Goal: Task Accomplishment & Management: Manage account settings

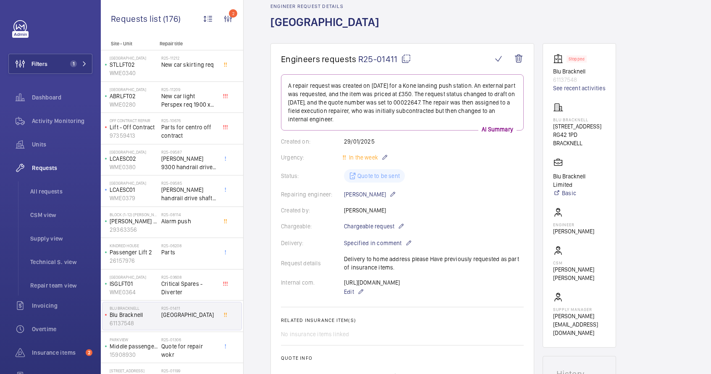
scroll to position [23, 0]
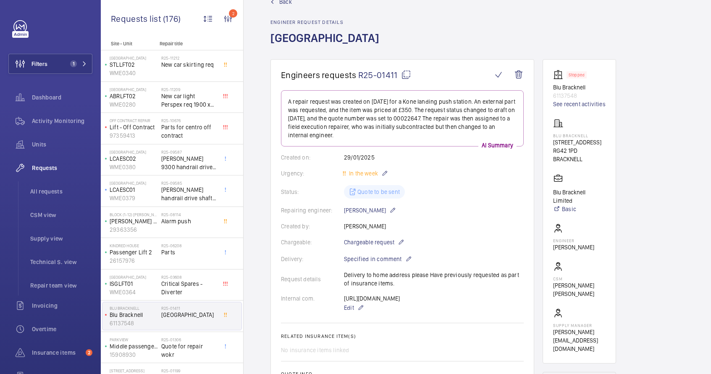
click at [409, 74] on mat-icon at bounding box center [406, 75] width 10 height 10
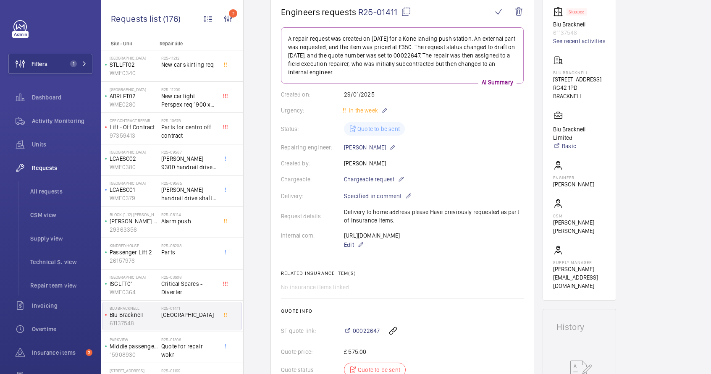
scroll to position [0, 0]
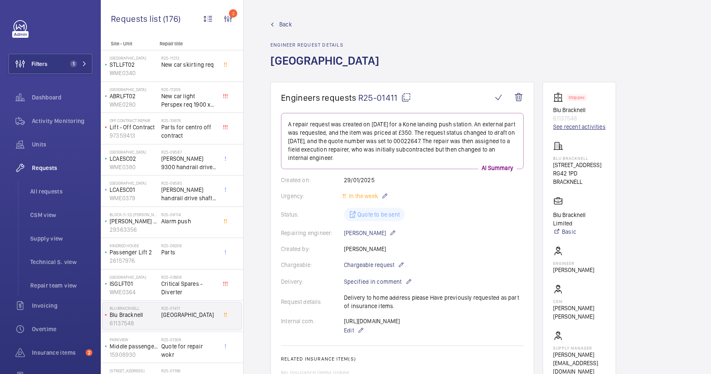
click at [565, 128] on link "See recent activities" at bounding box center [579, 127] width 52 height 8
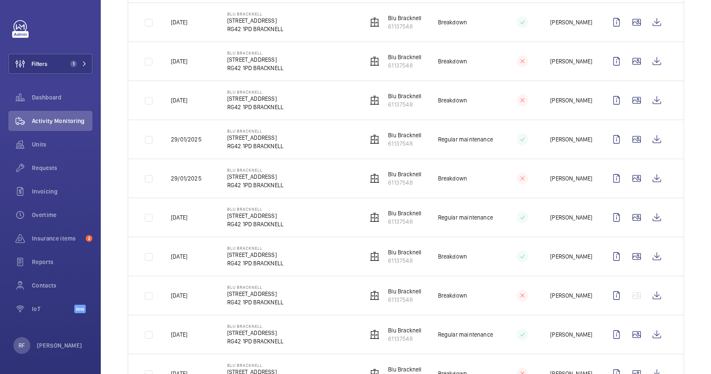
scroll to position [355, 0]
click at [650, 142] on wm-front-icon-button at bounding box center [657, 140] width 20 height 20
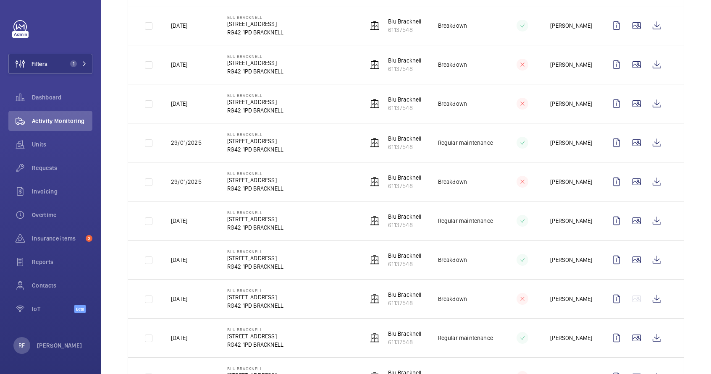
scroll to position [347, 0]
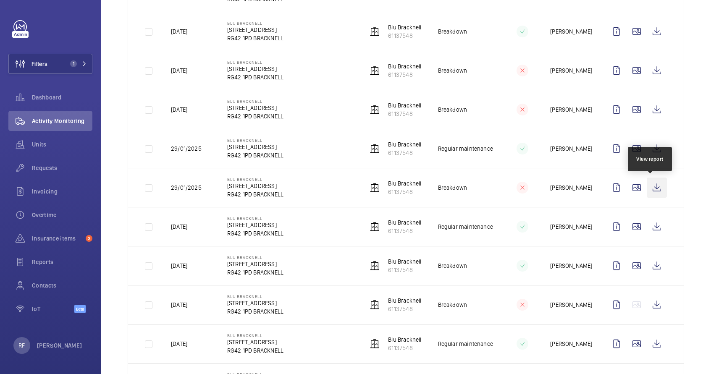
click at [651, 187] on wm-front-icon-button at bounding box center [657, 188] width 20 height 20
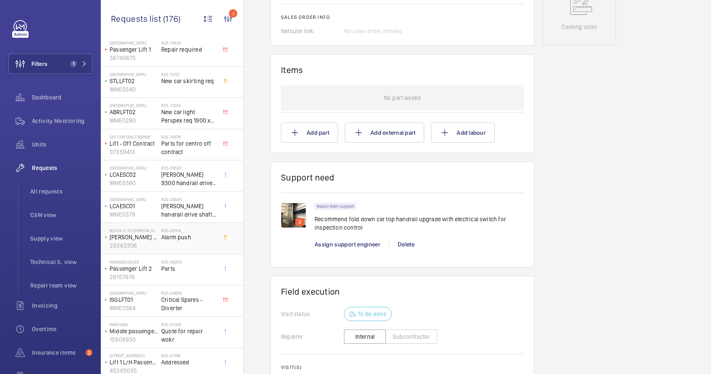
scroll to position [26, 0]
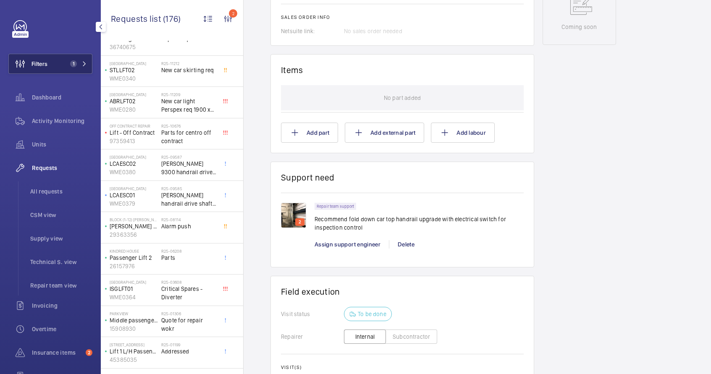
click at [50, 69] on button "Filters 1" at bounding box center [50, 64] width 84 height 20
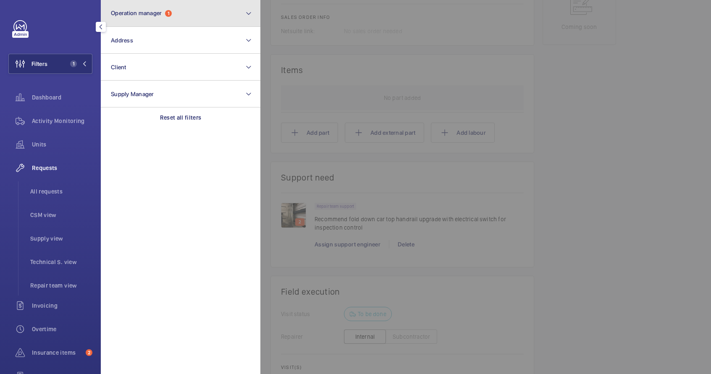
click at [158, 7] on button "Operation manager 1" at bounding box center [181, 13] width 160 height 27
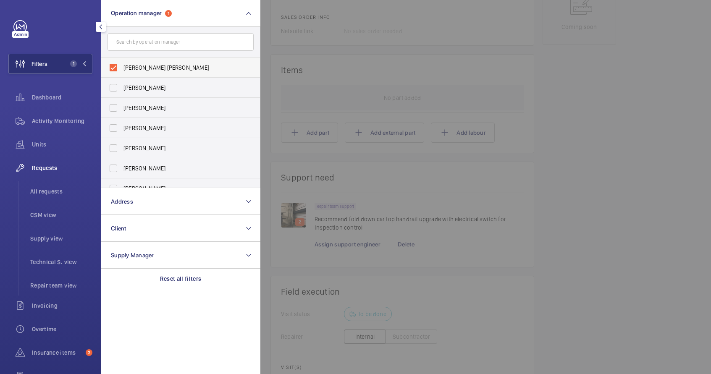
click at [124, 66] on span "[PERSON_NAME] [PERSON_NAME]" at bounding box center [180, 67] width 115 height 8
click at [122, 66] on input "[PERSON_NAME] [PERSON_NAME]" at bounding box center [113, 67] width 17 height 17
checkbox input "false"
click at [136, 107] on span "John Smith" at bounding box center [180, 108] width 115 height 8
click at [122, 107] on input "John Smith" at bounding box center [113, 108] width 17 height 17
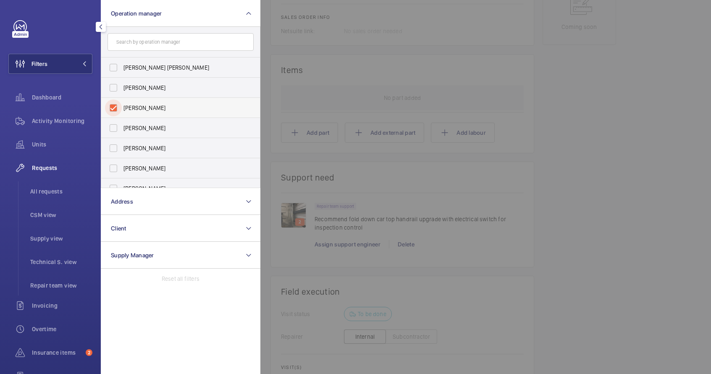
checkbox input "true"
click at [70, 38] on div "Filters 1 Operation manager 1 Connor Tarpey Abby Archer John Smith Rachael Hosk…" at bounding box center [50, 228] width 84 height 417
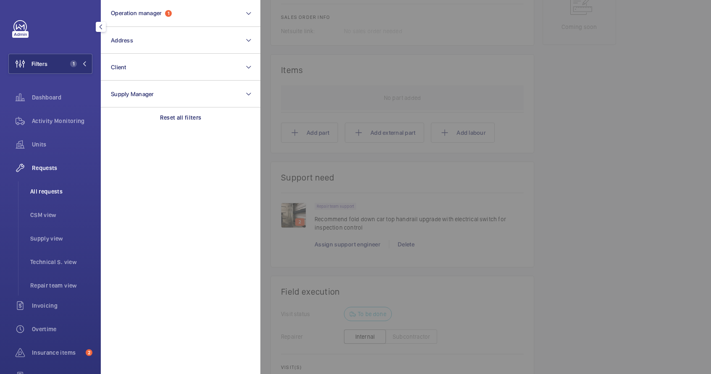
click at [58, 190] on span "All requests" at bounding box center [61, 191] width 62 height 8
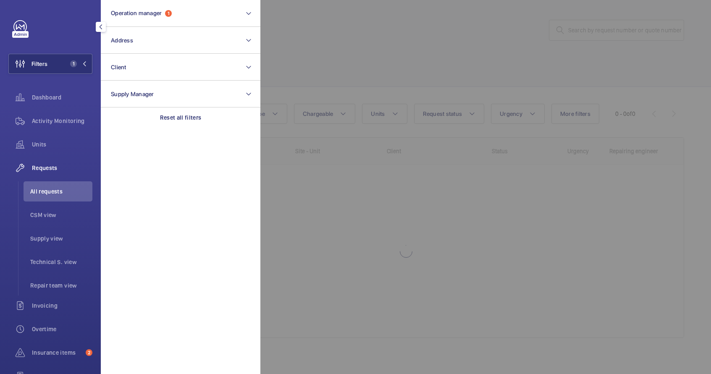
click at [345, 71] on div at bounding box center [615, 187] width 711 height 374
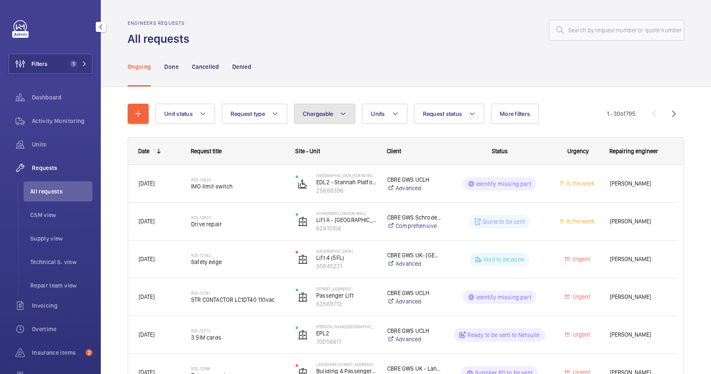
click at [347, 114] on button "Chargeable" at bounding box center [325, 114] width 62 height 20
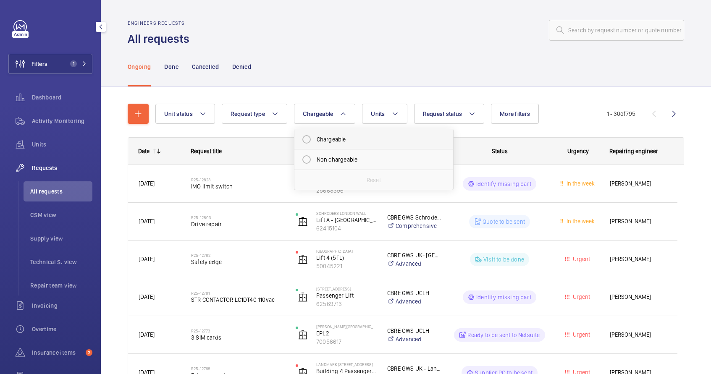
click at [343, 141] on mat-radio-button "Chargeable" at bounding box center [373, 139] width 151 height 17
radio input "true"
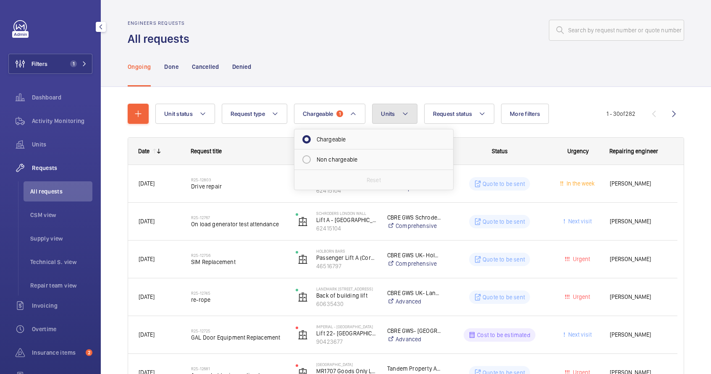
click at [409, 115] on button "Units" at bounding box center [394, 114] width 45 height 20
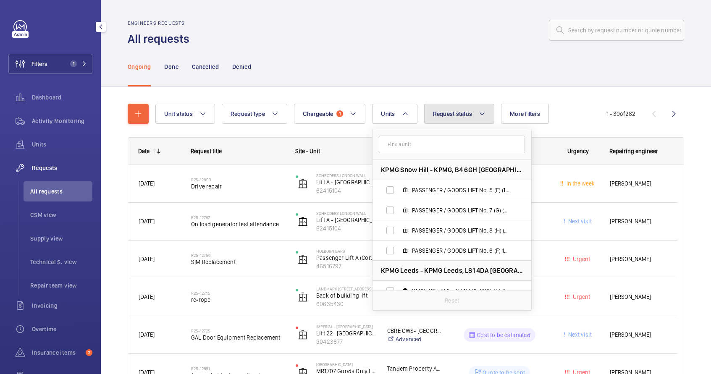
click at [441, 108] on button "Request status" at bounding box center [459, 114] width 71 height 20
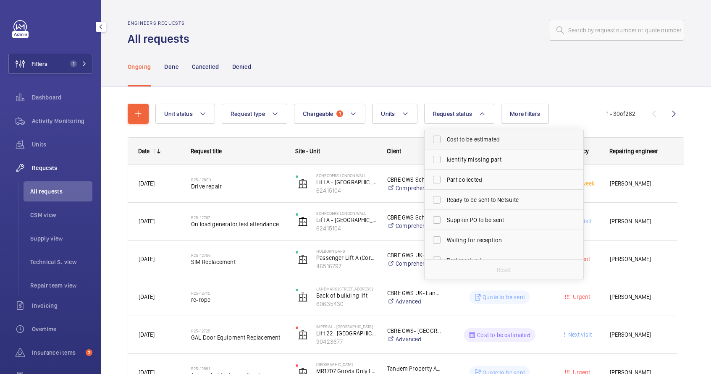
click at [464, 139] on span "Cost to be estimated" at bounding box center [504, 139] width 115 height 8
click at [445, 139] on input "Cost to be estimated" at bounding box center [436, 139] width 17 height 17
checkbox input "true"
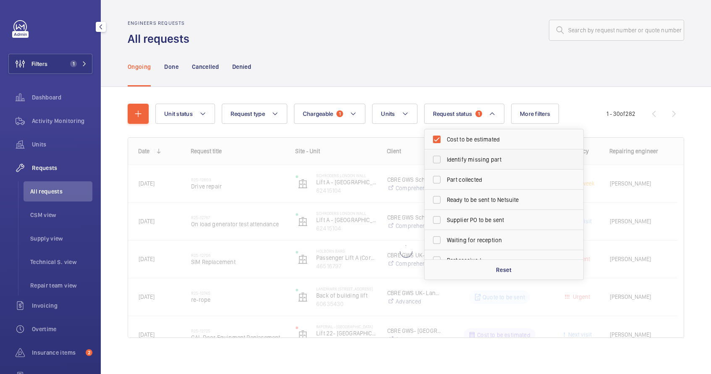
click at [468, 165] on label "Identify missing part" at bounding box center [498, 160] width 146 height 20
click at [445, 165] on input "Identify missing part" at bounding box center [436, 159] width 17 height 17
checkbox input "true"
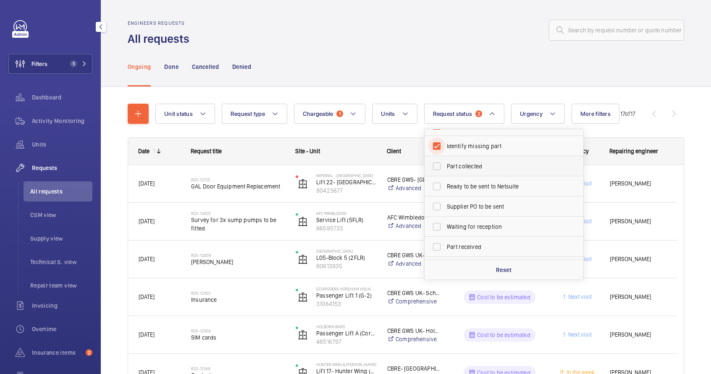
scroll to position [49, 0]
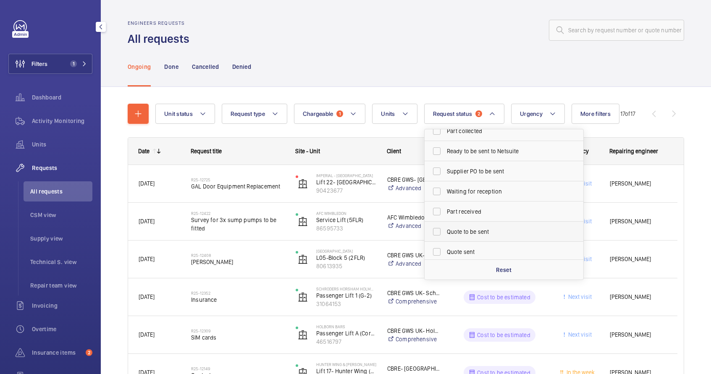
click at [466, 231] on span "Quote to be sent" at bounding box center [504, 232] width 115 height 8
click at [445, 231] on input "Quote to be sent" at bounding box center [436, 231] width 17 height 17
checkbox input "true"
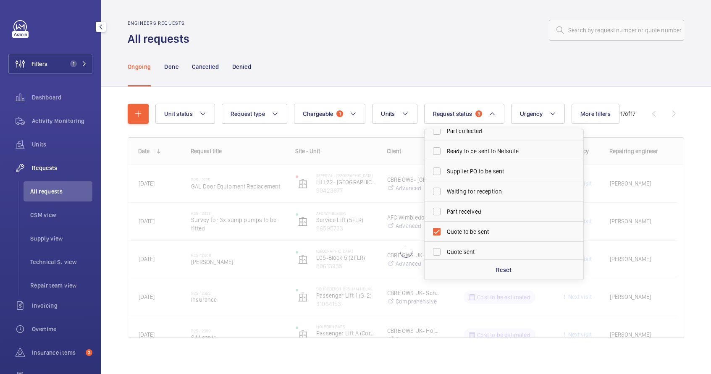
click at [462, 38] on div at bounding box center [439, 30] width 490 height 20
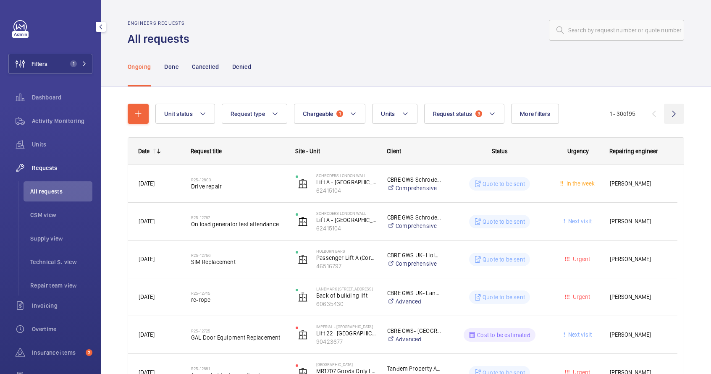
click at [673, 114] on wm-front-icon-button at bounding box center [674, 114] width 20 height 20
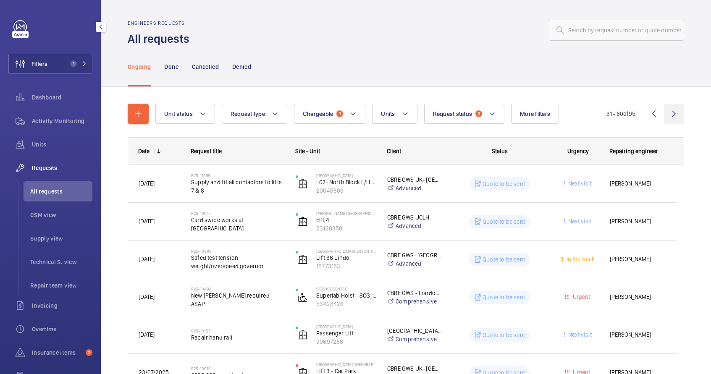
click at [673, 114] on wm-front-icon-button at bounding box center [674, 114] width 20 height 20
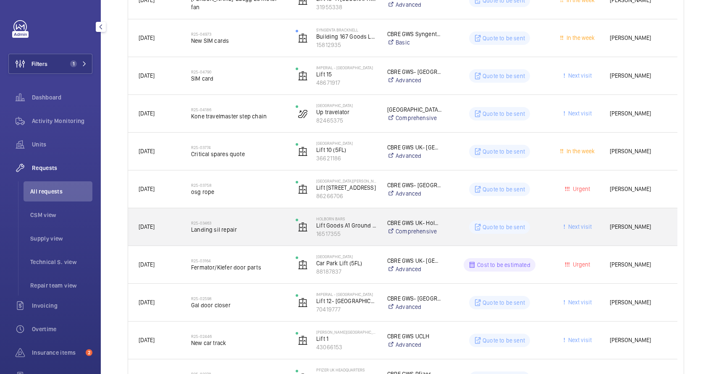
scroll to position [378, 0]
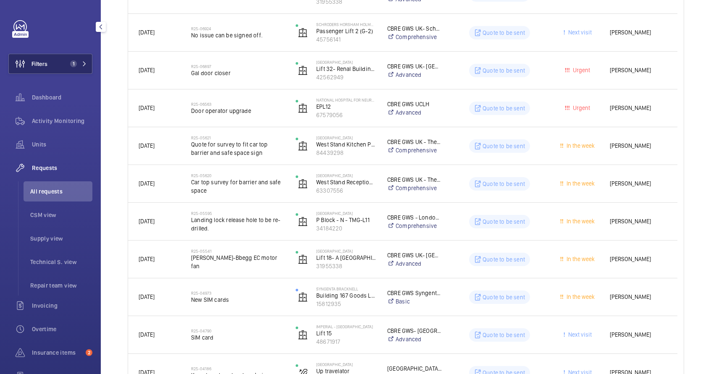
click at [45, 66] on span "Filters" at bounding box center [39, 64] width 16 height 8
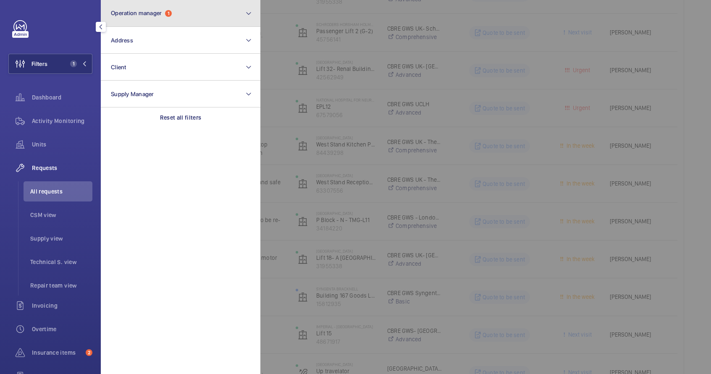
click at [157, 16] on span "Operation manager" at bounding box center [136, 13] width 51 height 7
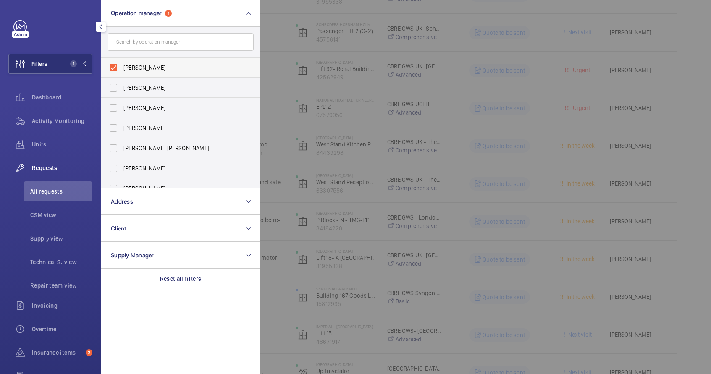
click at [157, 67] on span "John Smith" at bounding box center [180, 67] width 115 height 8
click at [122, 67] on input "John Smith" at bounding box center [113, 67] width 17 height 17
checkbox input "false"
click at [164, 147] on span "[PERSON_NAME] [PERSON_NAME]" at bounding box center [180, 148] width 115 height 8
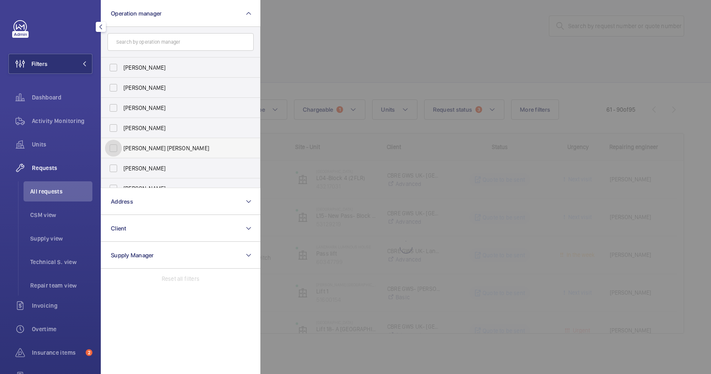
click at [122, 147] on input "[PERSON_NAME] [PERSON_NAME]" at bounding box center [113, 148] width 17 height 17
checkbox input "true"
click at [288, 63] on div at bounding box center [615, 187] width 711 height 374
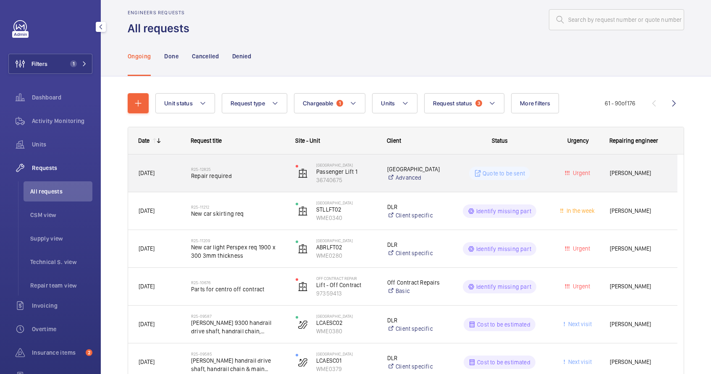
scroll to position [14, 0]
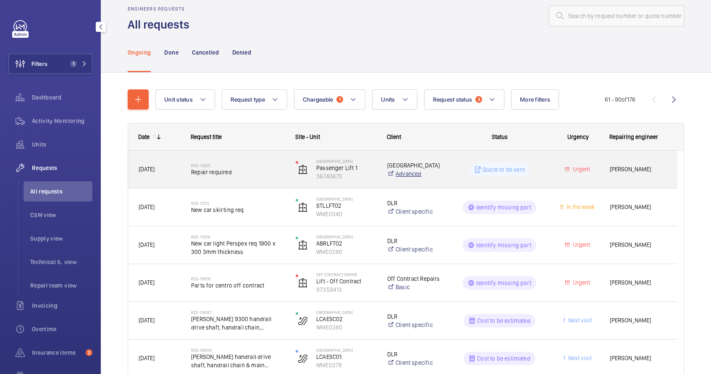
click at [438, 177] on link "Advanced" at bounding box center [414, 174] width 55 height 8
click at [263, 172] on span "Repair required" at bounding box center [238, 172] width 94 height 8
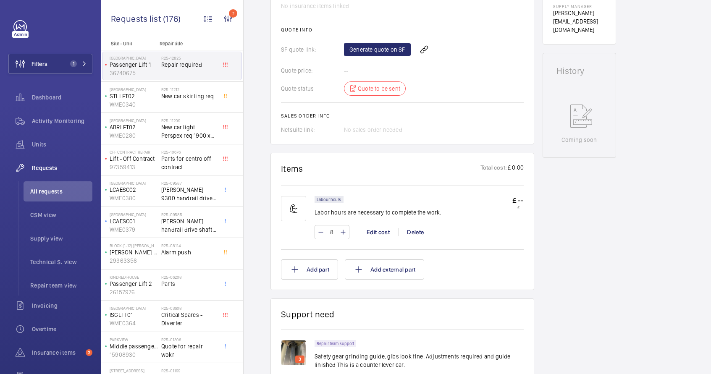
scroll to position [498, 0]
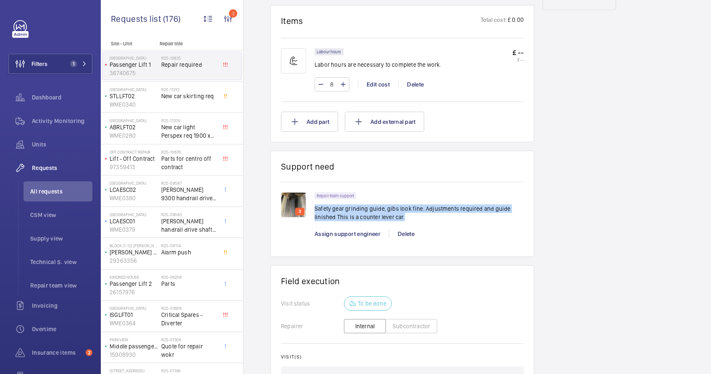
drag, startPoint x: 315, startPoint y: 209, endPoint x: 414, endPoint y: 219, distance: 100.0
click at [414, 219] on p "Safety gear grinding guide, gibs look fine. Adjustments required and guide lini…" at bounding box center [419, 213] width 209 height 17
copy p "Safety gear grinding guide, gibs look fine. Adjustments required and guide lini…"
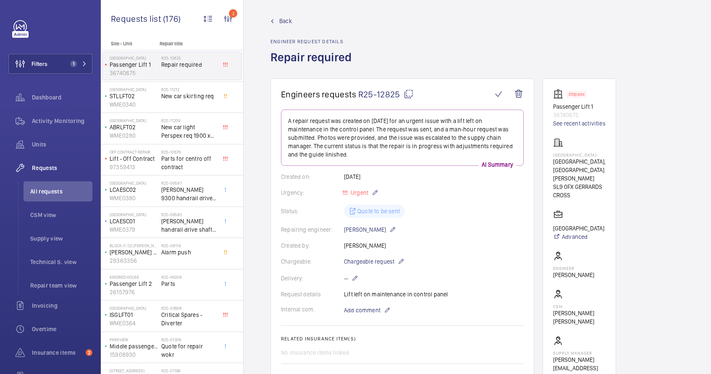
scroll to position [140, 0]
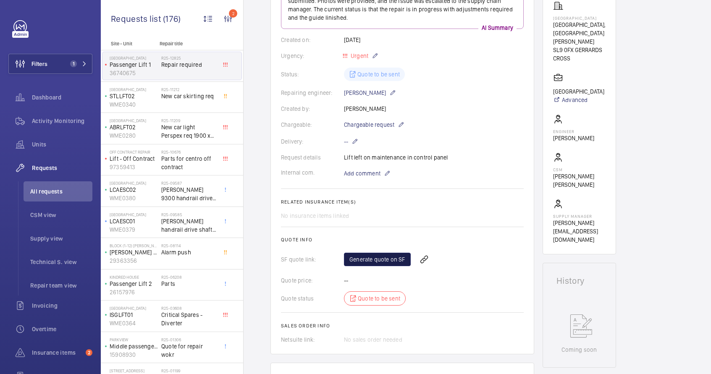
click at [397, 260] on link "Generate quote on SF" at bounding box center [377, 259] width 67 height 13
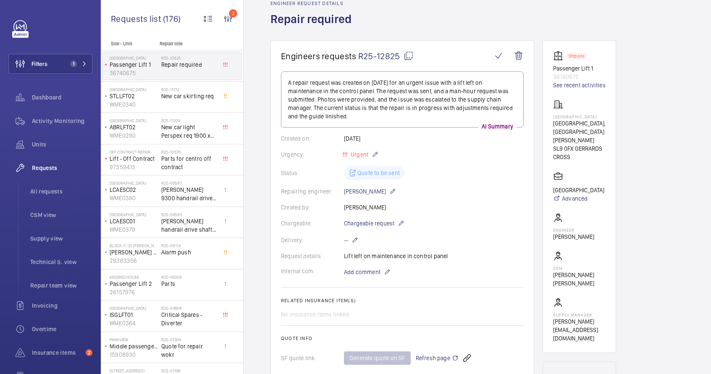
scroll to position [0, 0]
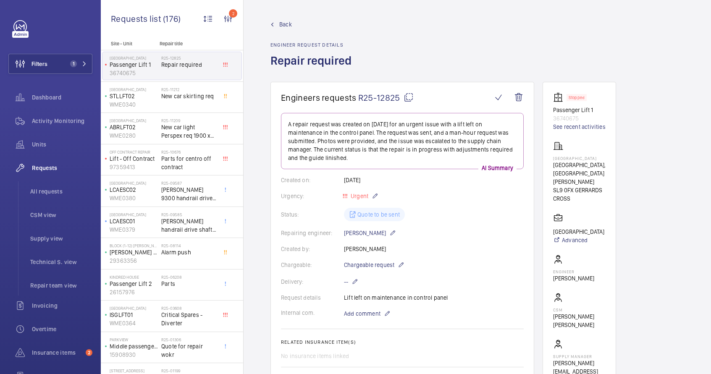
click at [407, 97] on mat-icon at bounding box center [409, 97] width 10 height 10
copy p "Safety gear grinding guide, gibs look fine. Adjustments required and guide lini…"
click at [189, 73] on div "R25-12825 Repair required" at bounding box center [188, 67] width 55 height 24
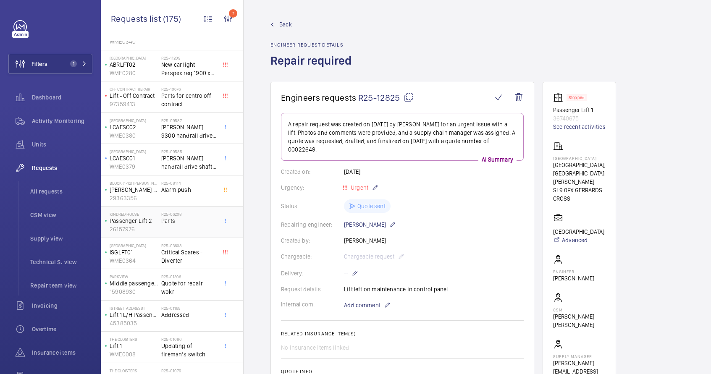
scroll to position [39, 0]
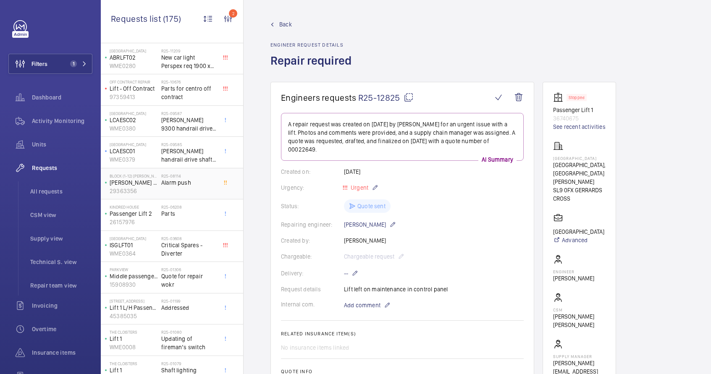
click at [183, 183] on span "Alarm push" at bounding box center [188, 182] width 55 height 8
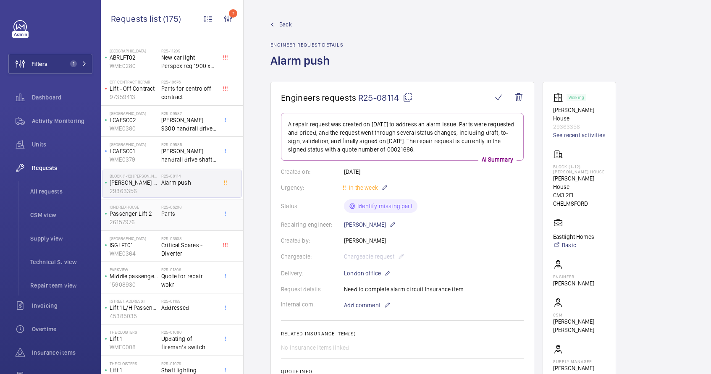
click at [189, 218] on div "R25-06208 Parts" at bounding box center [188, 217] width 55 height 24
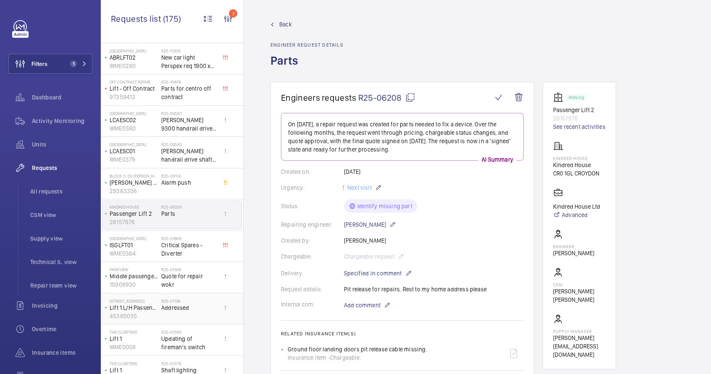
click at [179, 317] on div "R25-01199 Addressed" at bounding box center [188, 311] width 55 height 24
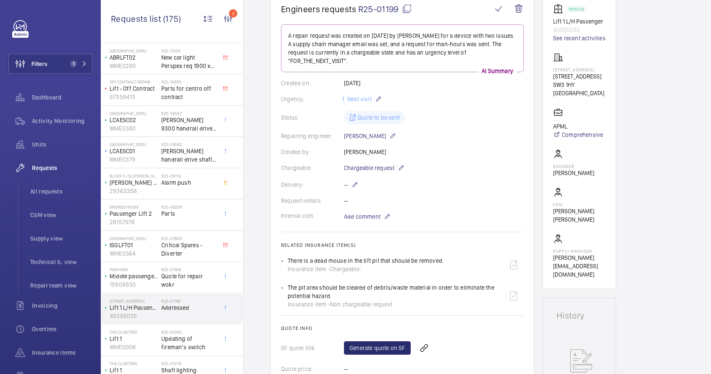
scroll to position [88, 0]
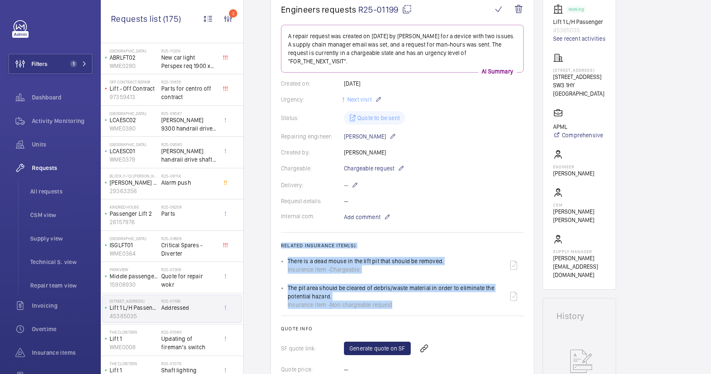
drag, startPoint x: 281, startPoint y: 245, endPoint x: 398, endPoint y: 307, distance: 132.2
click at [398, 307] on wm-front-card-body "A repair request was created on 2025-01-24 by Gianluca Storti for a device with…" at bounding box center [402, 229] width 243 height 408
copy wm-front-card-body "Related insurance item(s) There is a dead mouse in the lift pit that should be …"
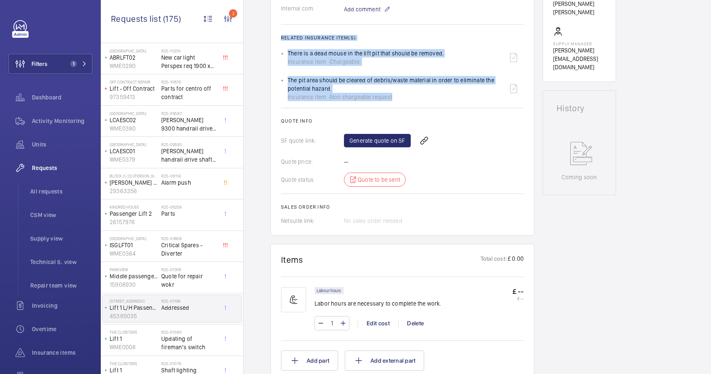
scroll to position [297, 0]
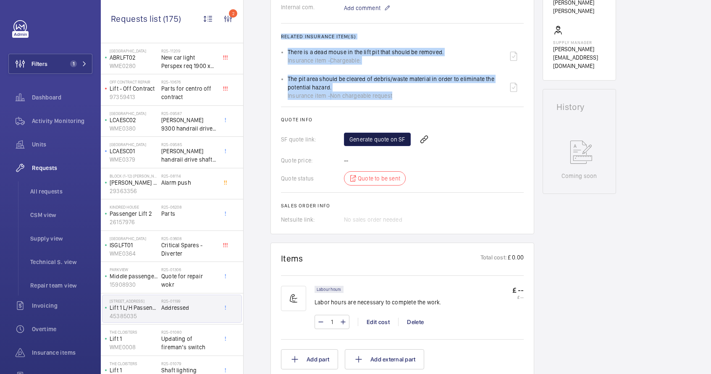
click at [372, 140] on link "Generate quote on SF" at bounding box center [377, 139] width 67 height 13
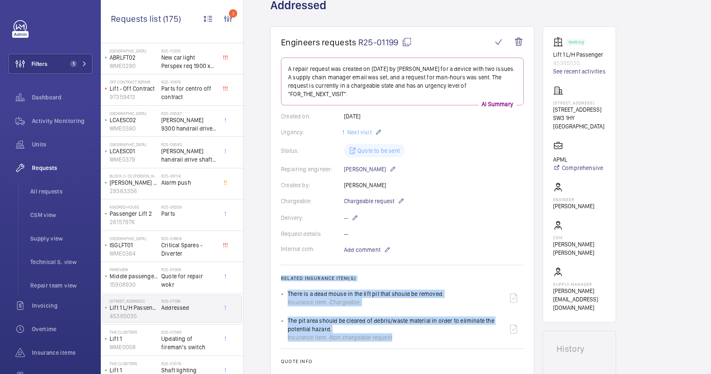
scroll to position [0, 0]
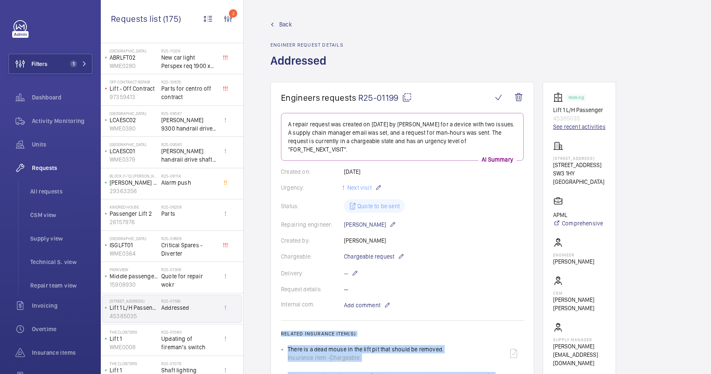
click at [591, 126] on link "See recent activities" at bounding box center [579, 127] width 52 height 8
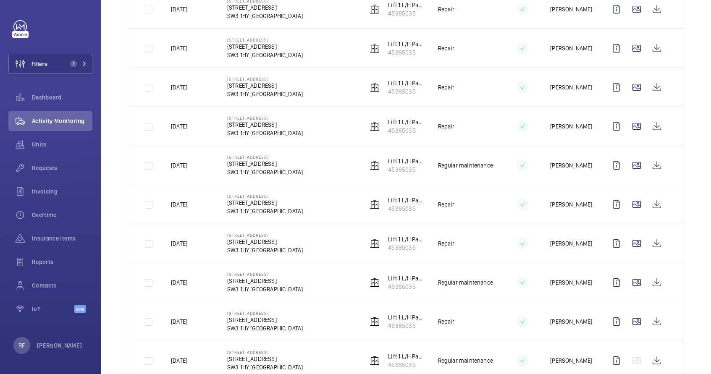
scroll to position [981, 0]
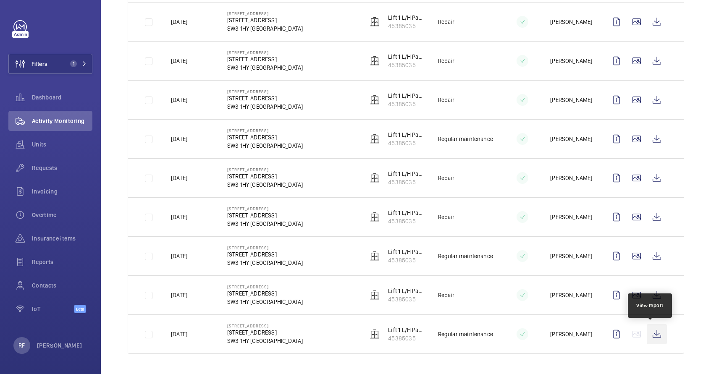
click at [649, 333] on wm-front-icon-button at bounding box center [657, 334] width 20 height 20
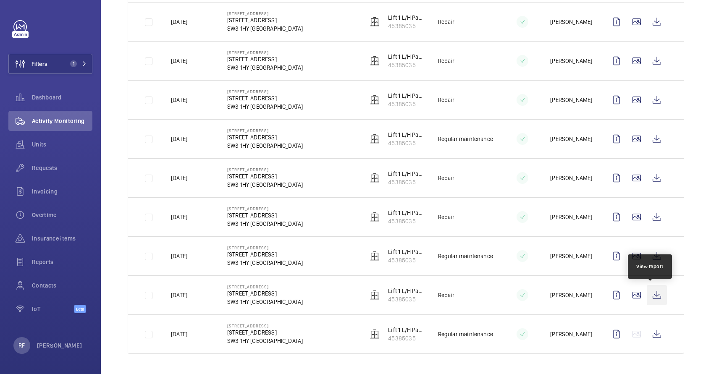
click at [651, 295] on wm-front-icon-button at bounding box center [657, 295] width 20 height 20
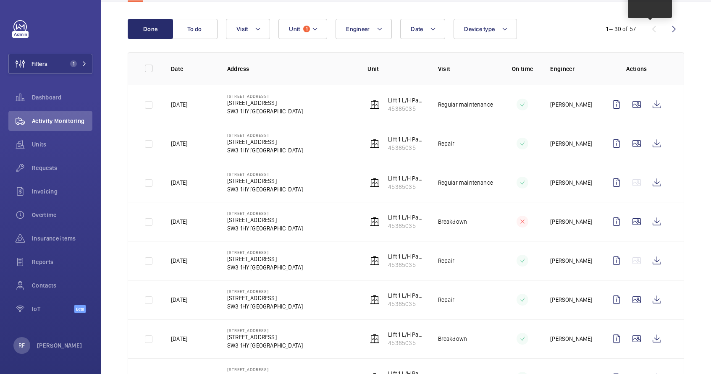
scroll to position [0, 0]
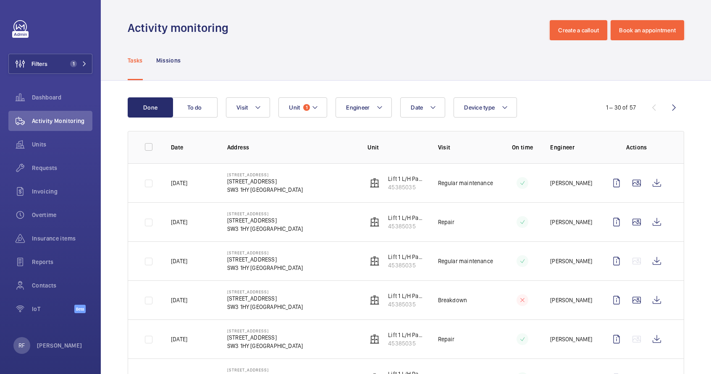
click at [649, 107] on div "1 – 30 of 57" at bounding box center [633, 107] width 101 height 10
click at [664, 108] on wm-front-icon-button at bounding box center [674, 107] width 20 height 20
click at [646, 105] on wm-front-icon-button at bounding box center [654, 107] width 20 height 20
click at [664, 113] on wm-front-icon-button at bounding box center [674, 107] width 20 height 20
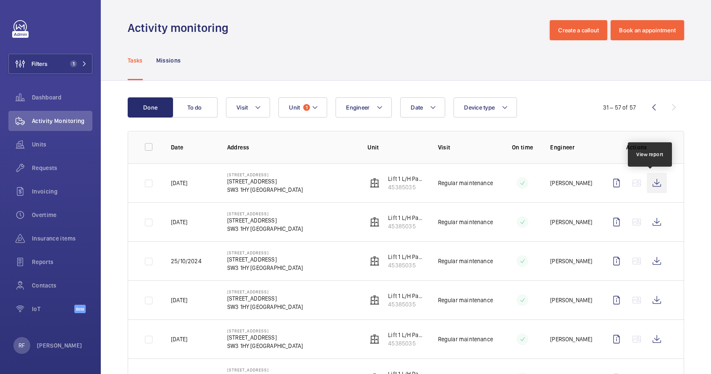
click at [656, 183] on wm-front-icon-button at bounding box center [657, 183] width 20 height 20
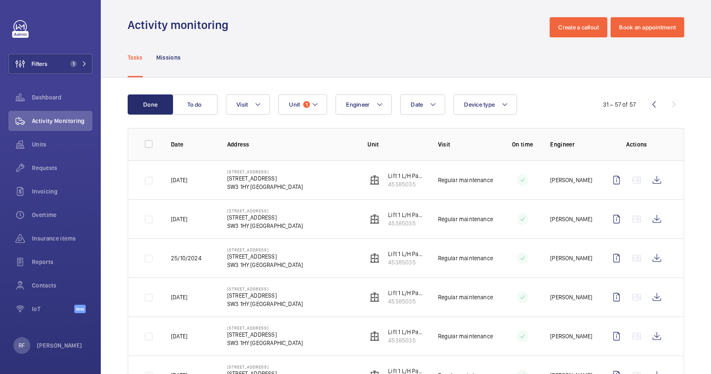
scroll to position [3, 0]
click at [652, 99] on wm-front-icon-button at bounding box center [654, 104] width 20 height 20
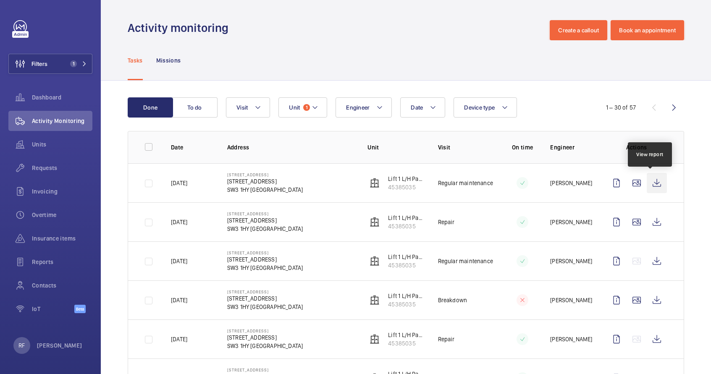
click at [651, 179] on wm-front-icon-button at bounding box center [657, 183] width 20 height 20
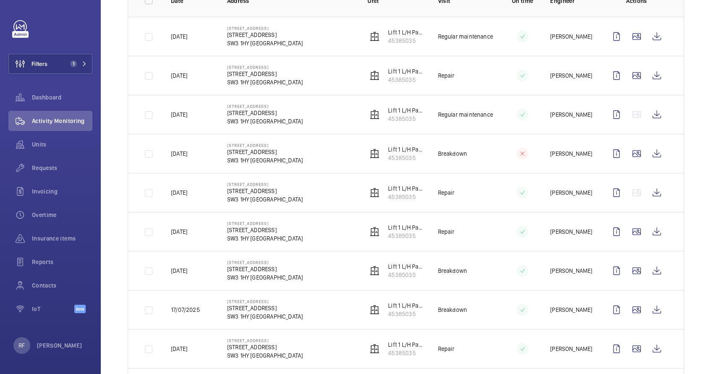
scroll to position [148, 0]
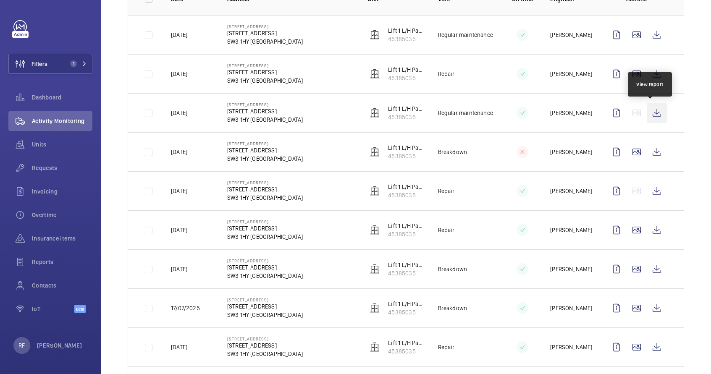
click at [653, 113] on wm-front-icon-button at bounding box center [657, 113] width 20 height 20
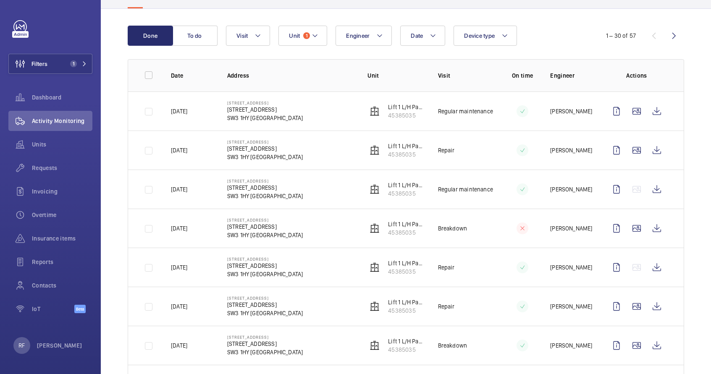
scroll to position [73, 0]
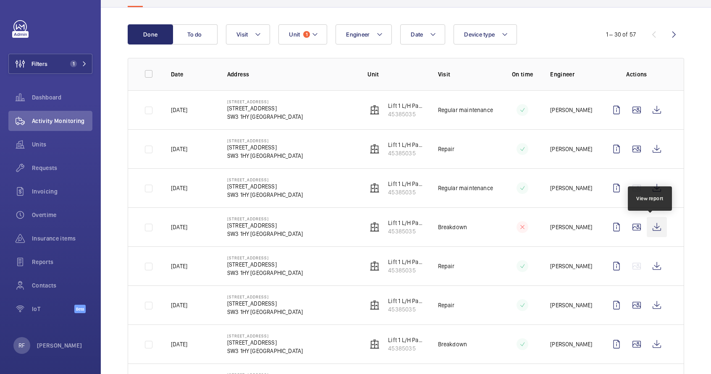
click at [653, 228] on wm-front-icon-button at bounding box center [657, 227] width 20 height 20
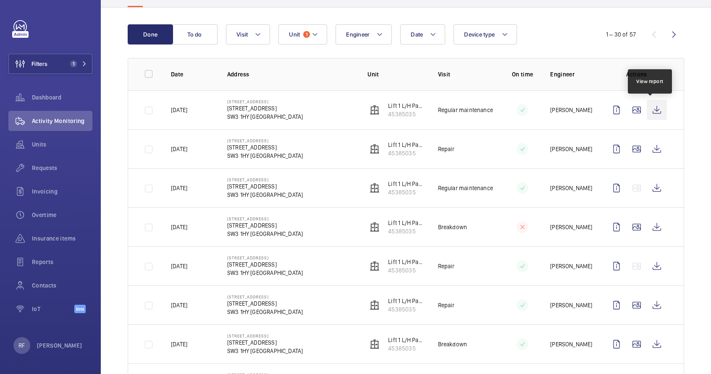
click at [650, 113] on wm-front-icon-button at bounding box center [657, 110] width 20 height 20
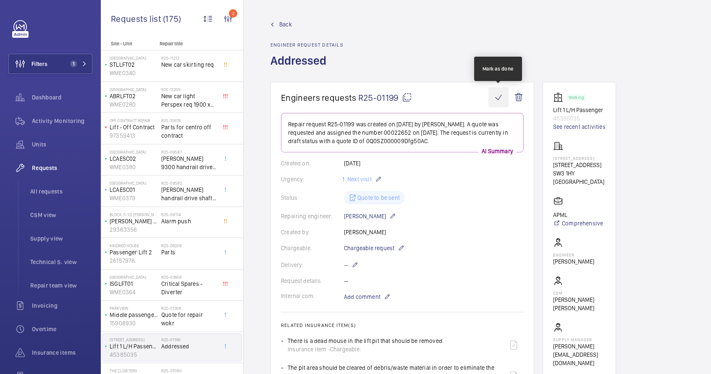
click at [500, 93] on wm-front-icon-button at bounding box center [498, 97] width 20 height 20
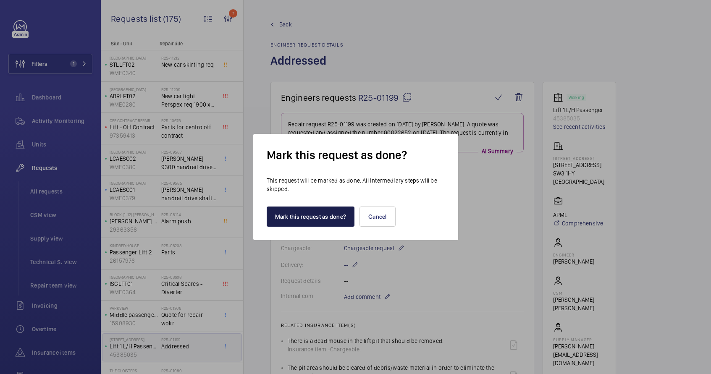
click at [313, 215] on button "Mark this request as done?" at bounding box center [311, 217] width 88 height 20
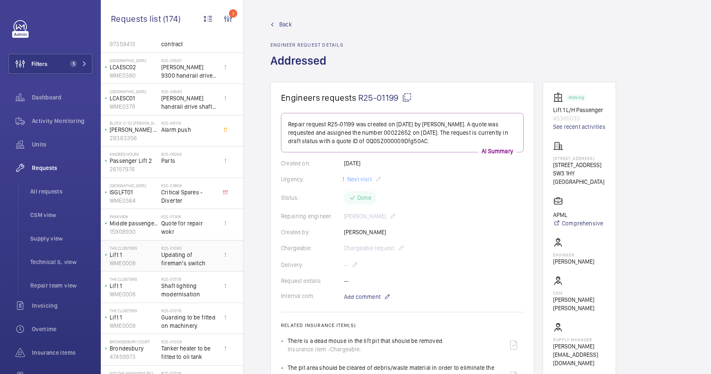
click at [171, 259] on span "Updating of fireman’s switch" at bounding box center [188, 259] width 55 height 17
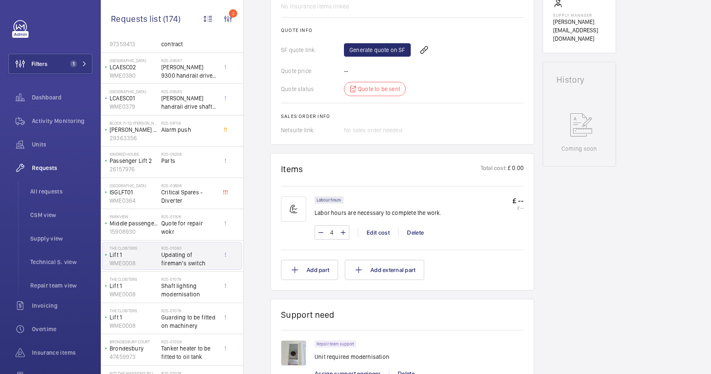
scroll to position [461, 0]
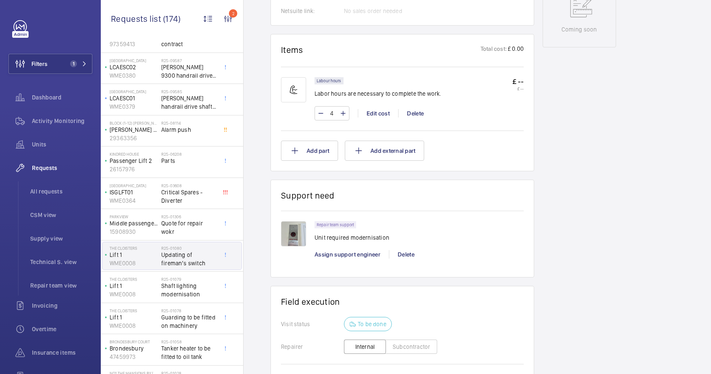
click at [300, 236] on img at bounding box center [293, 233] width 25 height 25
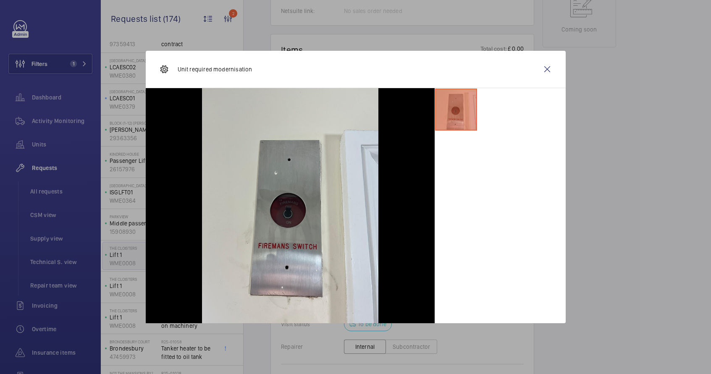
click at [544, 71] on wm-front-icon-button at bounding box center [547, 69] width 20 height 20
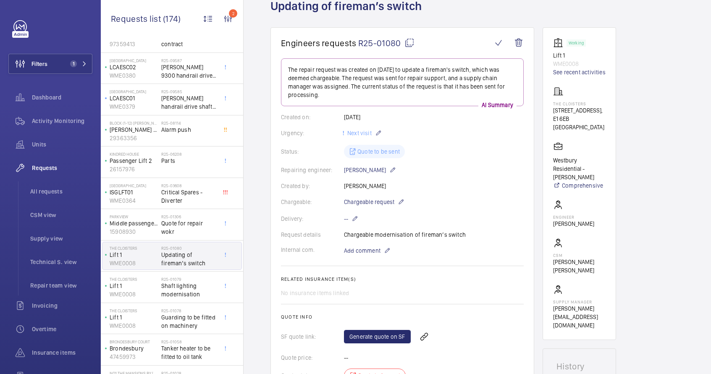
scroll to position [42, 0]
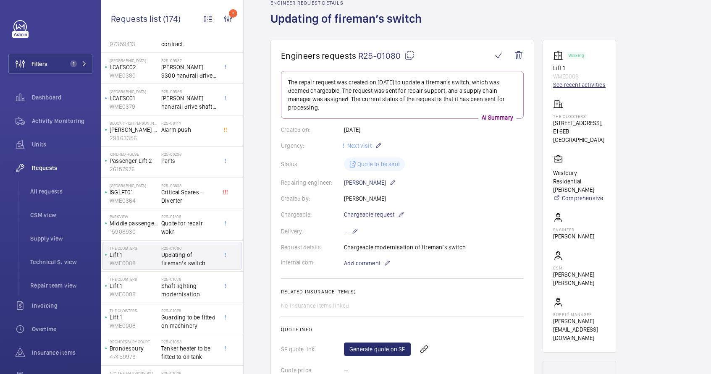
click at [573, 87] on link "See recent activities" at bounding box center [579, 85] width 52 height 8
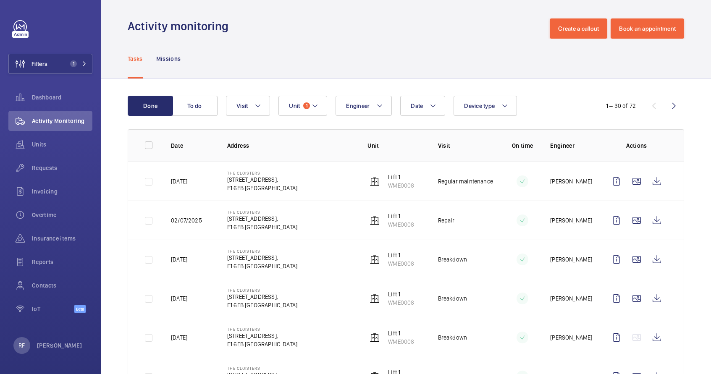
scroll to position [45, 0]
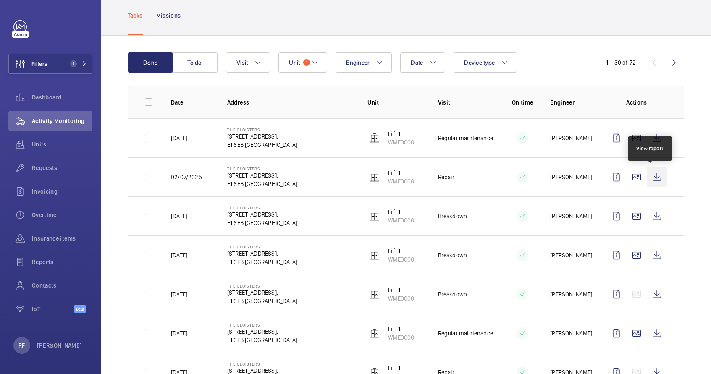
click at [651, 179] on wm-front-icon-button at bounding box center [657, 177] width 20 height 20
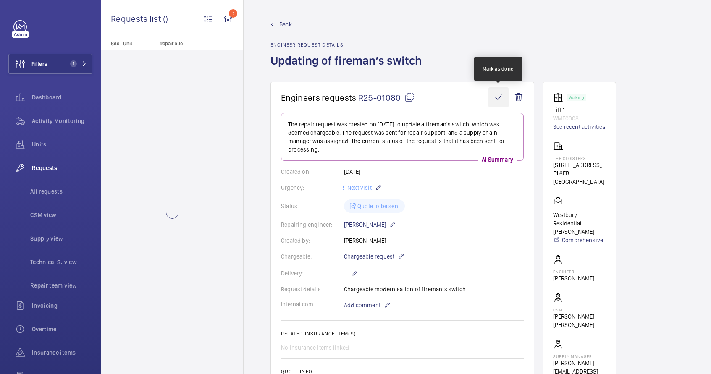
click at [499, 96] on wm-front-icon-button at bounding box center [498, 97] width 20 height 20
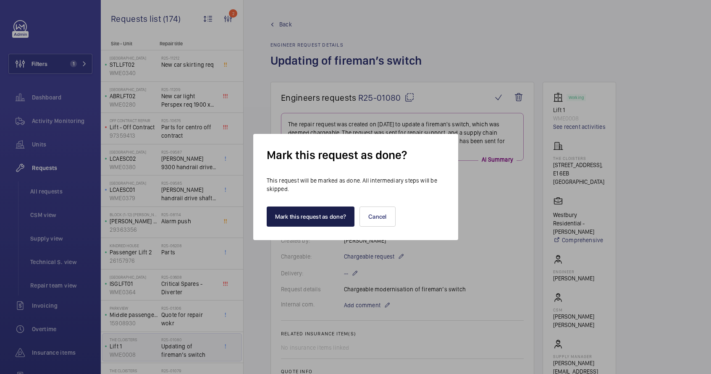
click at [337, 218] on button "Mark this request as done?" at bounding box center [311, 217] width 88 height 20
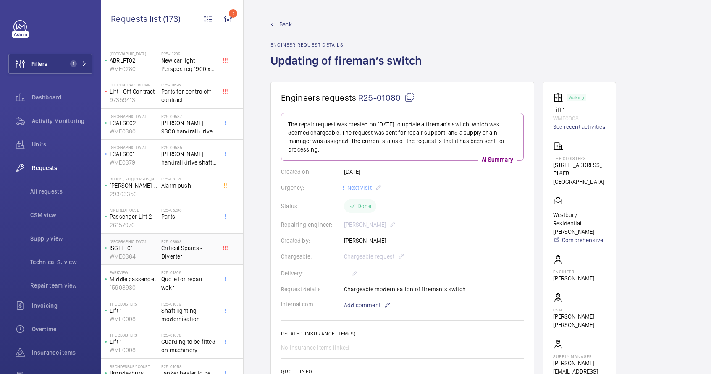
scroll to position [76, 0]
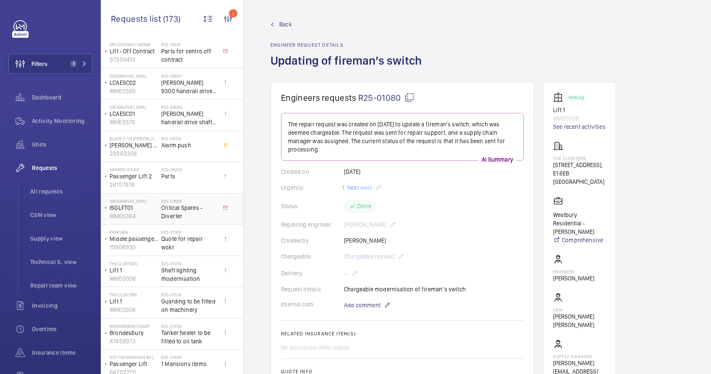
click at [176, 212] on span "Critical Spares - Diverter" at bounding box center [188, 212] width 55 height 17
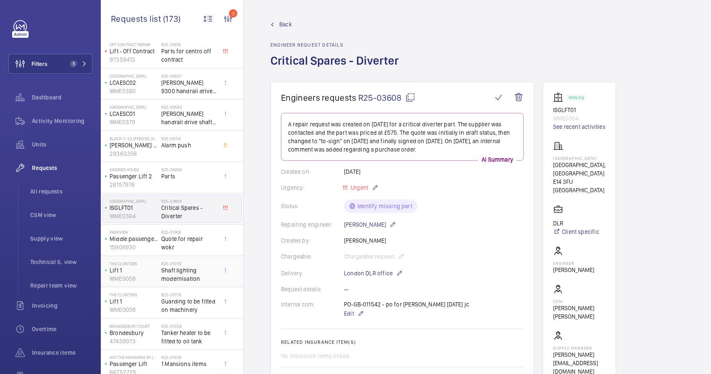
click at [179, 276] on span "Shaft lighting modernisation" at bounding box center [188, 274] width 55 height 17
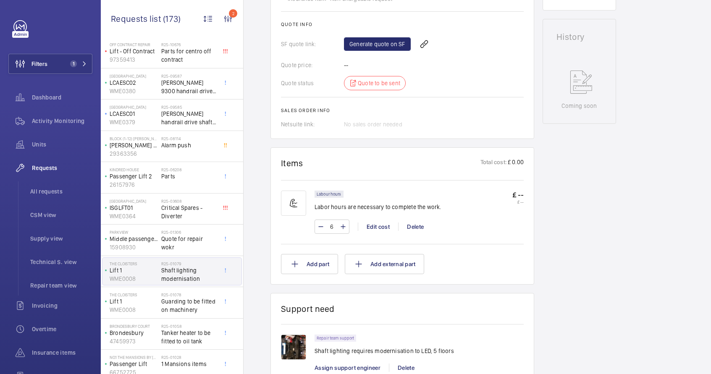
scroll to position [527, 0]
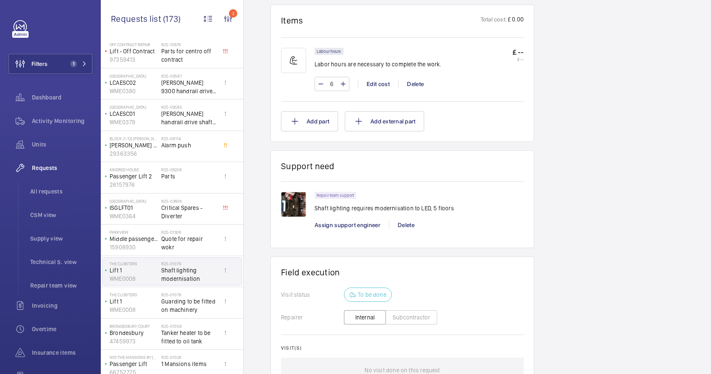
click at [299, 194] on img at bounding box center [293, 204] width 25 height 25
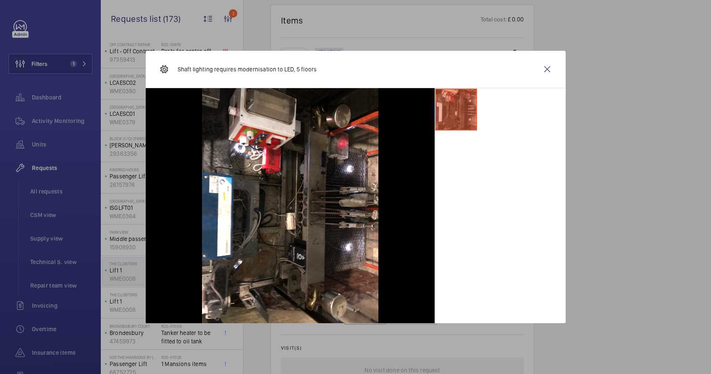
click at [452, 120] on li at bounding box center [456, 110] width 42 height 42
click at [542, 68] on wm-front-icon-button at bounding box center [547, 69] width 20 height 20
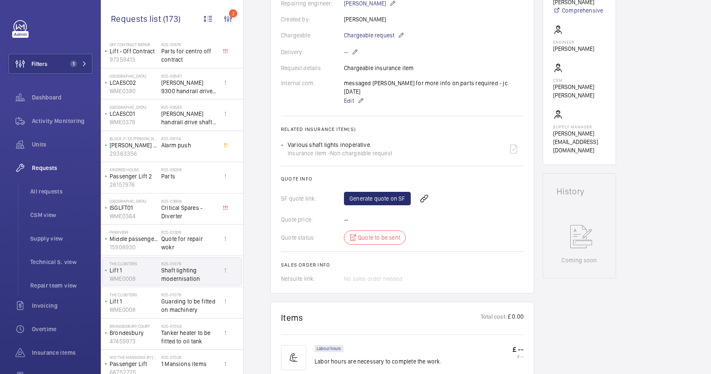
scroll to position [231, 0]
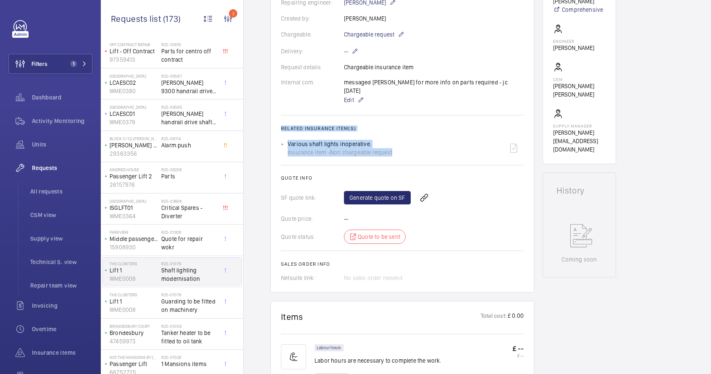
drag, startPoint x: 282, startPoint y: 119, endPoint x: 392, endPoint y: 146, distance: 113.3
click at [392, 146] on wm-front-card-body "The repair request was initiated on 2025-01-23 to modernize the shaft lighting …" at bounding box center [402, 82] width 243 height 400
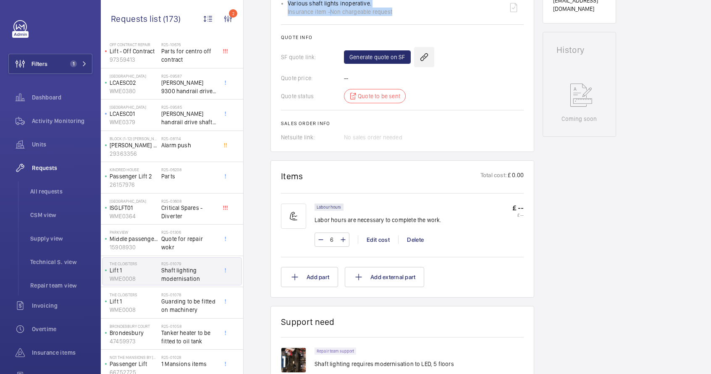
scroll to position [329, 0]
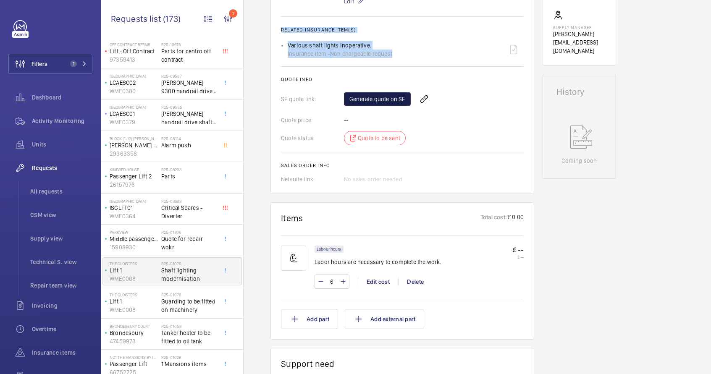
click at [365, 92] on link "Generate quote on SF" at bounding box center [377, 98] width 67 height 13
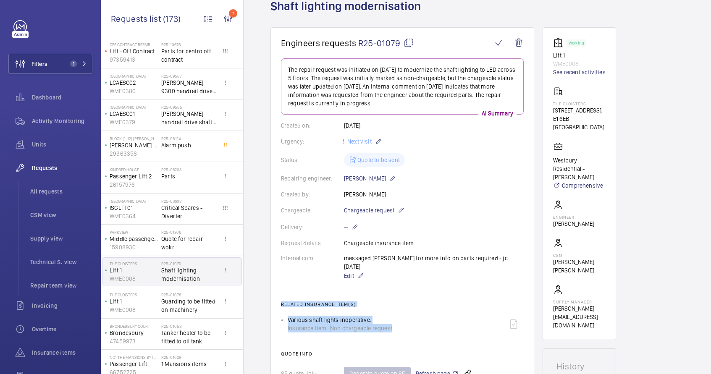
scroll to position [0, 0]
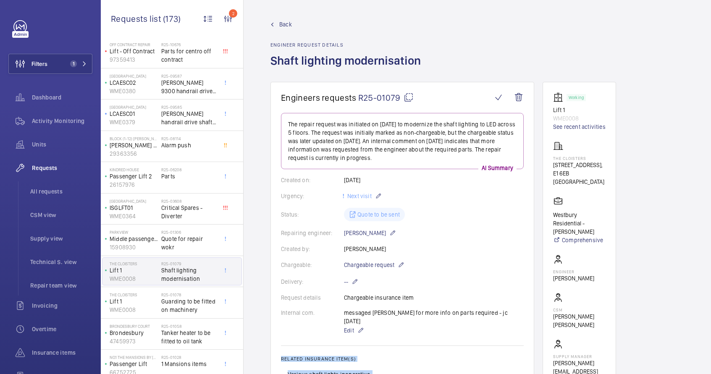
click at [407, 96] on mat-icon at bounding box center [409, 97] width 10 height 10
copy wm-front-card-body "Related insurance item(s) Various shaft lights inoperative. Insurance item - No…"
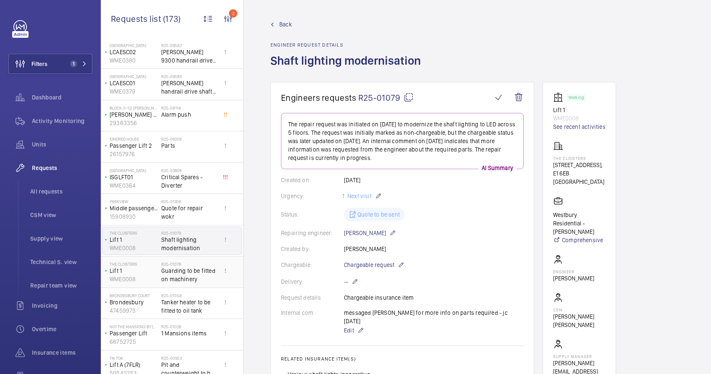
scroll to position [150, 0]
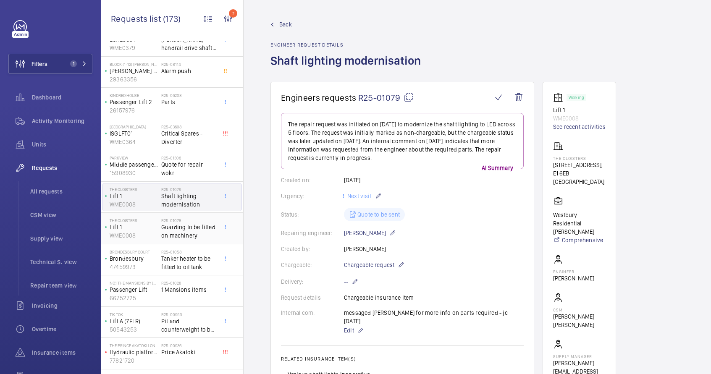
click at [180, 232] on span "Guarding to be fitted on machinery" at bounding box center [188, 231] width 55 height 17
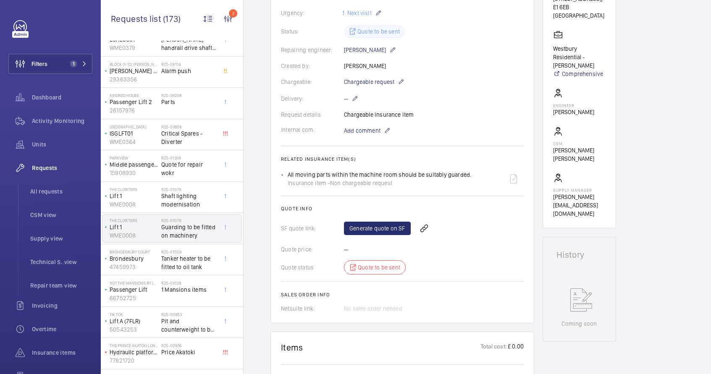
scroll to position [385, 0]
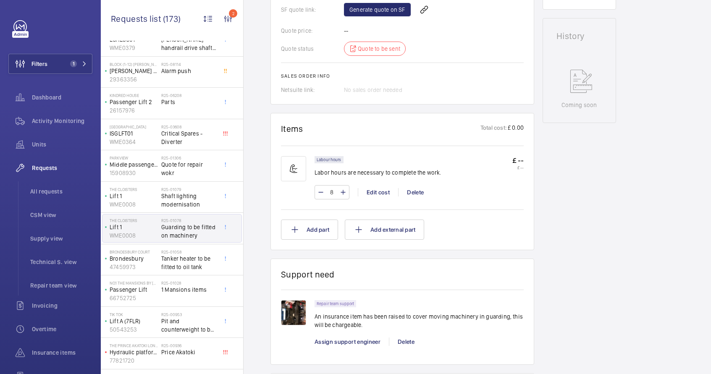
click at [291, 316] on img at bounding box center [293, 312] width 25 height 25
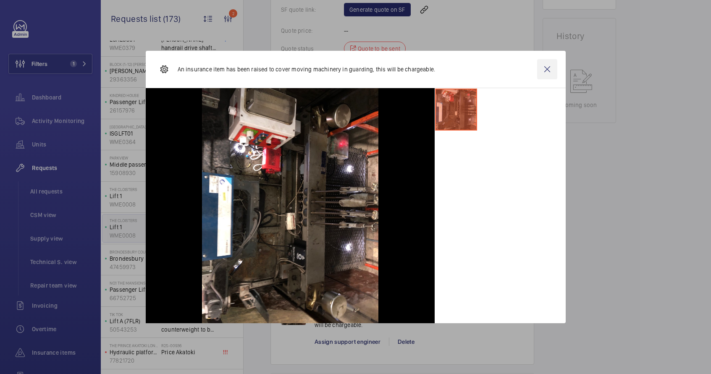
click at [549, 71] on wm-front-icon-button at bounding box center [547, 69] width 20 height 20
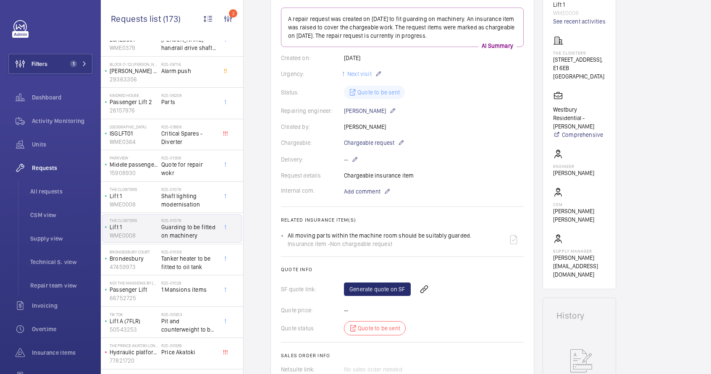
scroll to position [103, 0]
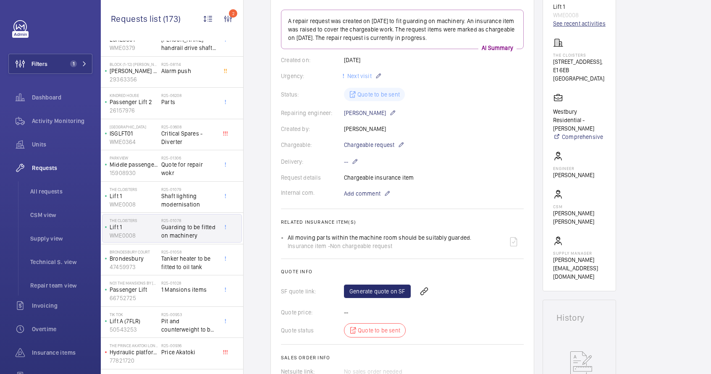
click at [576, 25] on link "See recent activities" at bounding box center [579, 23] width 52 height 8
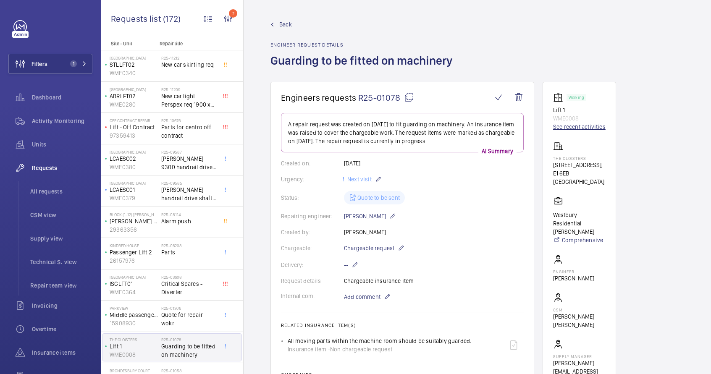
click at [570, 123] on link "See recent activities" at bounding box center [579, 127] width 52 height 8
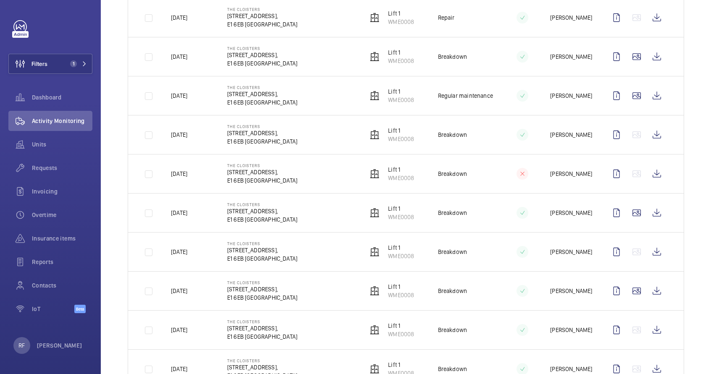
scroll to position [398, 0]
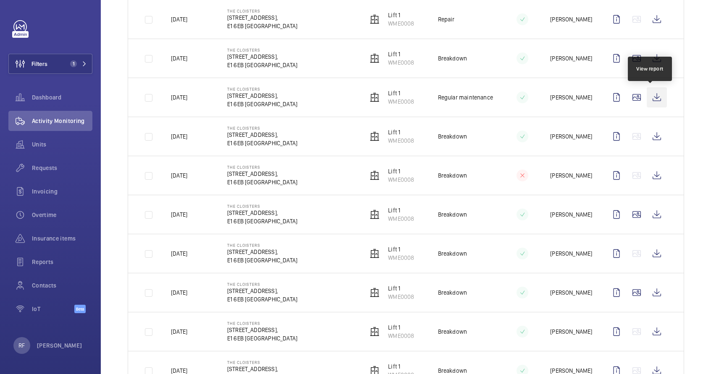
click at [655, 98] on wm-front-icon-button at bounding box center [657, 97] width 20 height 20
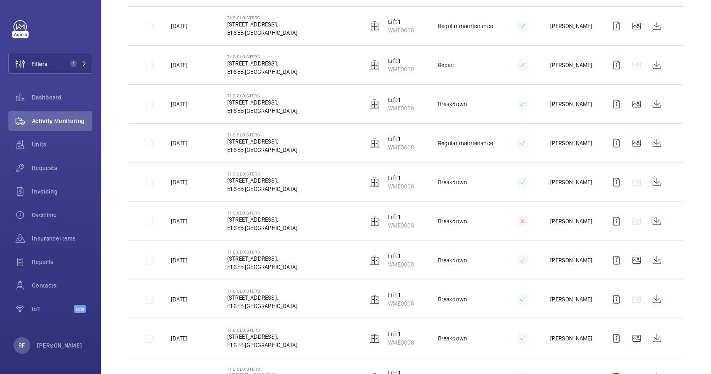
scroll to position [258, 0]
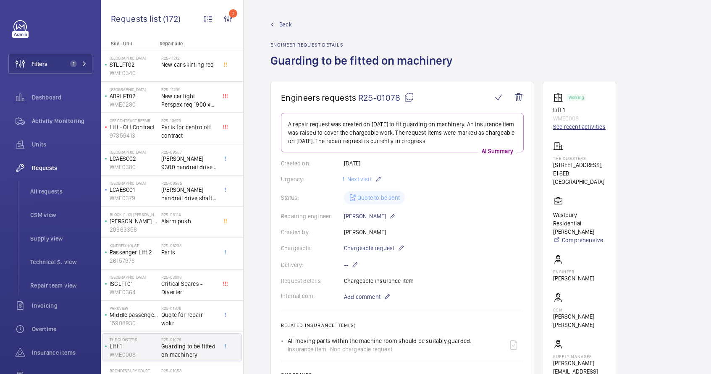
click at [585, 129] on link "See recent activities" at bounding box center [579, 127] width 52 height 8
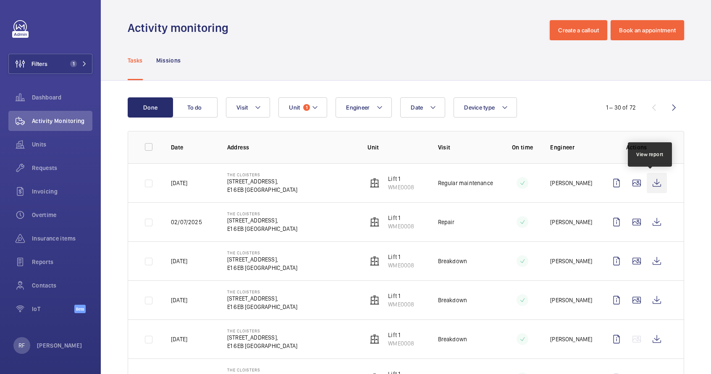
click at [647, 186] on wm-front-icon-button at bounding box center [657, 183] width 20 height 20
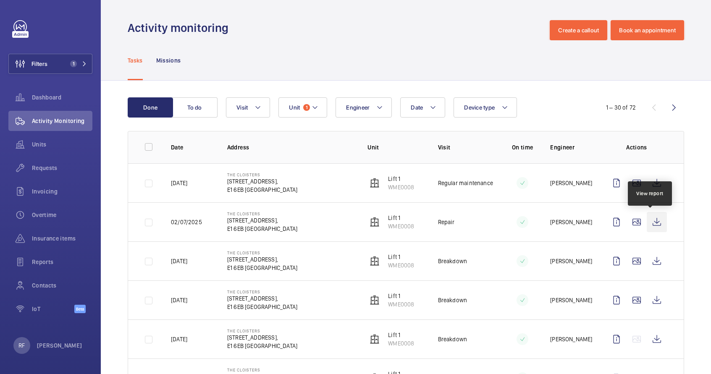
click at [653, 226] on wm-front-icon-button at bounding box center [657, 222] width 20 height 20
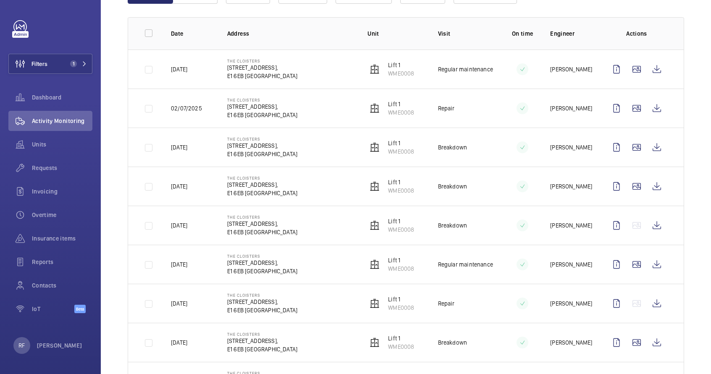
scroll to position [115, 0]
click at [648, 261] on wm-front-icon-button at bounding box center [657, 264] width 20 height 20
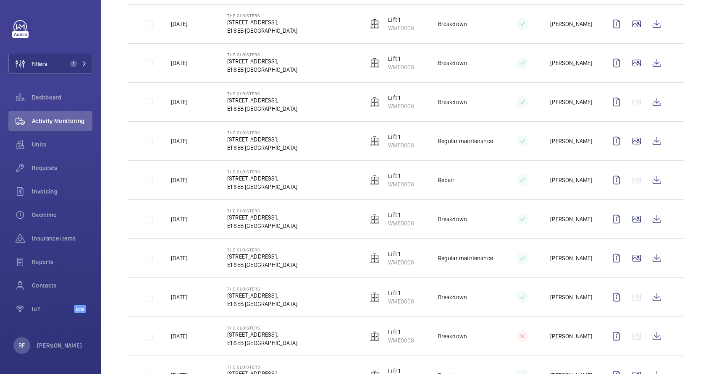
scroll to position [307, 0]
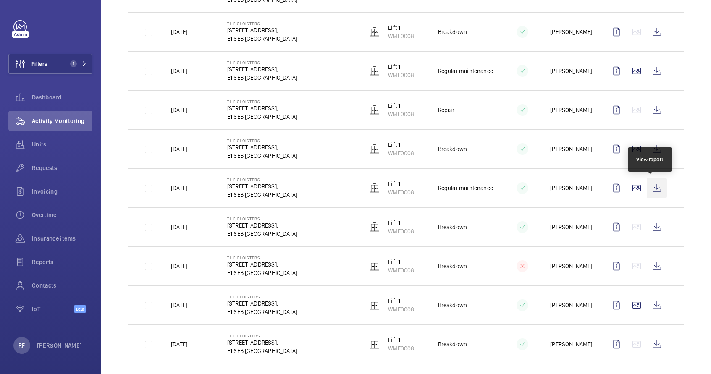
click at [647, 187] on wm-front-icon-button at bounding box center [657, 188] width 20 height 20
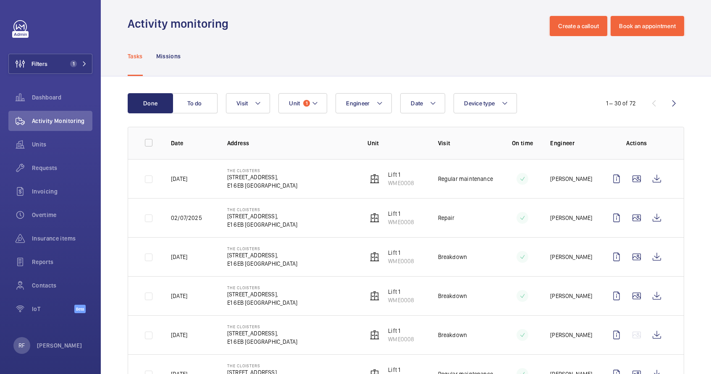
scroll to position [0, 0]
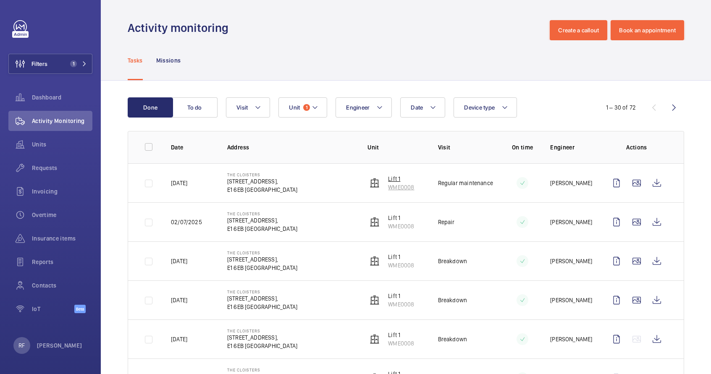
click at [402, 187] on p "WME0008" at bounding box center [401, 187] width 26 height 8
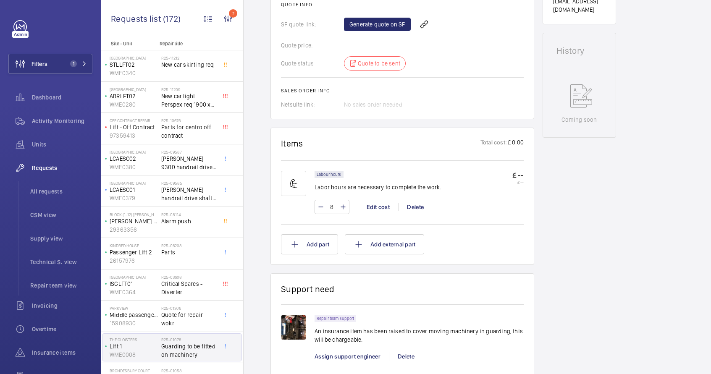
scroll to position [231, 0]
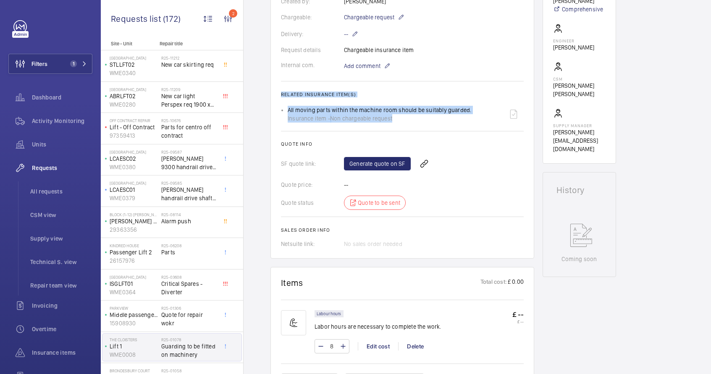
drag, startPoint x: 281, startPoint y: 95, endPoint x: 394, endPoint y: 120, distance: 115.6
click at [394, 120] on wm-front-card-body "A repair request was created on 2025-01-23 to fit guarding on machinery. An ins…" at bounding box center [402, 65] width 243 height 366
copy wm-front-card-body "Related insurance item(s) All moving parts within the machine room should be su…"
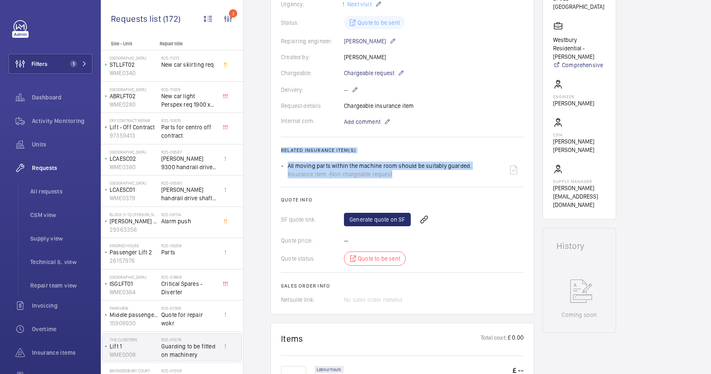
scroll to position [174, 0]
click at [380, 223] on link "Generate quote on SF" at bounding box center [377, 220] width 67 height 13
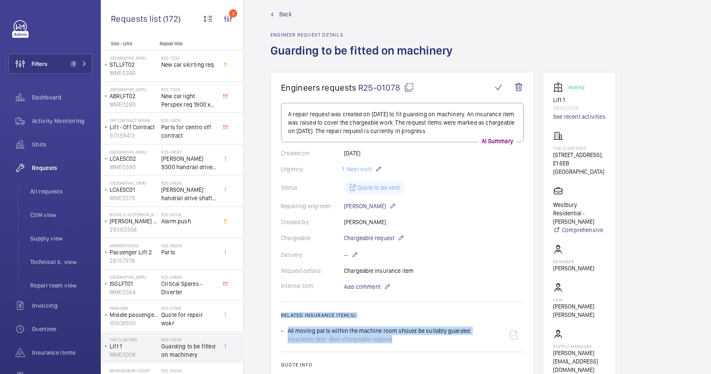
scroll to position [0, 0]
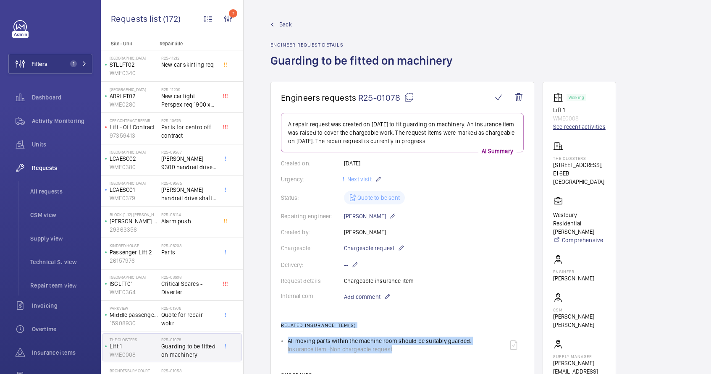
click at [570, 127] on link "See recent activities" at bounding box center [579, 127] width 52 height 8
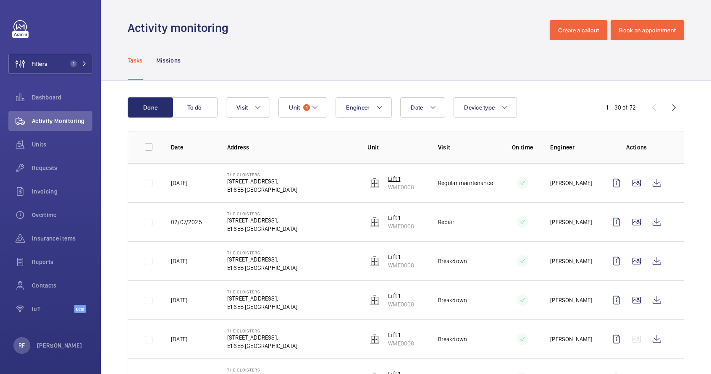
click at [388, 184] on p "WME0008" at bounding box center [401, 187] width 26 height 8
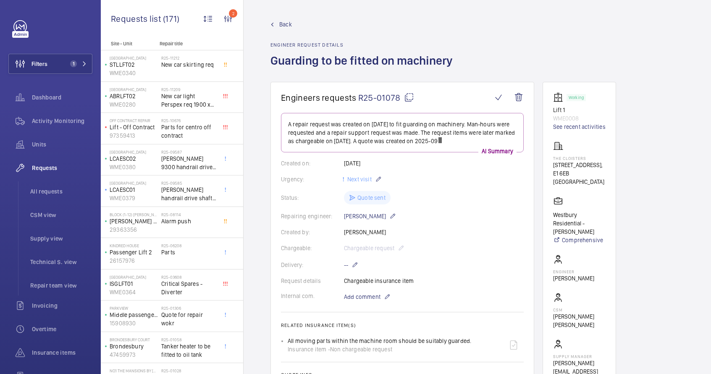
click at [412, 97] on mat-icon at bounding box center [409, 97] width 10 height 10
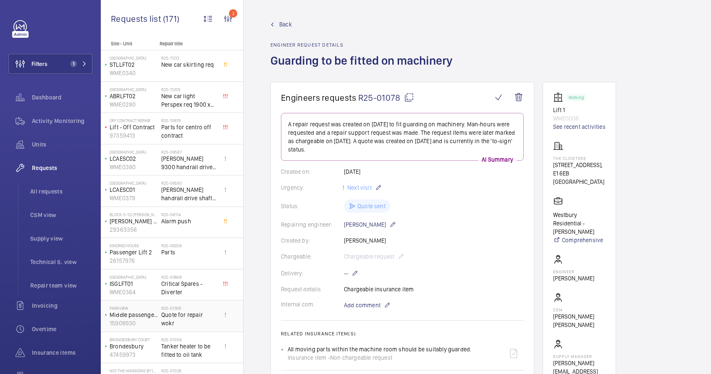
click at [188, 314] on span "Quote for repair wokr" at bounding box center [188, 319] width 55 height 17
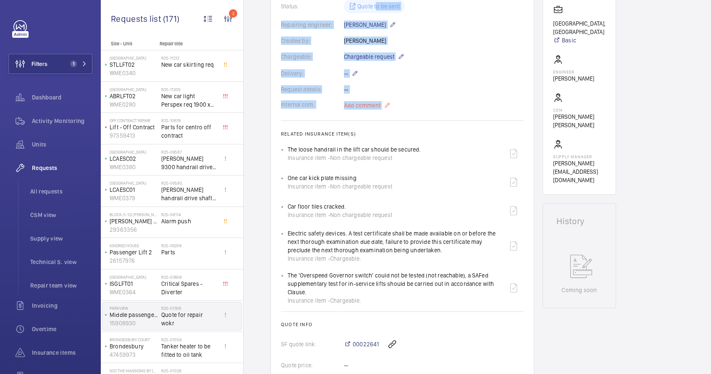
scroll to position [187, 0]
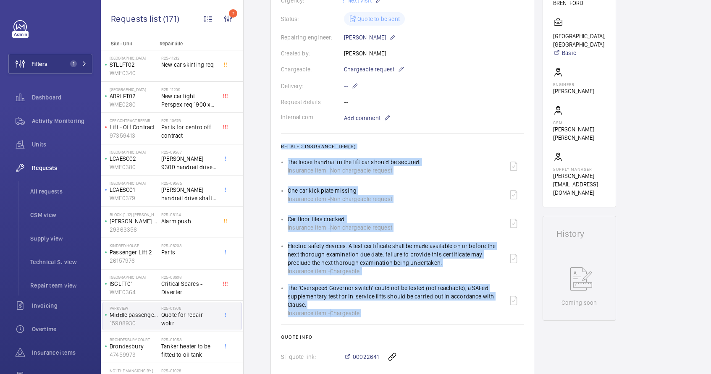
drag, startPoint x: 279, startPoint y: 268, endPoint x: 394, endPoint y: 313, distance: 123.9
click at [394, 313] on wm-front-card "Engineers requests R25-01306 A repair request was initially submitted on 2025-0…" at bounding box center [402, 173] width 264 height 557
copy wm-front-card-body "Related insurance item(s) The loose handrail in the lift car should be secured.…"
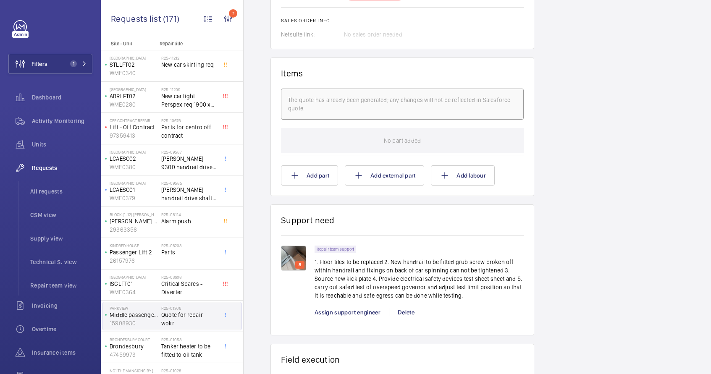
scroll to position [595, 0]
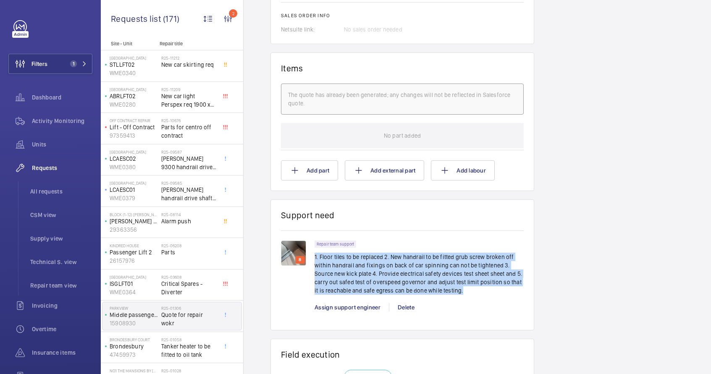
drag, startPoint x: 315, startPoint y: 258, endPoint x: 485, endPoint y: 299, distance: 174.9
click at [485, 299] on div "Repair team support 1. Floor tiles to be replaced 2. New handrail to be fitted …" at bounding box center [419, 270] width 209 height 59
copy p "1. Floor tiles to be replaced 2. New handrail to be fitted grub screw broken of…"
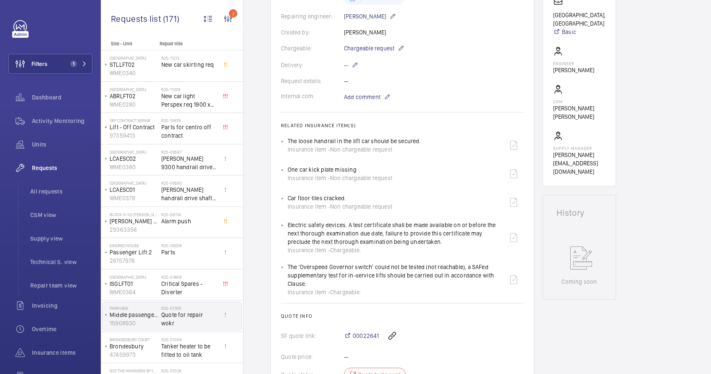
scroll to position [343, 0]
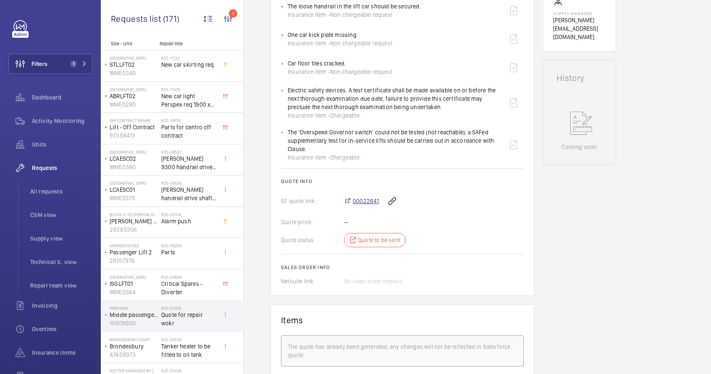
click at [372, 200] on span "00022641" at bounding box center [366, 201] width 26 height 8
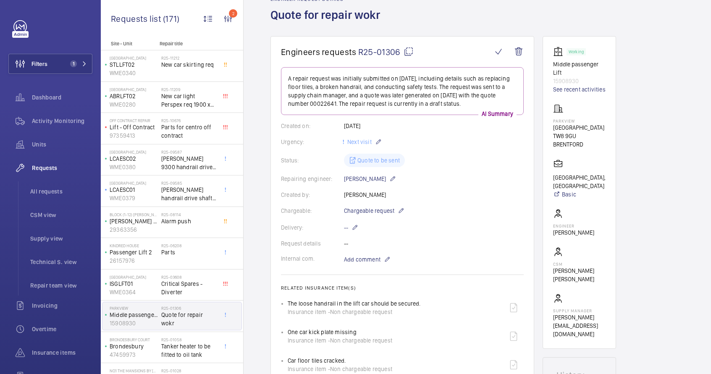
scroll to position [0, 0]
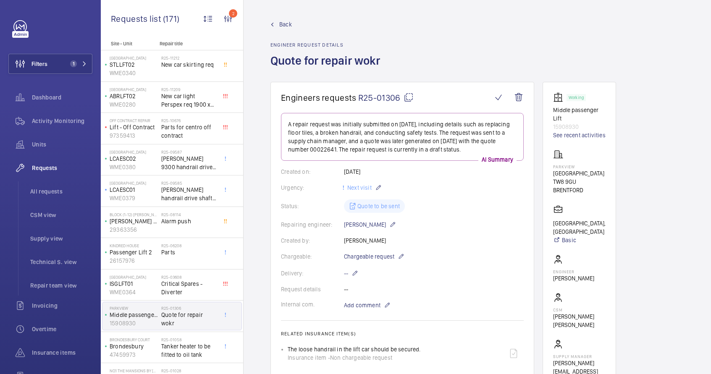
click at [406, 96] on mat-icon at bounding box center [409, 97] width 10 height 10
copy p "1. Floor tiles to be replaced 2. New handrail to be fitted grub screw broken of…"
type textarea "R25-01306"
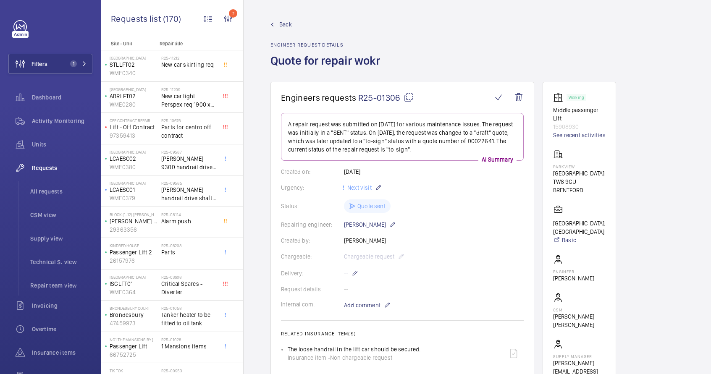
click at [562, 128] on p "15908930" at bounding box center [579, 127] width 52 height 8
click at [46, 185] on li "All requests" at bounding box center [58, 191] width 69 height 20
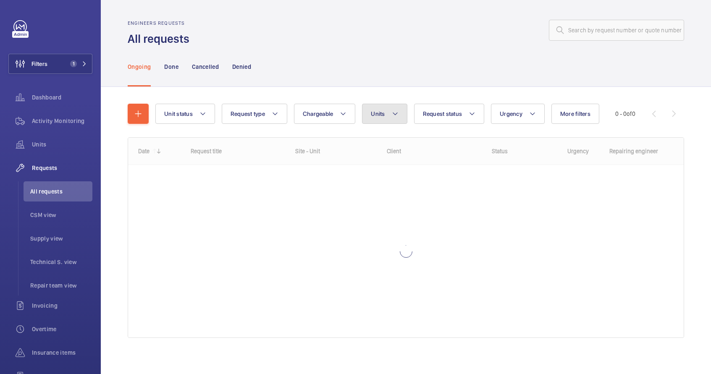
click at [396, 119] on button "Units" at bounding box center [384, 114] width 45 height 20
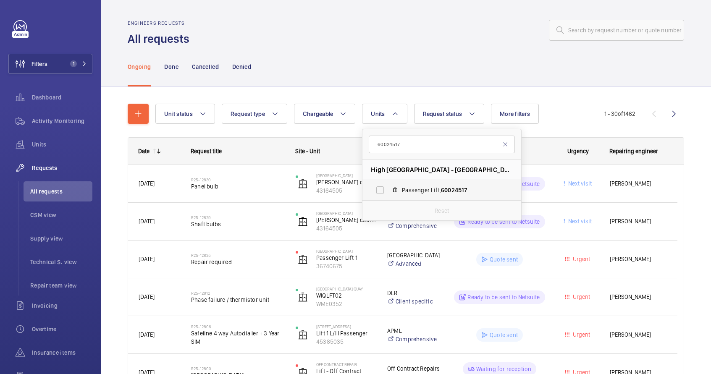
type input "60024517"
click at [404, 189] on span "Passenger Lift, 60024517" at bounding box center [450, 190] width 97 height 8
click at [388, 189] on input "Passenger Lift, 60024517" at bounding box center [380, 190] width 17 height 17
checkbox input "true"
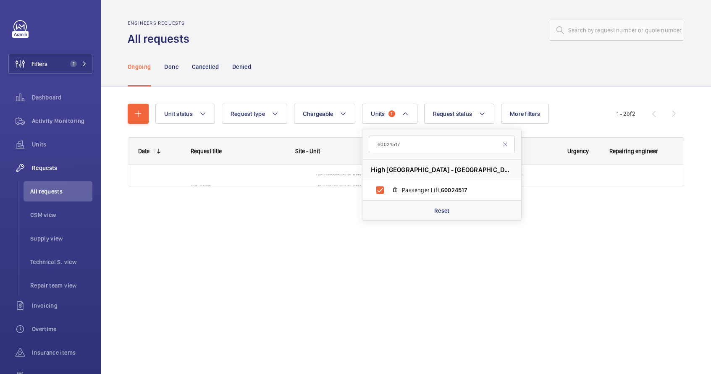
click at [488, 55] on div "Ongoing Done Cancelled Denied" at bounding box center [406, 67] width 556 height 40
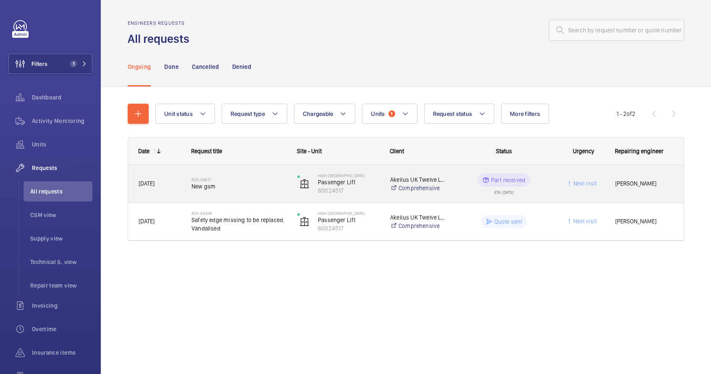
click at [464, 185] on wm-front-pills-cell "Part received ETA: 04/06/2025" at bounding box center [504, 183] width 95 height 21
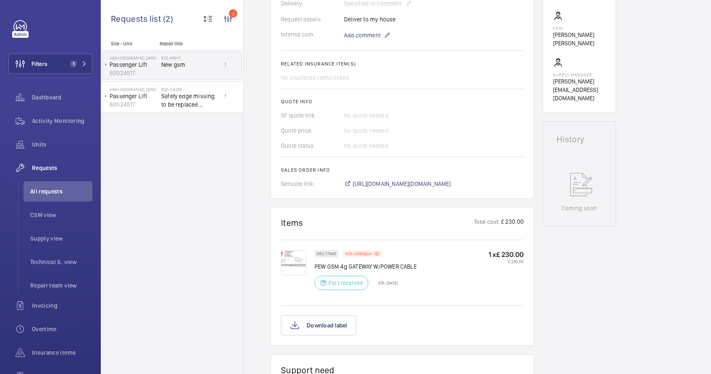
scroll to position [286, 0]
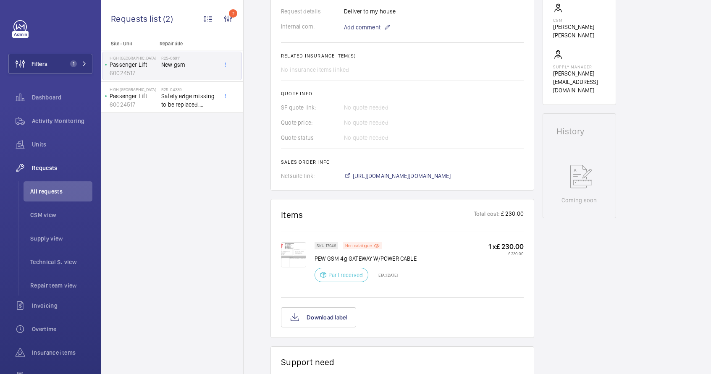
click at [294, 256] on img at bounding box center [293, 254] width 25 height 25
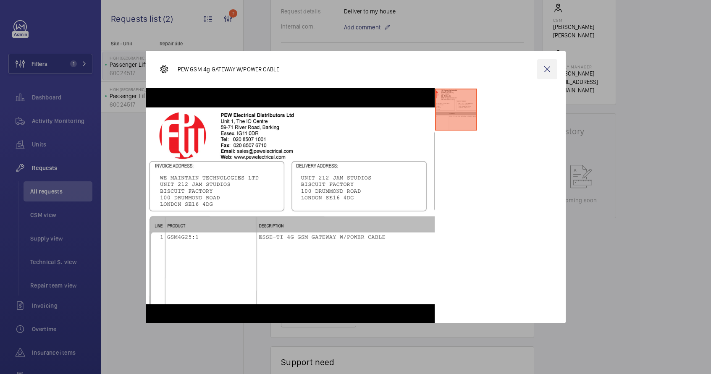
click at [548, 72] on wm-front-icon-button at bounding box center [547, 69] width 20 height 20
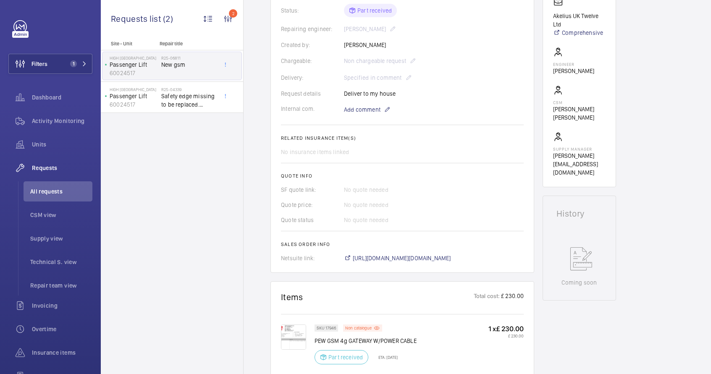
scroll to position [210, 0]
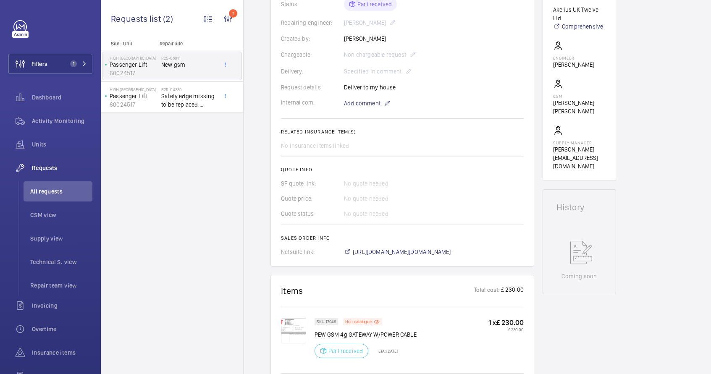
click at [295, 335] on img at bounding box center [293, 330] width 25 height 25
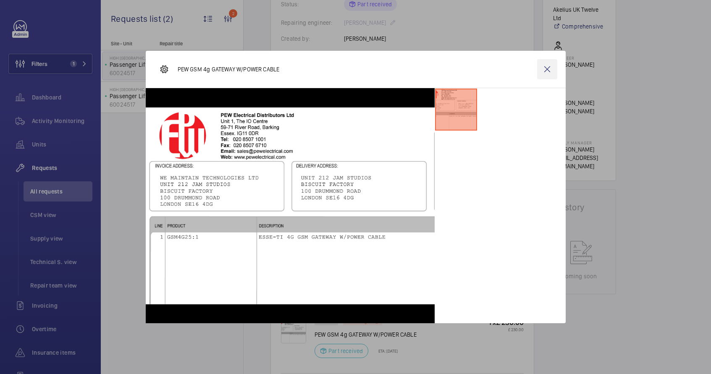
click at [546, 74] on wm-front-icon-button at bounding box center [547, 69] width 20 height 20
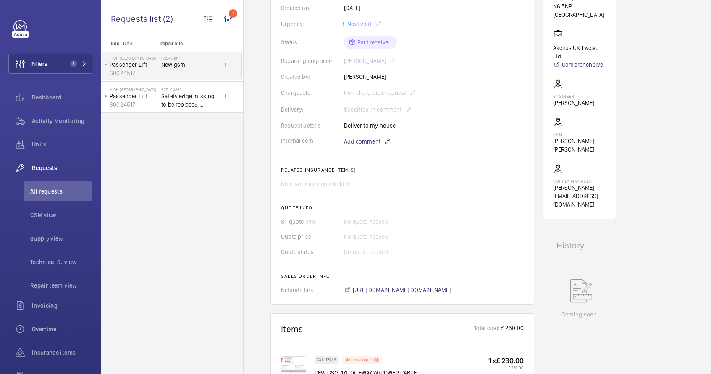
scroll to position [94, 0]
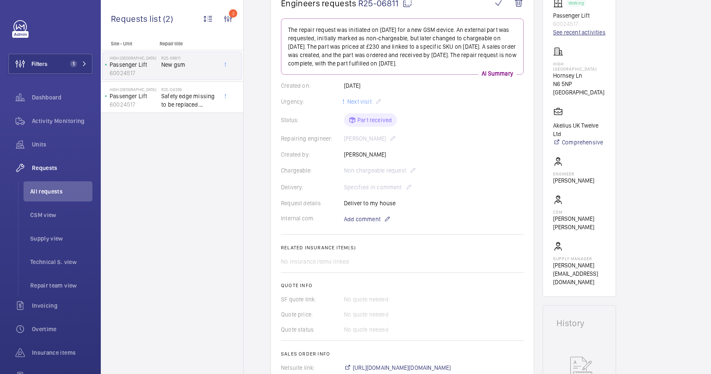
click at [572, 34] on link "See recent activities" at bounding box center [579, 32] width 52 height 8
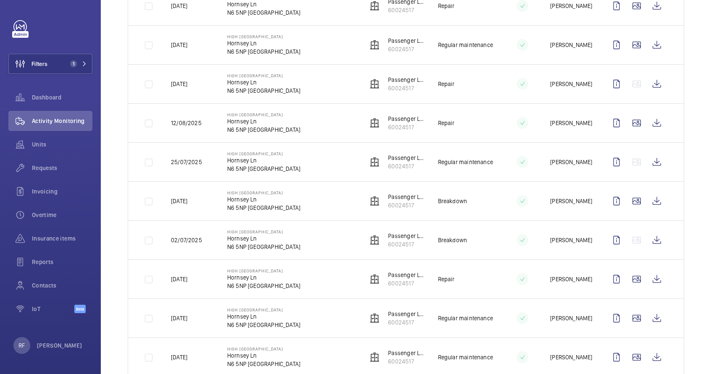
scroll to position [101, 0]
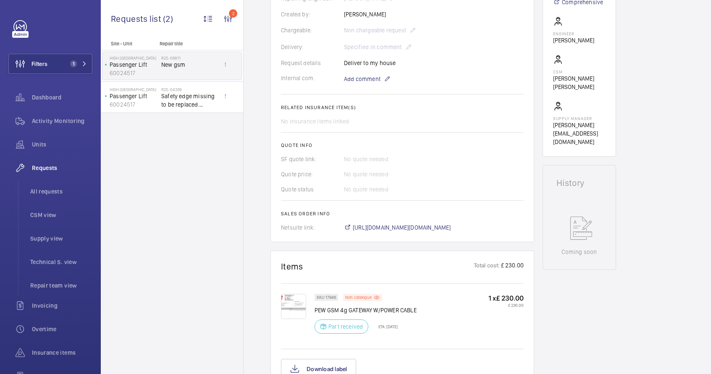
scroll to position [239, 0]
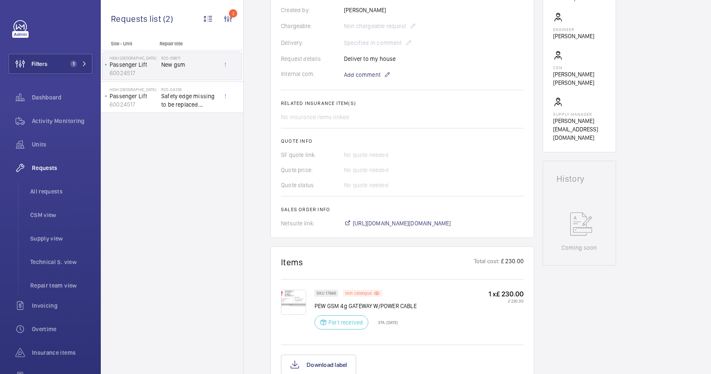
click at [357, 294] on p "Non catalogue" at bounding box center [358, 293] width 26 height 3
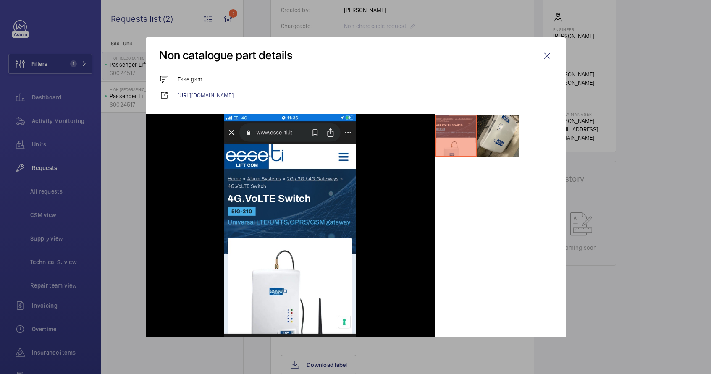
click at [540, 55] on wm-front-icon-button at bounding box center [547, 56] width 20 height 20
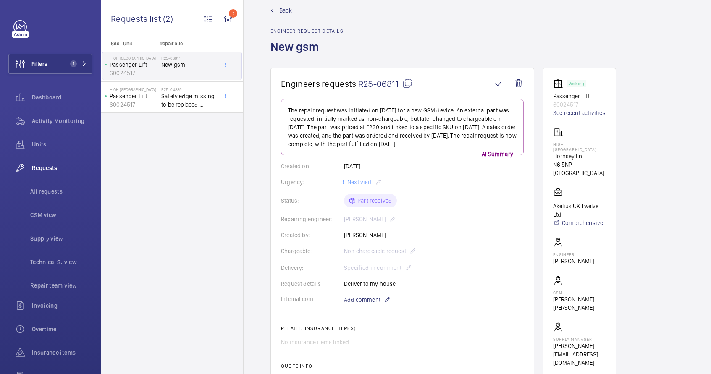
scroll to position [0, 0]
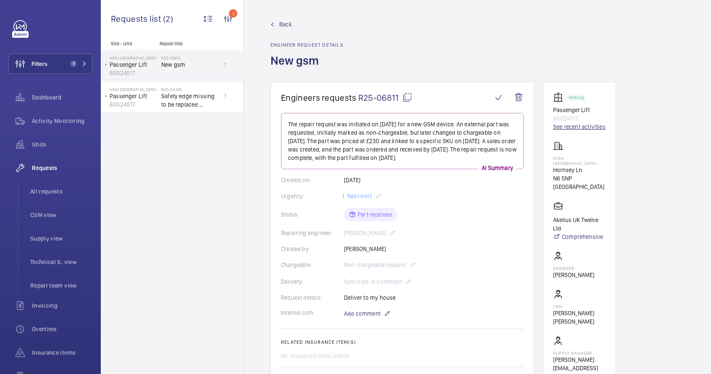
click at [573, 126] on link "See recent activities" at bounding box center [579, 127] width 52 height 8
click at [579, 129] on link "See recent activities" at bounding box center [579, 127] width 52 height 8
click at [566, 121] on p "60024517" at bounding box center [579, 118] width 52 height 8
copy p "60024517"
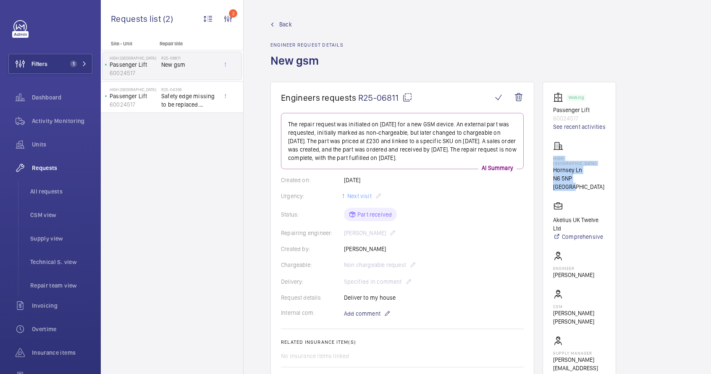
drag, startPoint x: 553, startPoint y: 158, endPoint x: 595, endPoint y: 175, distance: 45.1
click at [595, 175] on wm-front-card-body "Working Passenger Lift 60024517 See recent activities High London Hornsey Ln N6…" at bounding box center [579, 236] width 52 height 289
copy div "High London Hornsey Ln N6 5NP LONDON"
click at [50, 193] on span "All requests" at bounding box center [61, 191] width 62 height 8
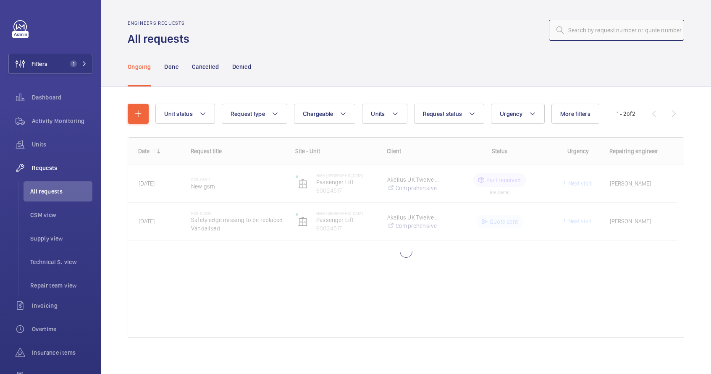
click at [605, 29] on input "text" at bounding box center [616, 30] width 135 height 21
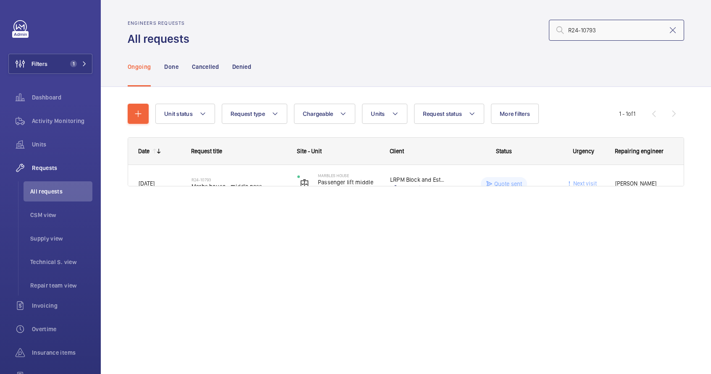
type input "R24-10793"
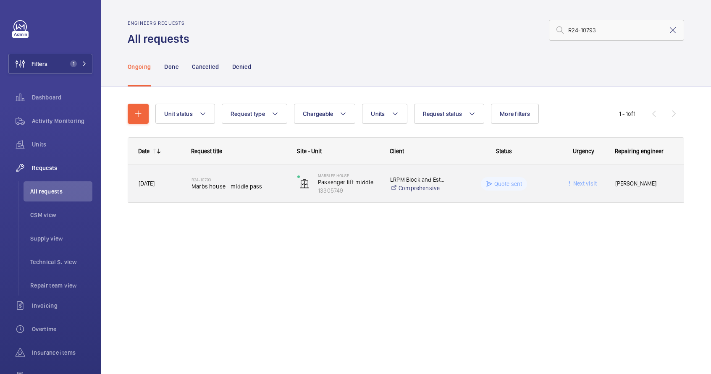
click at [288, 184] on div "Marbles House Passenger lift middle 13305749" at bounding box center [333, 184] width 92 height 34
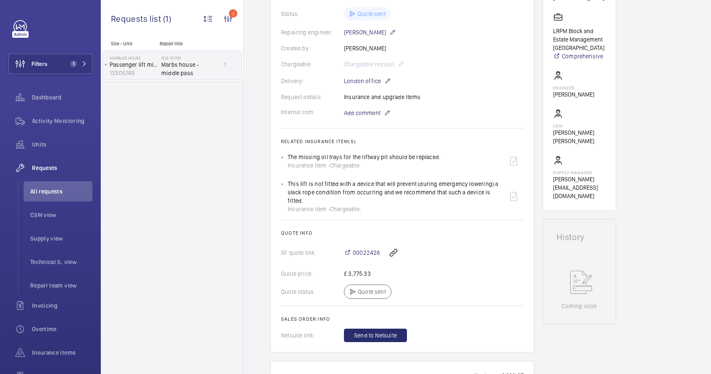
scroll to position [39, 0]
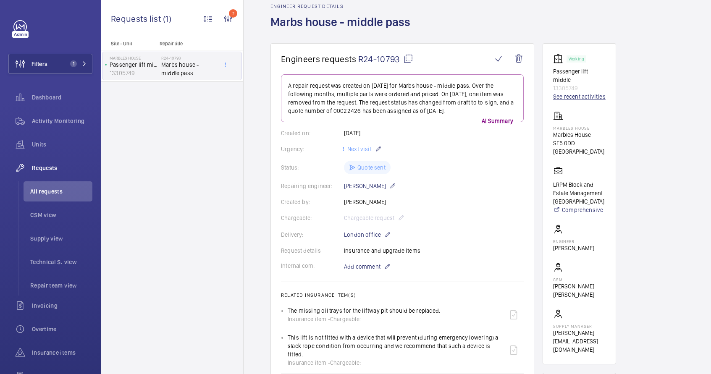
click at [569, 97] on link "See recent activities" at bounding box center [579, 96] width 52 height 8
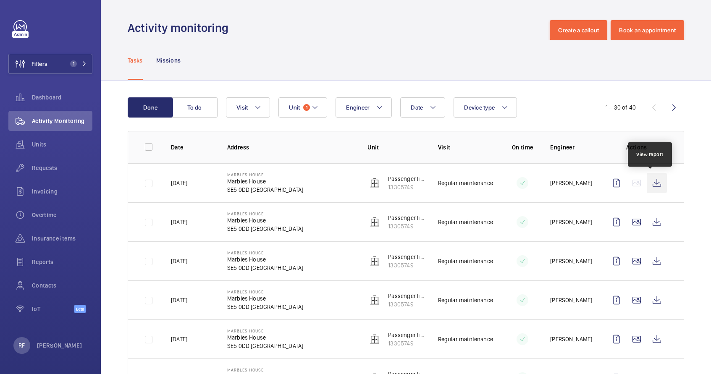
click at [651, 185] on wm-front-icon-button at bounding box center [657, 183] width 20 height 20
click at [399, 189] on p "13305749" at bounding box center [406, 187] width 36 height 8
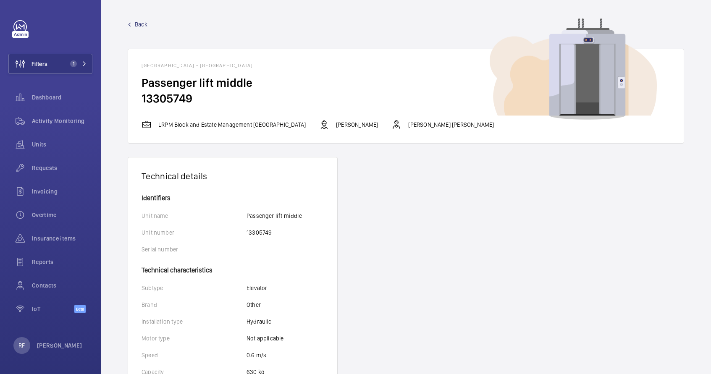
click at [166, 98] on h2 "13305749" at bounding box center [406, 99] width 529 height 16
copy h2 "13305749"
click at [35, 98] on span "Dashboard" at bounding box center [62, 97] width 60 height 8
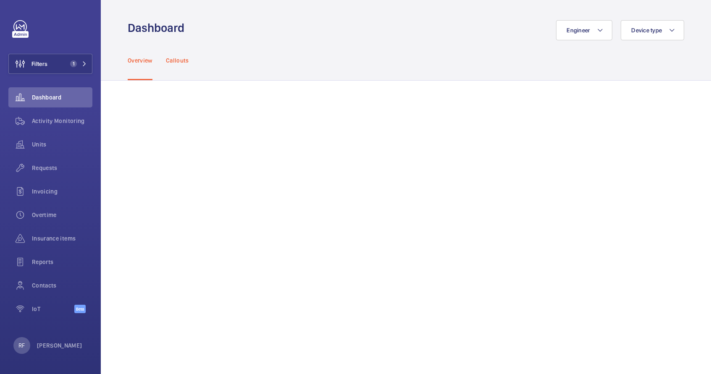
click at [180, 60] on p "Callouts" at bounding box center [177, 60] width 23 height 8
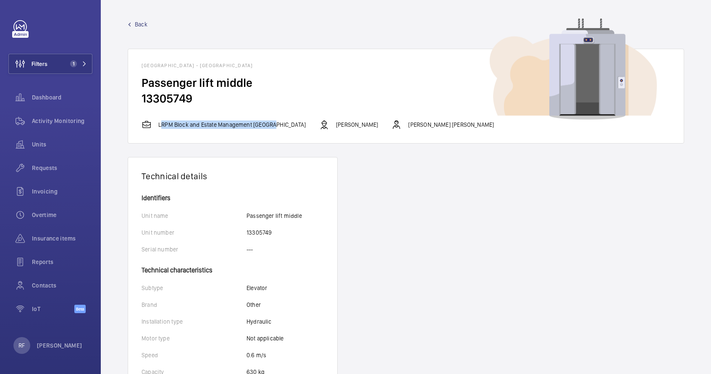
drag, startPoint x: 158, startPoint y: 124, endPoint x: 272, endPoint y: 126, distance: 113.8
click at [272, 126] on p "LRPM Block and Estate Management London" at bounding box center [231, 125] width 147 height 8
copy p "LRPM Block and Estate Management London"
click at [190, 124] on p "LRPM Block and Estate Management London" at bounding box center [231, 125] width 147 height 8
click at [196, 125] on p "LRPM Block and Estate Management London" at bounding box center [231, 125] width 147 height 8
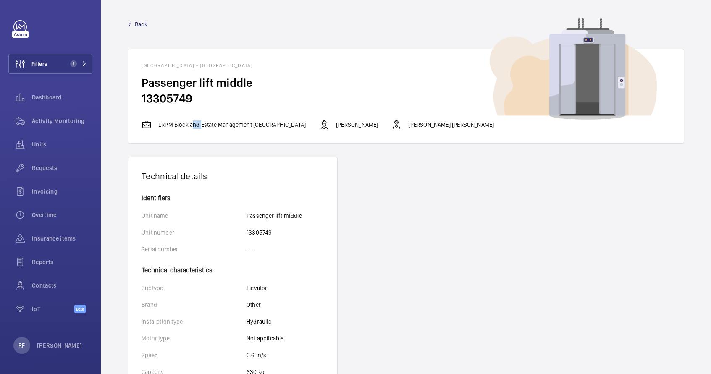
click at [196, 125] on p "LRPM Block and Estate Management London" at bounding box center [231, 125] width 147 height 8
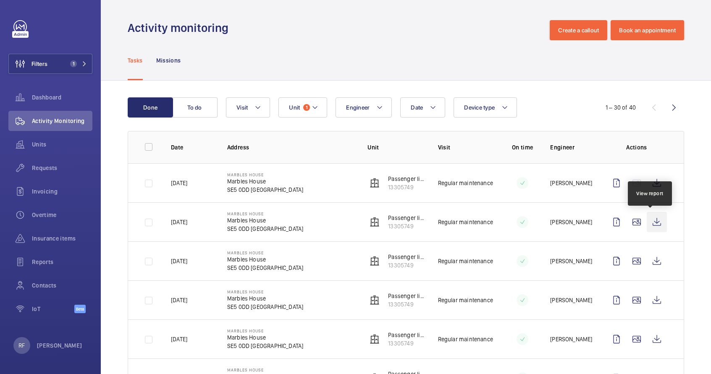
click at [649, 223] on wm-front-icon-button at bounding box center [657, 222] width 20 height 20
click at [308, 189] on td "Marbles House Marbles House SE5 0DD LONDON" at bounding box center [284, 182] width 141 height 39
click at [307, 189] on td "Marbles House Marbles House SE5 0DD LONDON" at bounding box center [284, 182] width 141 height 39
click at [203, 187] on td "[DATE]" at bounding box center [185, 182] width 56 height 39
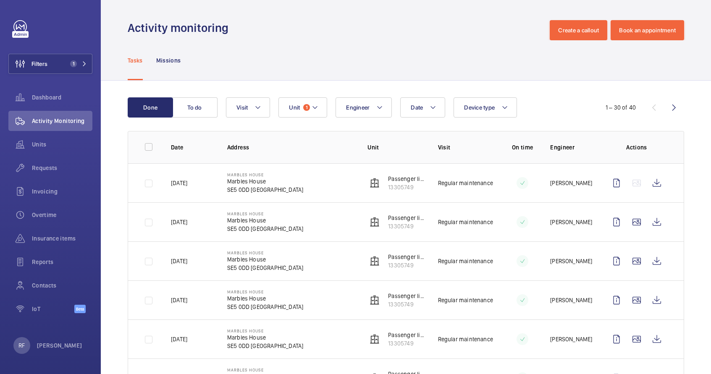
click at [204, 187] on td "[DATE]" at bounding box center [185, 182] width 56 height 39
click at [474, 181] on p "Regular maintenance" at bounding box center [465, 183] width 55 height 8
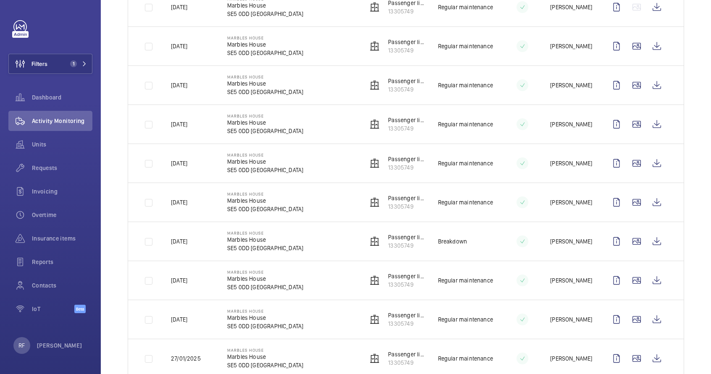
scroll to position [176, 0]
click at [468, 240] on td "Breakdown" at bounding box center [460, 240] width 70 height 39
click at [247, 244] on p "SE5 0DD LONDON" at bounding box center [265, 248] width 76 height 8
click at [232, 241] on p "Marbles House" at bounding box center [265, 239] width 76 height 8
click at [228, 241] on p "Marbles House" at bounding box center [265, 239] width 76 height 8
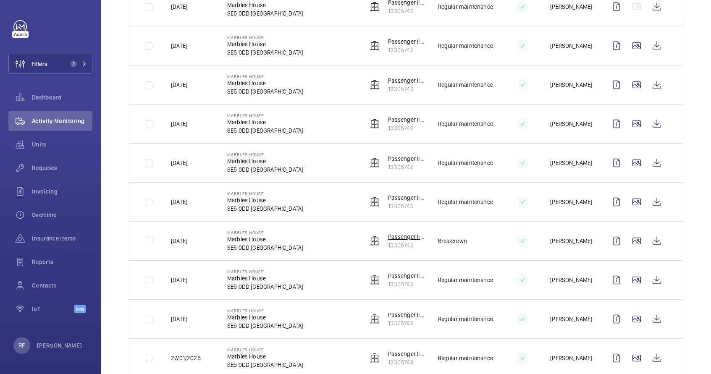
click at [407, 246] on p "13305749" at bounding box center [406, 245] width 36 height 8
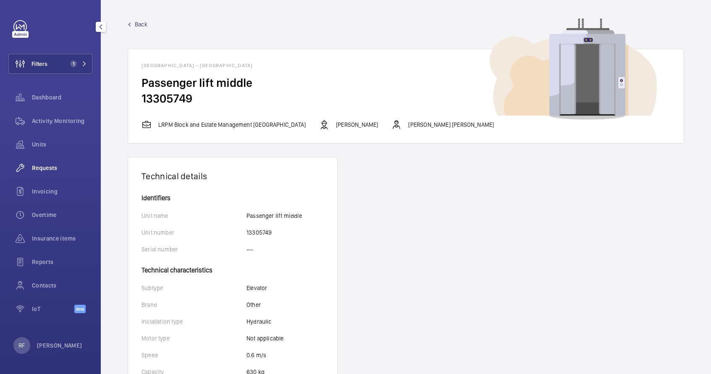
click at [45, 171] on span "Requests" at bounding box center [62, 168] width 60 height 8
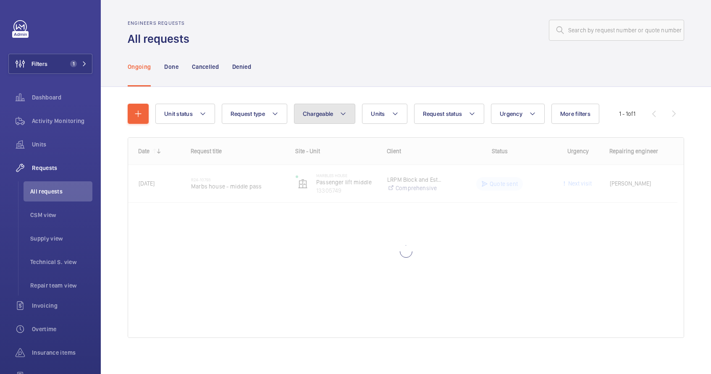
click at [315, 118] on button "Chargeable" at bounding box center [325, 114] width 62 height 20
click at [323, 133] on mat-radio-button "Chargeable" at bounding box center [373, 139] width 151 height 17
radio input "true"
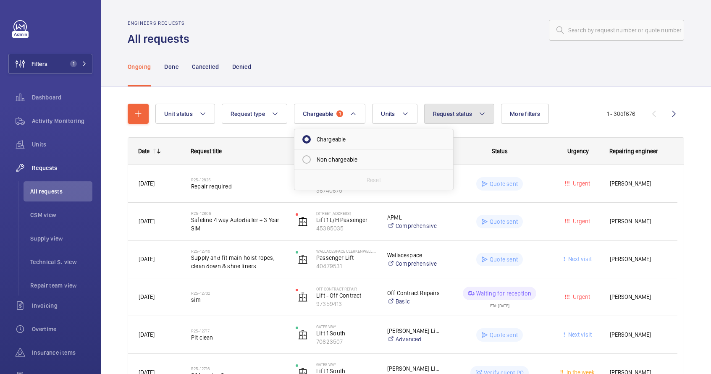
click at [458, 118] on button "Request status" at bounding box center [459, 114] width 71 height 20
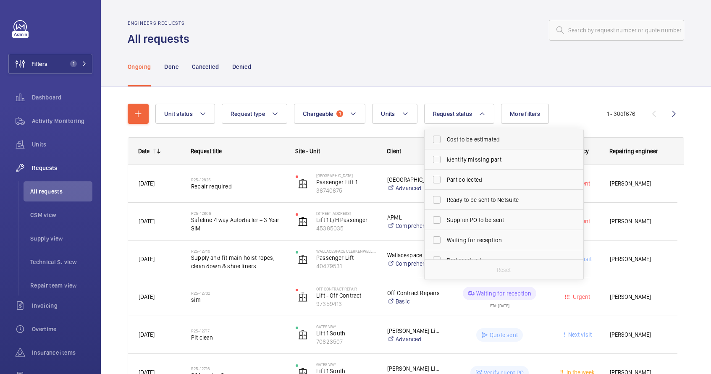
click at [483, 144] on label "Cost to be estimated" at bounding box center [498, 139] width 146 height 20
click at [445, 144] on input "Cost to be estimated" at bounding box center [436, 139] width 17 height 17
checkbox input "true"
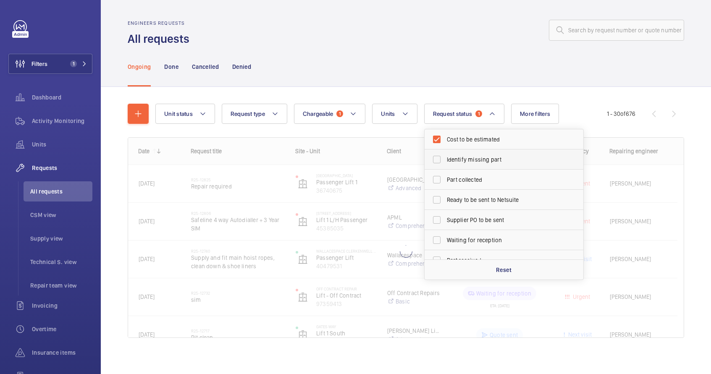
click at [476, 161] on span "Identify missing part" at bounding box center [504, 159] width 115 height 8
click at [445, 161] on input "Identify missing part" at bounding box center [436, 159] width 17 height 17
checkbox input "true"
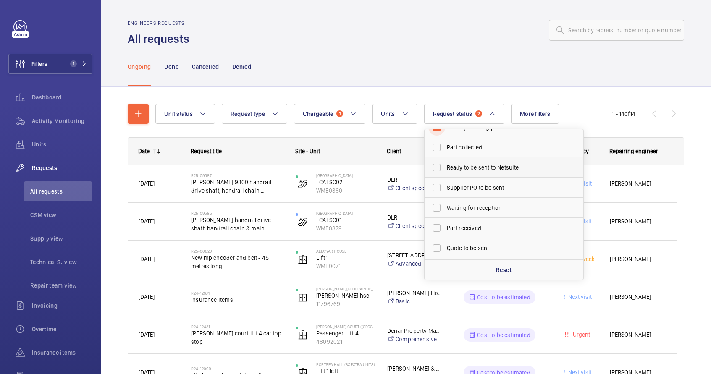
scroll to position [60, 0]
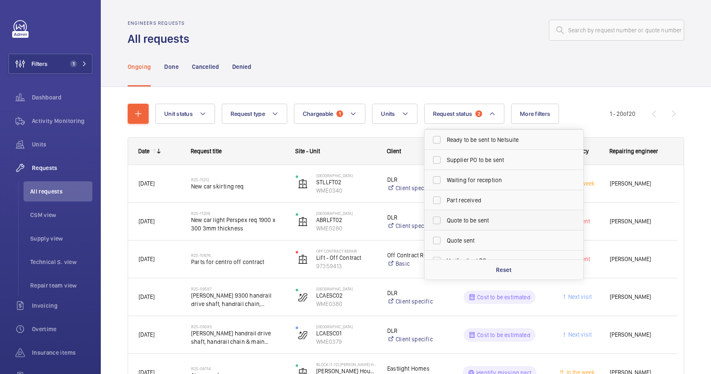
click at [479, 226] on label "Quote to be sent" at bounding box center [498, 220] width 146 height 20
click at [445, 226] on input "Quote to be sent" at bounding box center [436, 220] width 17 height 17
checkbox input "true"
click at [366, 152] on div "Site - Unit" at bounding box center [335, 151] width 81 height 7
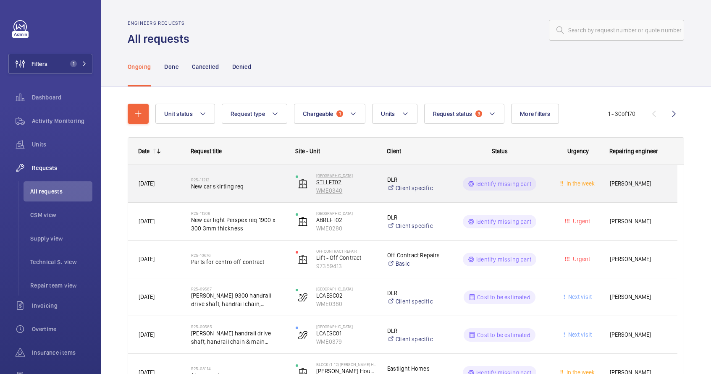
click at [363, 190] on p "WME0340" at bounding box center [346, 190] width 60 height 8
click at [266, 189] on span "New car skirting req" at bounding box center [238, 186] width 94 height 8
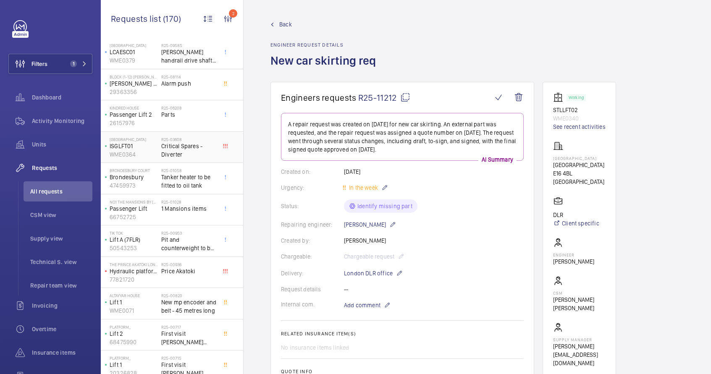
scroll to position [141, 0]
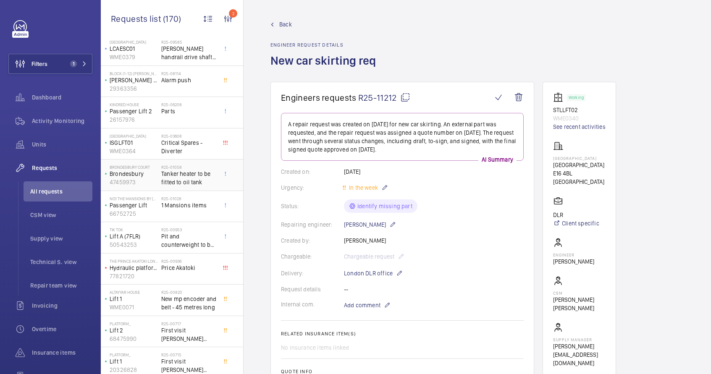
click at [181, 184] on span "Tanker heater to be fitted to oil tank" at bounding box center [188, 178] width 55 height 17
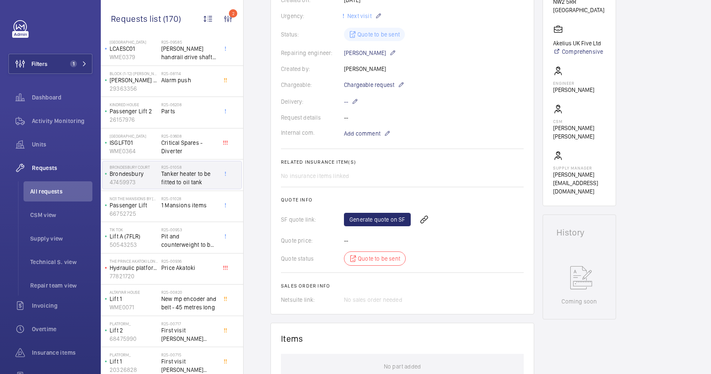
scroll to position [171, 0]
click at [401, 87] on mat-icon at bounding box center [401, 85] width 7 height 10
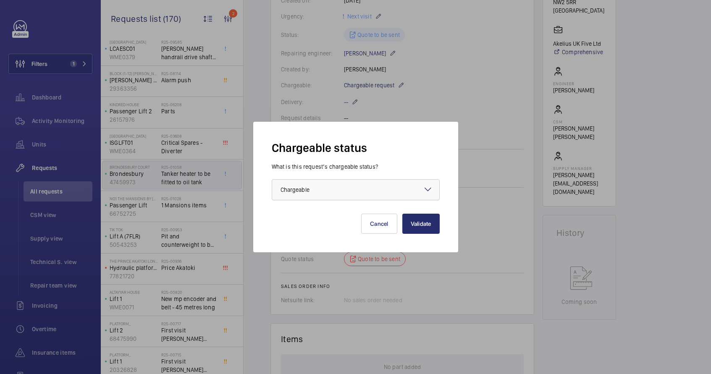
click at [378, 191] on div at bounding box center [355, 190] width 167 height 20
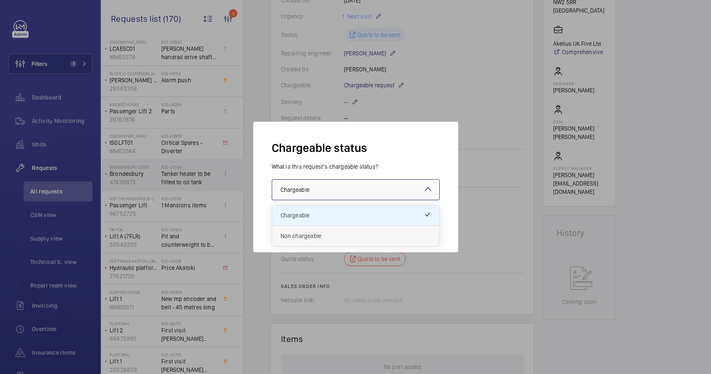
click at [349, 233] on span "Non chargeable" at bounding box center [356, 236] width 150 height 8
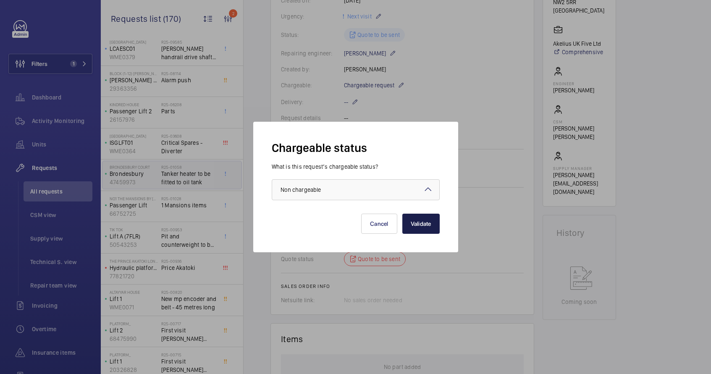
click at [428, 229] on button "Validate" at bounding box center [420, 224] width 37 height 20
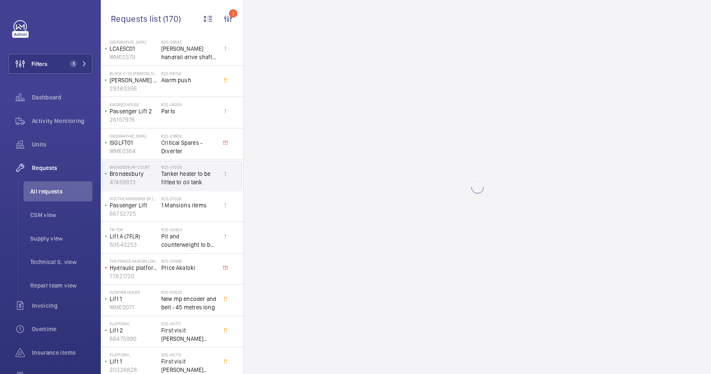
scroll to position [0, 0]
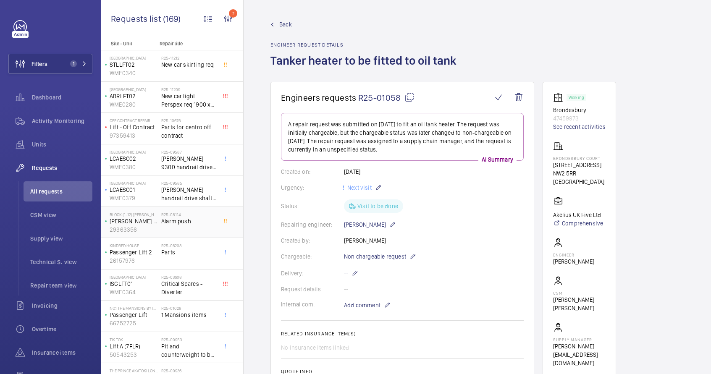
click at [187, 226] on div "R25-08114 Alarm push" at bounding box center [188, 224] width 55 height 24
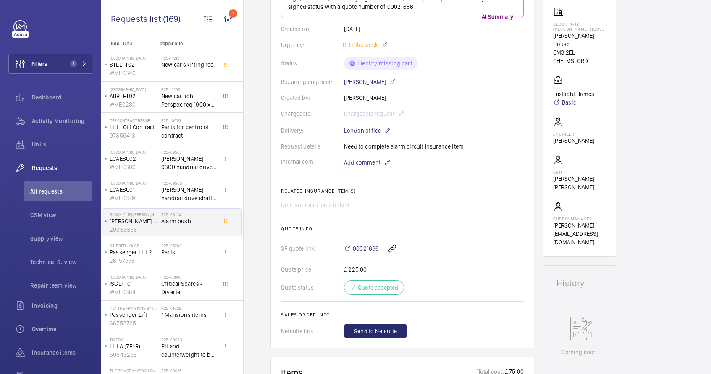
scroll to position [203, 0]
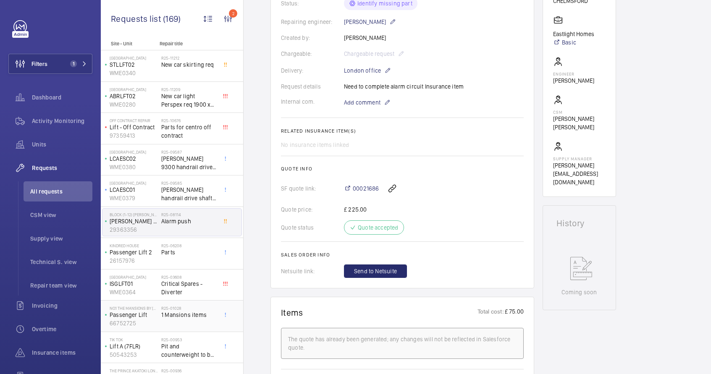
click at [187, 325] on div "R25-01028 1 Mansions items" at bounding box center [188, 318] width 55 height 24
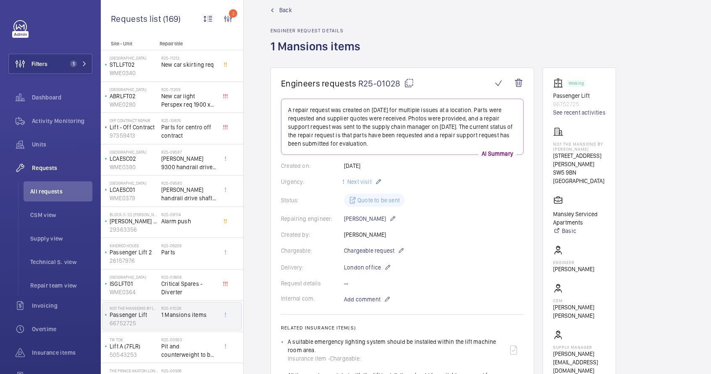
scroll to position [16, 0]
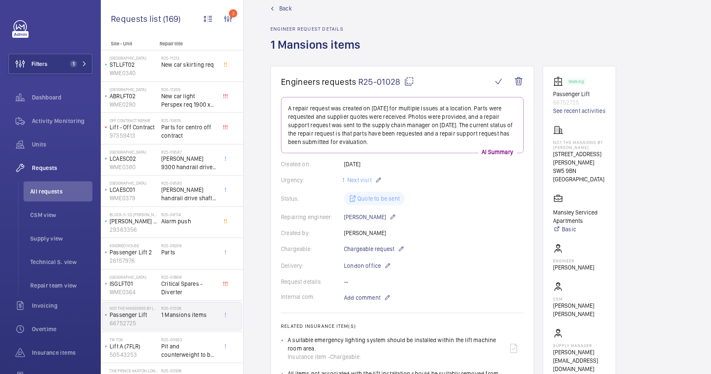
click at [565, 102] on p "66752725" at bounding box center [579, 102] width 52 height 8
copy p "66752725"
click at [50, 190] on span "All requests" at bounding box center [61, 191] width 62 height 8
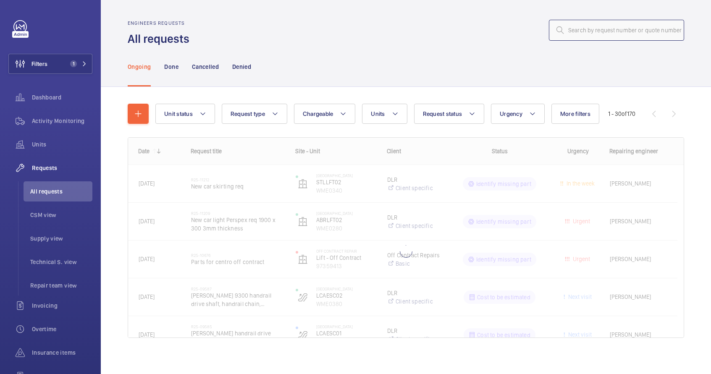
click at [567, 33] on input "text" at bounding box center [616, 30] width 135 height 21
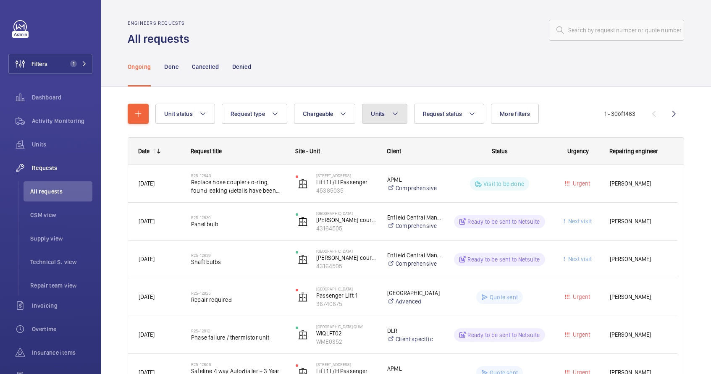
click at [384, 114] on span "Units" at bounding box center [378, 113] width 14 height 7
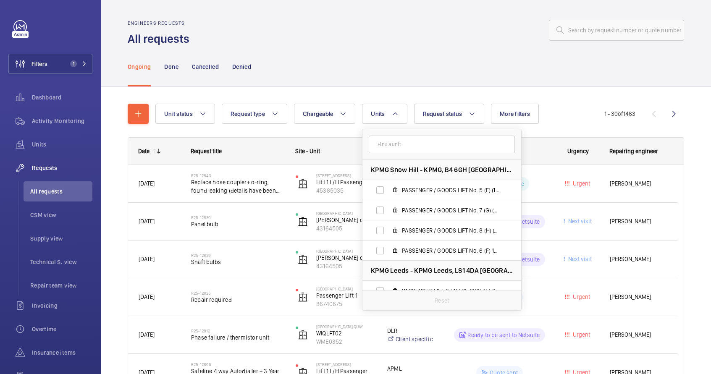
click at [391, 148] on input "text" at bounding box center [442, 145] width 146 height 18
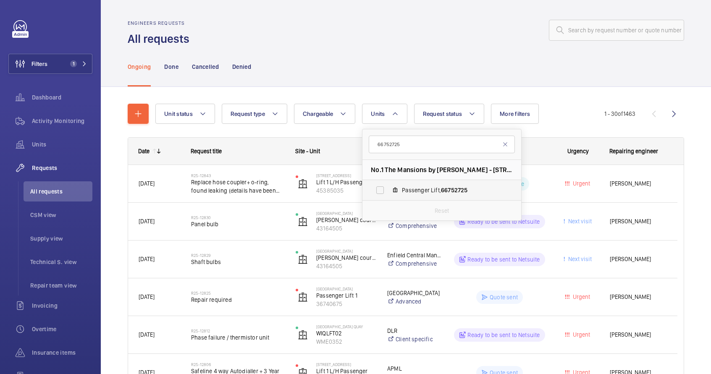
type input "66752725"
click at [406, 192] on span "Passenger Lift, 66752725" at bounding box center [450, 190] width 97 height 8
click at [388, 192] on input "Passenger Lift, 66752725" at bounding box center [380, 190] width 17 height 17
checkbox input "true"
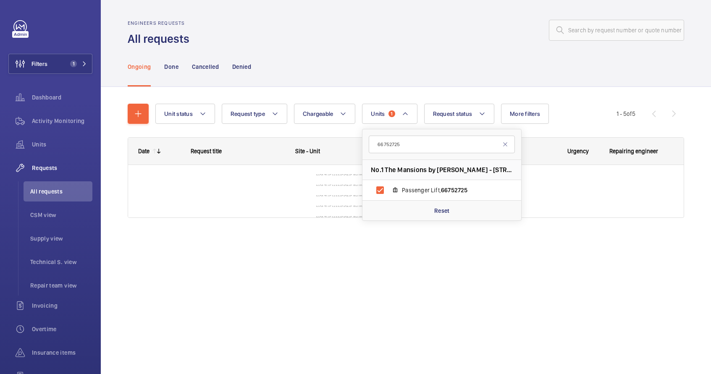
click at [517, 47] on div "Ongoing Done Cancelled Denied" at bounding box center [406, 67] width 556 height 40
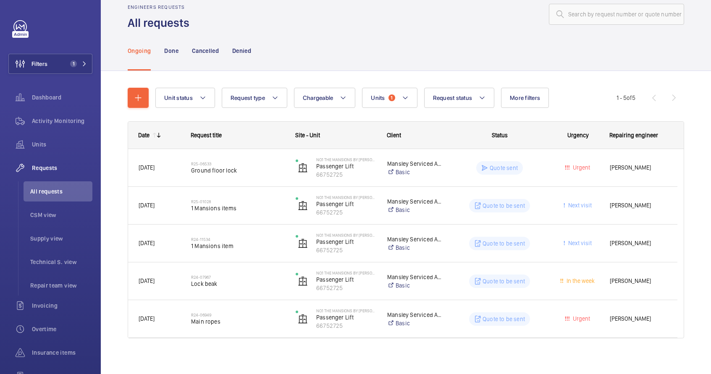
scroll to position [21, 0]
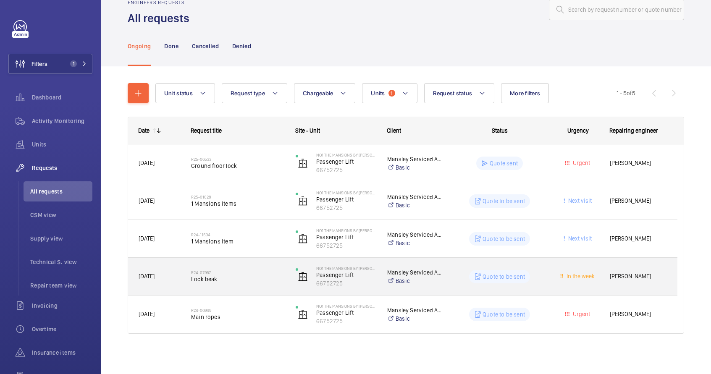
click at [236, 283] on span "Lock beak" at bounding box center [238, 279] width 94 height 8
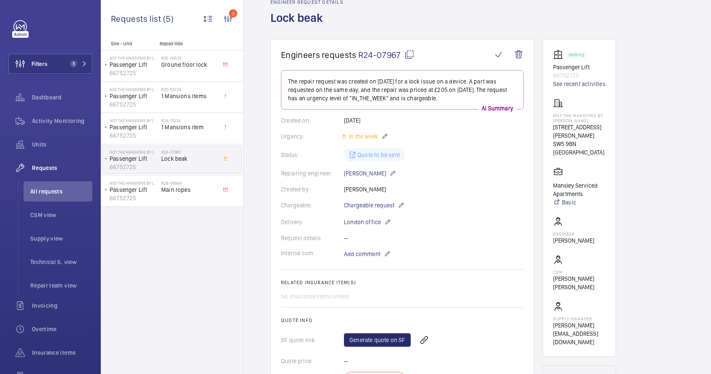
scroll to position [47, 0]
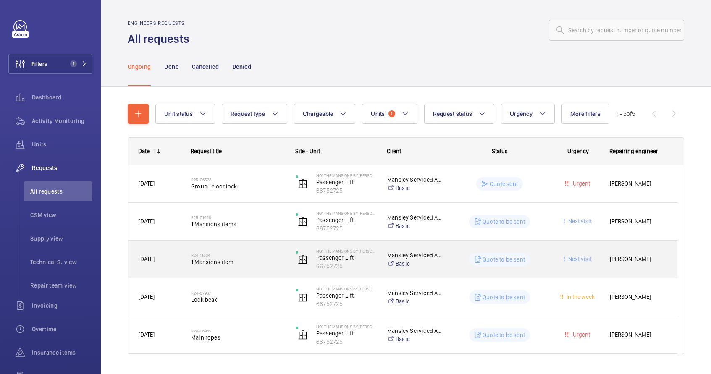
click at [442, 266] on div "Quote to be sent" at bounding box center [494, 259] width 105 height 37
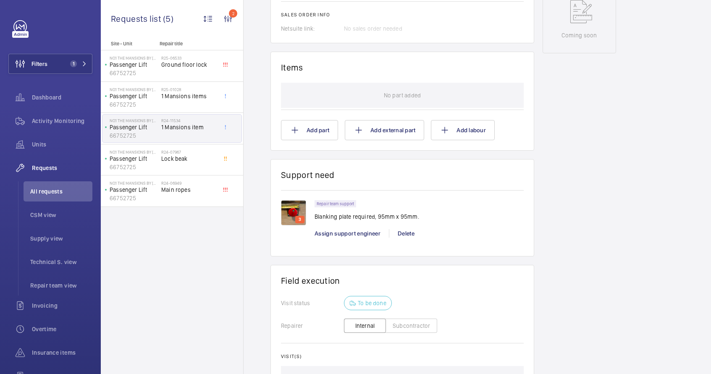
scroll to position [461, 0]
click at [295, 210] on img at bounding box center [293, 211] width 25 height 25
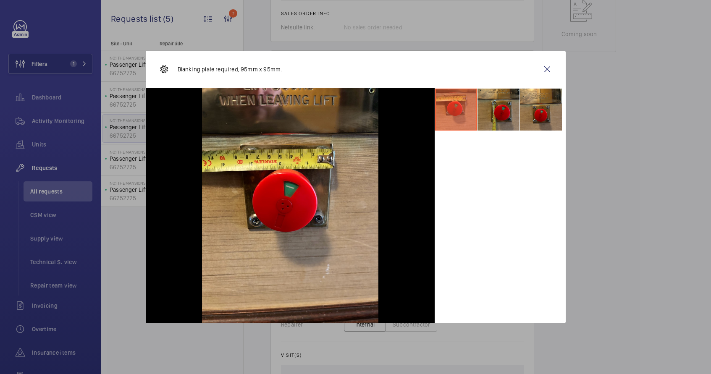
click at [482, 118] on li at bounding box center [499, 110] width 42 height 42
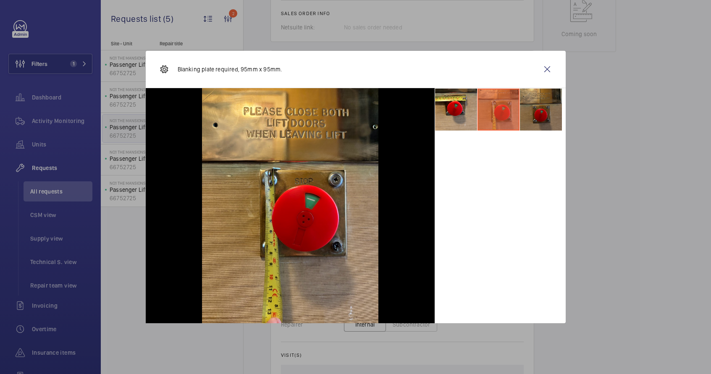
click at [548, 112] on li at bounding box center [541, 110] width 42 height 42
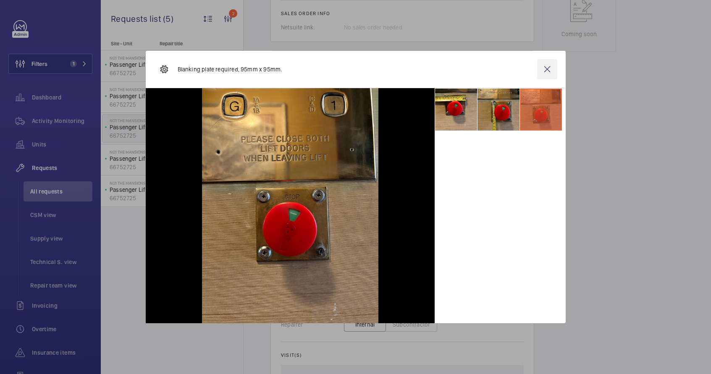
click at [547, 71] on wm-front-icon-button at bounding box center [547, 69] width 20 height 20
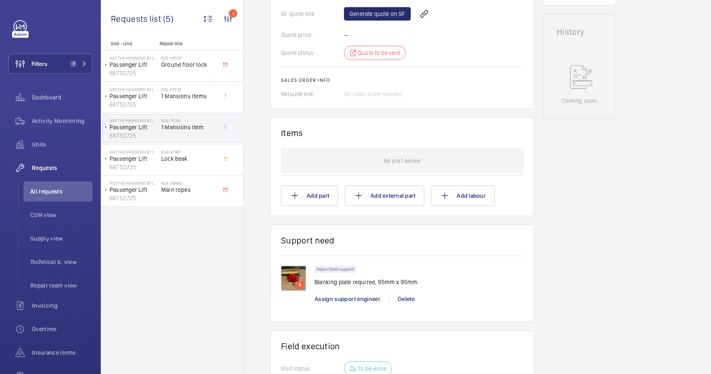
scroll to position [295, 0]
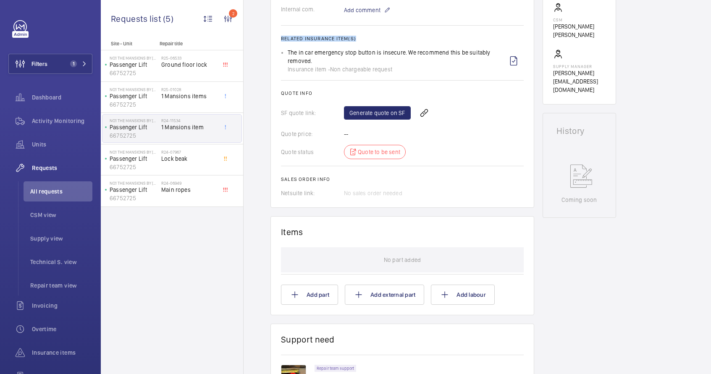
drag, startPoint x: 281, startPoint y: 39, endPoint x: 396, endPoint y: 77, distance: 120.5
click at [396, 77] on wm-front-card-body "The repair request was initially submitted on 2024-10-23. Photos were provided,…" at bounding box center [402, 8] width 243 height 380
copy h2 "Related insurance item(s)"
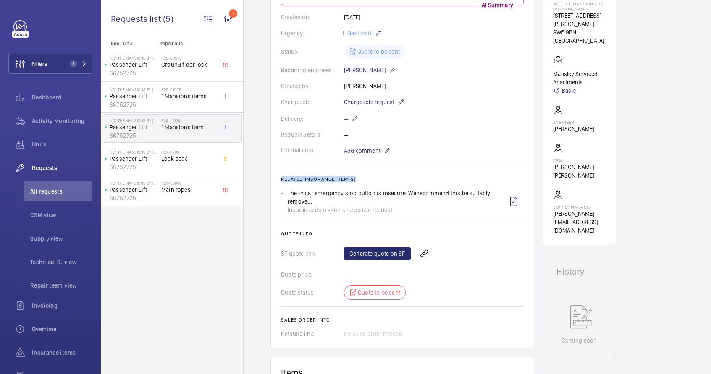
scroll to position [143, 0]
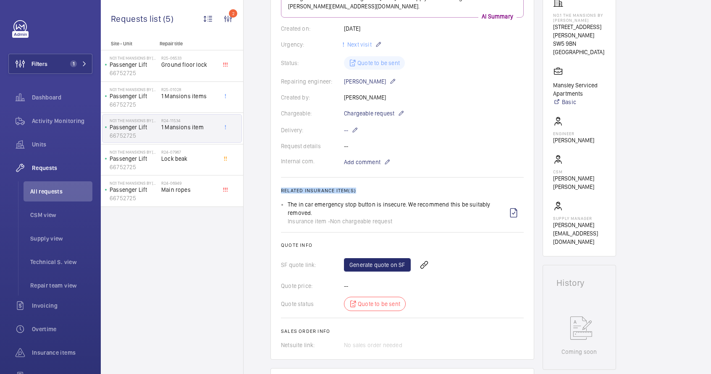
copy h2 "Related insurance item(s)"
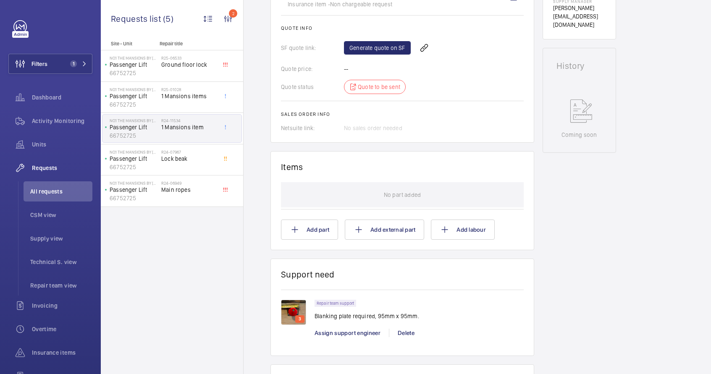
scroll to position [448, 0]
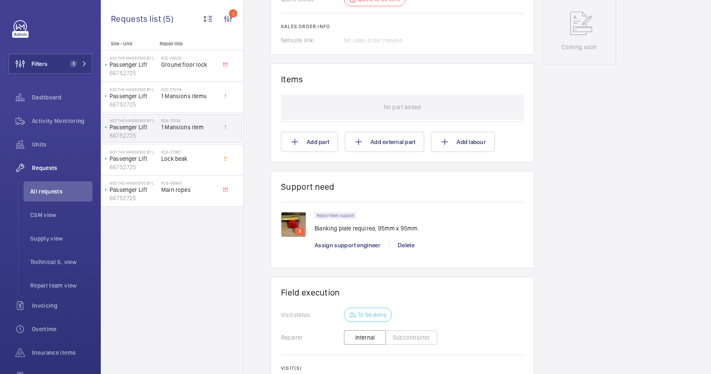
click at [341, 228] on p "Blanking plate required, 95mm x 95mm." at bounding box center [367, 228] width 105 height 8
copy p "Blanking plate required, 95mm x 95mm."
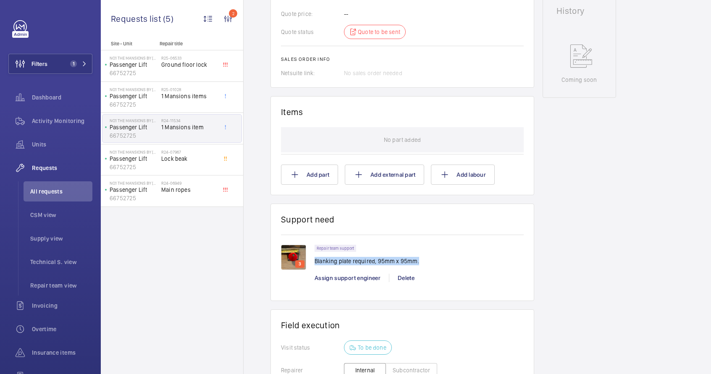
scroll to position [357, 0]
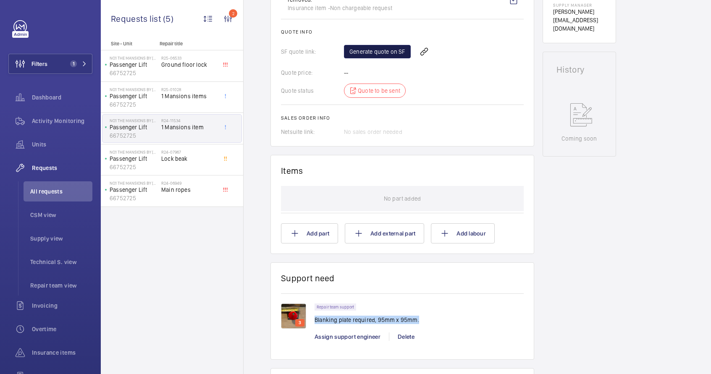
click at [363, 53] on link "Generate quote on SF" at bounding box center [377, 51] width 67 height 13
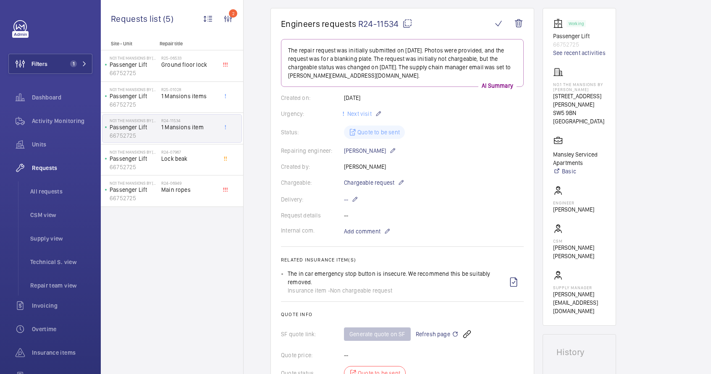
scroll to position [0, 0]
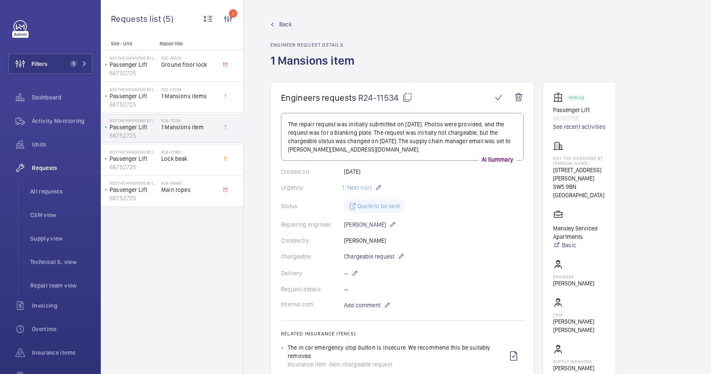
click at [409, 97] on mat-icon at bounding box center [407, 97] width 10 height 10
copy p "Blanking plate required, 95mm x 95mm."
click at [193, 162] on span "Lock beak" at bounding box center [188, 159] width 55 height 8
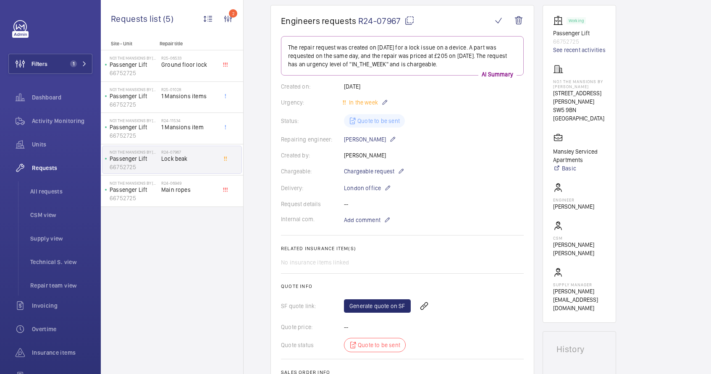
scroll to position [71, 0]
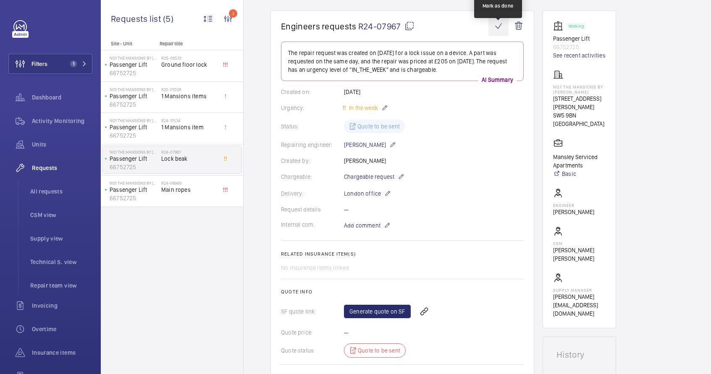
click at [500, 24] on wm-front-icon-button at bounding box center [498, 26] width 20 height 20
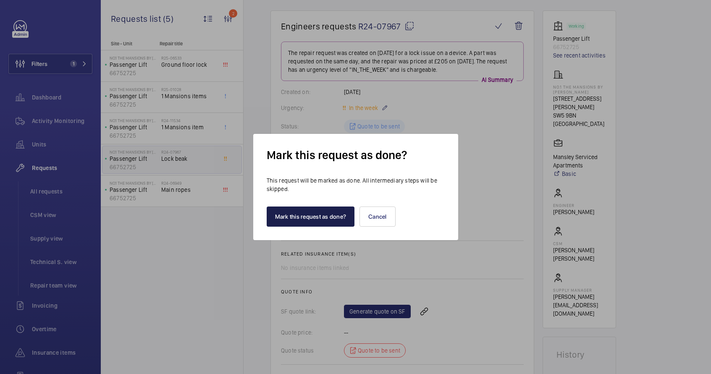
click at [313, 218] on button "Mark this request as done?" at bounding box center [311, 217] width 88 height 20
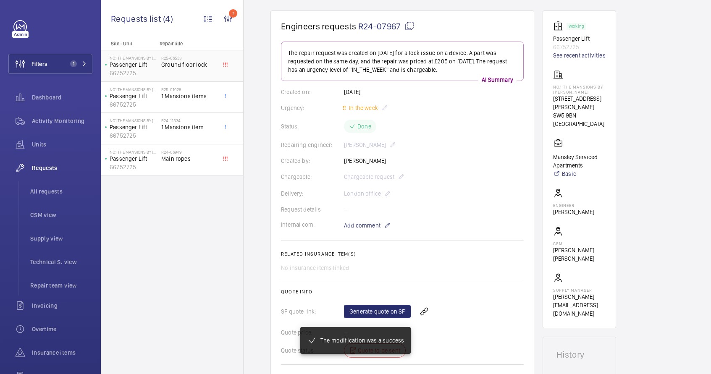
click at [189, 71] on div "R25-06533 Ground floor lock" at bounding box center [188, 67] width 55 height 24
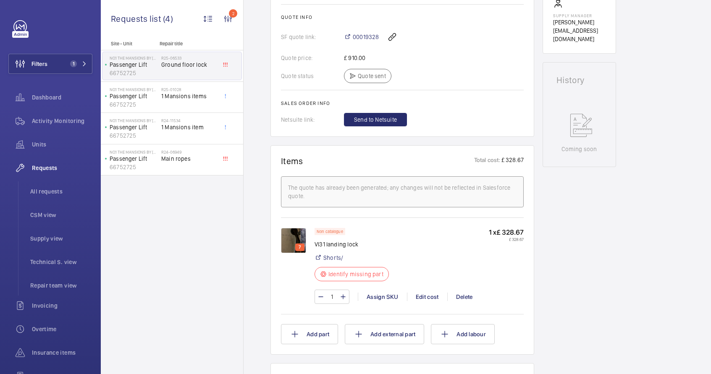
scroll to position [354, 0]
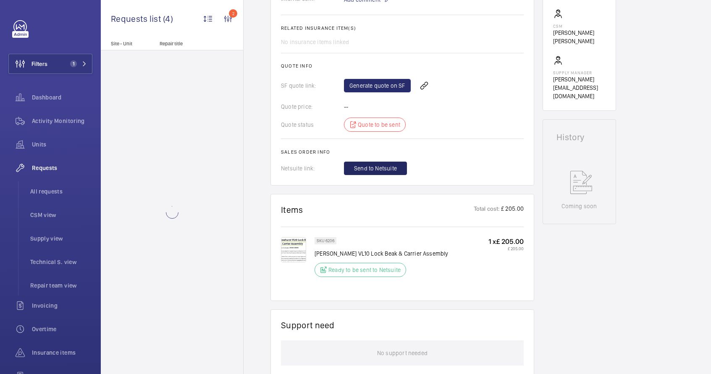
scroll to position [311, 0]
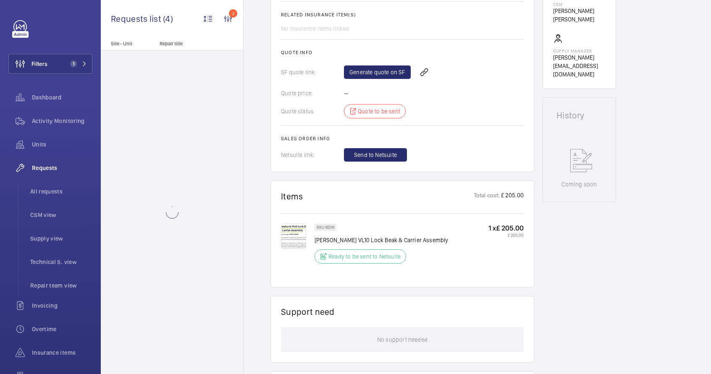
click at [331, 226] on p "SKU 6206" at bounding box center [326, 227] width 18 height 3
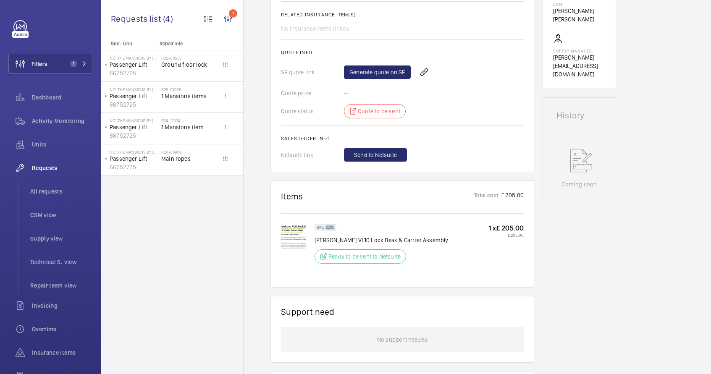
click at [331, 226] on p "SKU 6206" at bounding box center [326, 227] width 18 height 3
drag, startPoint x: 315, startPoint y: 228, endPoint x: 336, endPoint y: 228, distance: 21.4
click at [336, 228] on div "SKU 6206" at bounding box center [326, 227] width 22 height 7
copy p "SKU 6206"
click at [159, 71] on div "No.1 The Mansions by [PERSON_NAME] Lift 66752725" at bounding box center [131, 66] width 59 height 28
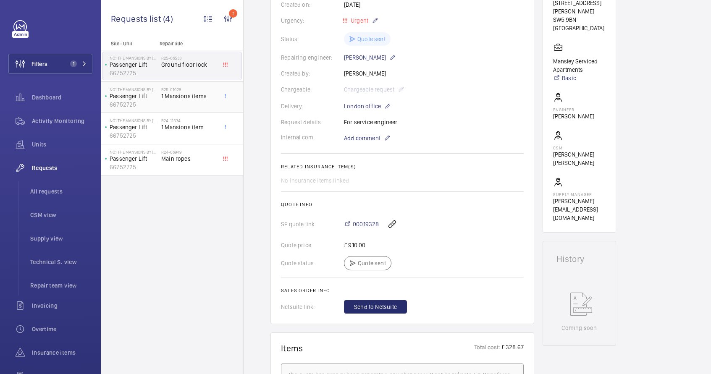
scroll to position [169, 0]
click at [181, 98] on span "1 Mansions items" at bounding box center [188, 96] width 55 height 8
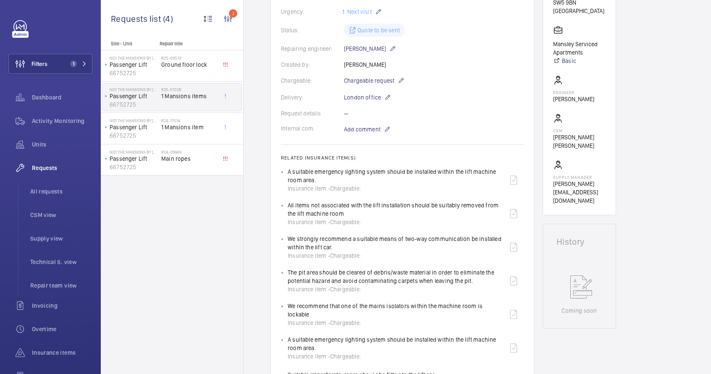
scroll to position [221, 0]
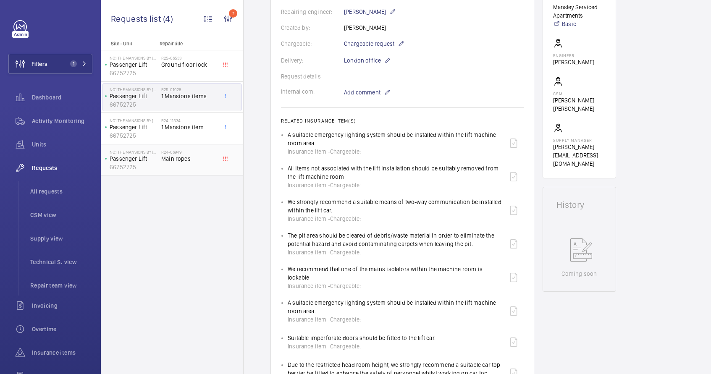
click at [169, 160] on span "Main ropes" at bounding box center [188, 159] width 55 height 8
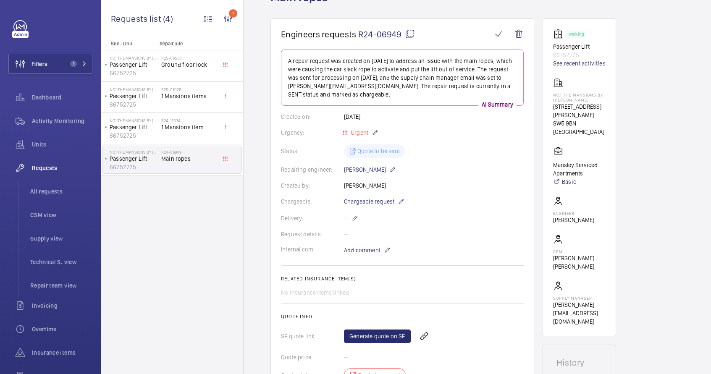
scroll to position [53, 0]
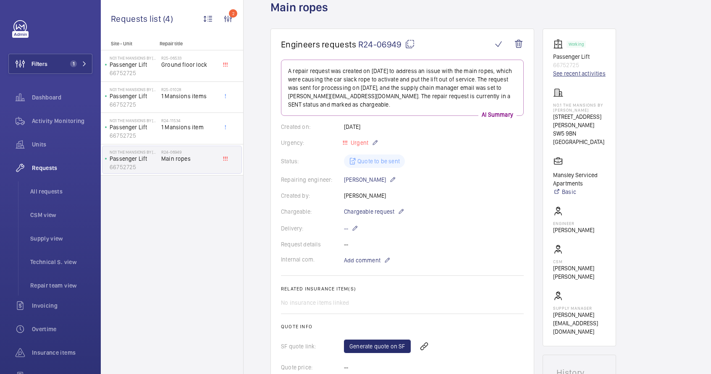
click at [586, 75] on link "See recent activities" at bounding box center [579, 73] width 52 height 8
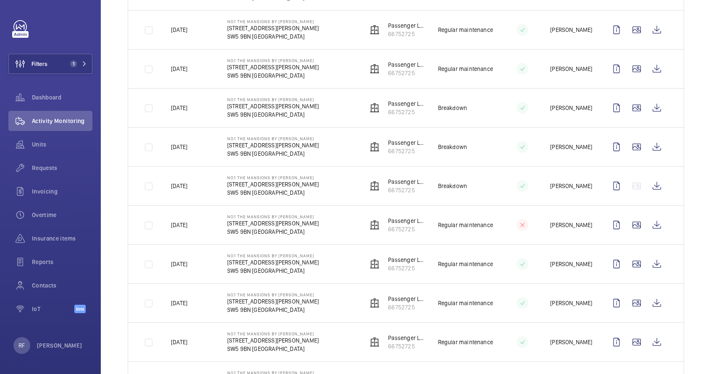
scroll to position [225, 0]
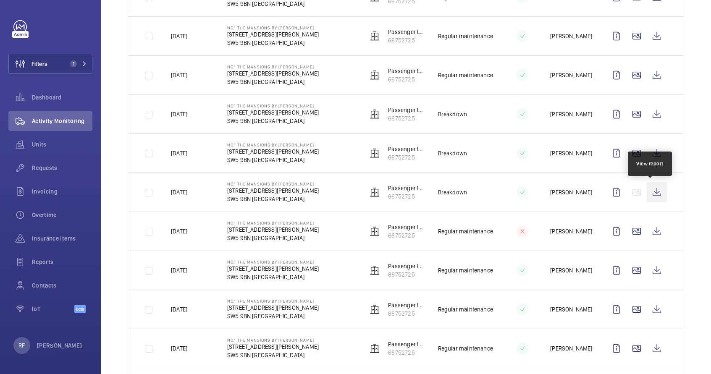
click at [651, 197] on wm-front-icon-button at bounding box center [657, 192] width 20 height 20
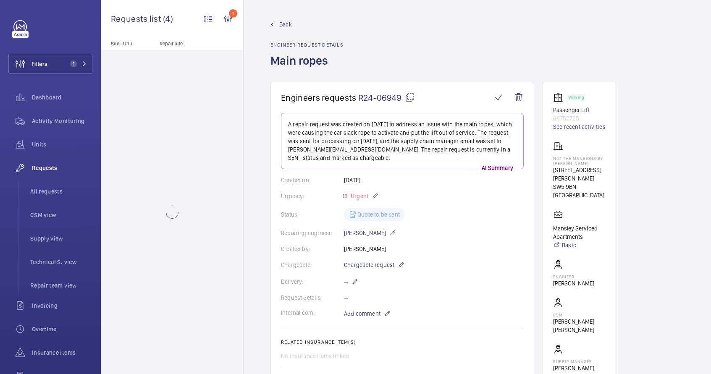
scroll to position [219, 0]
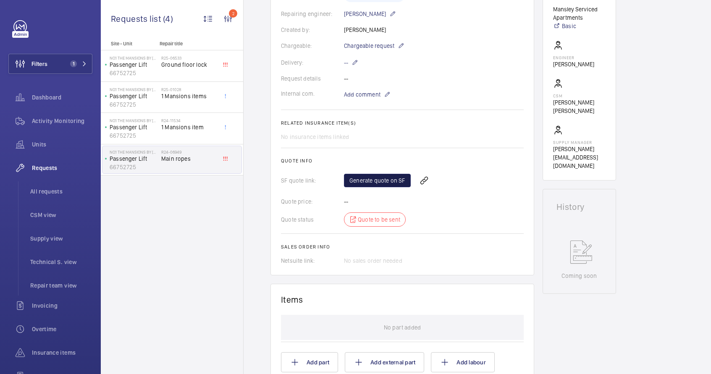
click at [378, 181] on link "Generate quote on SF" at bounding box center [377, 180] width 67 height 13
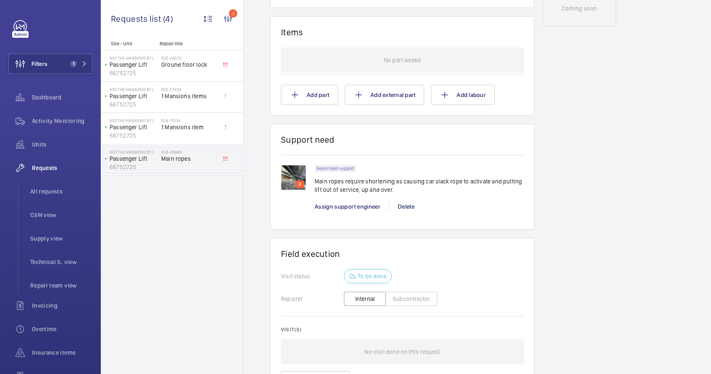
scroll to position [565, 0]
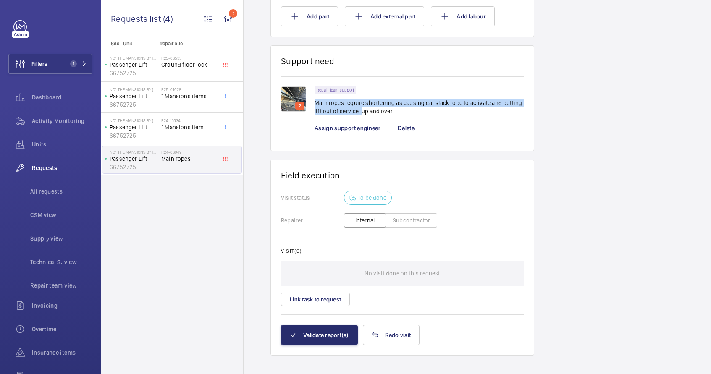
drag, startPoint x: 315, startPoint y: 101, endPoint x: 361, endPoint y: 110, distance: 47.5
click at [361, 110] on p "Main ropes require shortening as causing car slack rope to activate and putting…" at bounding box center [419, 107] width 209 height 17
drag, startPoint x: 315, startPoint y: 89, endPoint x: 392, endPoint y: 113, distance: 81.2
click at [392, 113] on div "Repair team support Main ropes require shortening as causing car slack rope to …" at bounding box center [419, 104] width 209 height 34
copy div "Repair team support Main ropes require shortening as causing car slack rope to …"
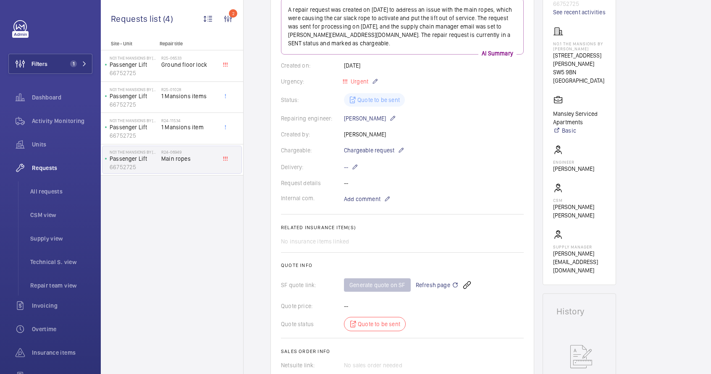
scroll to position [54, 0]
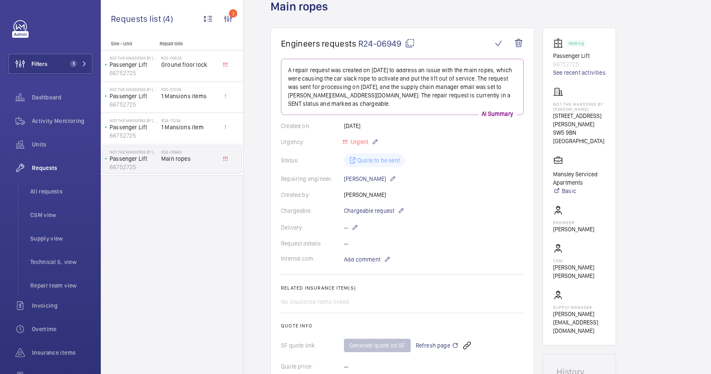
click at [411, 42] on mat-icon at bounding box center [410, 43] width 10 height 10
copy div "Repair team support Main ropes require shortening as causing car slack rope to …"
click at [192, 100] on div "R25-01028 1 Mansions items" at bounding box center [188, 99] width 55 height 24
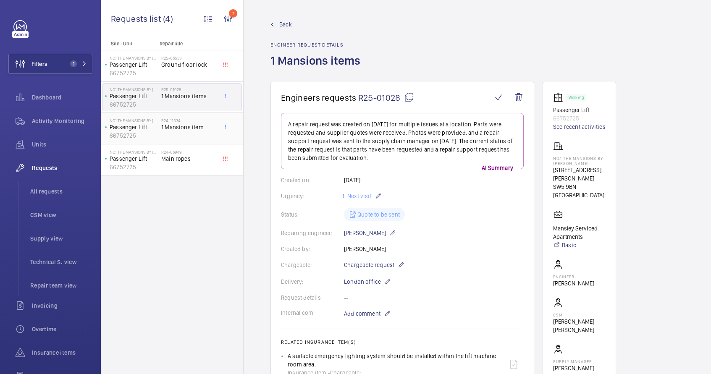
click at [202, 128] on span "1 Mansions item" at bounding box center [188, 127] width 55 height 8
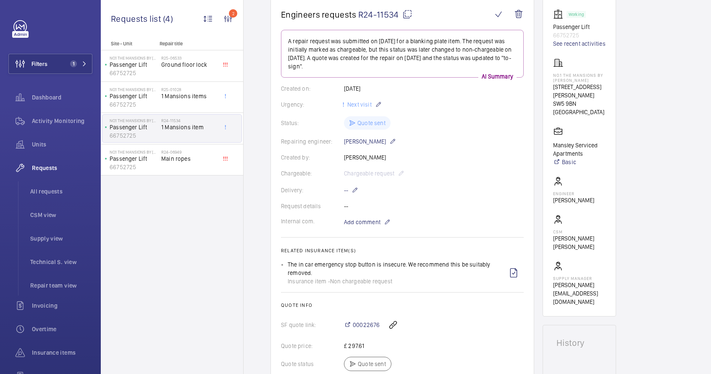
scroll to position [83, 0]
click at [178, 89] on h2 "R25-01028" at bounding box center [188, 89] width 55 height 5
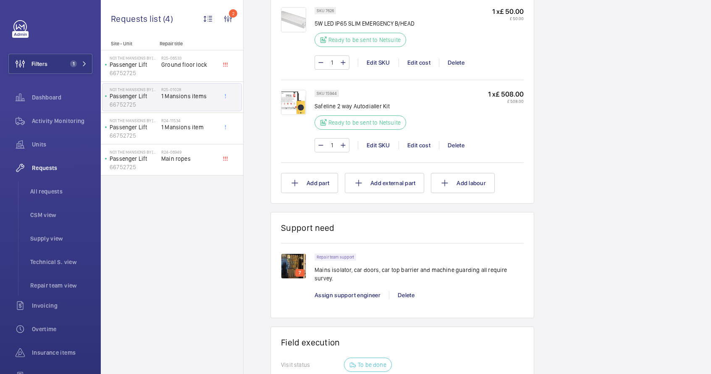
scroll to position [868, 0]
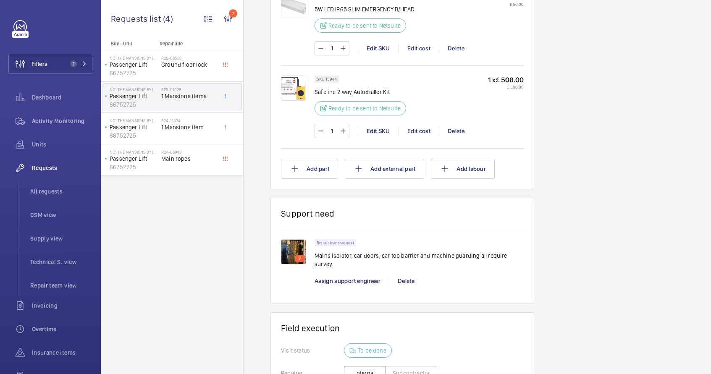
click at [286, 249] on img at bounding box center [293, 251] width 25 height 25
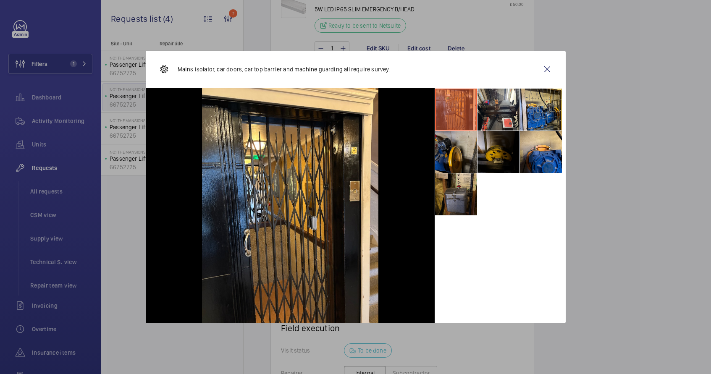
click at [454, 156] on li at bounding box center [456, 152] width 42 height 42
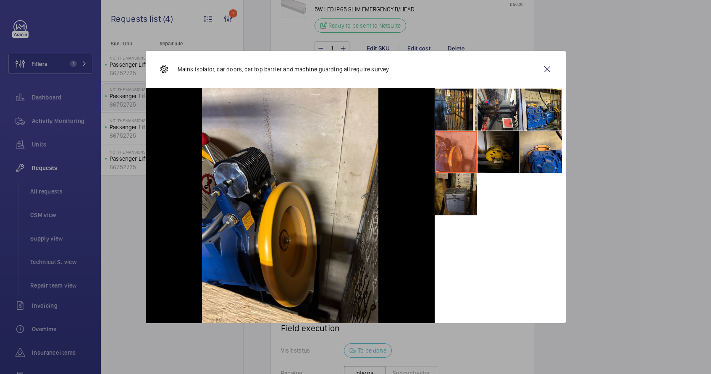
click at [459, 194] on li at bounding box center [456, 194] width 42 height 42
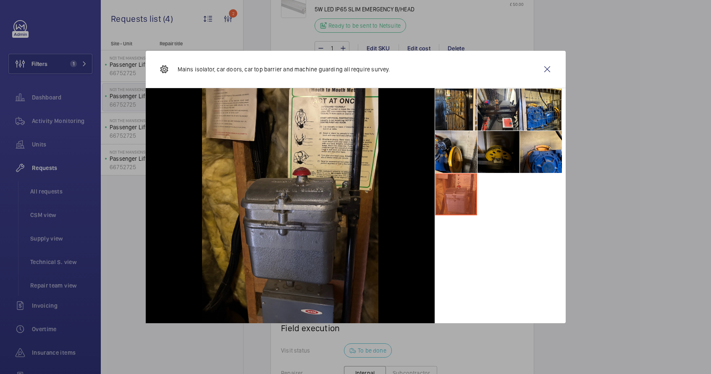
click at [506, 161] on li at bounding box center [499, 152] width 42 height 42
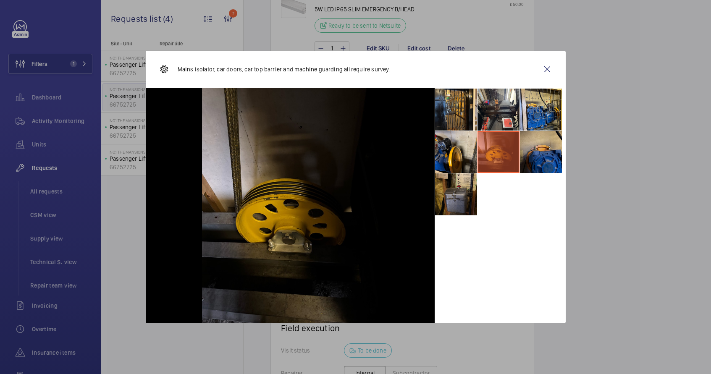
click at [561, 151] on li at bounding box center [541, 152] width 42 height 42
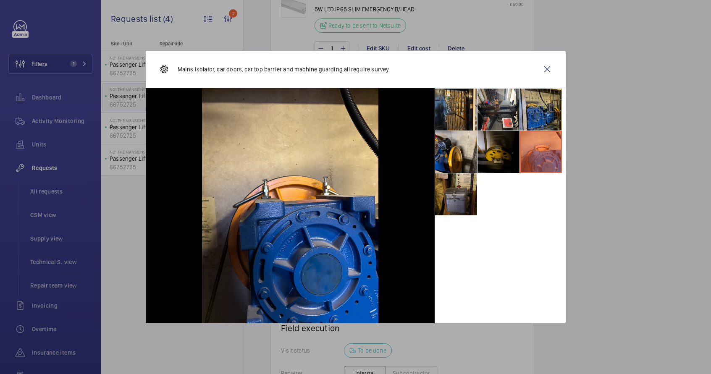
click at [556, 123] on li at bounding box center [541, 110] width 42 height 42
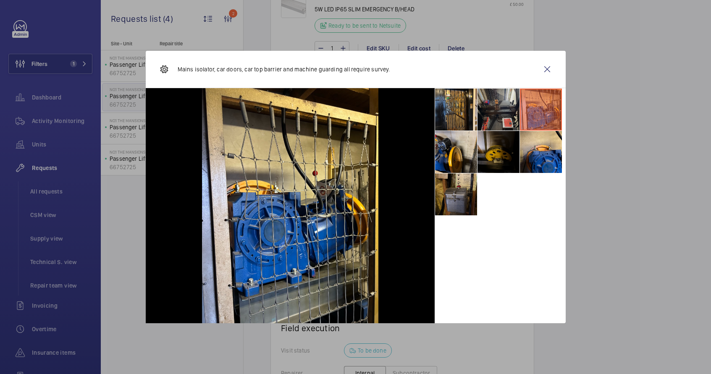
click at [508, 108] on li at bounding box center [499, 110] width 42 height 42
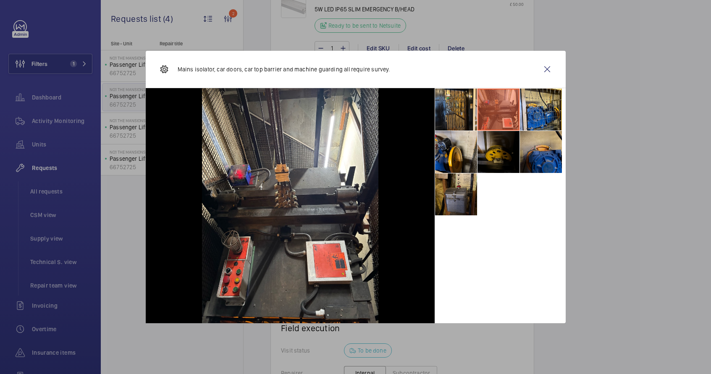
click at [535, 157] on li at bounding box center [541, 152] width 42 height 42
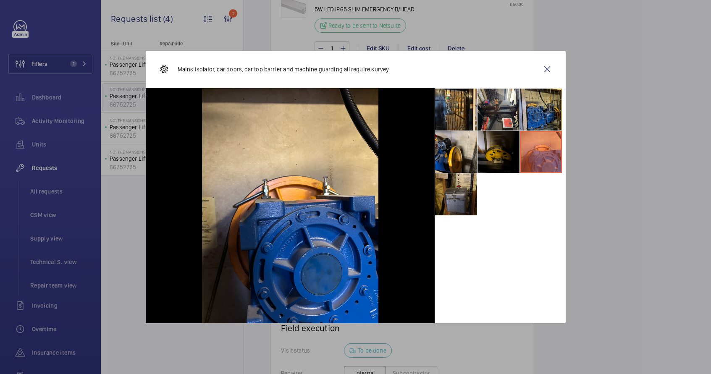
click at [540, 115] on li at bounding box center [541, 110] width 42 height 42
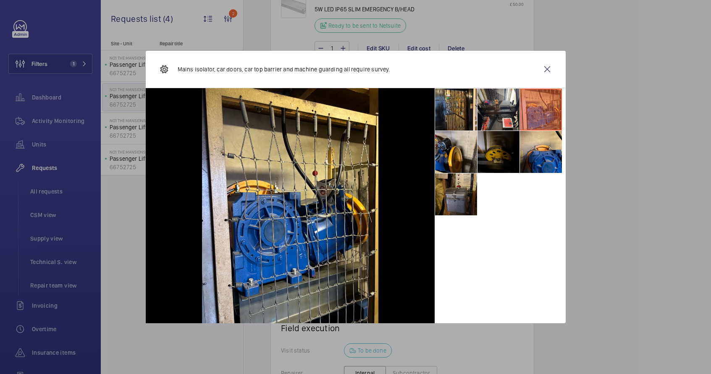
click at [490, 163] on li at bounding box center [499, 152] width 42 height 42
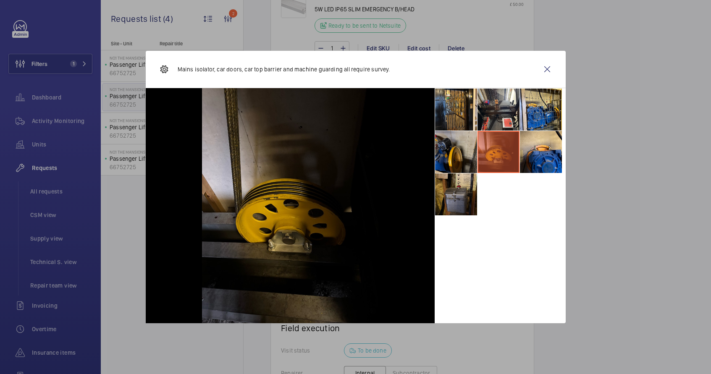
click at [460, 151] on li at bounding box center [456, 152] width 42 height 42
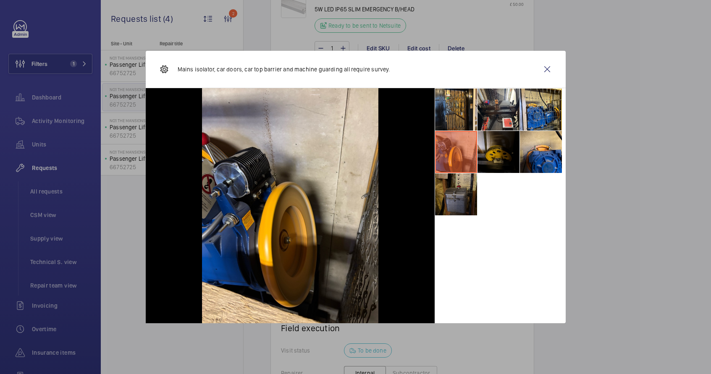
click at [461, 186] on li at bounding box center [456, 194] width 42 height 42
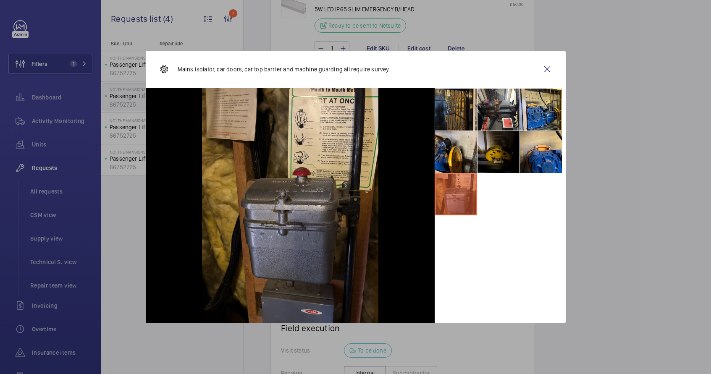
click at [454, 121] on li at bounding box center [456, 110] width 42 height 42
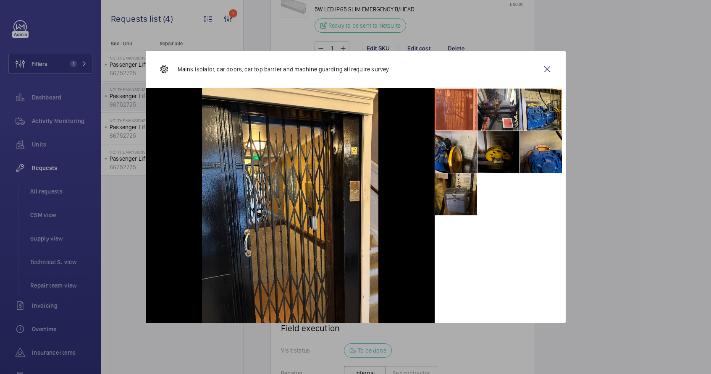
click at [544, 158] on li at bounding box center [541, 152] width 42 height 42
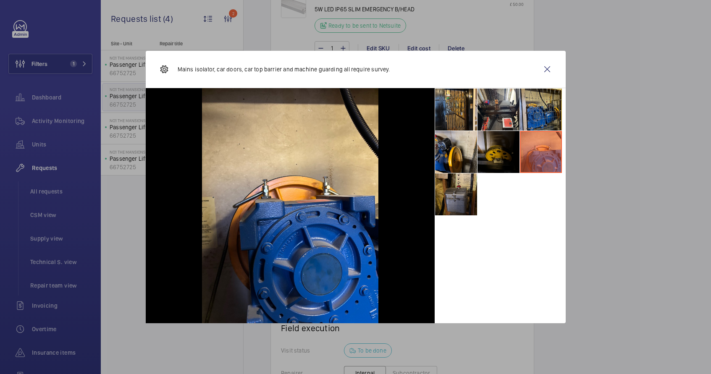
click at [537, 116] on li at bounding box center [541, 110] width 42 height 42
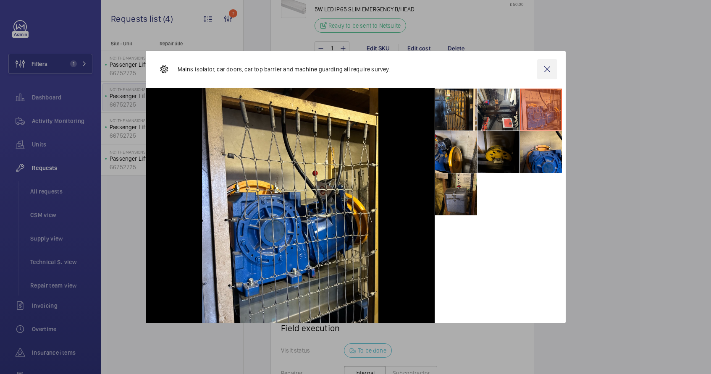
click at [551, 66] on wm-front-icon-button at bounding box center [547, 69] width 20 height 20
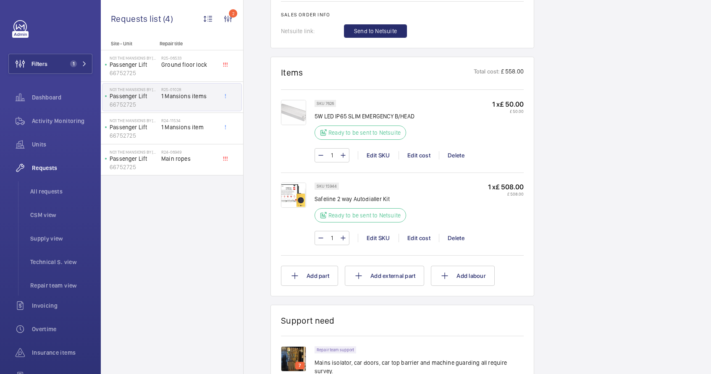
scroll to position [816, 0]
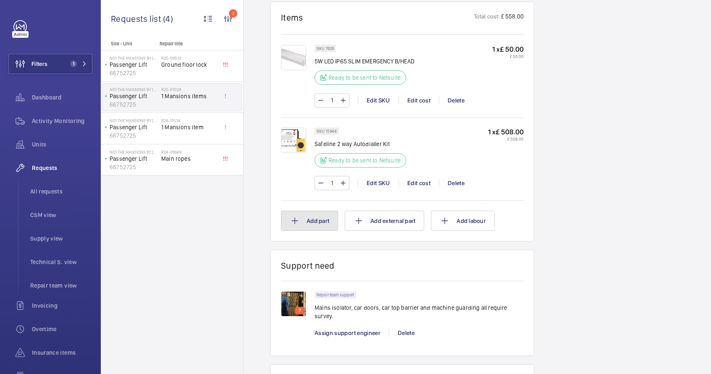
click at [323, 215] on button "Add part" at bounding box center [309, 221] width 57 height 20
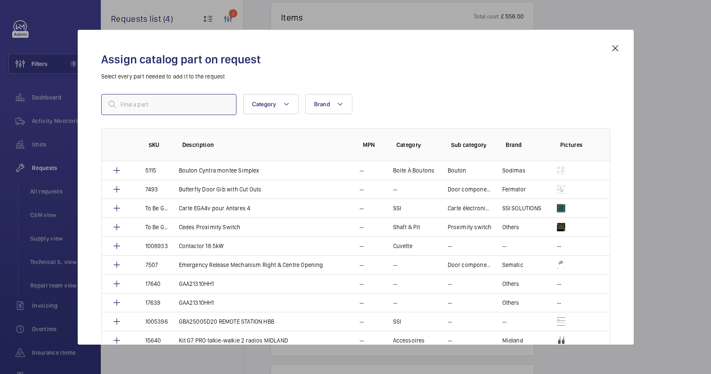
click at [169, 108] on input "text" at bounding box center [168, 104] width 135 height 21
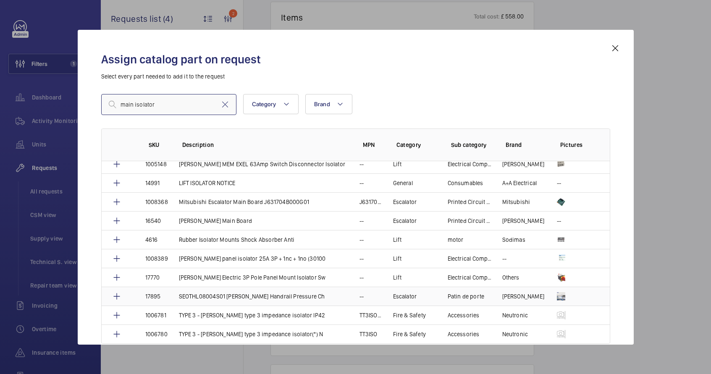
scroll to position [44, 0]
type input "main isolator"
click at [613, 50] on mat-icon at bounding box center [615, 48] width 10 height 10
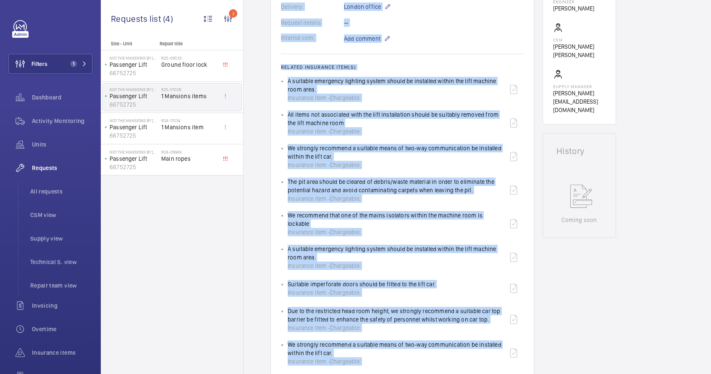
scroll to position [262, 0]
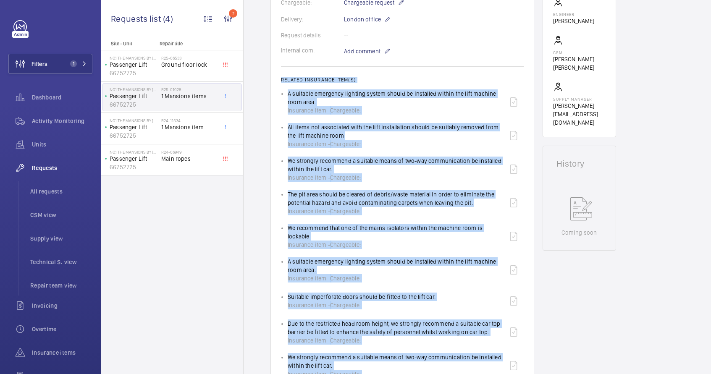
drag, startPoint x: 366, startPoint y: 191, endPoint x: 281, endPoint y: 80, distance: 140.5
click at [281, 80] on wm-front-card-body "A repair request was created on [DATE] for multiple issues at a location. Parts…" at bounding box center [402, 192] width 243 height 685
copy wm-front-card-body "Related insurance item(s) A suitable emergency lighting system should be instal…"
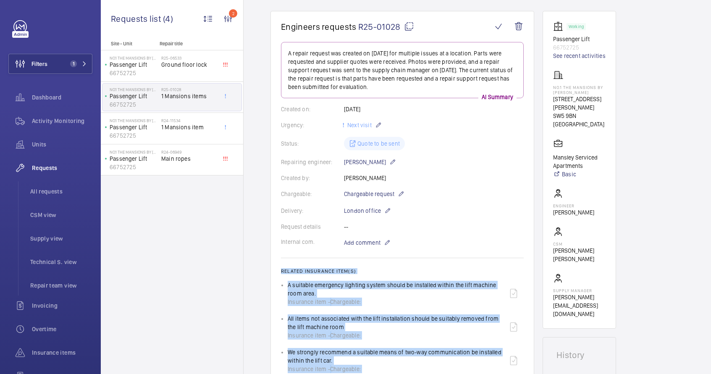
scroll to position [71, 0]
click at [409, 28] on mat-icon at bounding box center [409, 26] width 10 height 10
copy wm-front-card-body "Related insurance item(s) A suitable emergency lighting system should be instal…"
type textarea "R25-01028"
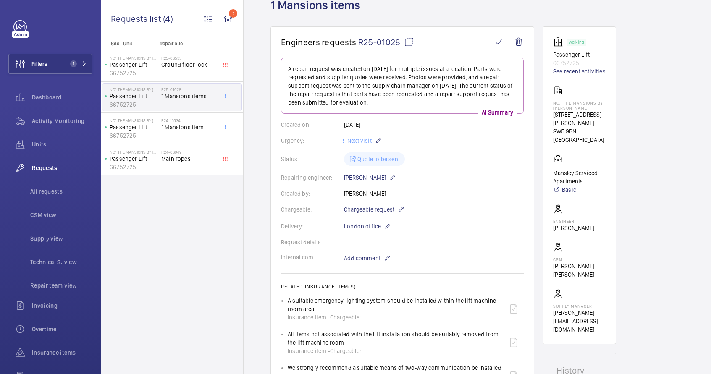
scroll to position [0, 0]
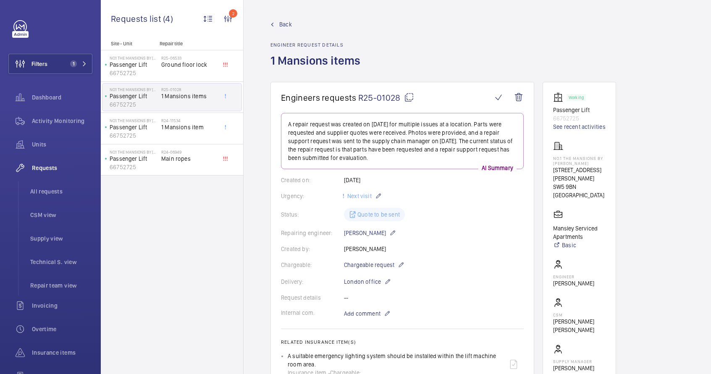
click at [568, 118] on p "66752725" at bounding box center [579, 118] width 52 height 8
click at [409, 98] on mat-icon at bounding box center [409, 97] width 10 height 10
drag, startPoint x: 551, startPoint y: 156, endPoint x: 575, endPoint y: 164, distance: 24.3
click at [575, 164] on wm-front-card "Working Passenger Lift 66752725 See recent activities No.1 The Mansions by [PER…" at bounding box center [579, 241] width 73 height 318
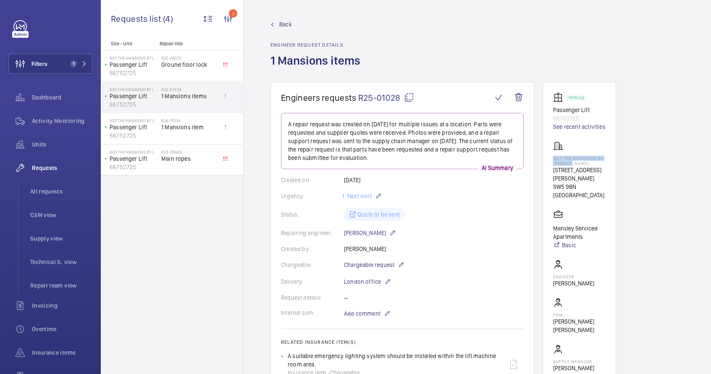
copy p "No.1 The Mansions by [PERSON_NAME]"
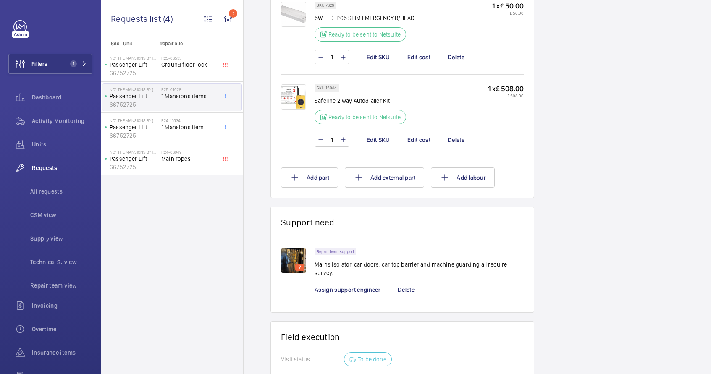
scroll to position [859, 0]
click at [295, 257] on img at bounding box center [293, 260] width 25 height 25
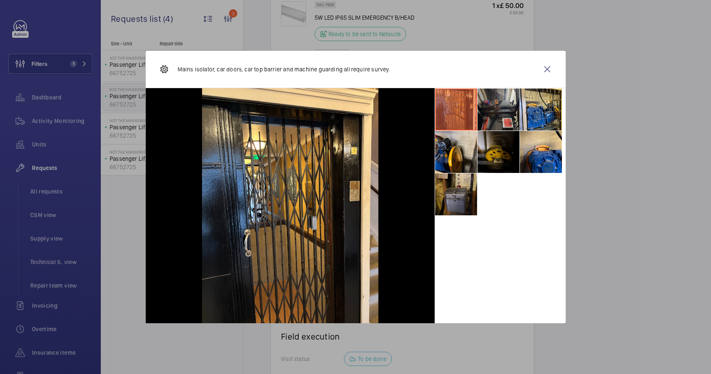
click at [498, 111] on li at bounding box center [499, 110] width 42 height 42
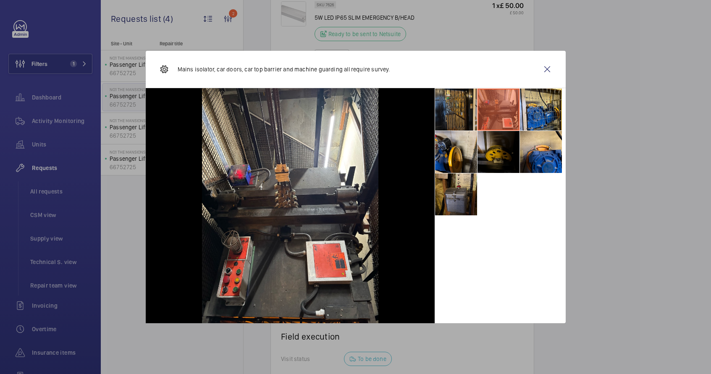
click at [466, 109] on li at bounding box center [456, 110] width 42 height 42
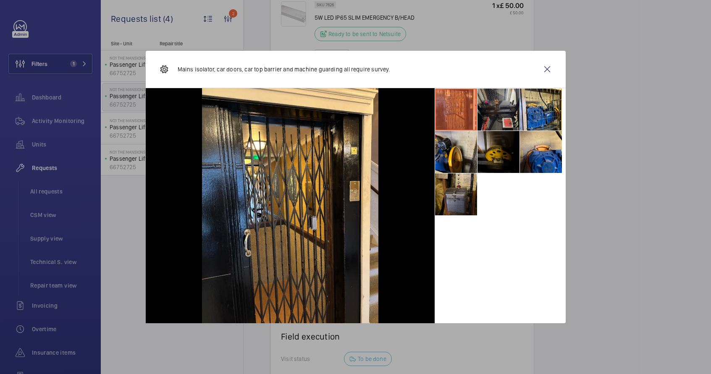
click at [488, 108] on li at bounding box center [499, 110] width 42 height 42
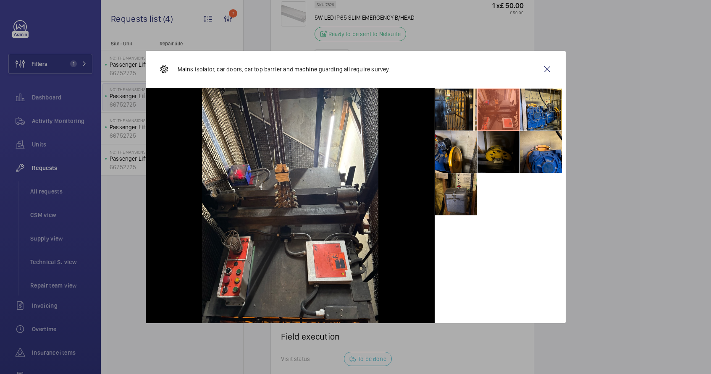
click at [501, 158] on li at bounding box center [499, 152] width 42 height 42
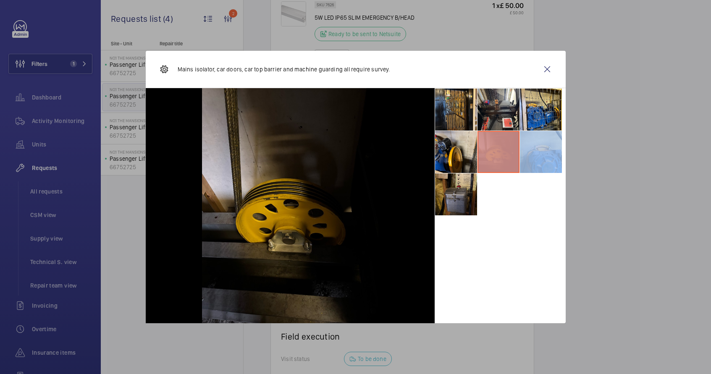
click at [501, 158] on li at bounding box center [499, 152] width 42 height 42
click at [537, 155] on li at bounding box center [541, 152] width 42 height 42
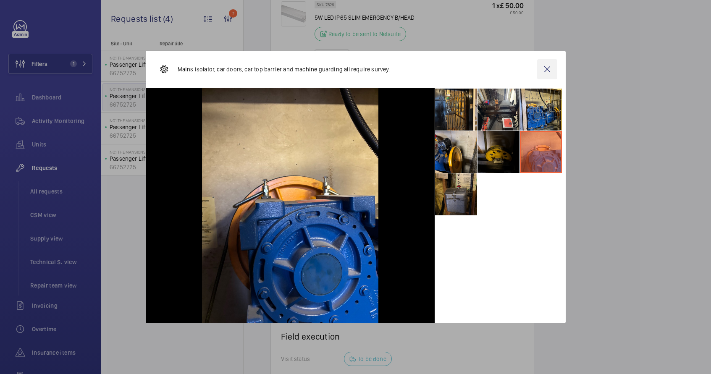
click at [548, 78] on wm-front-icon-button at bounding box center [547, 69] width 20 height 20
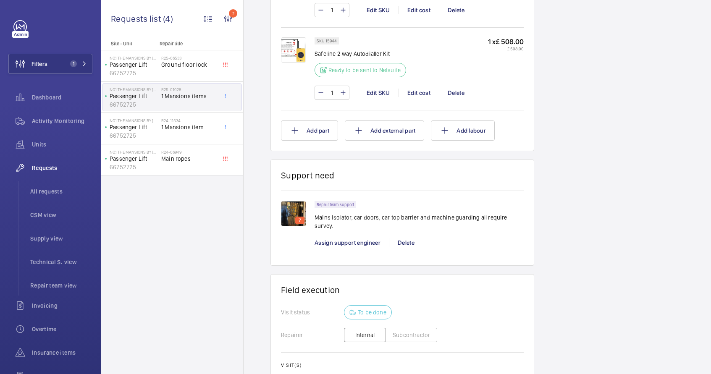
scroll to position [908, 0]
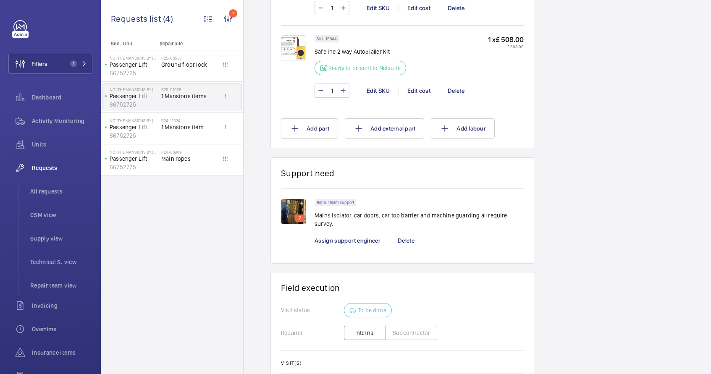
click at [297, 204] on img at bounding box center [293, 211] width 25 height 25
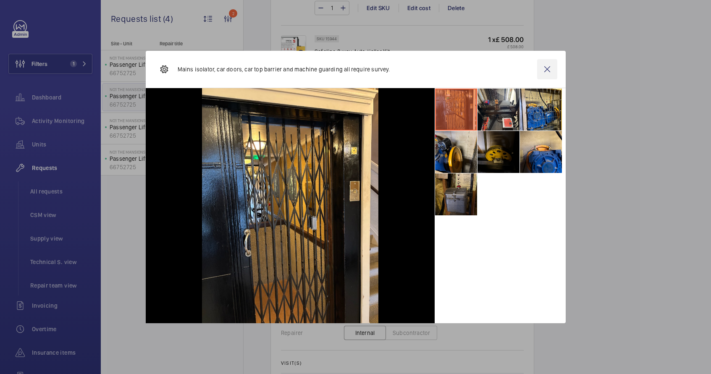
click at [544, 71] on wm-front-icon-button at bounding box center [547, 69] width 20 height 20
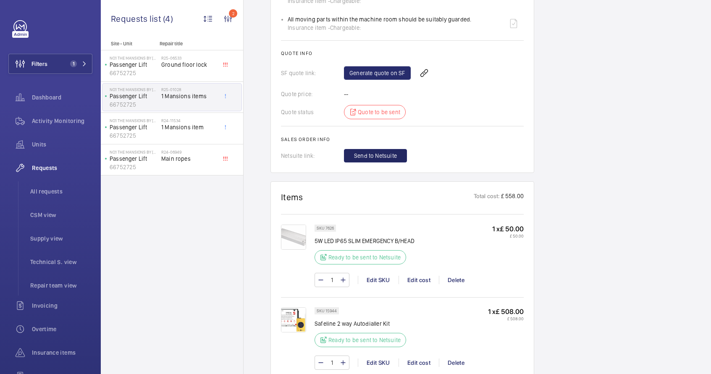
scroll to position [634, 0]
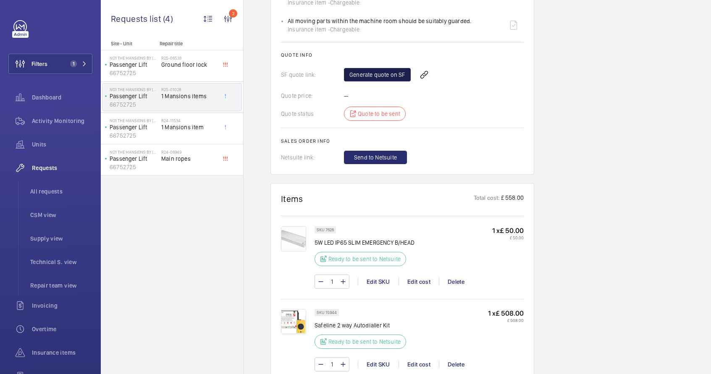
click at [381, 68] on link "Generate quote on SF" at bounding box center [377, 74] width 67 height 13
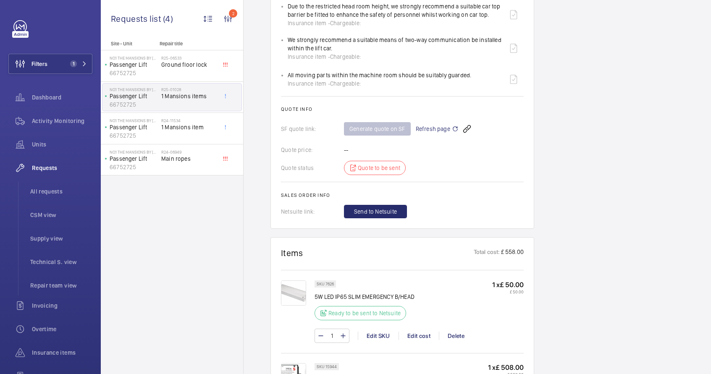
scroll to position [425, 0]
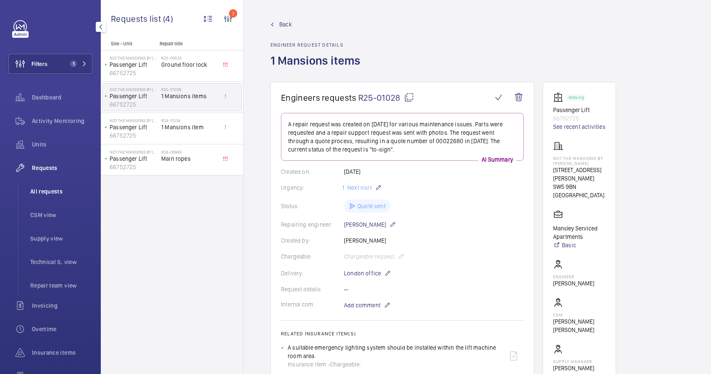
click at [53, 189] on span "All requests" at bounding box center [61, 191] width 62 height 8
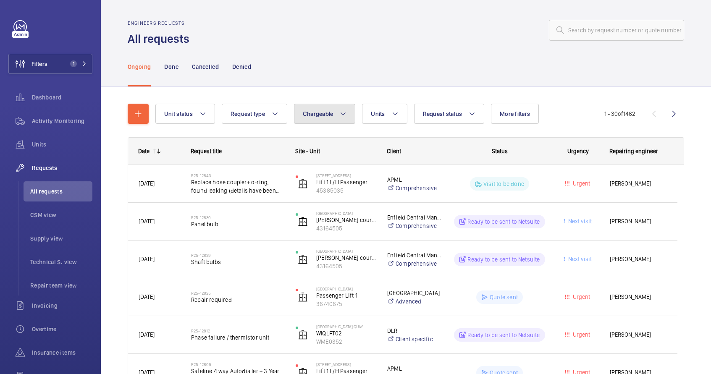
click at [325, 116] on span "Chargeable" at bounding box center [318, 113] width 31 height 7
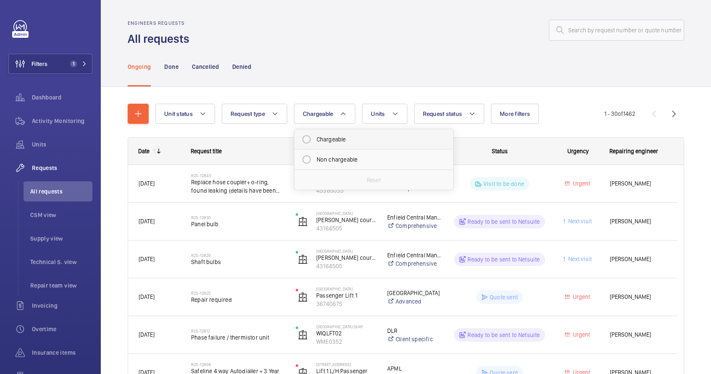
click at [335, 141] on mat-radio-button "Chargeable" at bounding box center [373, 139] width 151 height 17
radio input "true"
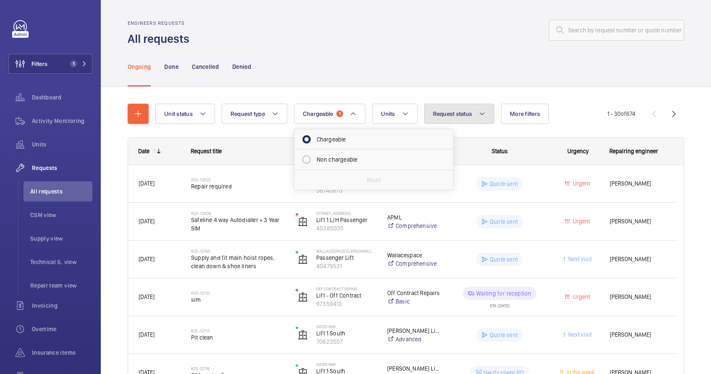
click at [449, 115] on span "Request status" at bounding box center [452, 113] width 39 height 7
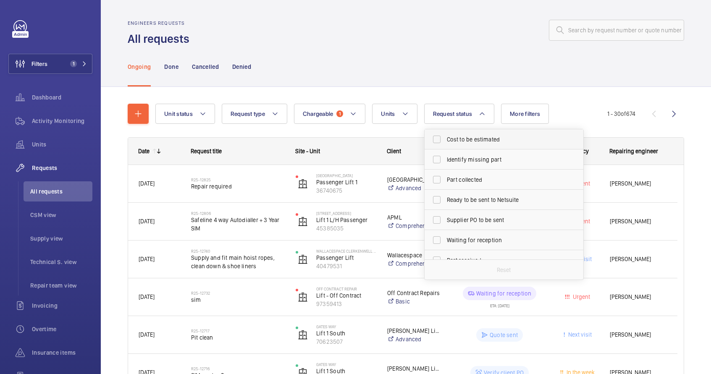
click at [458, 142] on span "Cost to be estimated" at bounding box center [504, 139] width 115 height 8
click at [445, 142] on input "Cost to be estimated" at bounding box center [436, 139] width 17 height 17
checkbox input "true"
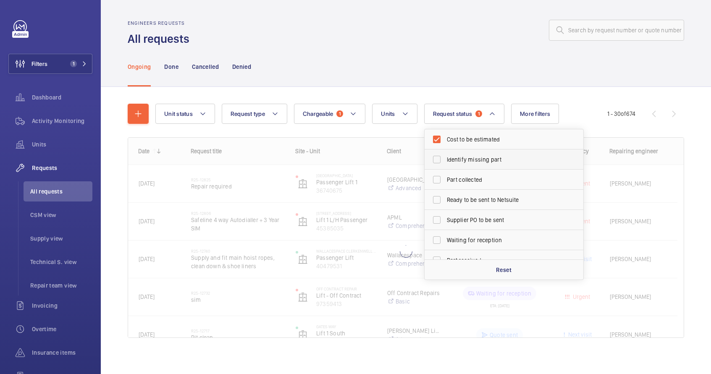
click at [458, 156] on span "Identify missing part" at bounding box center [504, 159] width 115 height 8
click at [445, 156] on input "Identify missing part" at bounding box center [436, 159] width 17 height 17
checkbox input "true"
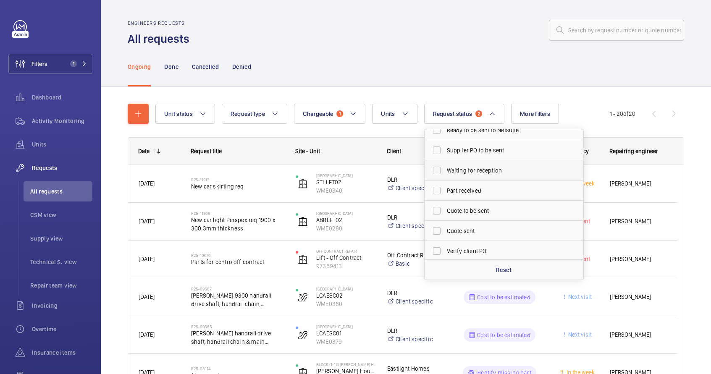
scroll to position [71, 0]
click at [469, 209] on span "Quote to be sent" at bounding box center [504, 209] width 115 height 8
click at [445, 209] on input "Quote to be sent" at bounding box center [436, 209] width 17 height 17
checkbox input "true"
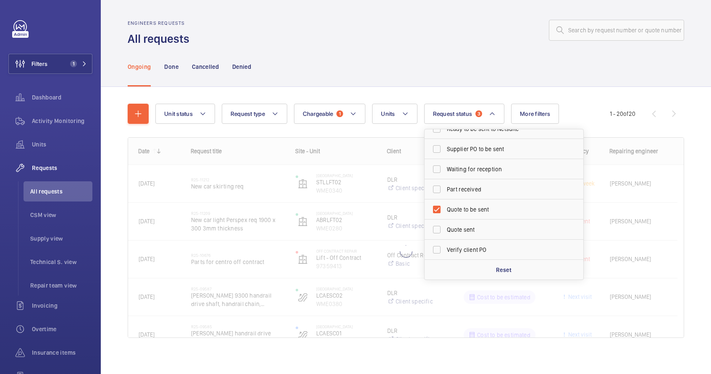
click at [422, 75] on div "Ongoing Done Cancelled Denied" at bounding box center [406, 67] width 556 height 40
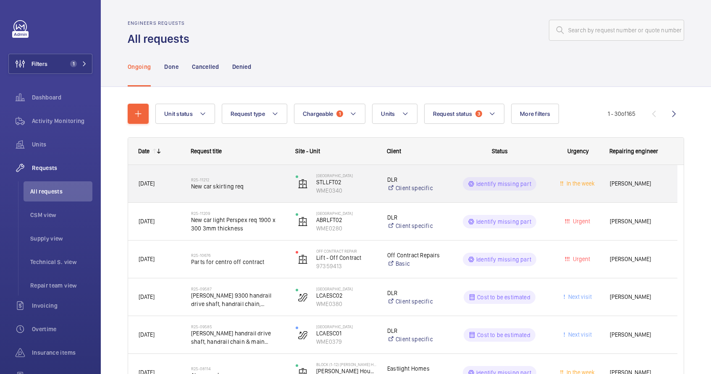
click at [263, 181] on h2 "R25-11212" at bounding box center [238, 179] width 94 height 5
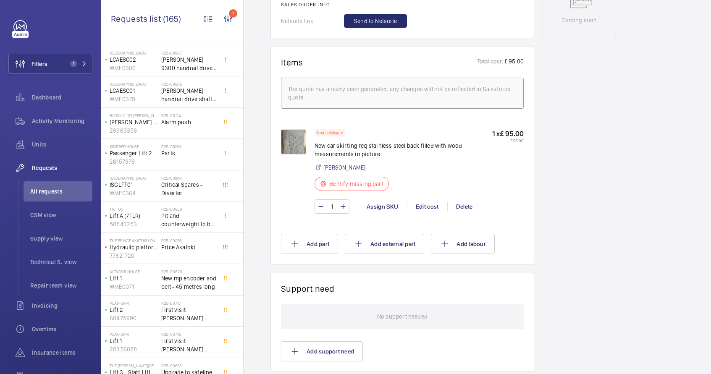
scroll to position [443, 0]
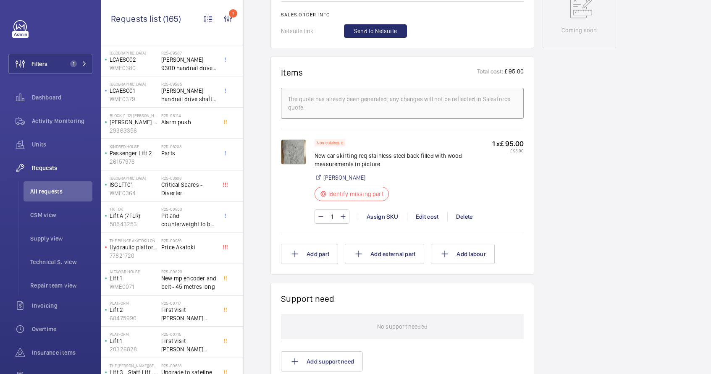
click at [288, 149] on img at bounding box center [293, 151] width 25 height 25
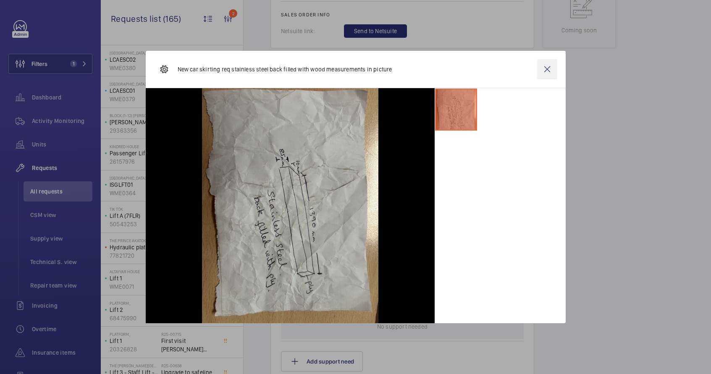
click at [547, 74] on wm-front-icon-button at bounding box center [547, 69] width 20 height 20
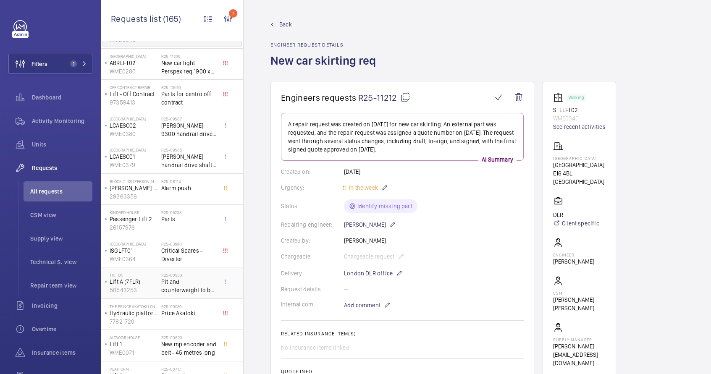
scroll to position [55, 0]
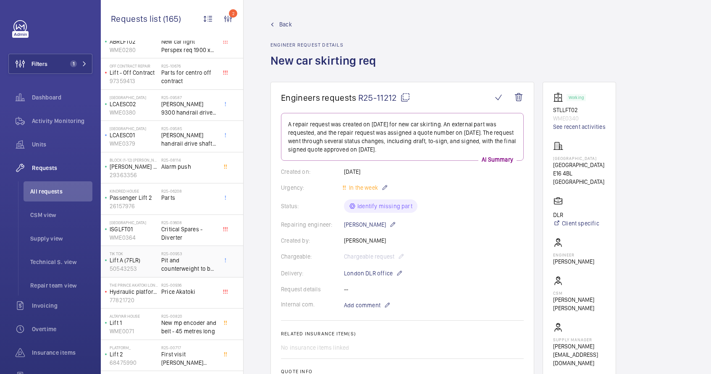
click at [173, 257] on span "Pit and counterweight to be painted" at bounding box center [188, 264] width 55 height 17
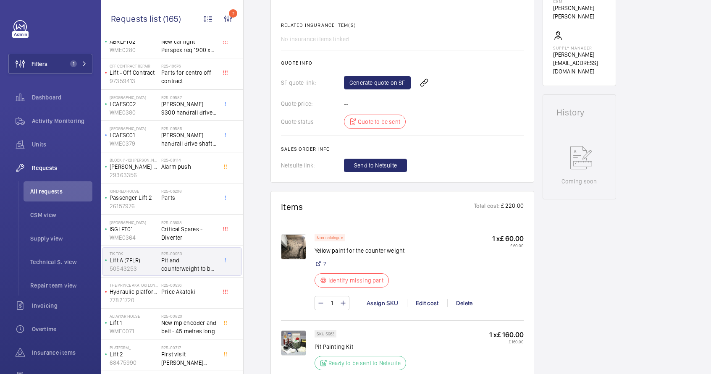
scroll to position [349, 0]
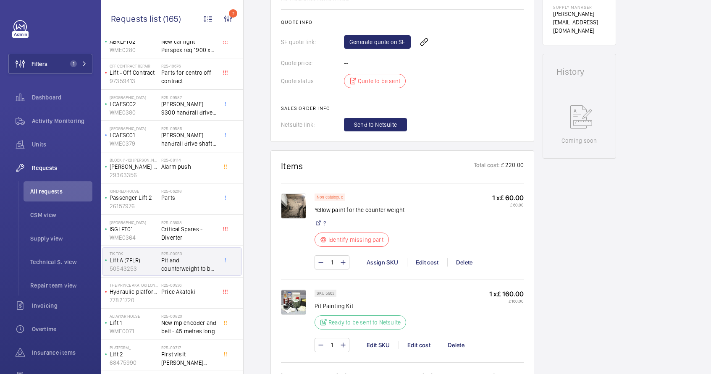
click at [292, 212] on img at bounding box center [293, 206] width 25 height 25
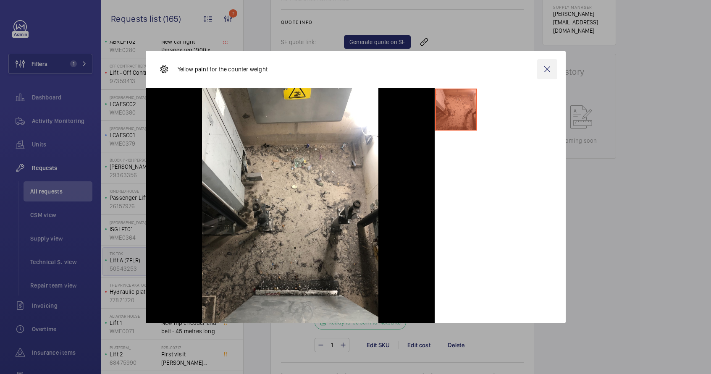
click at [554, 73] on wm-front-icon-button at bounding box center [547, 69] width 20 height 20
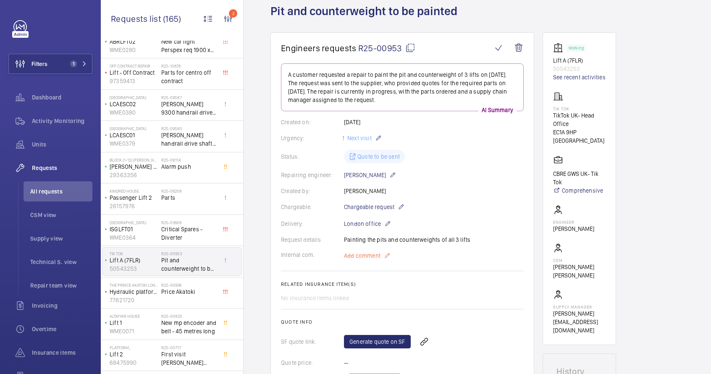
scroll to position [49, 0]
click at [171, 294] on span "Price Akatoki" at bounding box center [188, 292] width 55 height 8
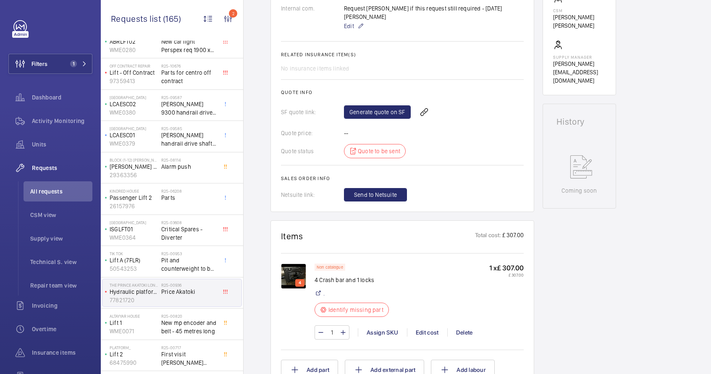
scroll to position [318, 0]
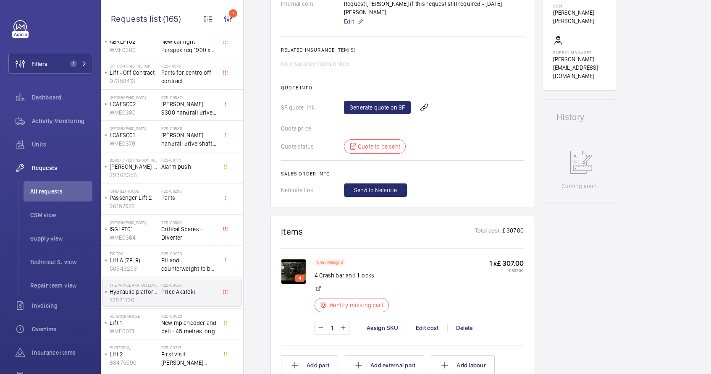
click at [291, 264] on img at bounding box center [293, 271] width 25 height 25
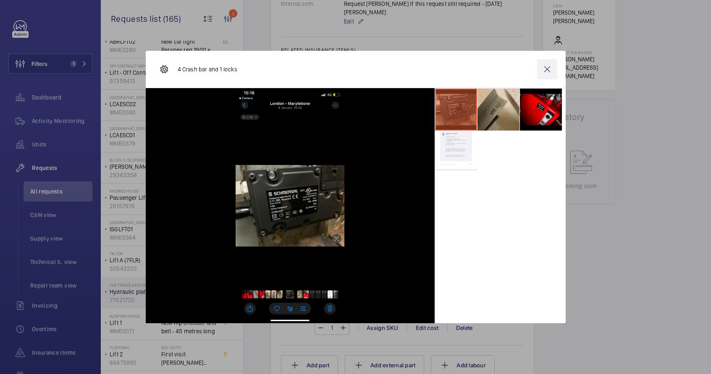
click at [544, 71] on wm-front-icon-button at bounding box center [547, 69] width 20 height 20
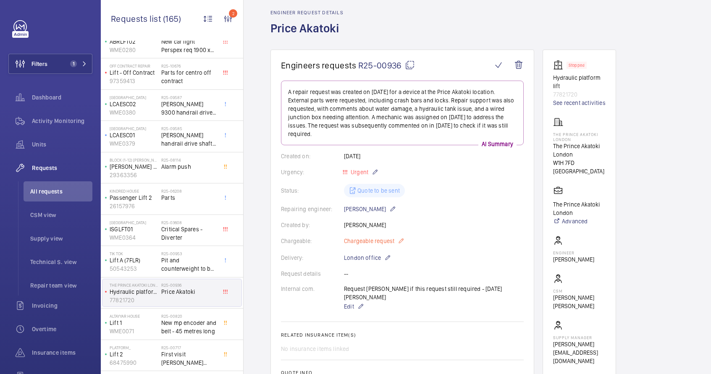
scroll to position [45, 0]
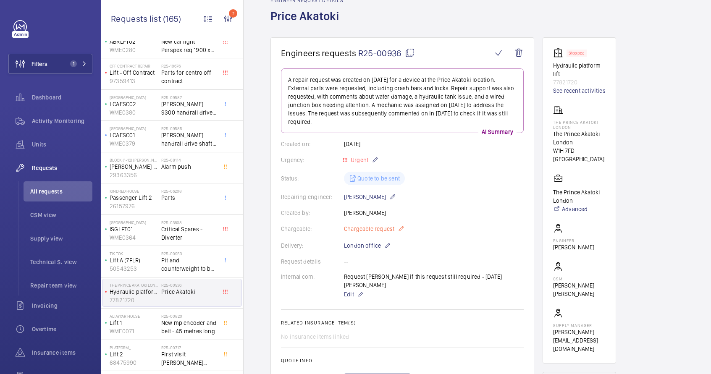
click at [401, 230] on mat-icon at bounding box center [401, 229] width 7 height 10
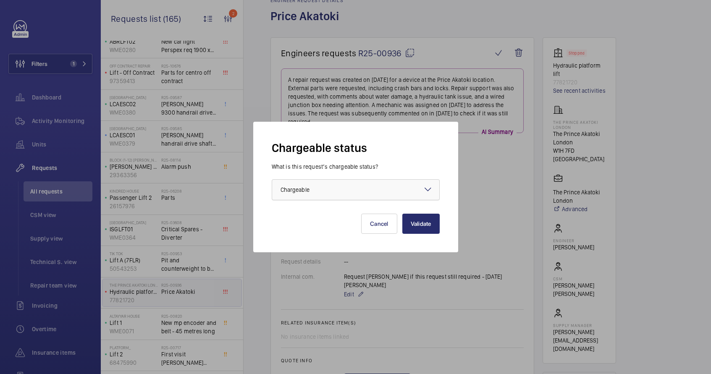
click at [374, 188] on div at bounding box center [355, 190] width 167 height 20
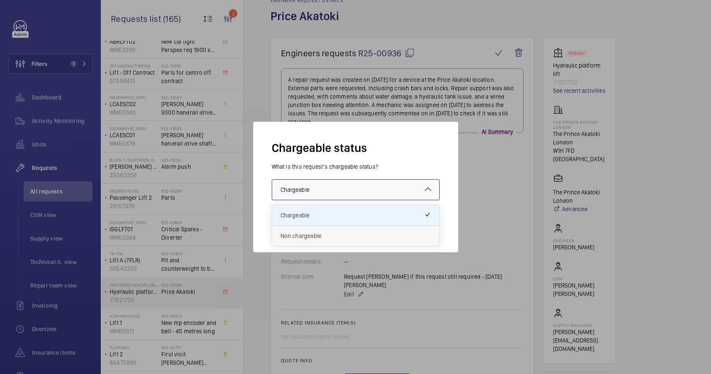
click at [355, 236] on span "Non chargeable" at bounding box center [356, 236] width 150 height 8
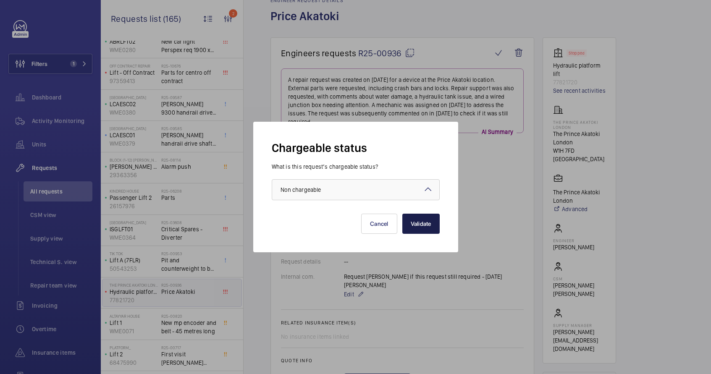
click at [423, 223] on button "Validate" at bounding box center [420, 224] width 37 height 20
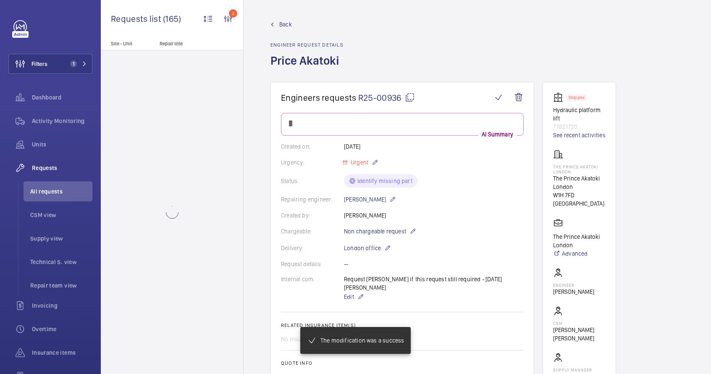
scroll to position [0, 0]
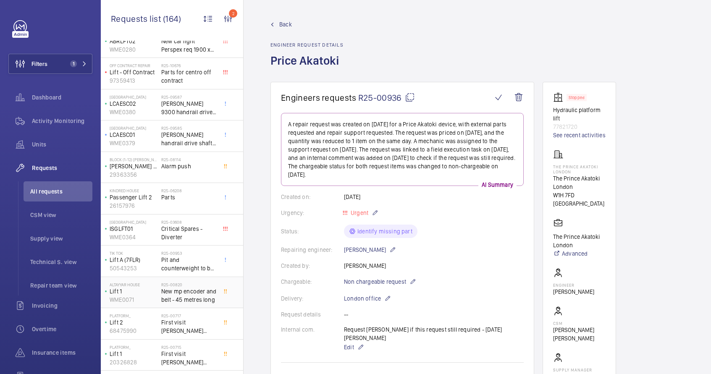
scroll to position [60, 0]
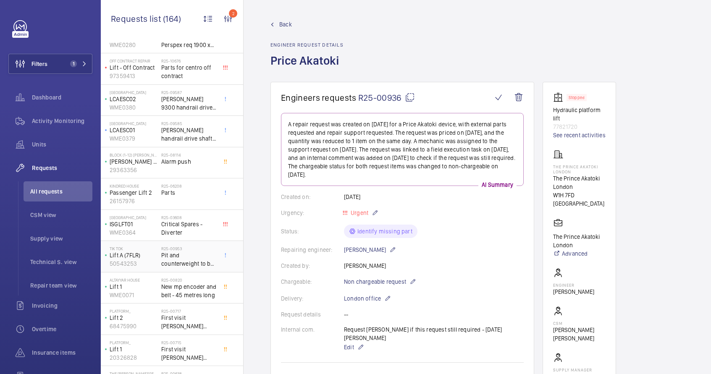
click at [192, 259] on span "Pit and counterweight to be painted" at bounding box center [188, 259] width 55 height 17
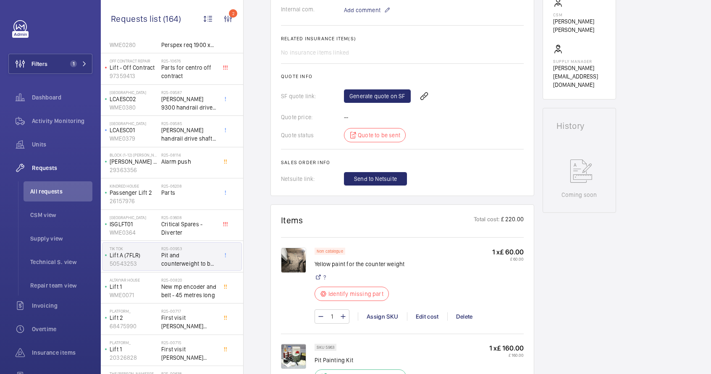
scroll to position [297, 0]
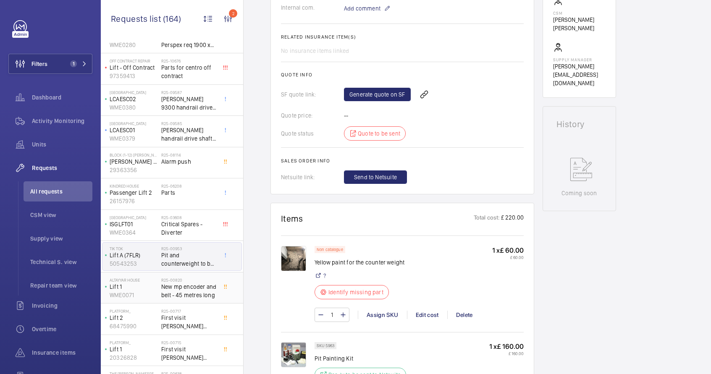
click at [180, 298] on span "New mp encoder and belt - 45 metres long" at bounding box center [188, 291] width 55 height 17
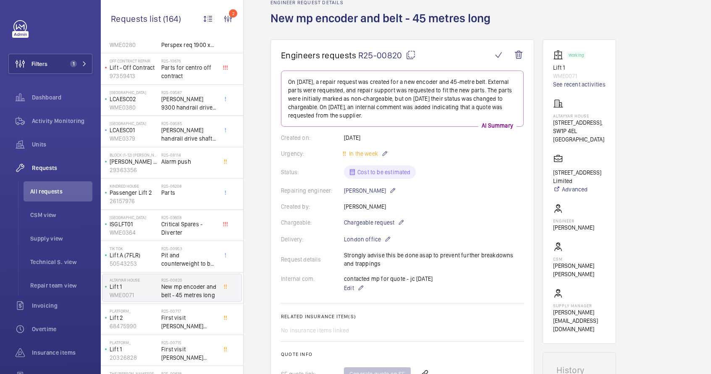
scroll to position [44, 0]
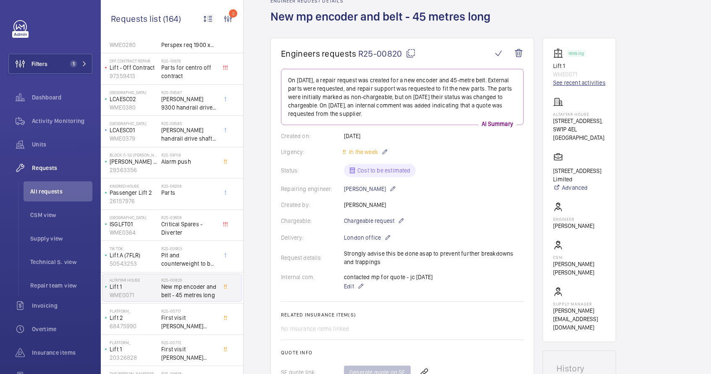
click at [567, 83] on link "See recent activities" at bounding box center [579, 83] width 52 height 8
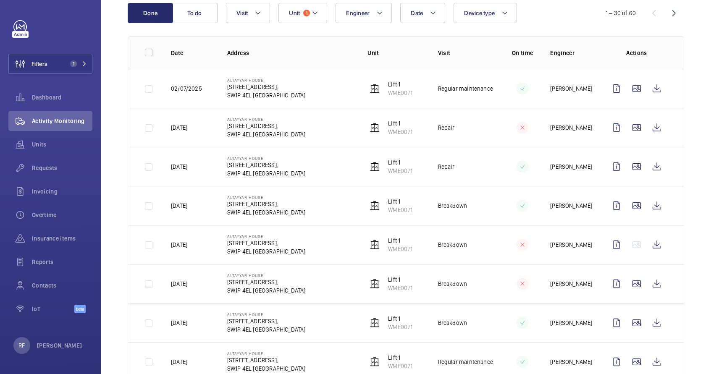
scroll to position [173, 0]
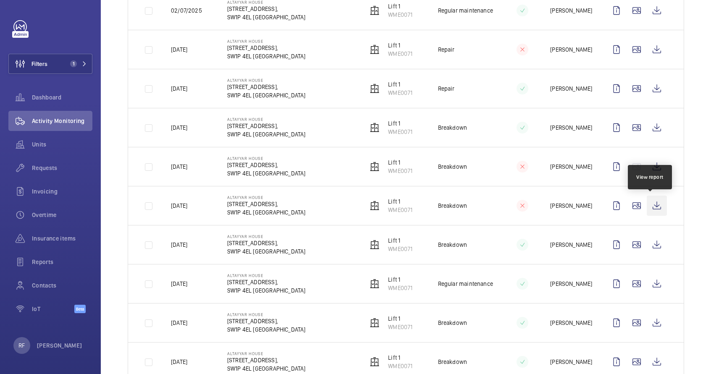
click at [652, 207] on wm-front-icon-button at bounding box center [657, 206] width 20 height 20
click at [651, 162] on wm-front-icon-button at bounding box center [657, 167] width 20 height 20
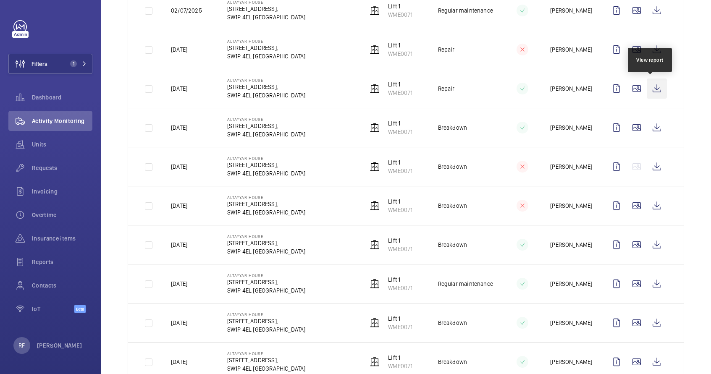
click at [651, 91] on wm-front-icon-button at bounding box center [657, 89] width 20 height 20
click at [653, 89] on wm-front-icon-button at bounding box center [657, 89] width 20 height 20
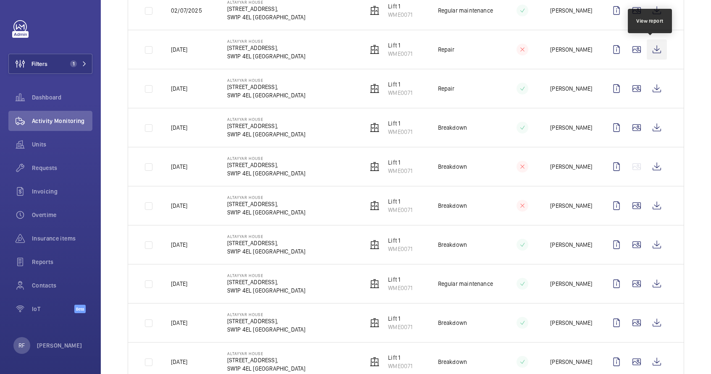
click at [648, 52] on wm-front-icon-button at bounding box center [657, 49] width 20 height 20
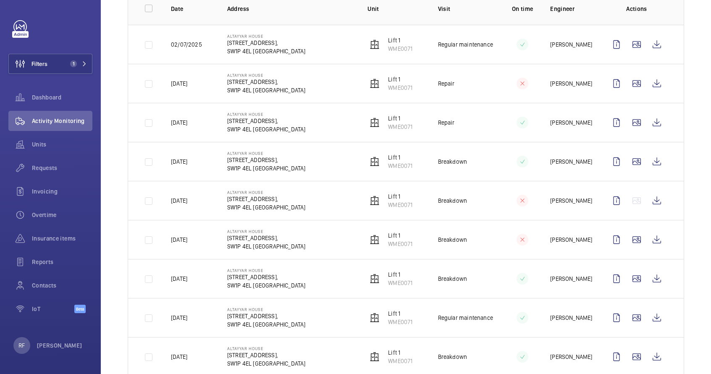
scroll to position [129, 0]
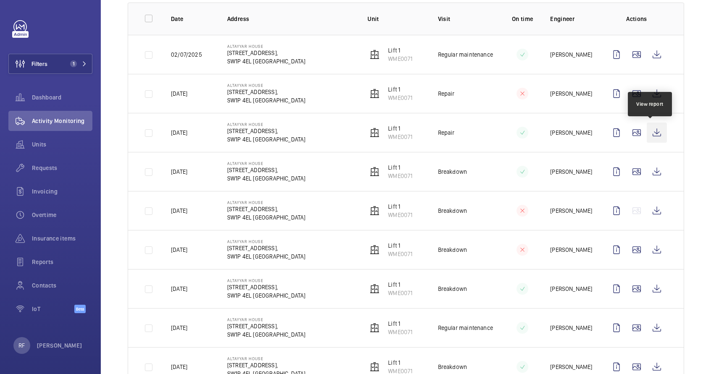
click at [647, 135] on wm-front-icon-button at bounding box center [657, 133] width 20 height 20
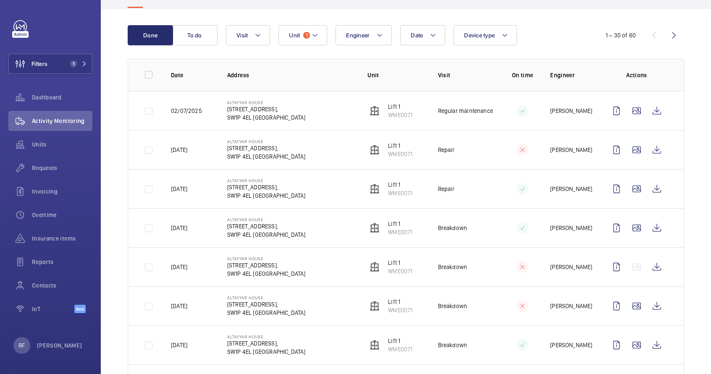
scroll to position [6, 0]
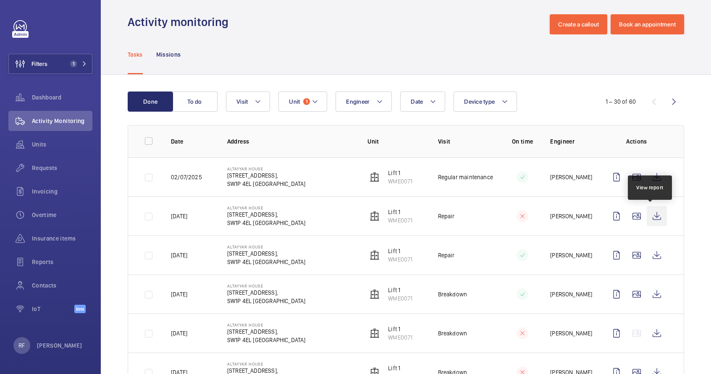
click at [648, 217] on wm-front-icon-button at bounding box center [657, 216] width 20 height 20
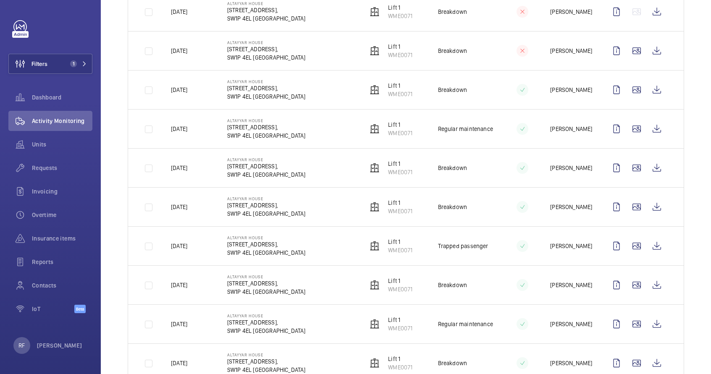
scroll to position [329, 0]
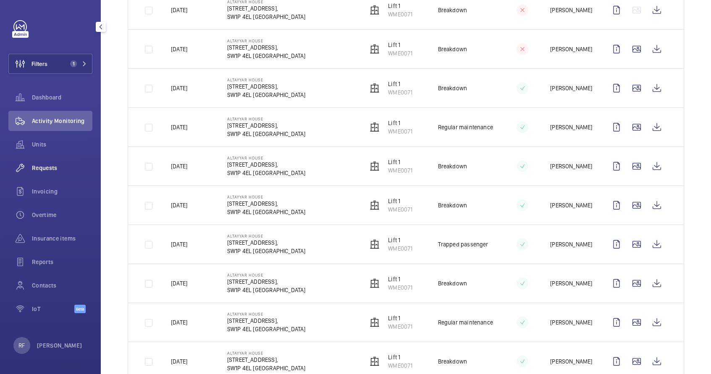
click at [47, 168] on span "Requests" at bounding box center [62, 168] width 60 height 8
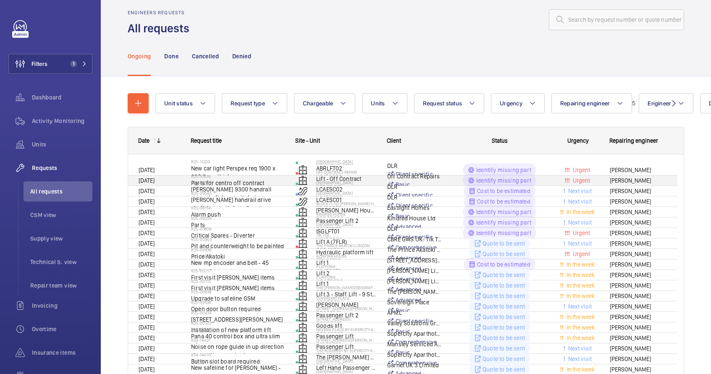
scroll to position [4, 0]
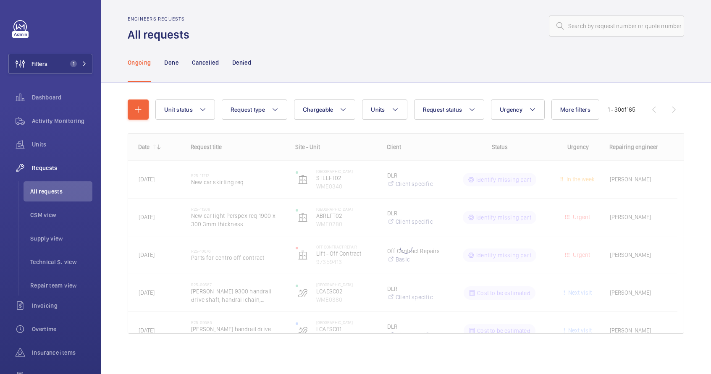
scroll to position [10, 0]
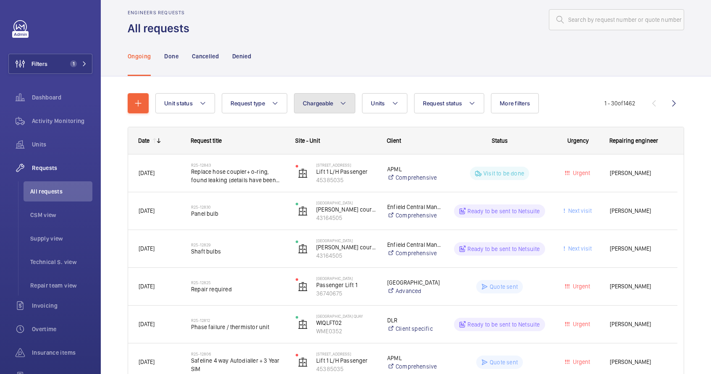
drag, startPoint x: 348, startPoint y: 105, endPoint x: 350, endPoint y: 111, distance: 6.9
click at [349, 105] on button "Chargeable" at bounding box center [325, 103] width 62 height 20
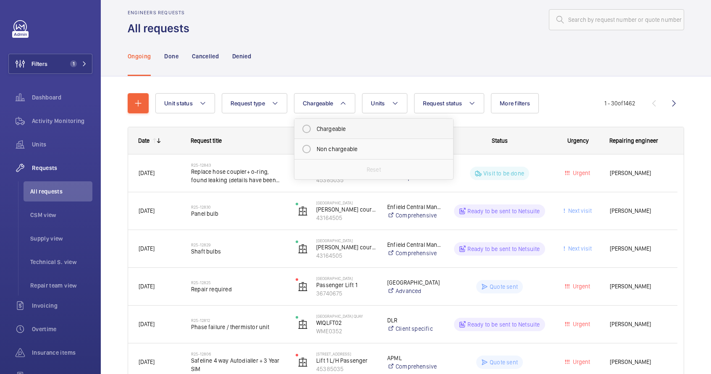
click at [346, 130] on mat-radio-button "Chargeable" at bounding box center [373, 129] width 151 height 17
radio input "true"
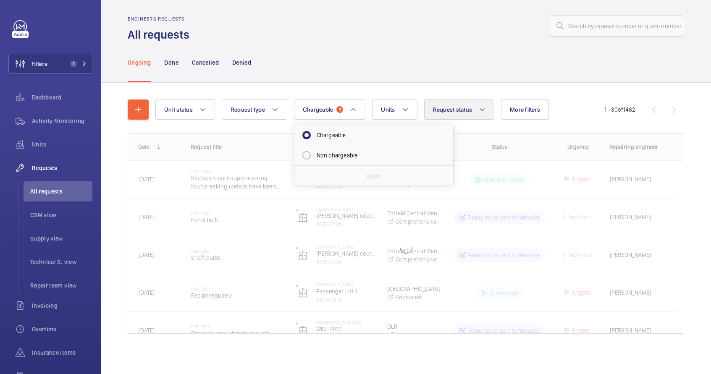
scroll to position [4, 0]
click at [468, 113] on span "Request status" at bounding box center [452, 109] width 39 height 7
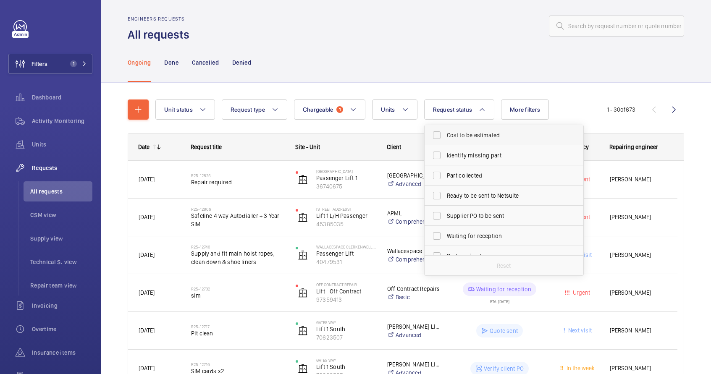
click at [475, 137] on span "Cost to be estimated" at bounding box center [504, 135] width 115 height 8
click at [445, 137] on input "Cost to be estimated" at bounding box center [436, 135] width 17 height 17
checkbox input "true"
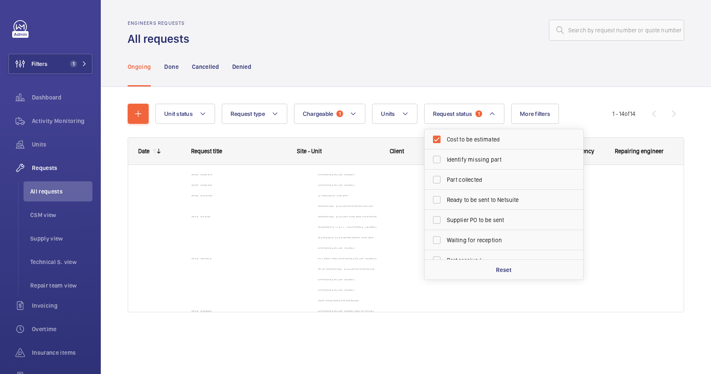
click at [390, 68] on div "Ongoing Done Cancelled Denied" at bounding box center [406, 67] width 556 height 40
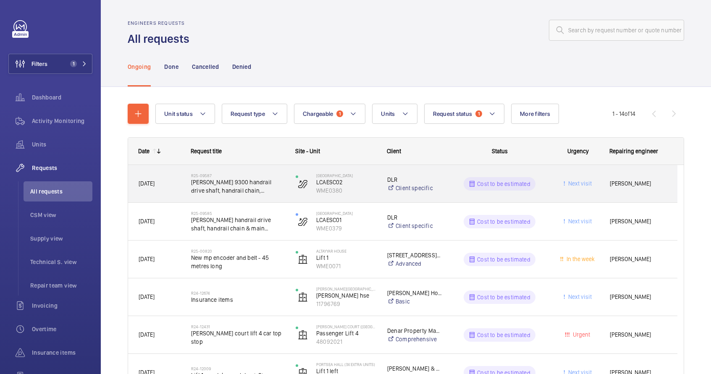
click at [451, 183] on div "Cost to be estimated" at bounding box center [495, 184] width 104 height 30
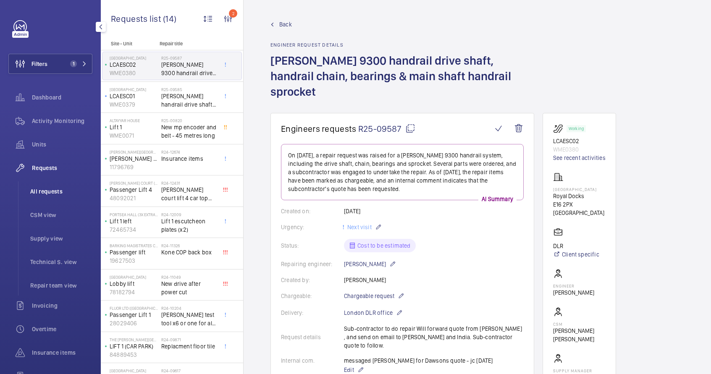
click at [54, 191] on span "All requests" at bounding box center [61, 191] width 62 height 8
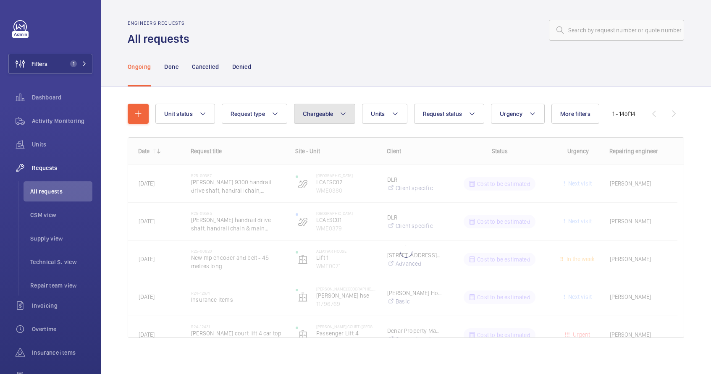
click at [327, 110] on span "Chargeable" at bounding box center [318, 113] width 31 height 7
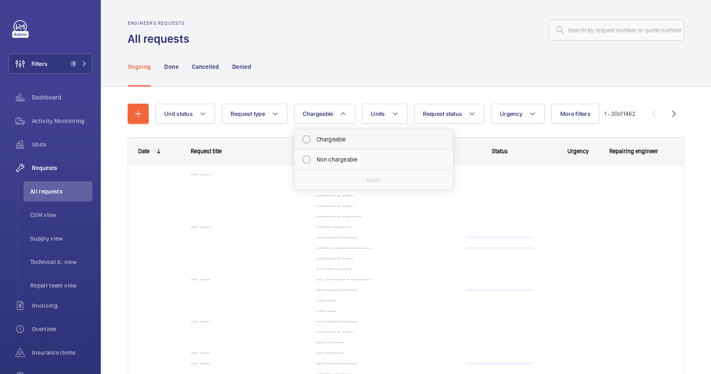
click at [333, 142] on mat-radio-button "Chargeable" at bounding box center [373, 139] width 151 height 17
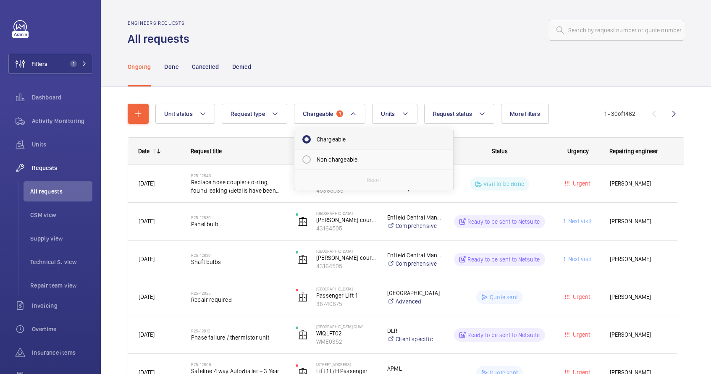
radio input "true"
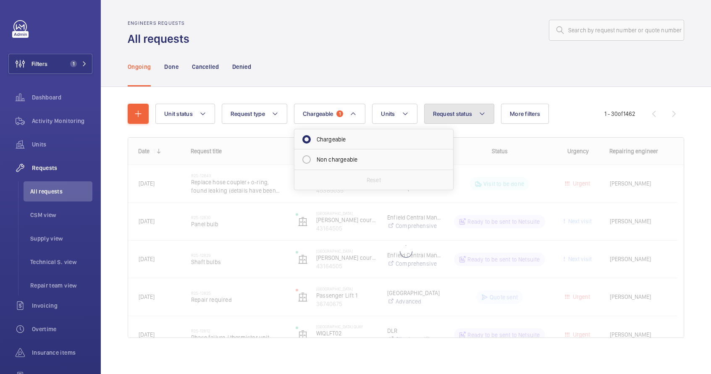
click at [449, 118] on button "Request status" at bounding box center [459, 114] width 71 height 20
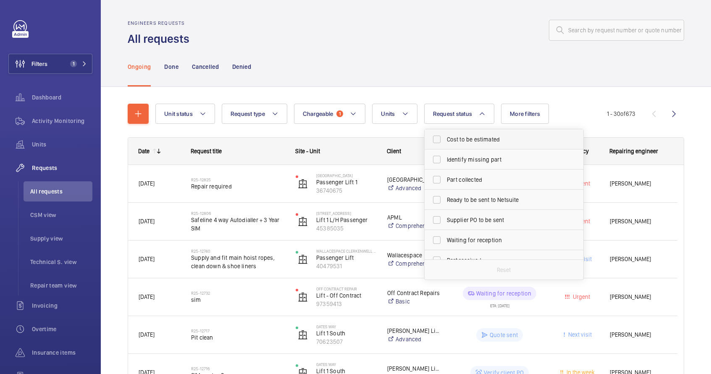
click at [466, 140] on span "Cost to be estimated" at bounding box center [504, 139] width 115 height 8
click at [445, 140] on input "Cost to be estimated" at bounding box center [436, 139] width 17 height 17
checkbox input "true"
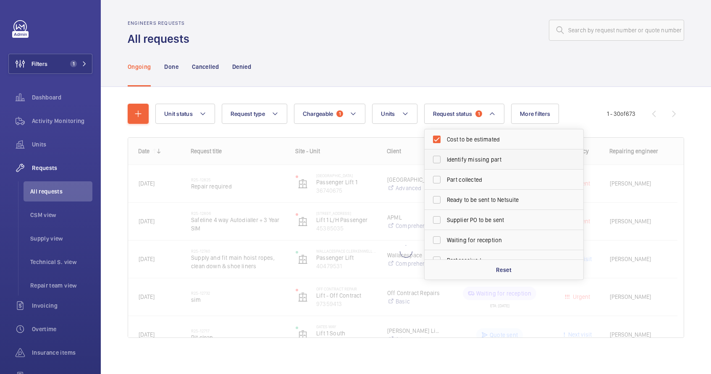
click at [467, 157] on span "Identify missing part" at bounding box center [504, 159] width 115 height 8
click at [445, 157] on input "Identify missing part" at bounding box center [436, 159] width 17 height 17
checkbox input "true"
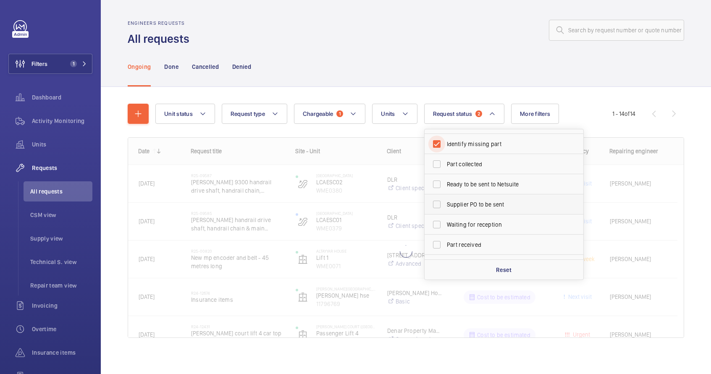
scroll to position [47, 0]
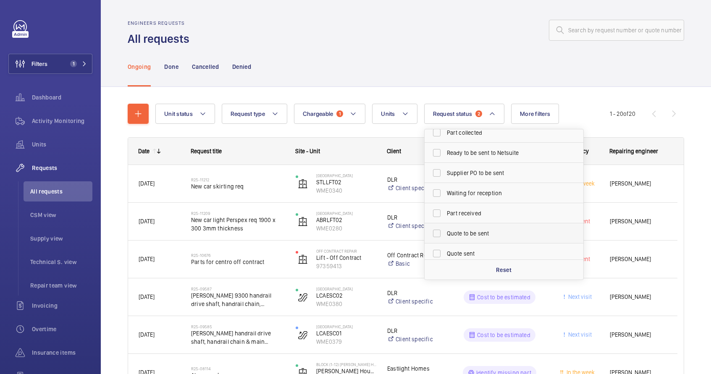
click at [465, 236] on span "Quote to be sent" at bounding box center [504, 233] width 115 height 8
click at [445, 236] on input "Quote to be sent" at bounding box center [436, 233] width 17 height 17
checkbox input "true"
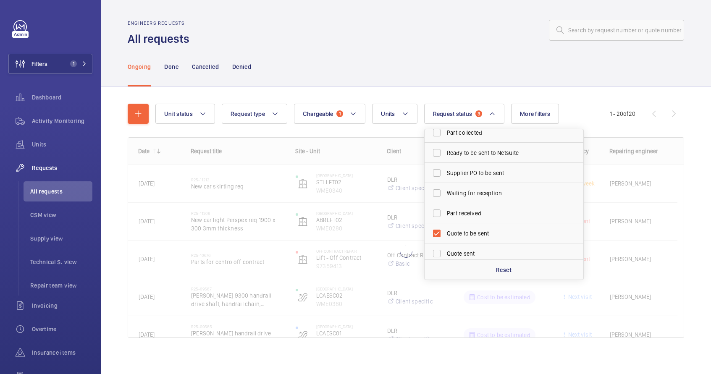
click at [447, 58] on div "Ongoing Done Cancelled Denied" at bounding box center [406, 67] width 556 height 40
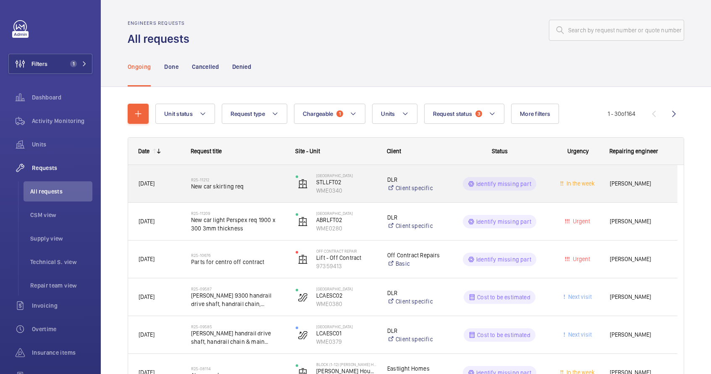
click at [450, 176] on div "Identify missing part" at bounding box center [495, 184] width 104 height 30
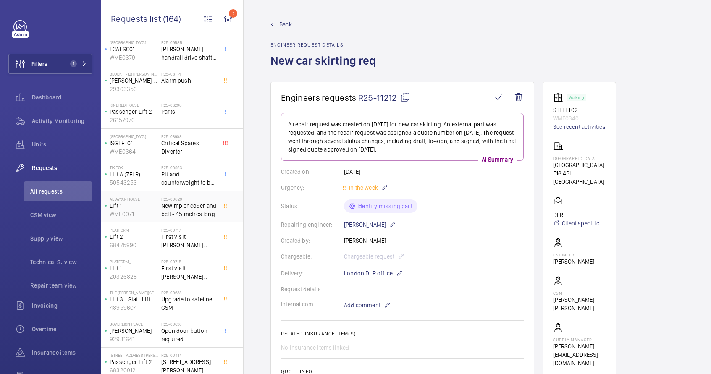
scroll to position [144, 0]
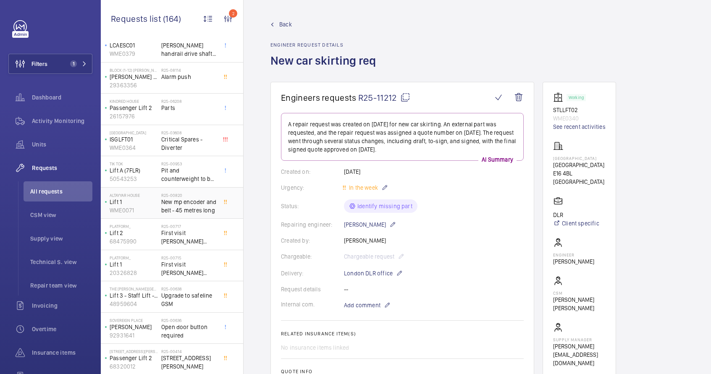
click at [200, 210] on span "New mp encoder and belt - 45 metres long" at bounding box center [188, 206] width 55 height 17
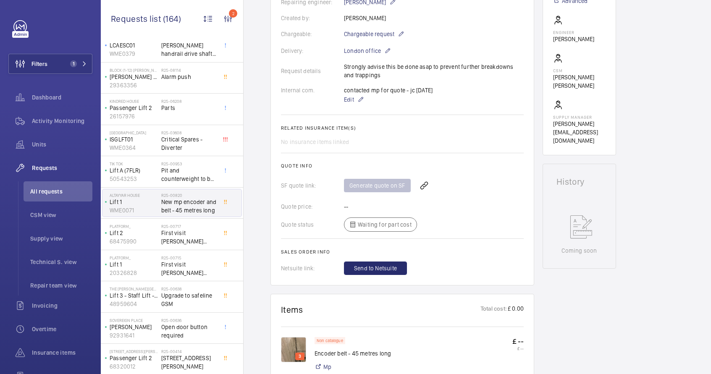
scroll to position [373, 0]
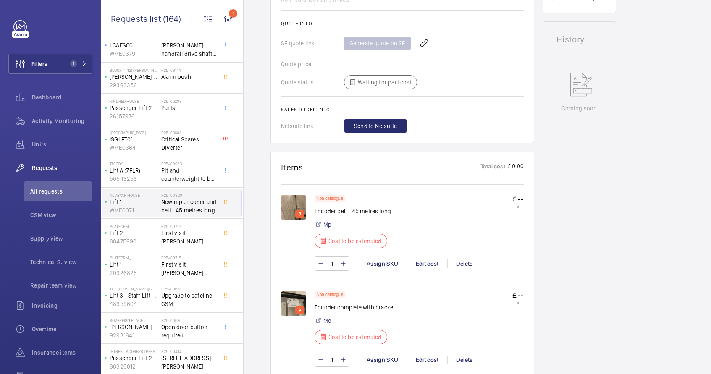
click at [292, 310] on img at bounding box center [293, 303] width 25 height 25
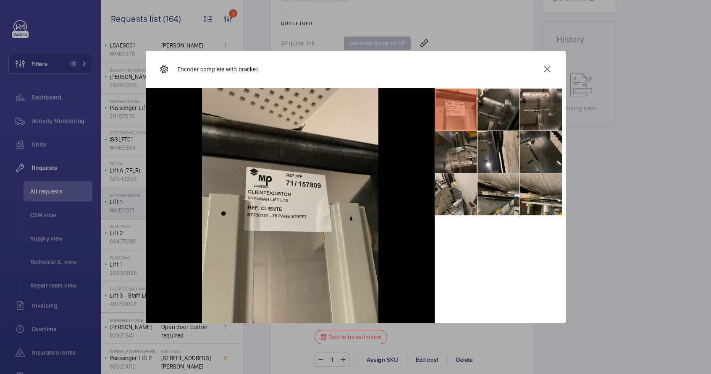
click at [462, 153] on li at bounding box center [456, 152] width 42 height 42
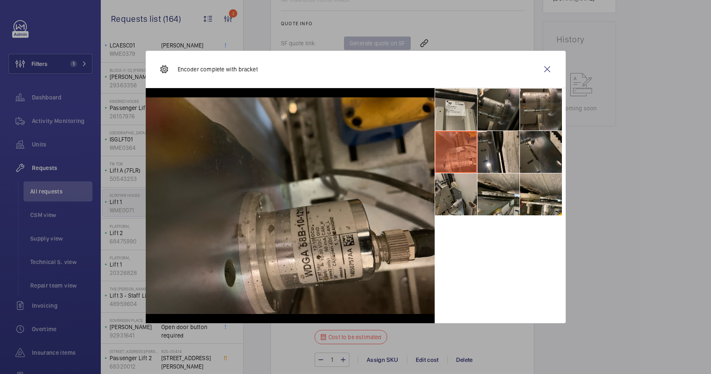
click at [464, 194] on li at bounding box center [456, 194] width 42 height 42
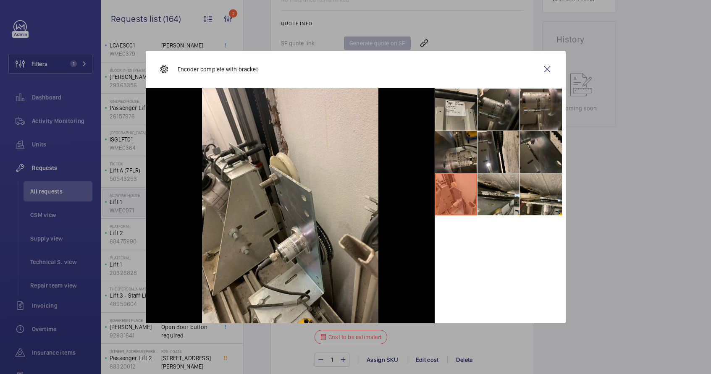
click at [460, 161] on li at bounding box center [456, 152] width 42 height 42
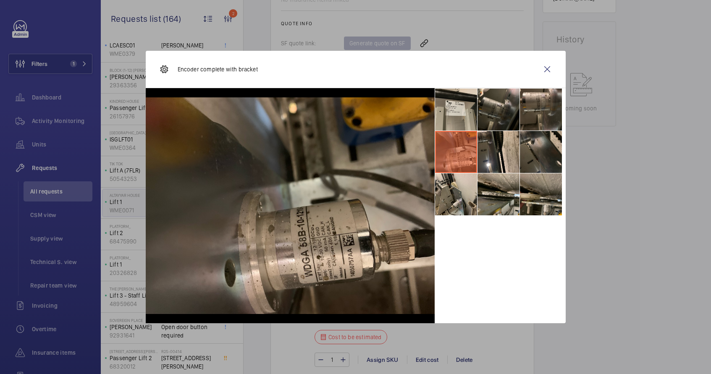
click at [546, 207] on li at bounding box center [541, 194] width 42 height 42
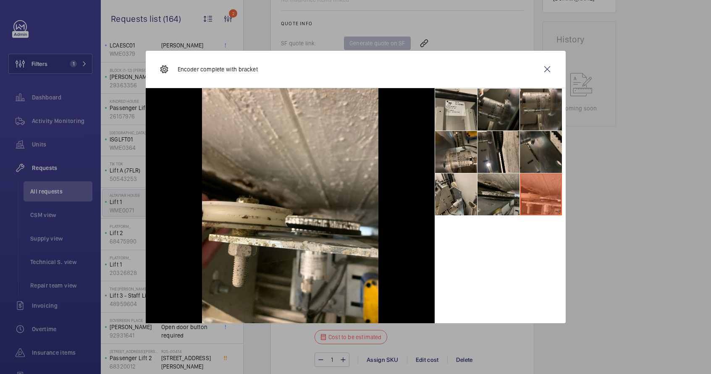
click at [514, 207] on li at bounding box center [499, 194] width 42 height 42
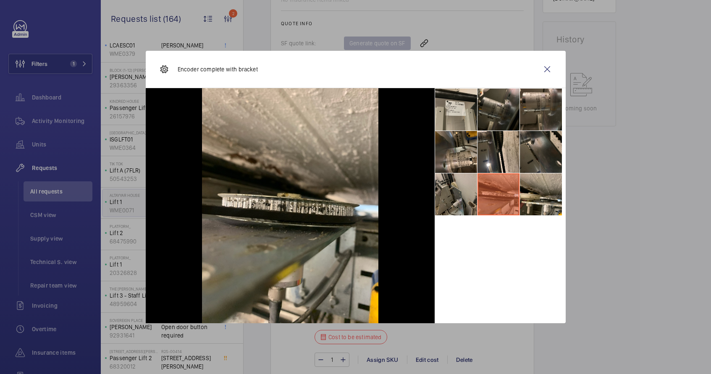
click at [466, 204] on li at bounding box center [456, 194] width 42 height 42
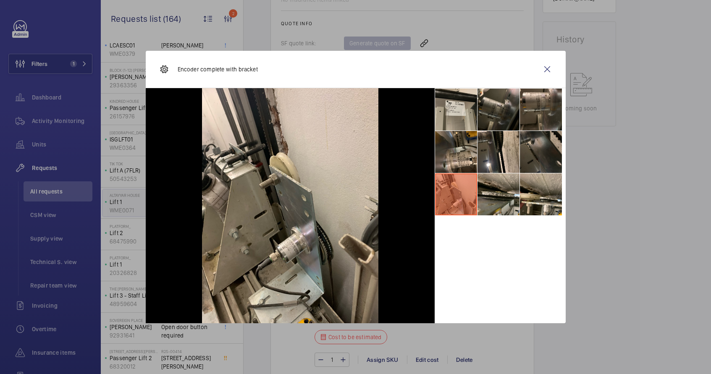
click at [551, 167] on li at bounding box center [541, 152] width 42 height 42
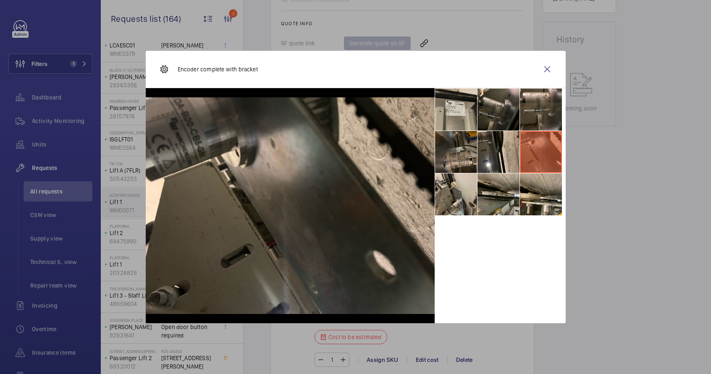
click at [457, 164] on li at bounding box center [456, 152] width 42 height 42
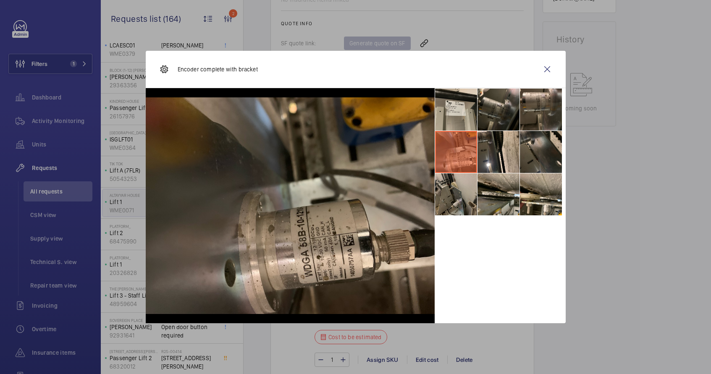
click at [461, 202] on li at bounding box center [456, 194] width 42 height 42
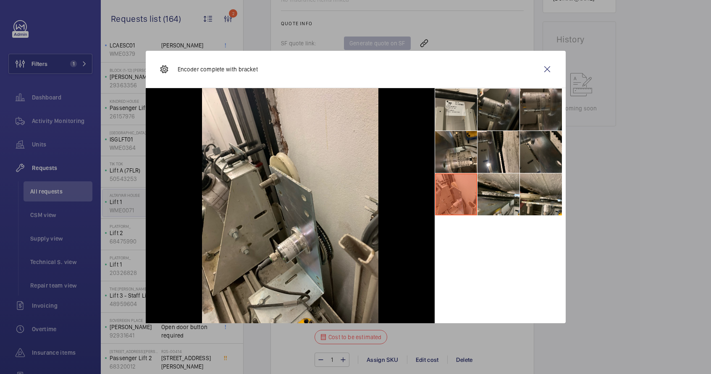
click at [548, 106] on li at bounding box center [541, 110] width 42 height 42
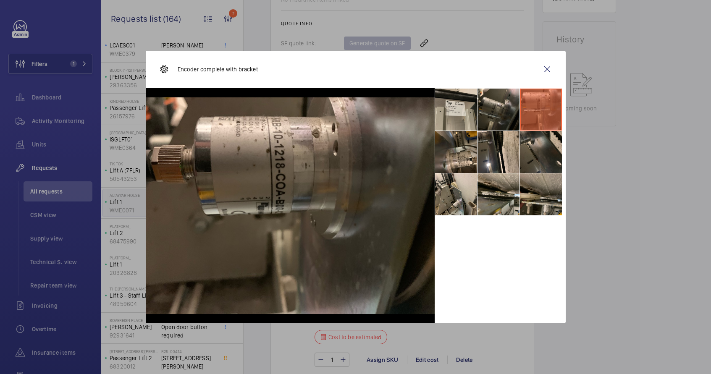
click at [542, 204] on li at bounding box center [541, 194] width 42 height 42
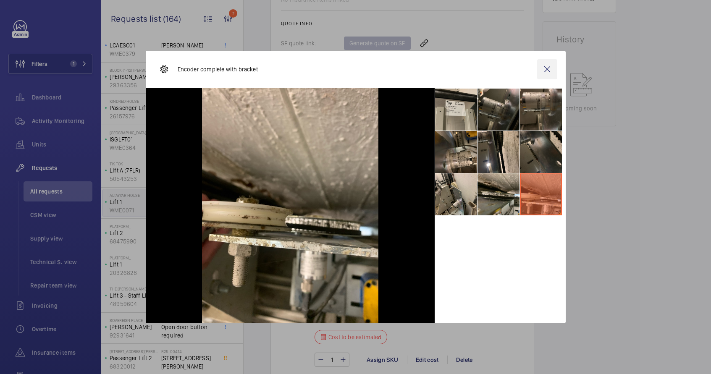
click at [545, 72] on wm-front-icon-button at bounding box center [547, 69] width 20 height 20
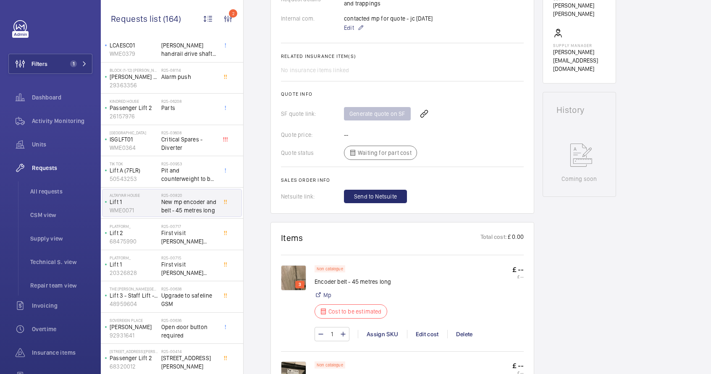
scroll to position [159, 0]
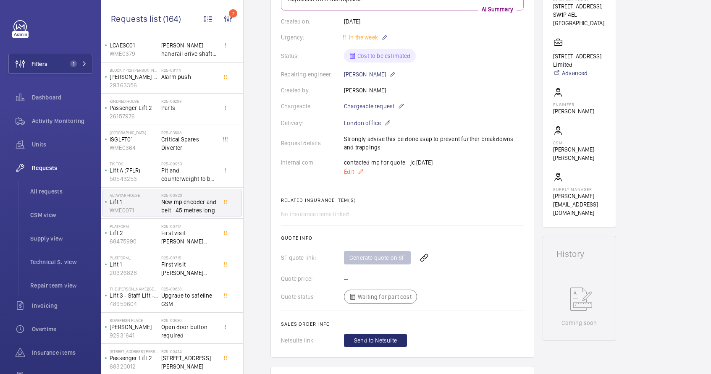
click at [360, 173] on mat-icon at bounding box center [360, 172] width 7 height 10
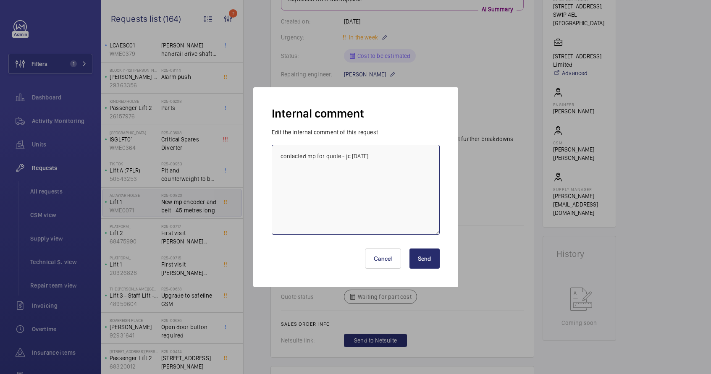
click at [395, 200] on textarea "contacted mp for quote - jc 4/9/25" at bounding box center [356, 190] width 168 height 90
paste textarea "https://shop.shorts-lifts.co.uk/ms028-0267-wachendorff-wdga-58b-10-1212-cok-b00…"
type textarea "contacted mp for quote - jc 4/9/25 Ricardo 25/09/2025 - https://shop.shorts-lif…"
click at [431, 258] on button "Send" at bounding box center [424, 259] width 30 height 20
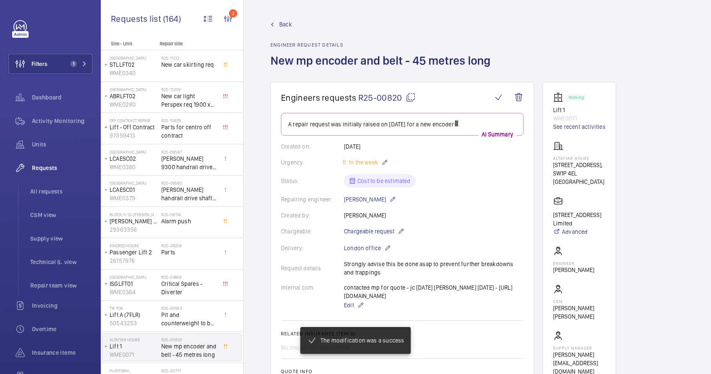
scroll to position [2, 0]
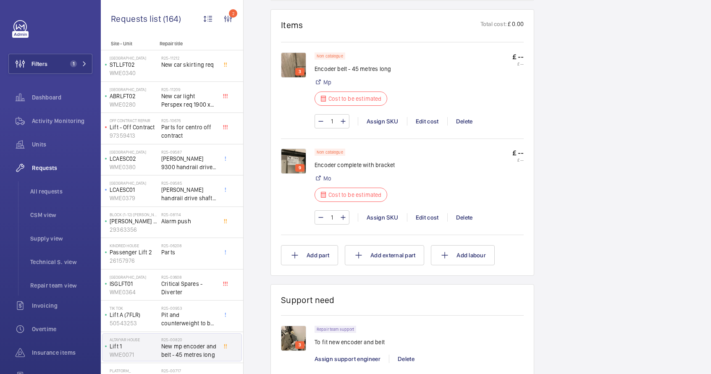
scroll to position [517, 0]
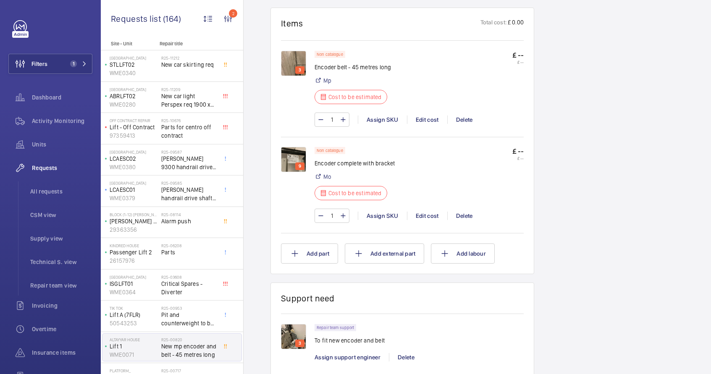
click at [292, 75] on img at bounding box center [293, 63] width 25 height 25
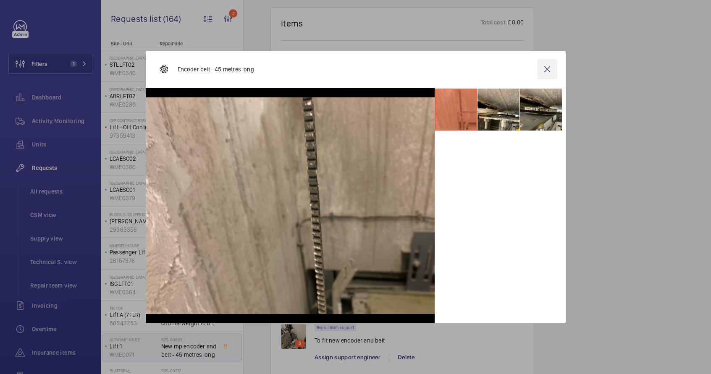
click at [545, 71] on wm-front-icon-button at bounding box center [547, 69] width 20 height 20
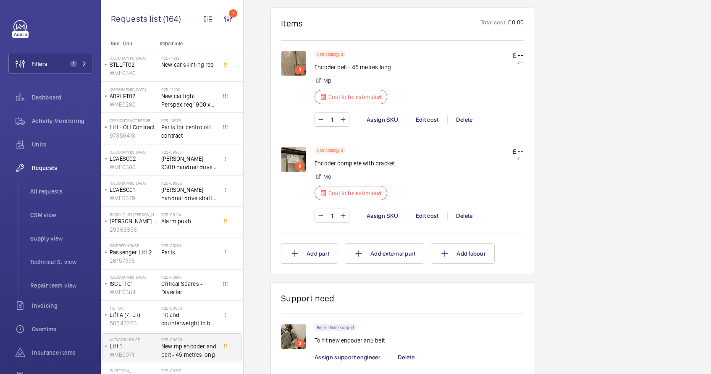
click at [325, 71] on p "Encoder belt - 45 metres long" at bounding box center [354, 67] width 78 height 8
click at [427, 220] on div "Edit cost" at bounding box center [427, 216] width 40 height 8
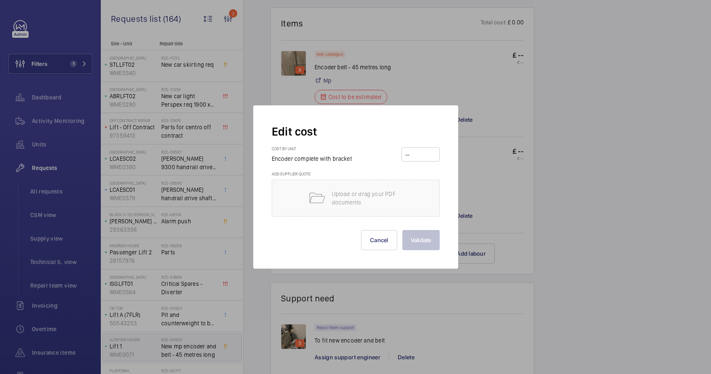
click at [424, 154] on input "number" at bounding box center [420, 154] width 32 height 13
click at [390, 240] on button "Cancel" at bounding box center [379, 240] width 36 height 20
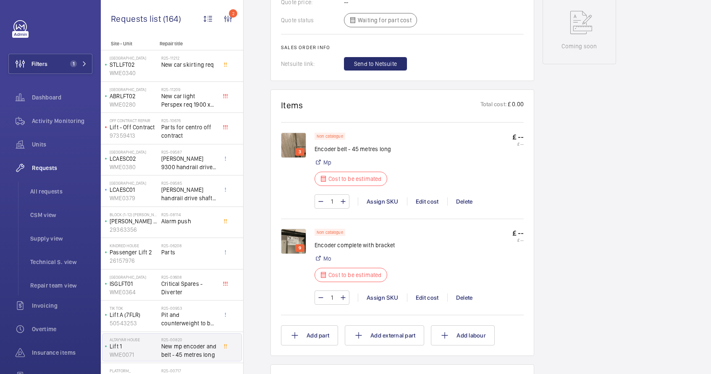
scroll to position [437, 0]
click at [524, 249] on wm-front-card "Items Total cost: £ 0.00 3 Non catalogue Encoder belt - 45 metres long Mp Cost …" at bounding box center [402, 221] width 264 height 267
click at [426, 300] on div "Edit cost" at bounding box center [427, 296] width 40 height 8
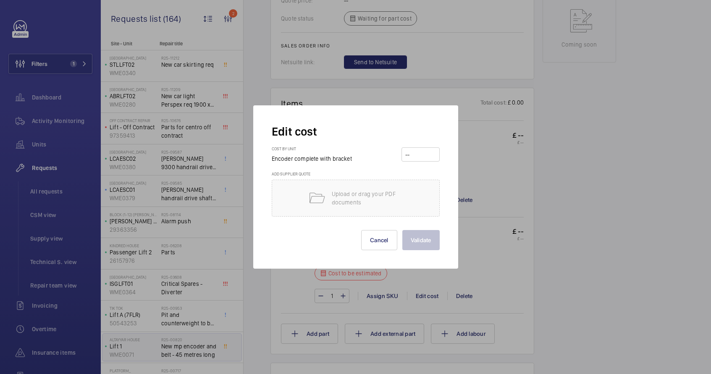
click at [418, 150] on input "number" at bounding box center [420, 154] width 32 height 13
paste input "1081.00"
type input "1081.00"
click at [432, 241] on button "Validate" at bounding box center [420, 240] width 37 height 20
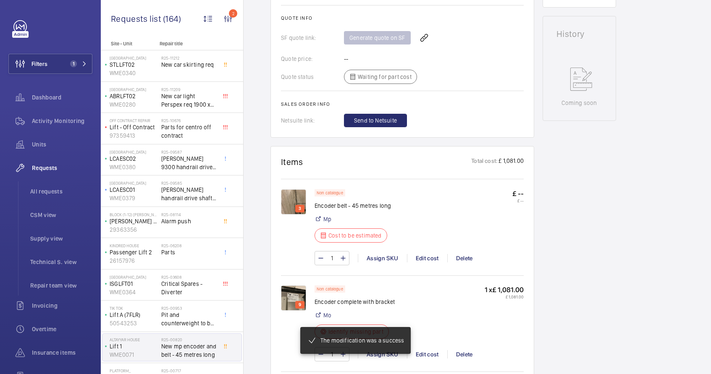
scroll to position [387, 0]
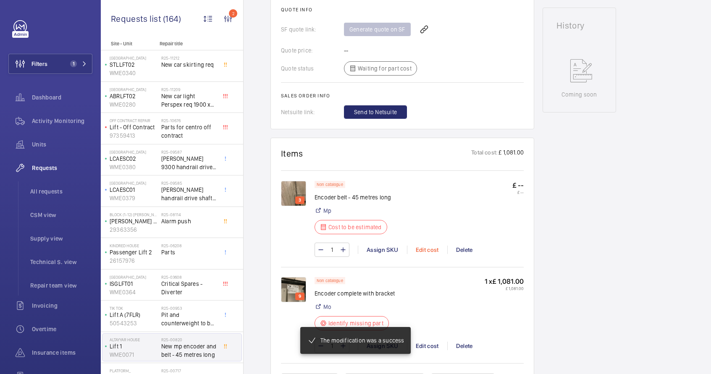
click at [431, 254] on div "Edit cost" at bounding box center [427, 250] width 40 height 8
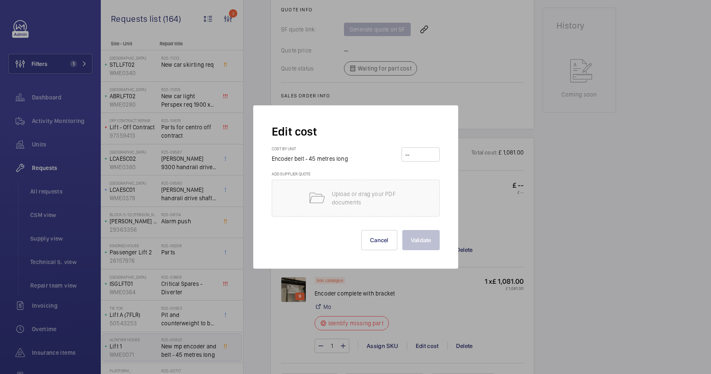
click at [434, 159] on input "number" at bounding box center [420, 154] width 32 height 13
type input "585"
click at [431, 240] on button "Validate" at bounding box center [420, 240] width 37 height 20
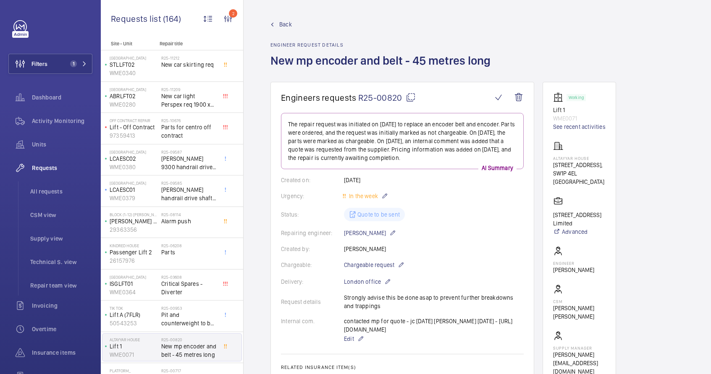
scroll to position [136, 0]
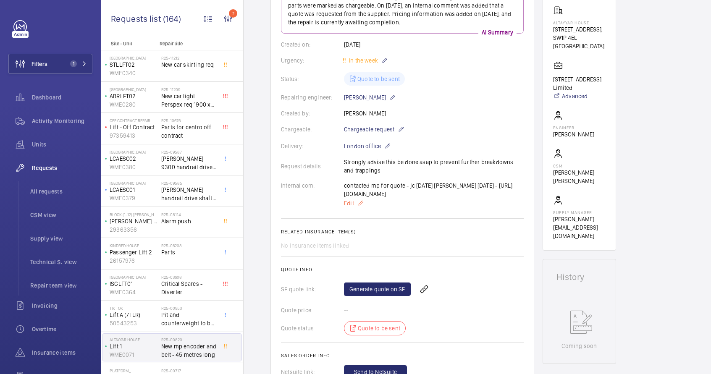
click at [362, 208] on mat-icon at bounding box center [360, 203] width 7 height 10
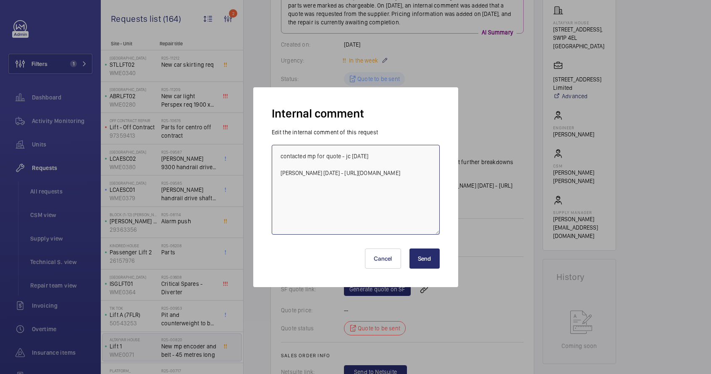
click at [374, 208] on textarea "contacted mp for quote - jc 4/9/25 Ricardo 25/09/2025 - https://shop.shorts-lif…" at bounding box center [356, 190] width 168 height 90
paste textarea "https://shop.shorts-lifts.co.uk/mp002-0016-macpuarsa-absolut-position-encoder-b…"
type textarea "contacted mp for quote - jc 4/9/25 Ricardo 25/09/2025 - https://shop.shorts-lif…"
click at [423, 261] on button "Send" at bounding box center [424, 259] width 30 height 20
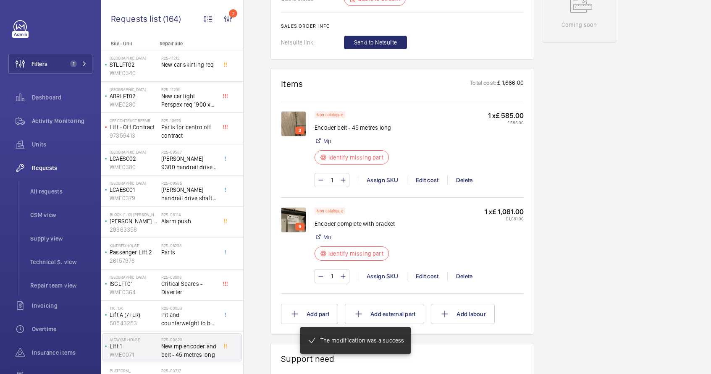
scroll to position [484, 0]
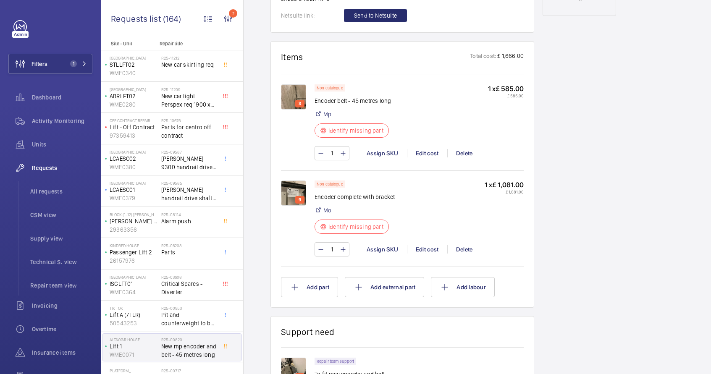
click at [336, 160] on input "1" at bounding box center [332, 153] width 16 height 13
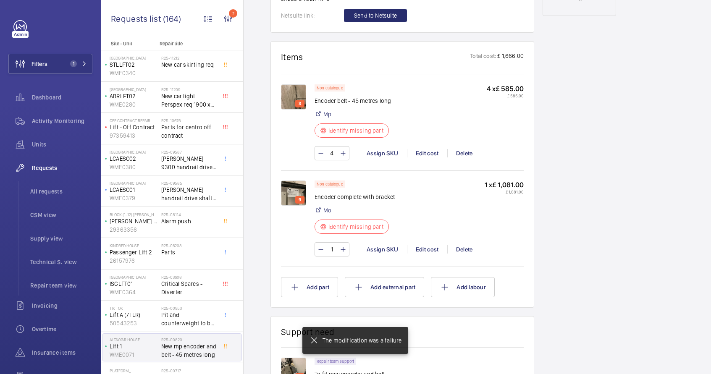
type input "48"
click at [430, 157] on div "Edit cost" at bounding box center [427, 153] width 40 height 8
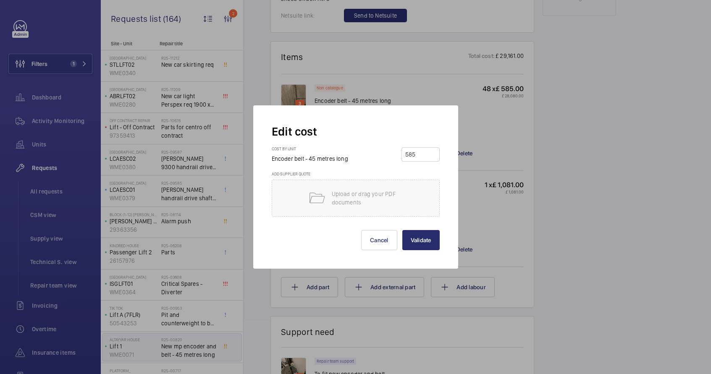
click at [410, 157] on input "585" at bounding box center [420, 154] width 32 height 13
paste input "23.20"
type input "23.20"
click at [418, 244] on button "Validate" at bounding box center [420, 240] width 37 height 20
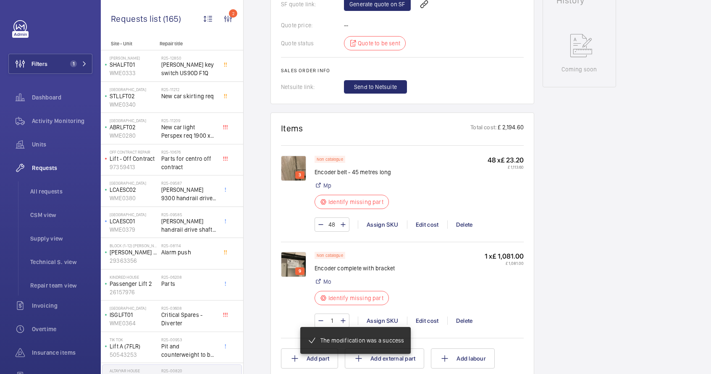
scroll to position [347, 0]
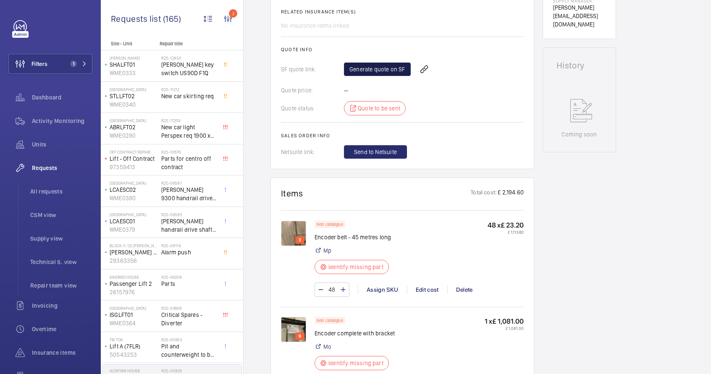
click at [380, 76] on link "Generate quote on SF" at bounding box center [377, 69] width 67 height 13
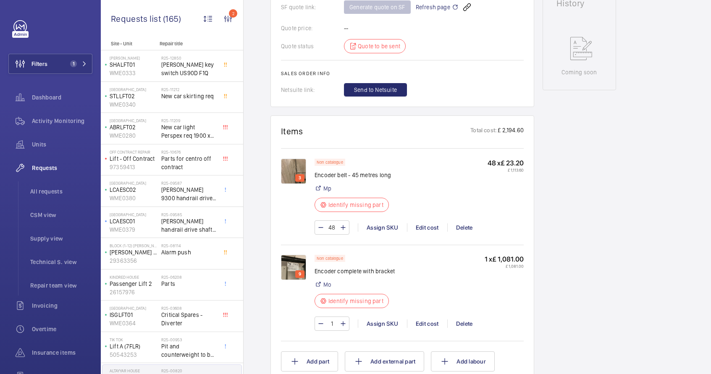
click at [290, 280] on img at bounding box center [293, 267] width 25 height 25
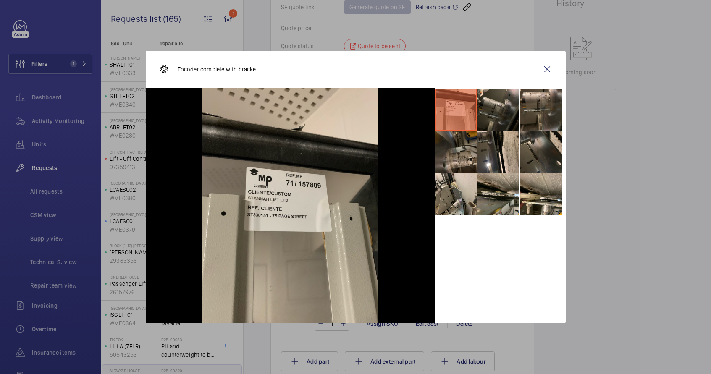
click at [459, 145] on li at bounding box center [456, 152] width 42 height 42
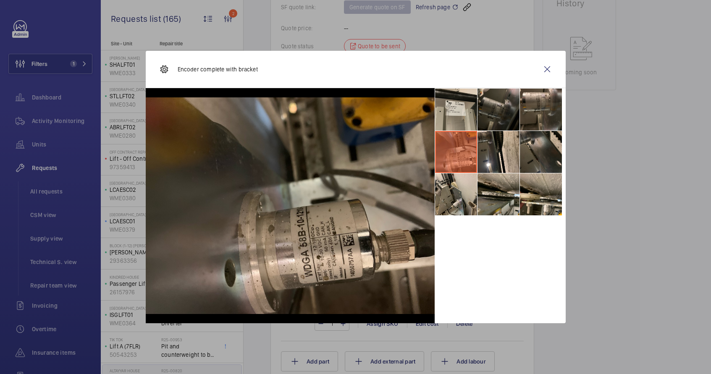
click at [488, 106] on li at bounding box center [499, 110] width 42 height 42
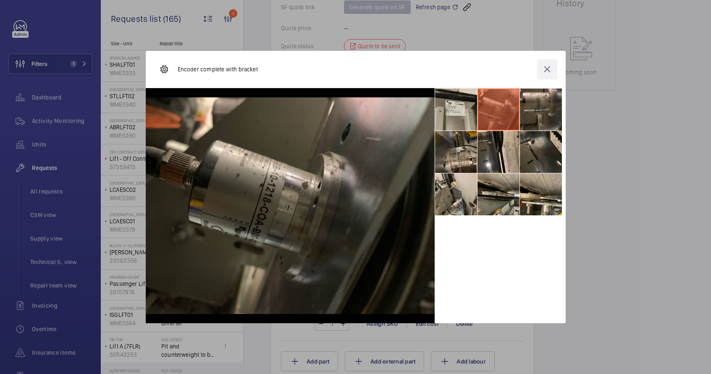
click at [544, 67] on wm-front-icon-button at bounding box center [547, 69] width 20 height 20
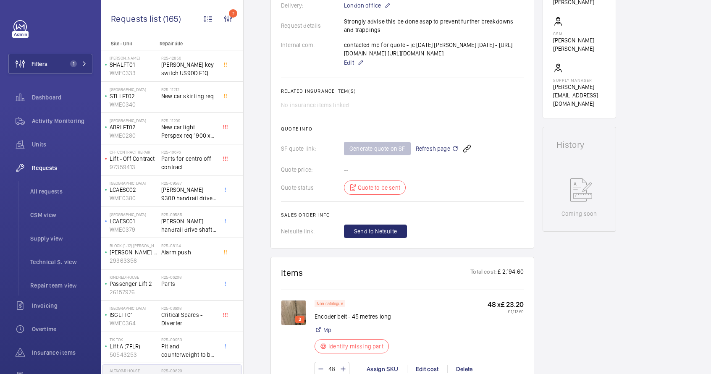
scroll to position [216, 0]
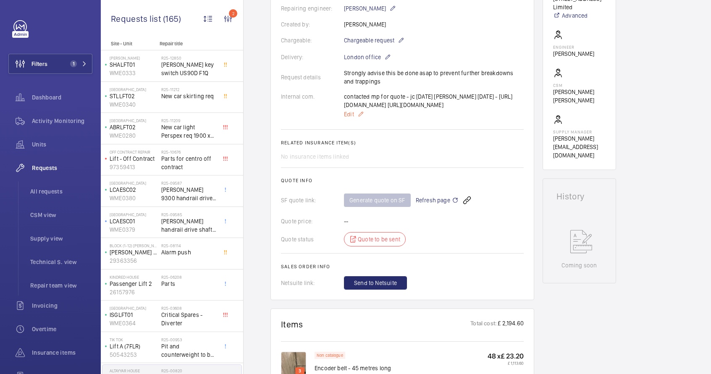
click at [360, 119] on mat-icon at bounding box center [360, 114] width 7 height 10
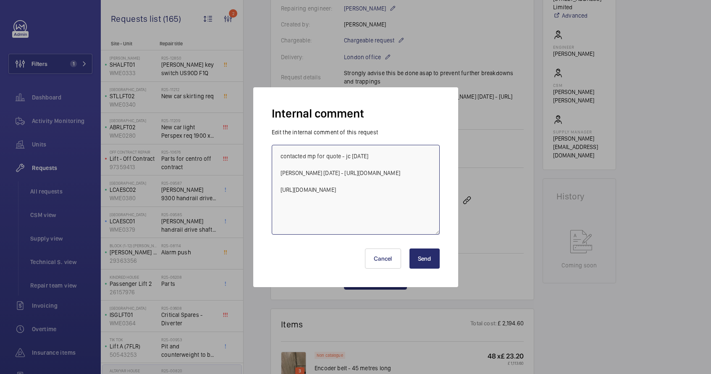
drag, startPoint x: 318, startPoint y: 194, endPoint x: 337, endPoint y: 174, distance: 27.6
click at [337, 174] on textarea "contacted mp for quote - jc 4/9/25 Ricardo 25/09/2025 - https://shop.shorts-lif…" at bounding box center [356, 190] width 168 height 90
paste textarea "191-wachendorff-encoder-wdga58b-10-1218-coa-b00-cb5-g50"
click at [302, 172] on textarea "contacted mp for quote - jc 4/9/25 Ricardo 25/09/2025 - https://shop.shorts-lif…" at bounding box center [356, 190] width 168 height 90
click at [337, 175] on textarea "contacted mp for quote - jc 4/9/25 Ricardo 25/09/2025 - https://shop.shorts-lif…" at bounding box center [356, 190] width 168 height 90
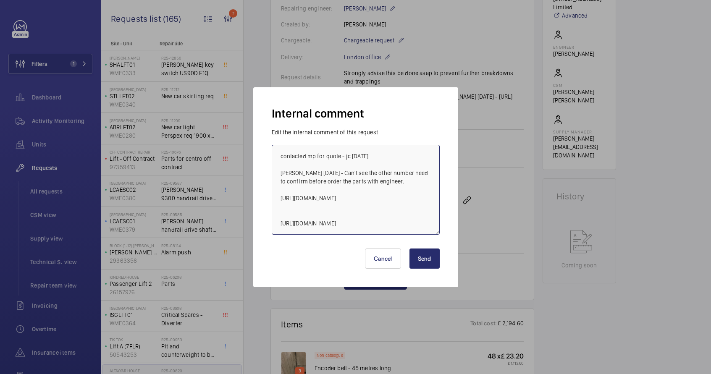
click at [411, 210] on textarea "contacted mp for quote - jc 4/9/25 Ricardo 25/09/2025 - Can't see the other num…" at bounding box center [356, 190] width 168 height 90
paste textarea "https://shop.shorts-lifts.co.uk/ms028-0217-wachendorff-encoder-wdga58b-10-1218-…"
type textarea "contacted mp for quote - jc 4/9/25 Ricardo 25/09/2025 - Can't see the other num…"
click at [435, 263] on button "Send" at bounding box center [424, 259] width 30 height 20
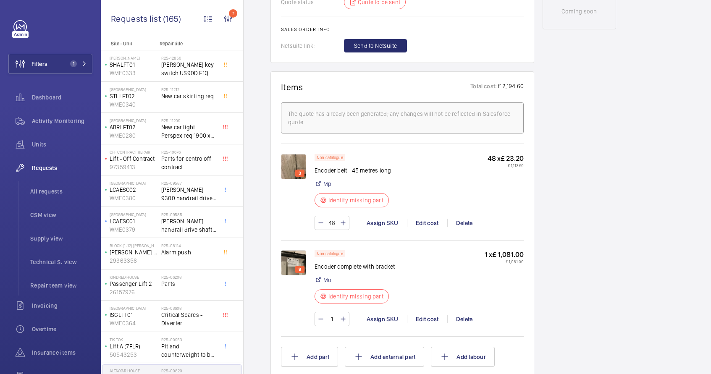
scroll to position [342, 0]
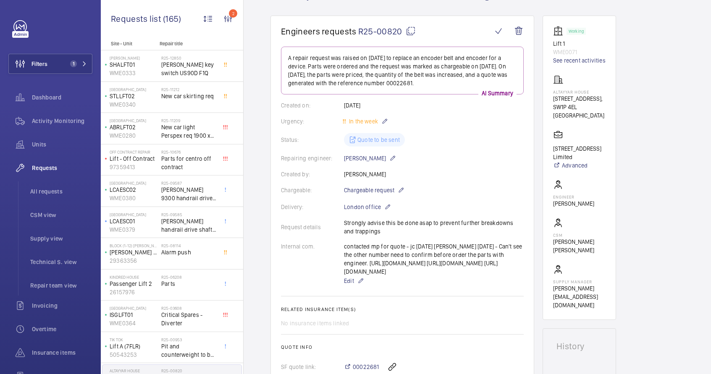
click at [411, 33] on mat-icon at bounding box center [411, 31] width 10 height 10
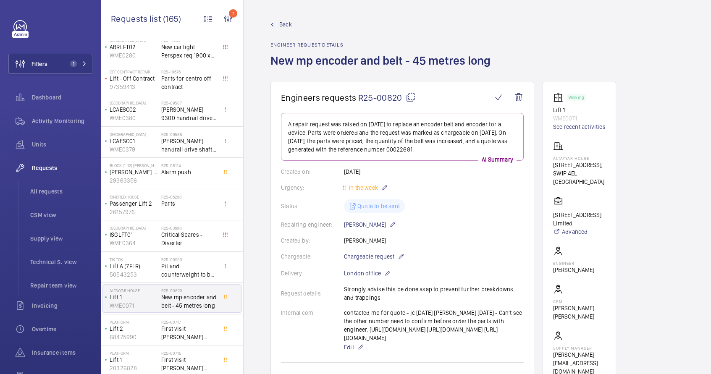
scroll to position [85, 0]
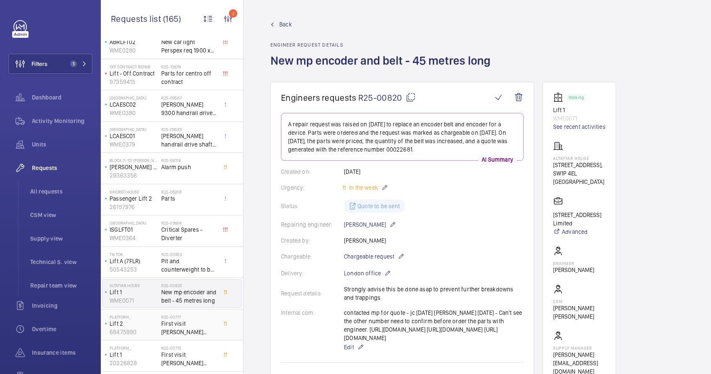
click at [193, 328] on div "R25-00717 First visit delap items" at bounding box center [188, 327] width 55 height 24
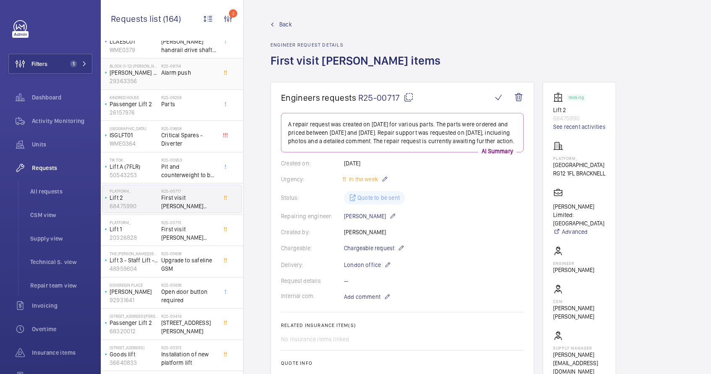
scroll to position [185, 0]
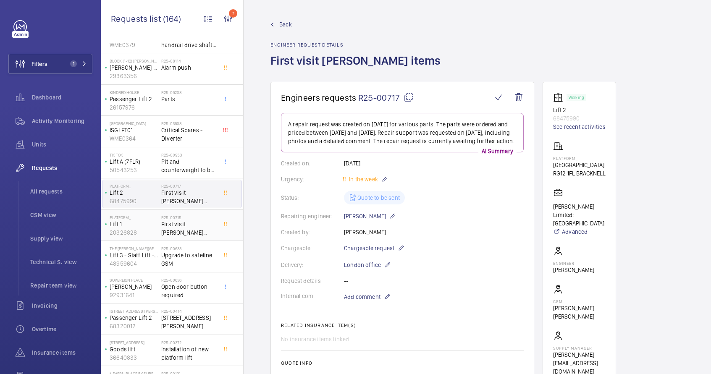
click at [187, 229] on div "R25-00715 First visit [PERSON_NAME] items" at bounding box center [188, 227] width 55 height 24
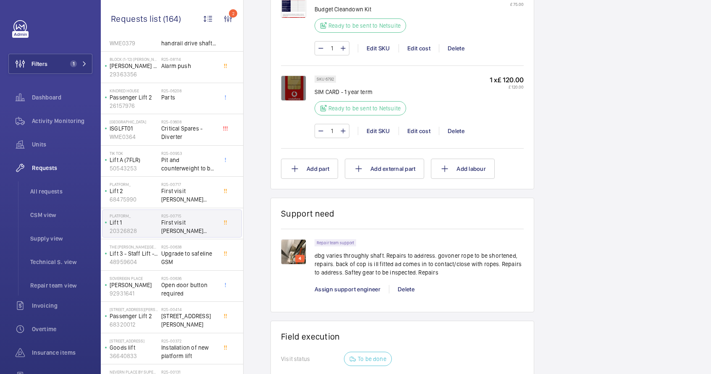
scroll to position [814, 0]
click at [175, 262] on span "Upgrade to safeline GSM" at bounding box center [188, 257] width 55 height 17
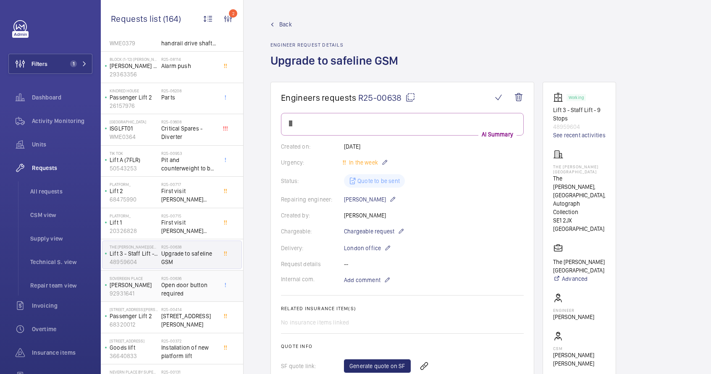
click at [184, 288] on span "Open door button required" at bounding box center [188, 289] width 55 height 17
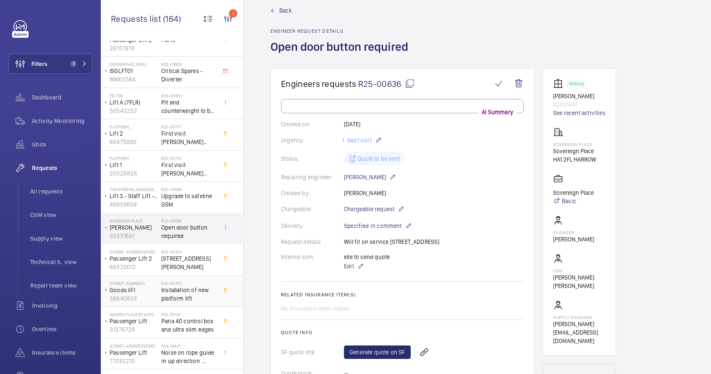
scroll to position [245, 0]
click at [172, 267] on div "R25-00414 [STREET_ADDRESS][PERSON_NAME]" at bounding box center [188, 261] width 55 height 24
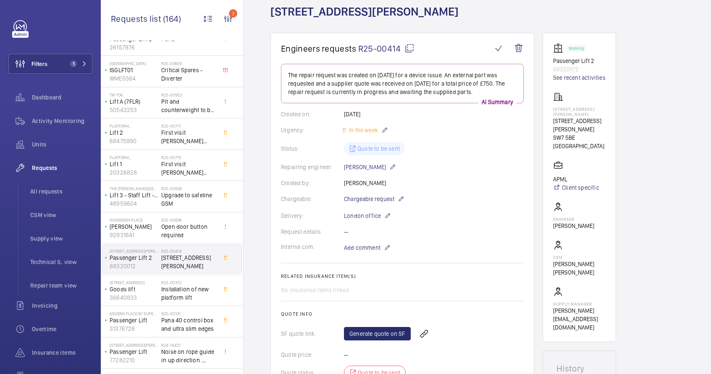
scroll to position [37, 0]
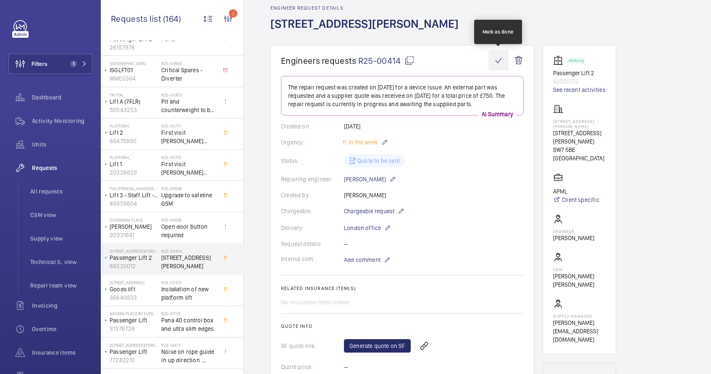
click at [502, 59] on wm-front-icon-button at bounding box center [498, 60] width 20 height 20
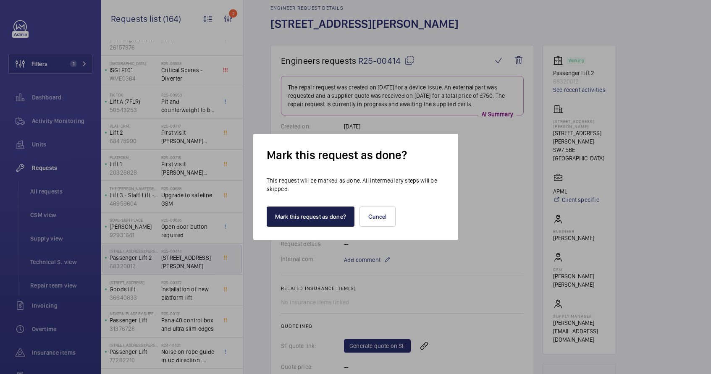
click at [318, 215] on button "Mark this request as done?" at bounding box center [311, 217] width 88 height 20
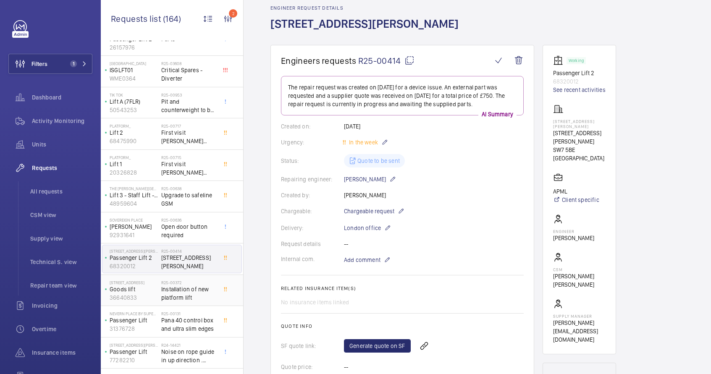
scroll to position [0, 0]
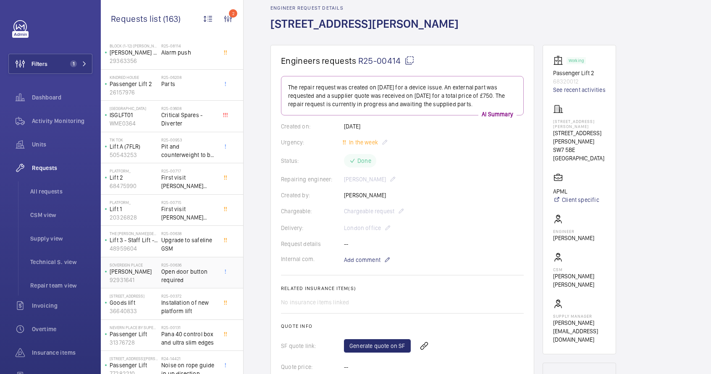
scroll to position [200, 0]
click at [197, 271] on span "Open door button required" at bounding box center [188, 275] width 55 height 17
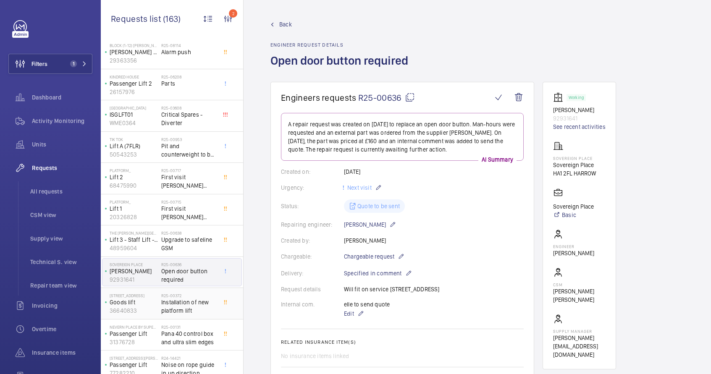
click at [169, 318] on div "[STREET_ADDRESS] Goods lift 36640833 R25-00372 Installation of new platform lift" at bounding box center [172, 303] width 142 height 31
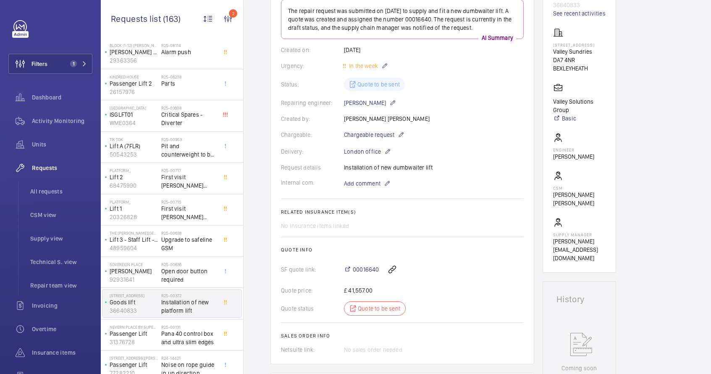
scroll to position [84, 0]
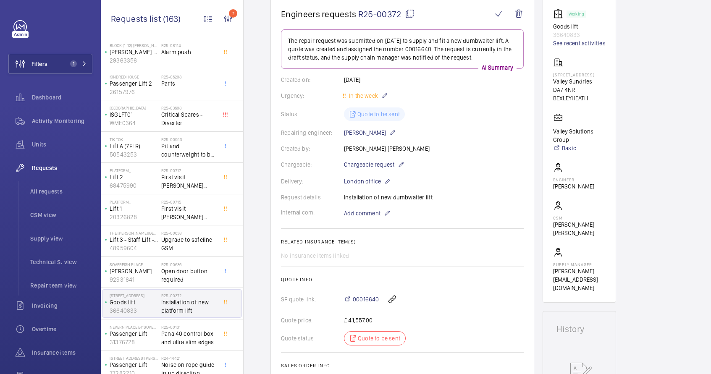
click at [368, 299] on span "00016640" at bounding box center [366, 299] width 26 height 8
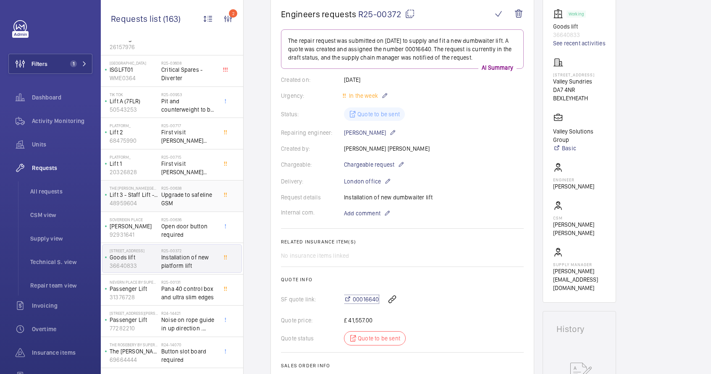
scroll to position [270, 0]
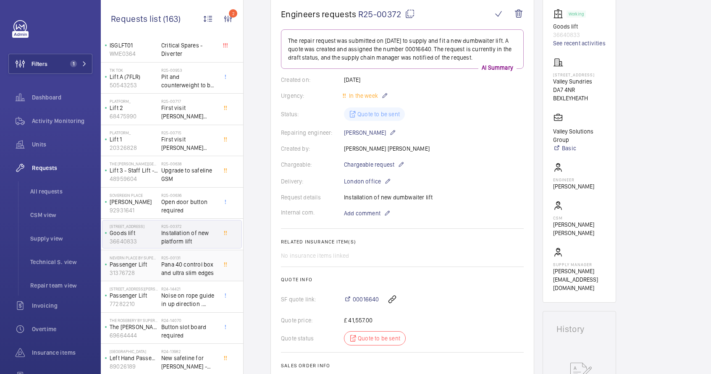
click at [163, 262] on span "Pana 40 control box and ultra slim edges" at bounding box center [188, 268] width 55 height 17
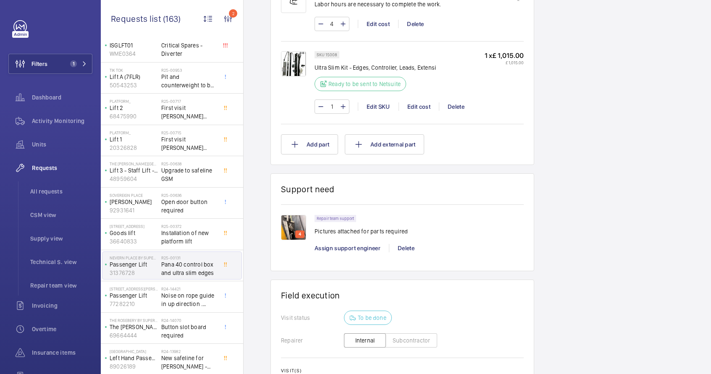
scroll to position [569, 0]
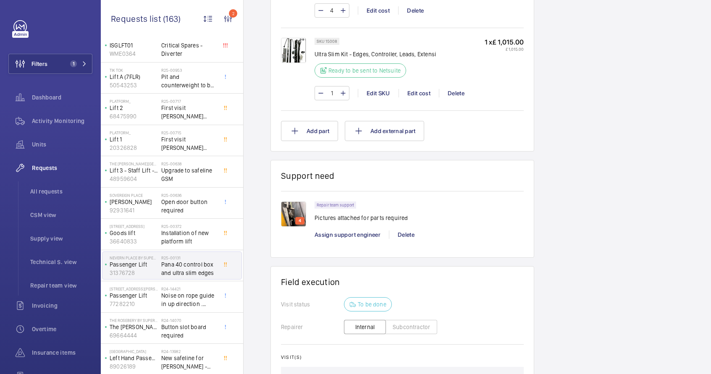
click at [298, 215] on img at bounding box center [293, 214] width 25 height 25
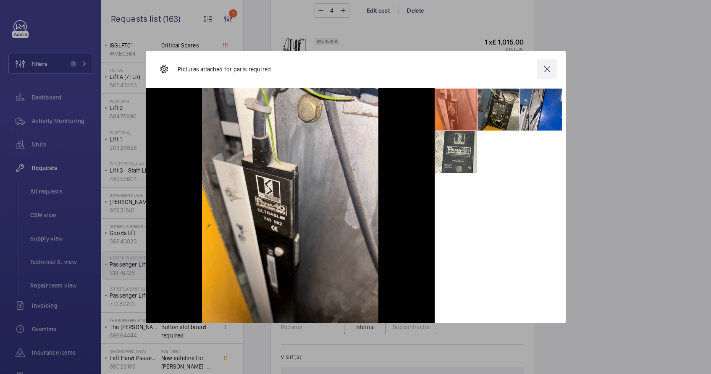
click at [546, 68] on wm-front-icon-button at bounding box center [547, 69] width 20 height 20
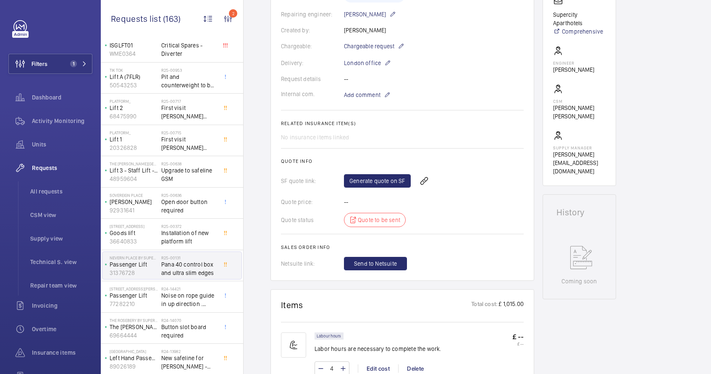
scroll to position [113, 0]
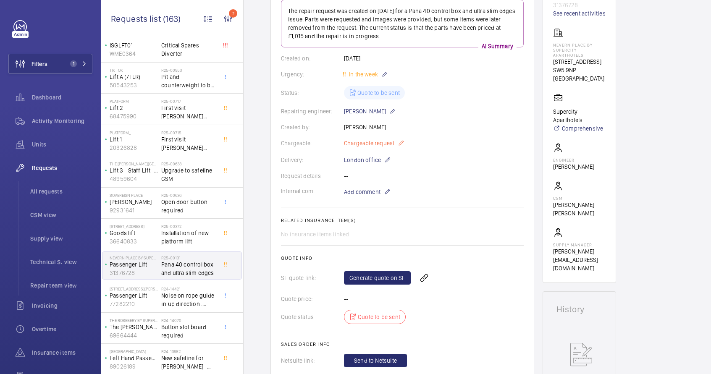
click at [383, 147] on span "Chargeable request" at bounding box center [369, 143] width 50 height 8
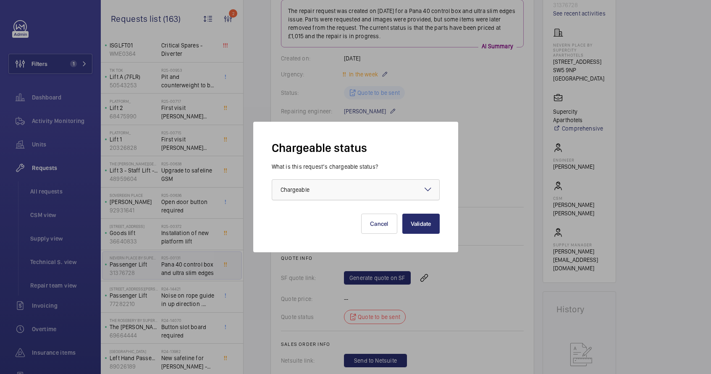
click at [372, 199] on div at bounding box center [355, 190] width 167 height 20
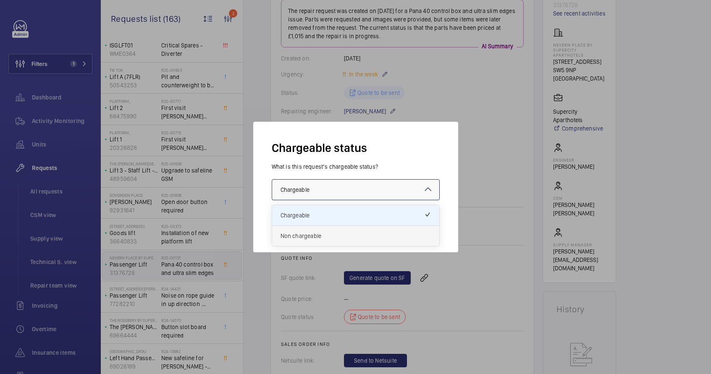
click at [334, 236] on span "Non chargeable" at bounding box center [356, 236] width 150 height 8
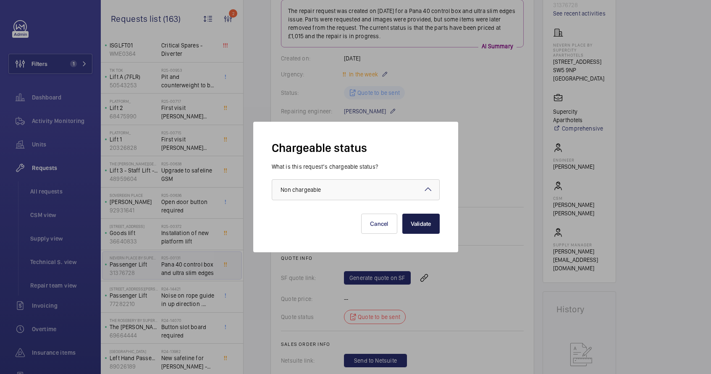
click at [426, 233] on button "Validate" at bounding box center [420, 224] width 37 height 20
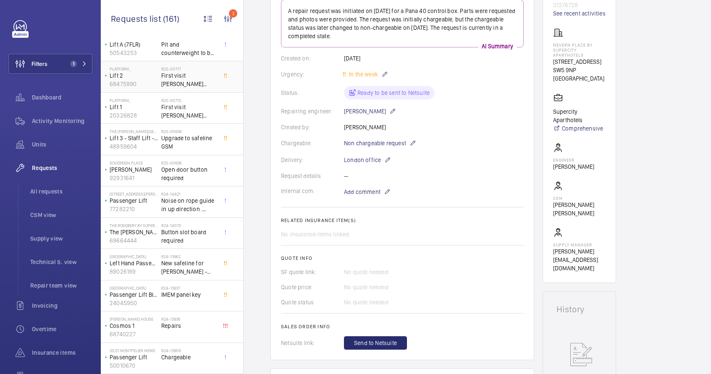
scroll to position [304, 0]
click at [171, 207] on span "Noise on rope guide in up direction . Inspection required ." at bounding box center [188, 203] width 55 height 17
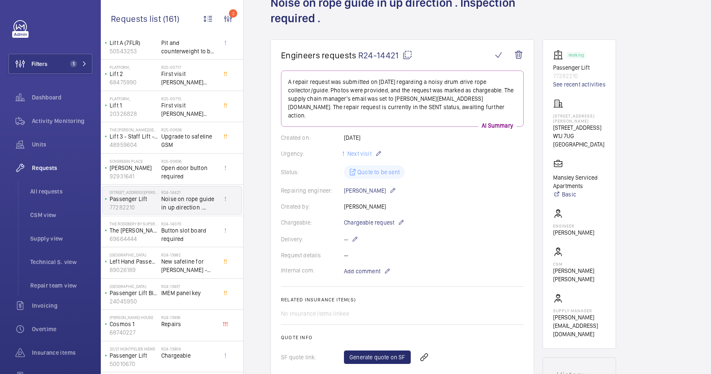
scroll to position [60, 0]
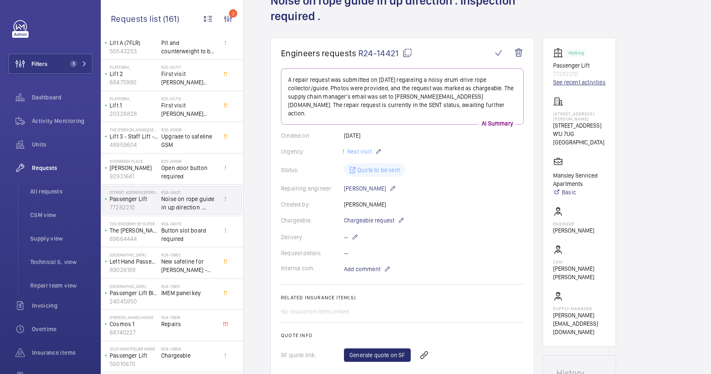
click at [570, 84] on link "See recent activities" at bounding box center [579, 82] width 52 height 8
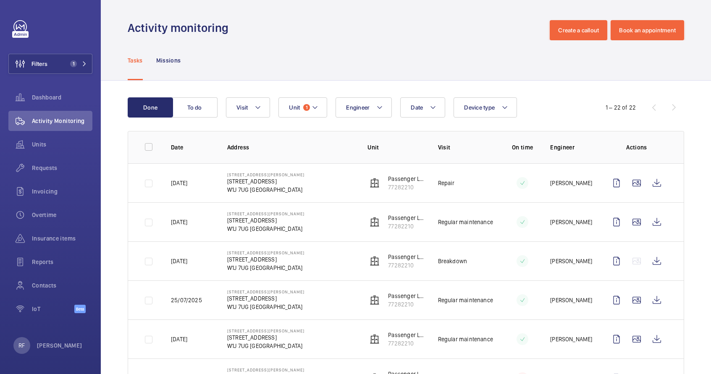
scroll to position [2, 0]
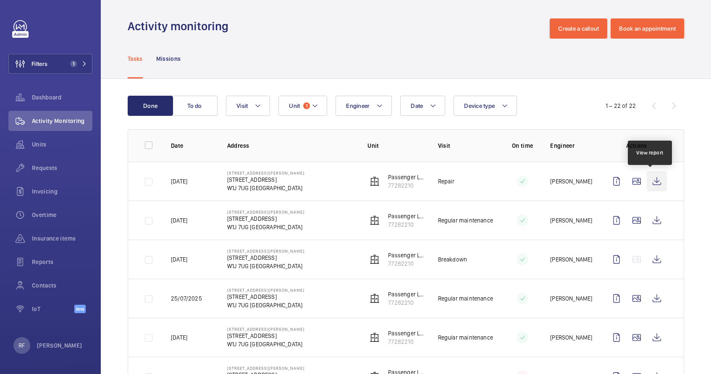
click at [649, 181] on wm-front-icon-button at bounding box center [657, 181] width 20 height 20
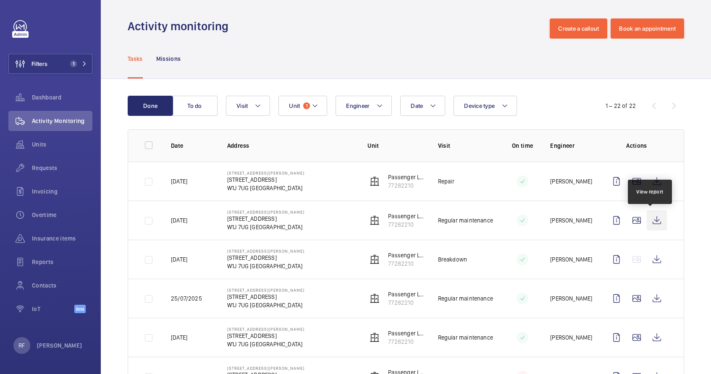
click at [650, 222] on wm-front-icon-button at bounding box center [657, 220] width 20 height 20
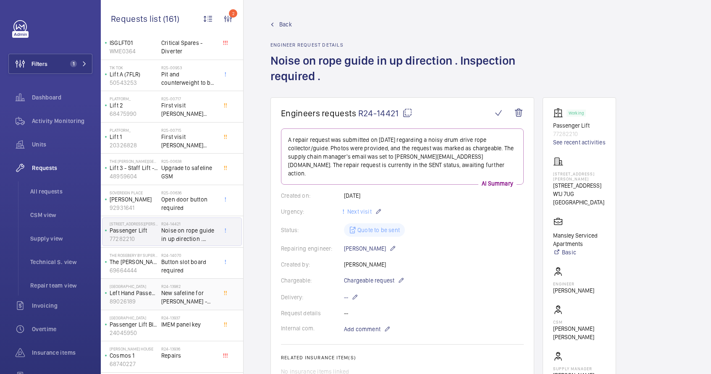
scroll to position [286, 0]
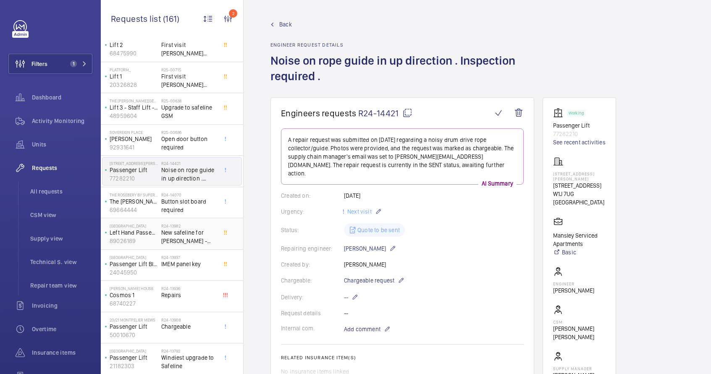
scroll to position [555, 0]
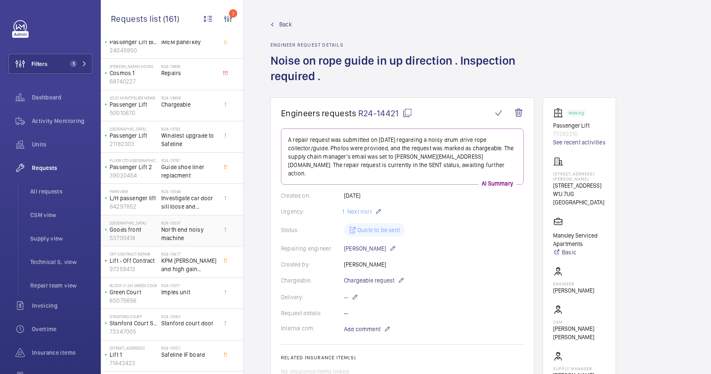
click at [188, 236] on span "North end noisy machine" at bounding box center [188, 234] width 55 height 17
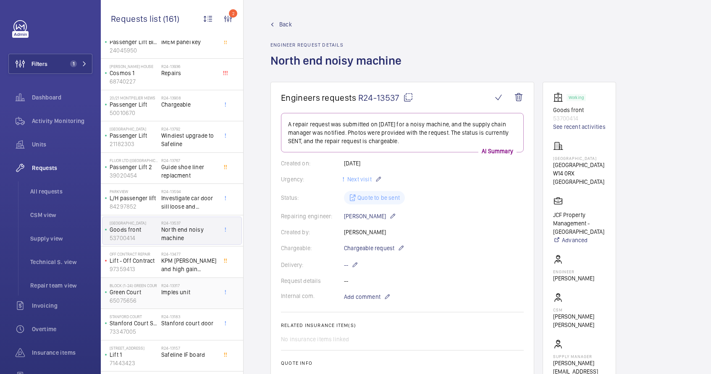
click at [189, 296] on span "Imples unit" at bounding box center [188, 292] width 55 height 8
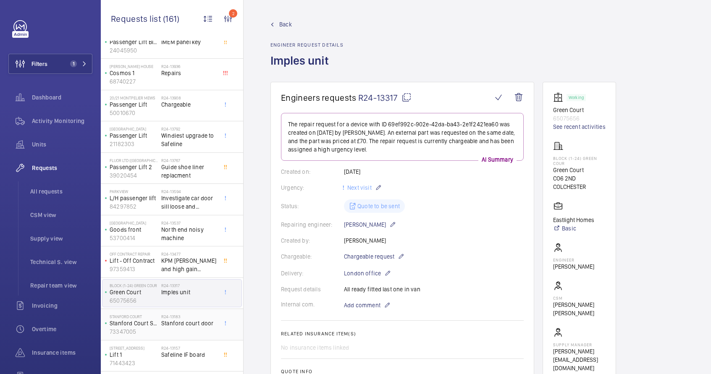
click at [201, 330] on div "R24-13183 Stanford court door" at bounding box center [188, 326] width 55 height 24
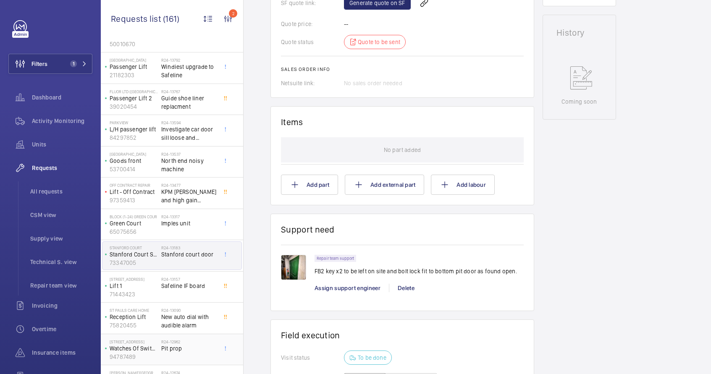
scroll to position [638, 0]
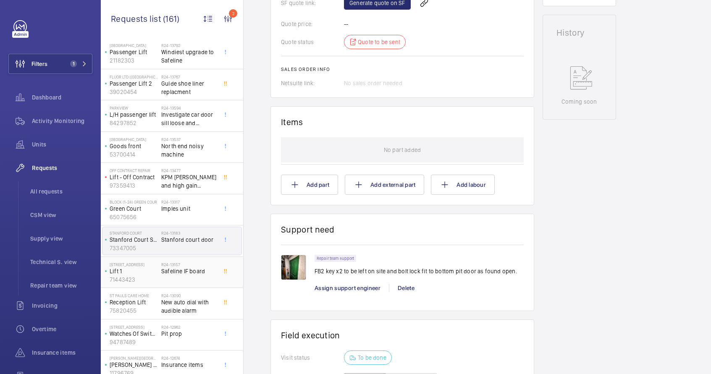
click at [186, 277] on div "R24-13157 Safeline IF board" at bounding box center [188, 274] width 55 height 24
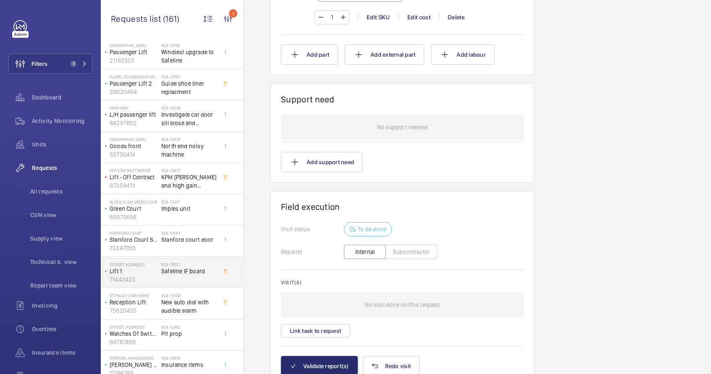
scroll to position [582, 0]
click at [174, 311] on span "New auto dial with audible alarm" at bounding box center [188, 306] width 55 height 17
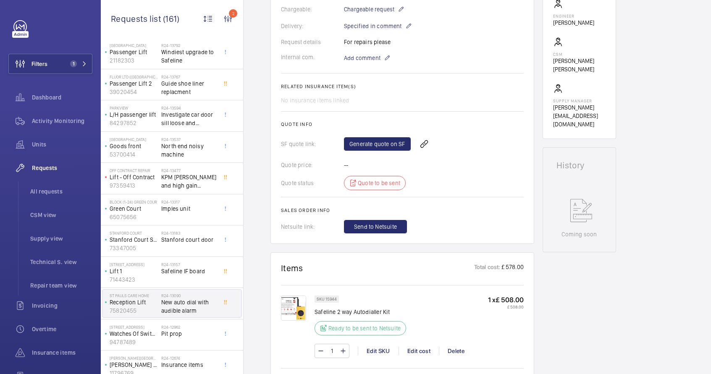
scroll to position [842, 0]
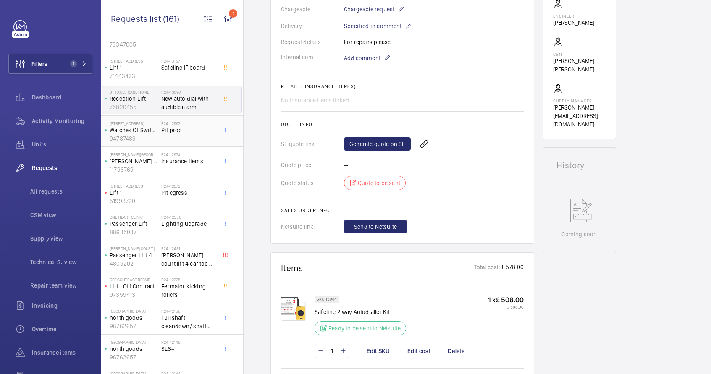
click at [162, 141] on div "R24-12962 Pit prop" at bounding box center [188, 133] width 55 height 24
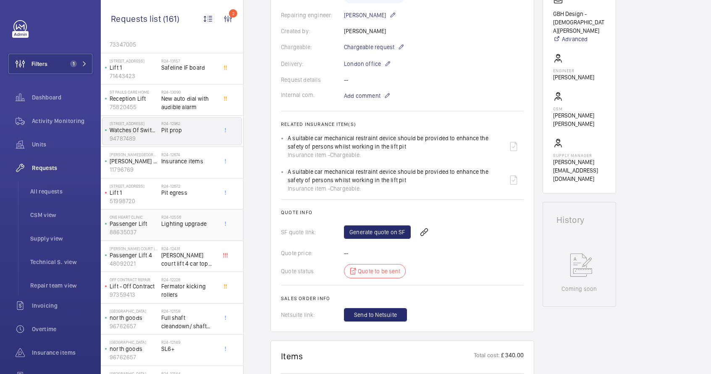
scroll to position [218, 0]
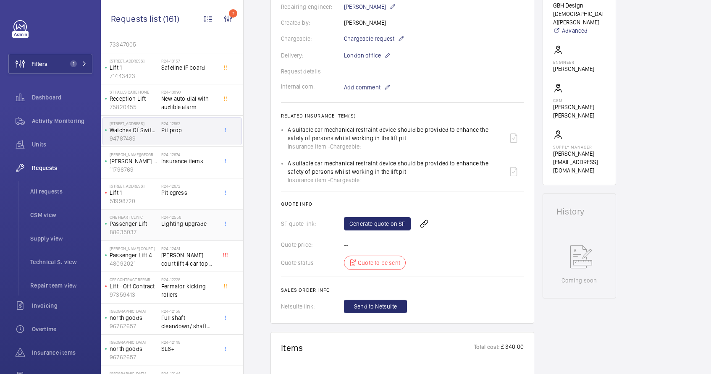
click at [187, 221] on span "Lighting upgrade" at bounding box center [188, 224] width 55 height 8
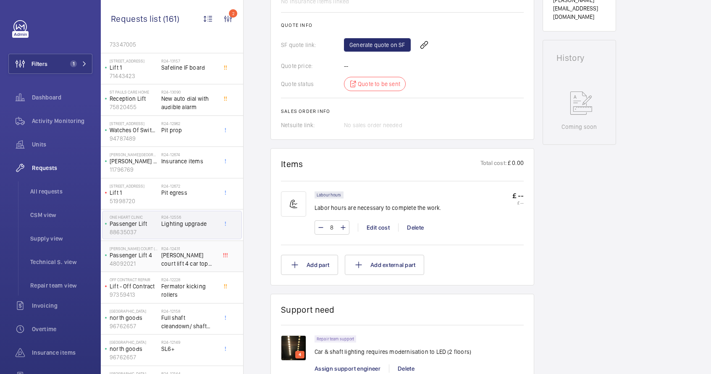
scroll to position [349, 0]
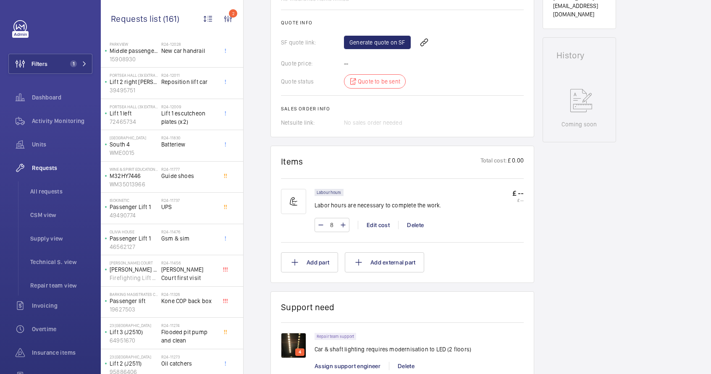
scroll to position [1487, 0]
click at [186, 211] on div "R24-11737 UPS" at bounding box center [188, 208] width 55 height 24
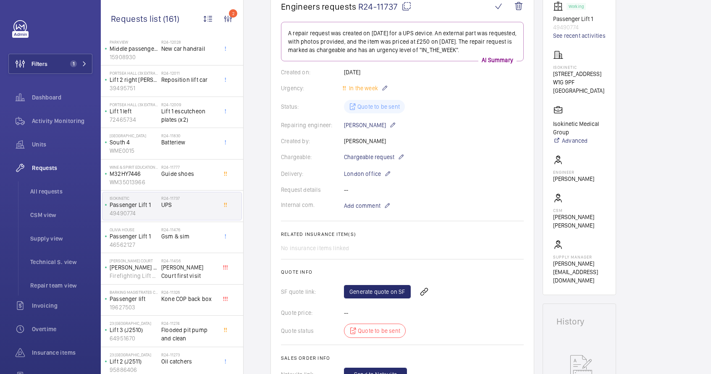
scroll to position [37, 0]
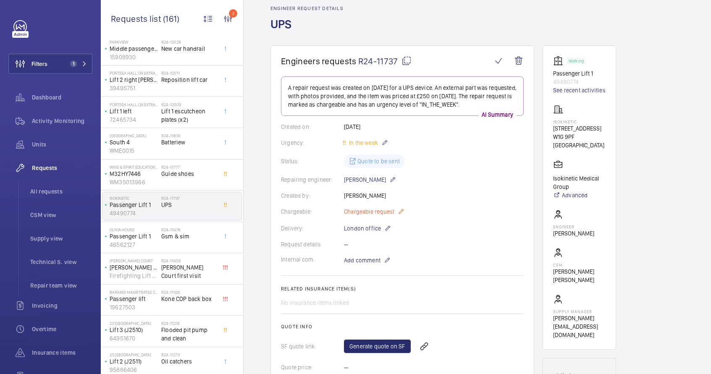
click at [384, 213] on span "Chargeable request" at bounding box center [369, 211] width 50 height 8
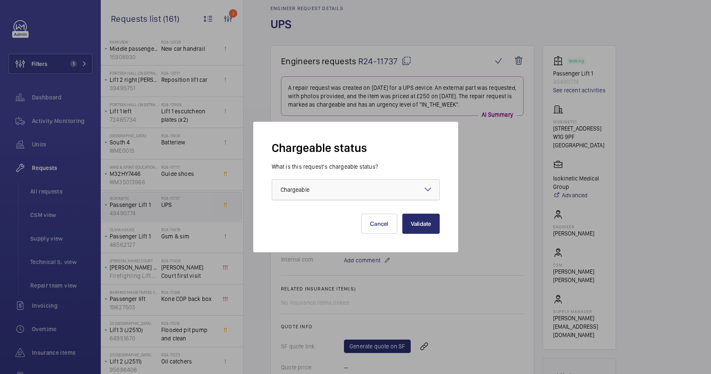
click at [383, 195] on div at bounding box center [355, 190] width 167 height 20
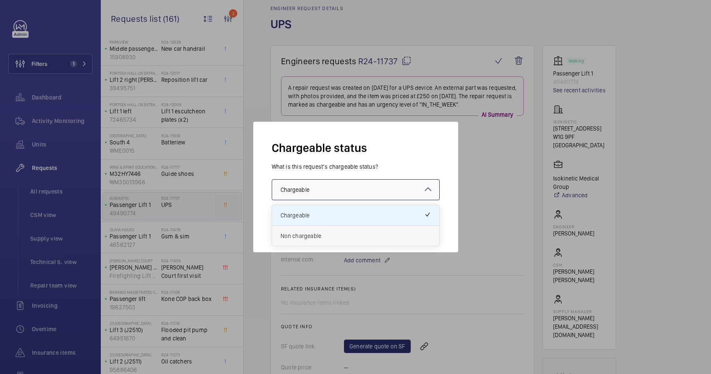
click at [364, 235] on span "Non chargeable" at bounding box center [356, 236] width 150 height 8
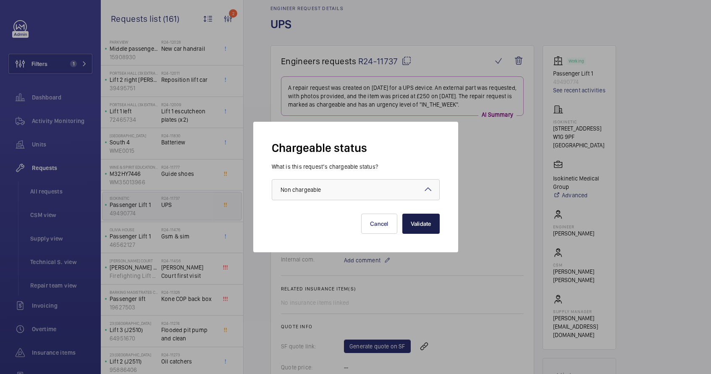
click at [420, 228] on button "Validate" at bounding box center [420, 224] width 37 height 20
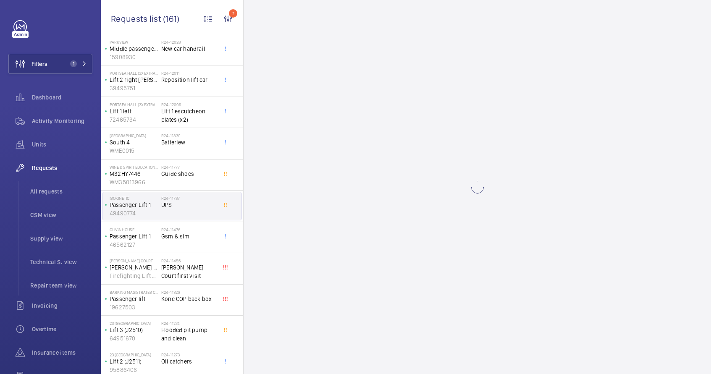
scroll to position [0, 0]
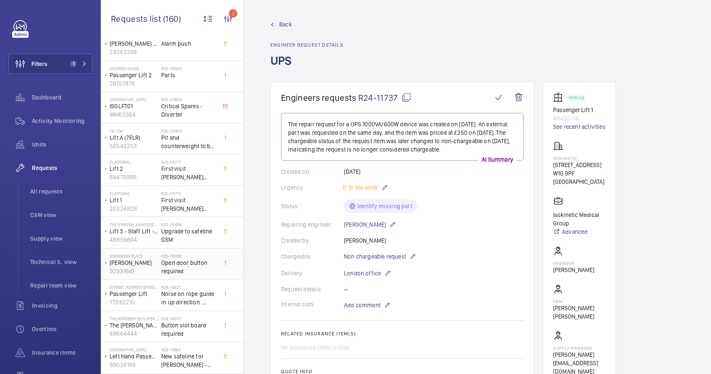
scroll to position [209, 0]
click at [191, 272] on span "Open door button required" at bounding box center [188, 266] width 55 height 17
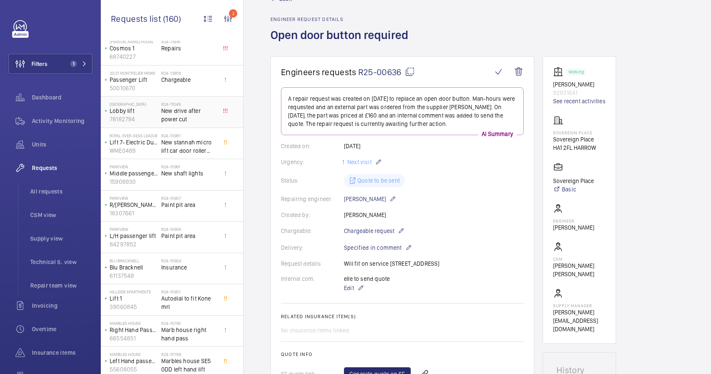
scroll to position [584, 0]
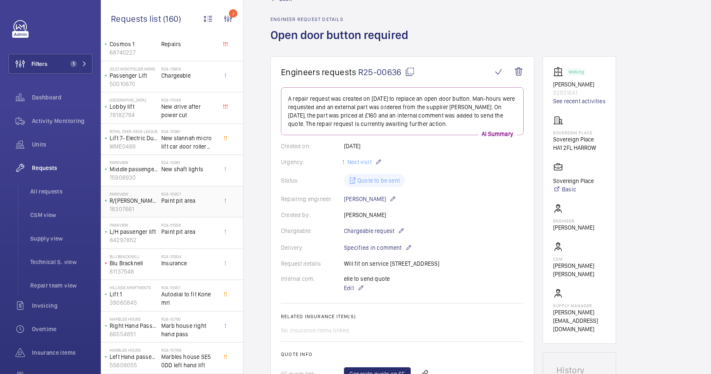
click at [186, 201] on span "Paint pit area" at bounding box center [188, 201] width 55 height 8
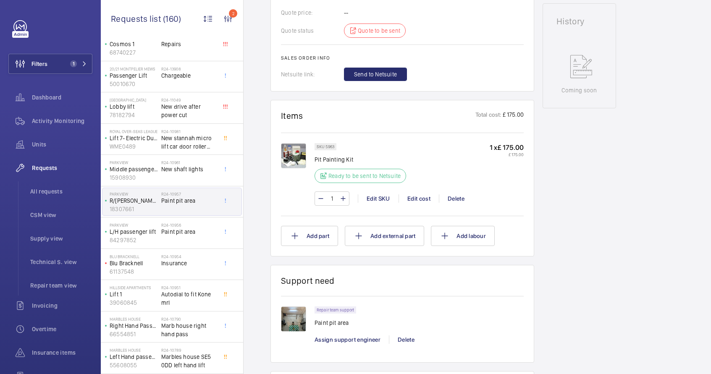
scroll to position [419, 0]
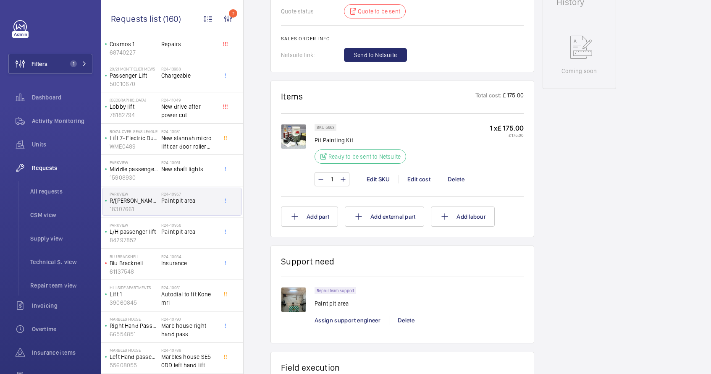
click at [287, 306] on img at bounding box center [293, 299] width 25 height 25
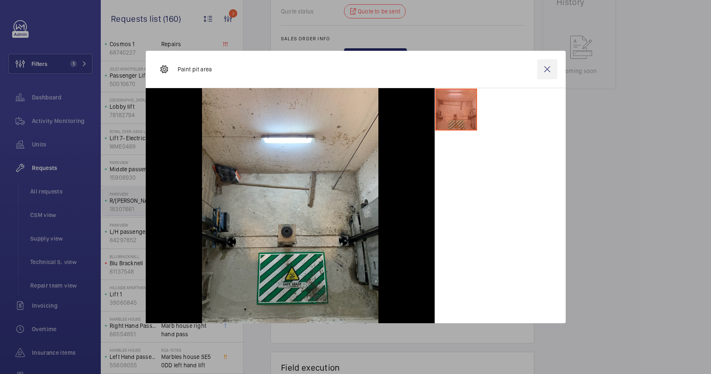
click at [550, 71] on wm-front-icon-button at bounding box center [547, 69] width 20 height 20
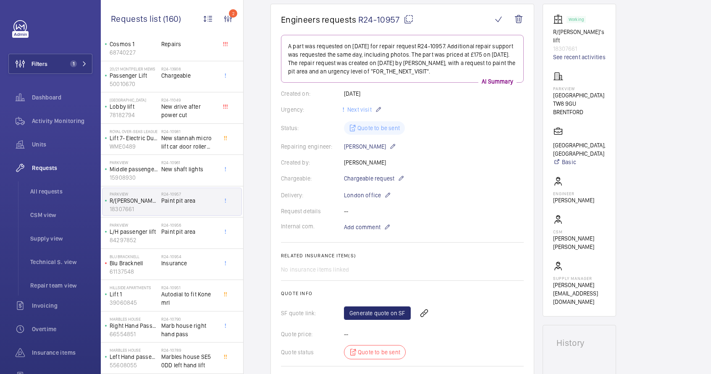
scroll to position [71, 0]
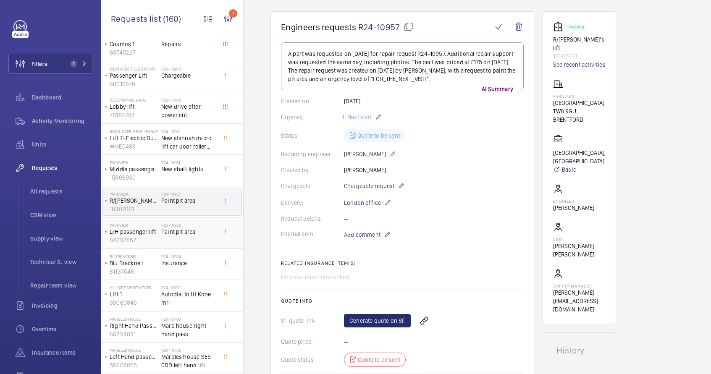
click at [160, 233] on div "Parkview L/H passenger lift 84297852" at bounding box center [131, 233] width 59 height 28
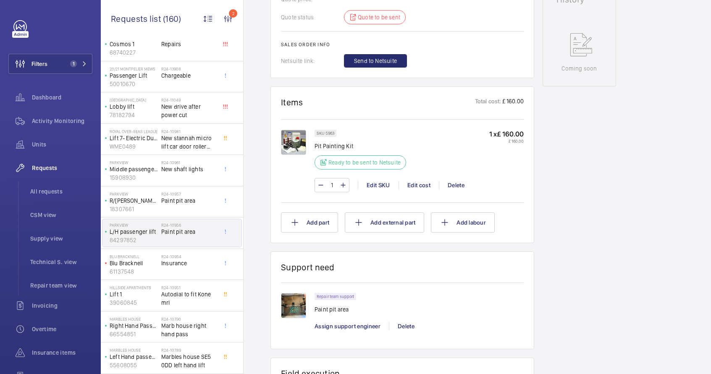
scroll to position [415, 0]
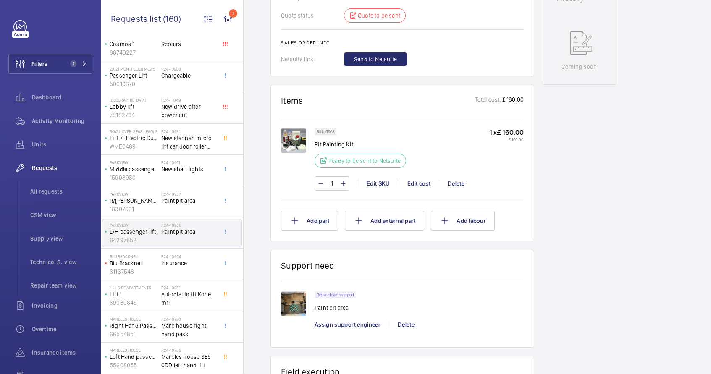
click at [289, 308] on img at bounding box center [293, 303] width 25 height 25
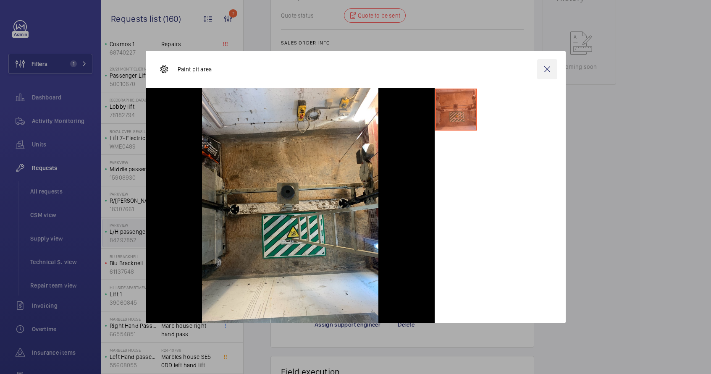
click at [543, 69] on wm-front-icon-button at bounding box center [547, 69] width 20 height 20
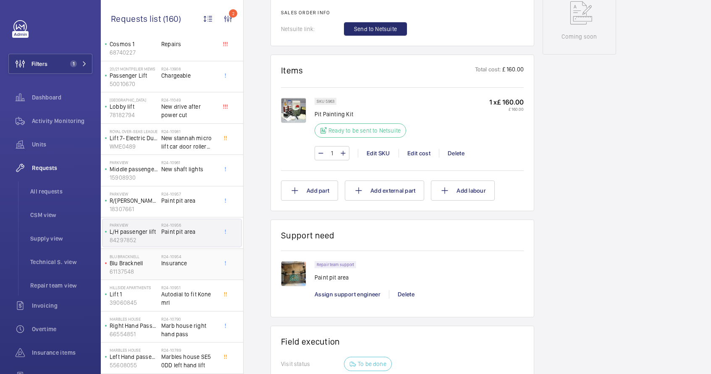
scroll to position [449, 0]
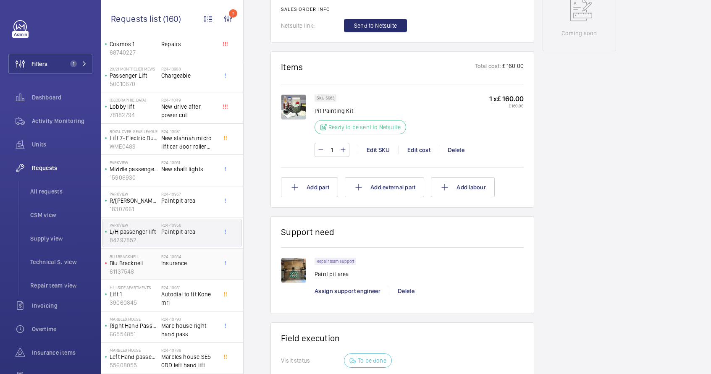
click at [200, 266] on span "Insurance" at bounding box center [188, 263] width 55 height 8
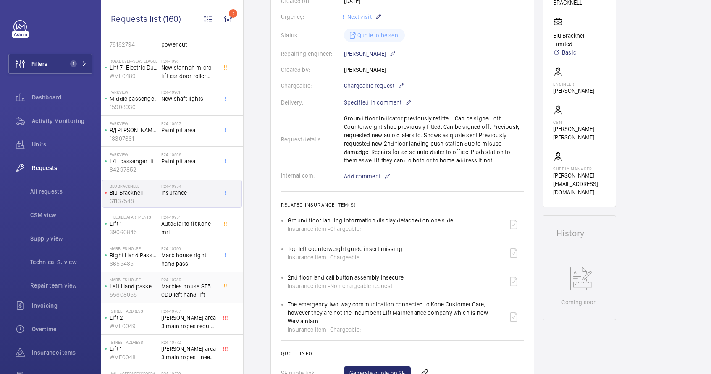
scroll to position [773, 0]
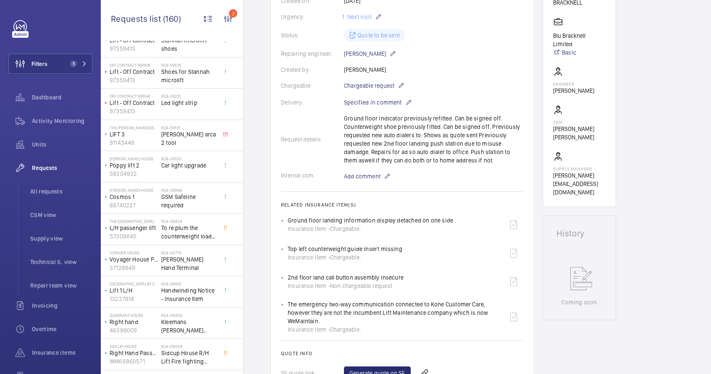
scroll to position [1554, 0]
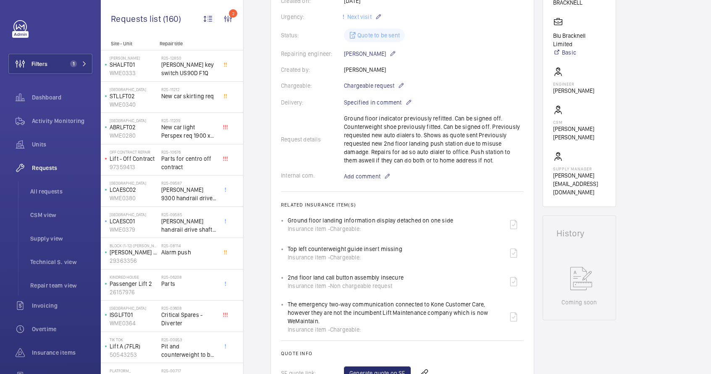
click at [51, 190] on span "All requests" at bounding box center [61, 191] width 62 height 8
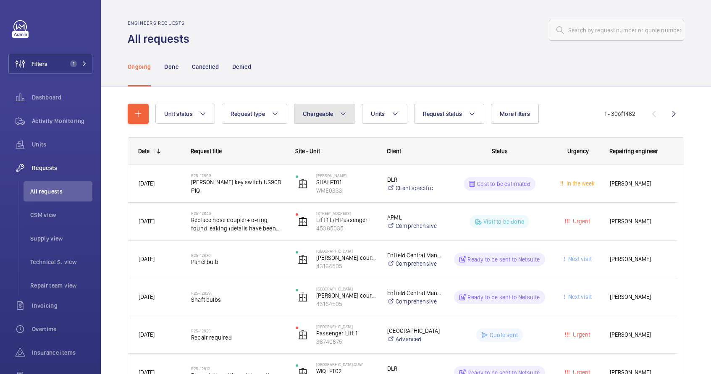
click at [337, 114] on button "Chargeable" at bounding box center [325, 114] width 62 height 20
click at [339, 160] on mat-radio-button "Non chargeable" at bounding box center [373, 159] width 151 height 17
radio input "true"
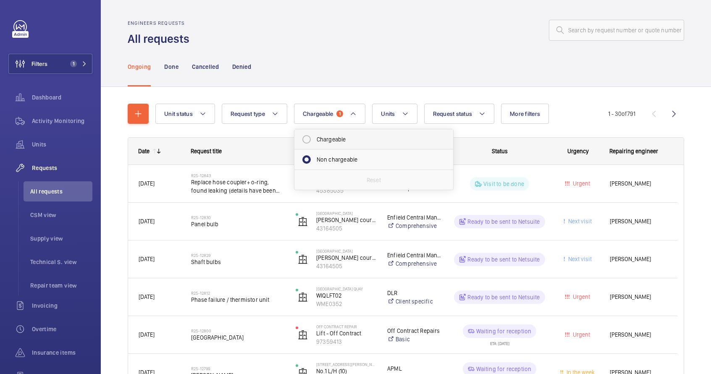
click at [335, 134] on mat-radio-button "Chargeable" at bounding box center [373, 139] width 151 height 17
radio input "true"
radio input "false"
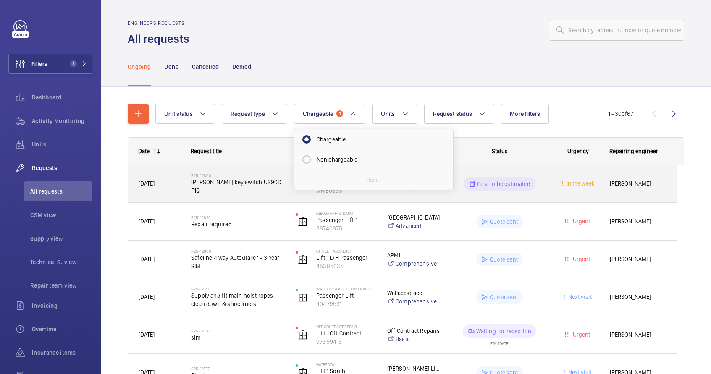
click at [260, 197] on div "R25-12850 [PERSON_NAME] key switch US90D F1Q" at bounding box center [233, 184] width 104 height 38
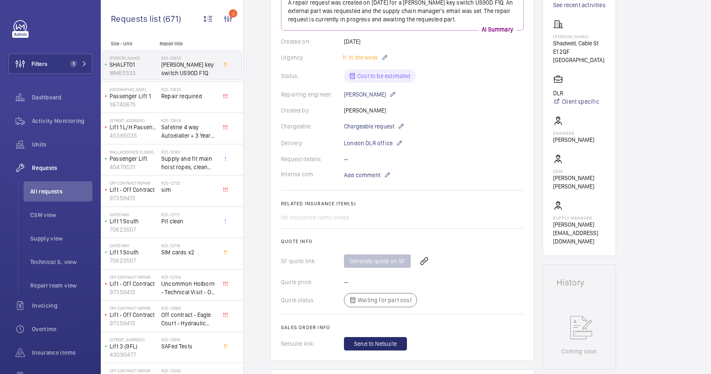
scroll to position [144, 0]
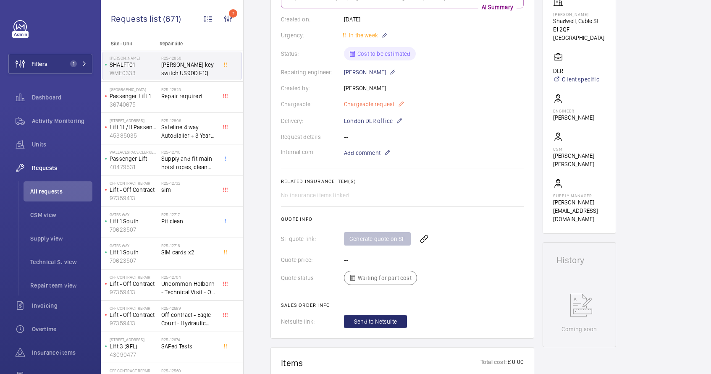
click at [400, 106] on mat-icon at bounding box center [401, 104] width 7 height 10
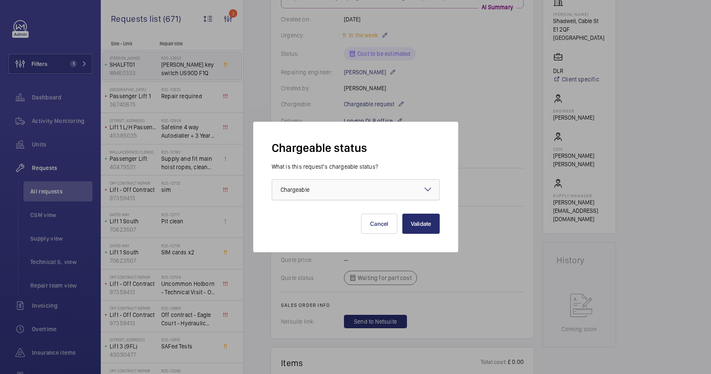
click at [386, 190] on div at bounding box center [355, 190] width 167 height 20
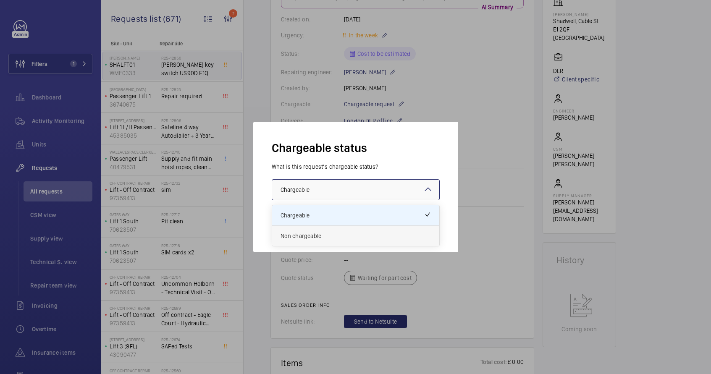
click at [367, 239] on span "Non chargeable" at bounding box center [356, 236] width 150 height 8
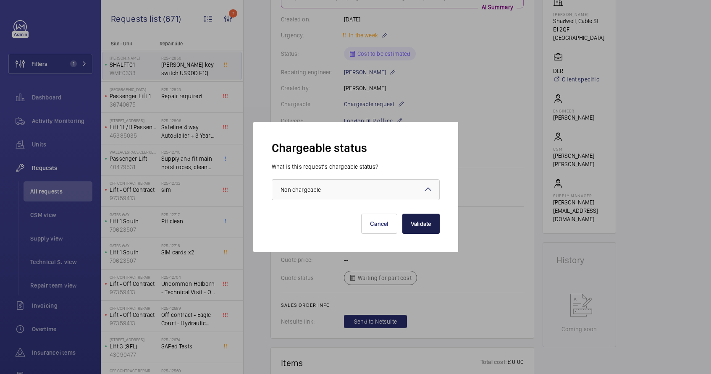
click at [421, 227] on button "Validate" at bounding box center [420, 224] width 37 height 20
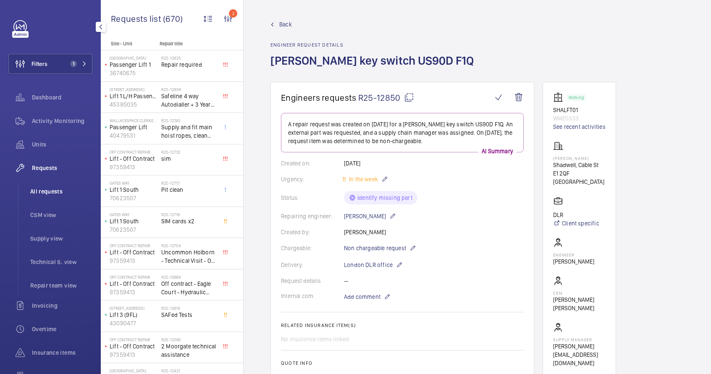
click at [71, 194] on span "All requests" at bounding box center [61, 191] width 62 height 8
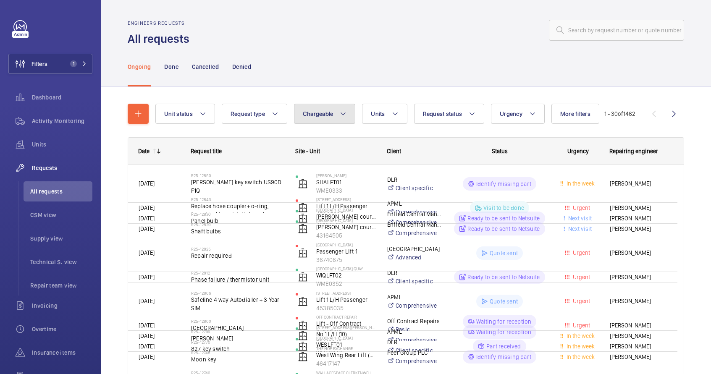
click at [335, 116] on button "Chargeable" at bounding box center [325, 114] width 62 height 20
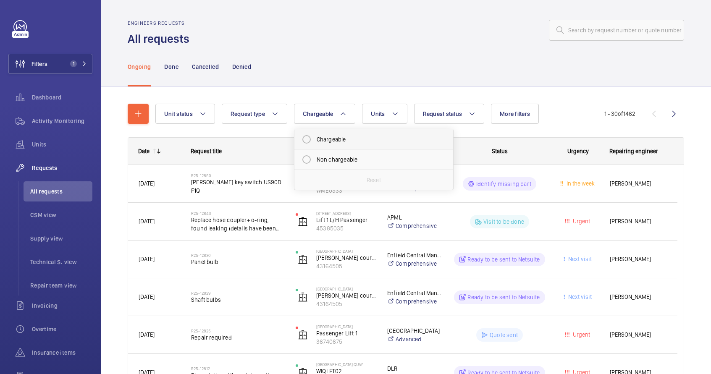
click at [334, 144] on mat-radio-button "Chargeable" at bounding box center [373, 139] width 151 height 17
radio input "true"
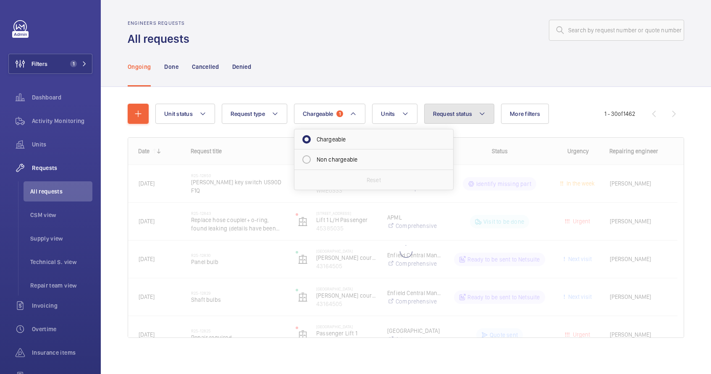
click at [477, 119] on button "Request status" at bounding box center [459, 114] width 71 height 20
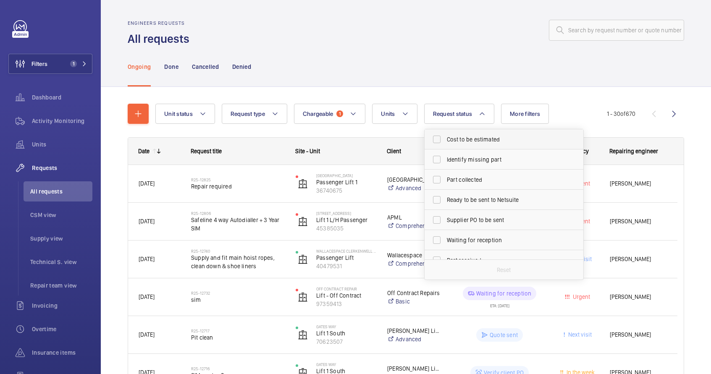
click at [479, 139] on span "Cost to be estimated" at bounding box center [504, 139] width 115 height 8
click at [445, 139] on input "Cost to be estimated" at bounding box center [436, 139] width 17 height 17
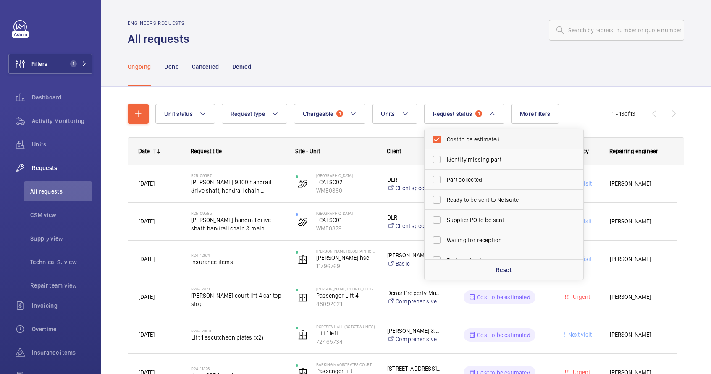
click at [454, 145] on label "Cost to be estimated" at bounding box center [498, 139] width 146 height 20
click at [445, 145] on input "Cost to be estimated" at bounding box center [436, 139] width 17 height 17
checkbox input "false"
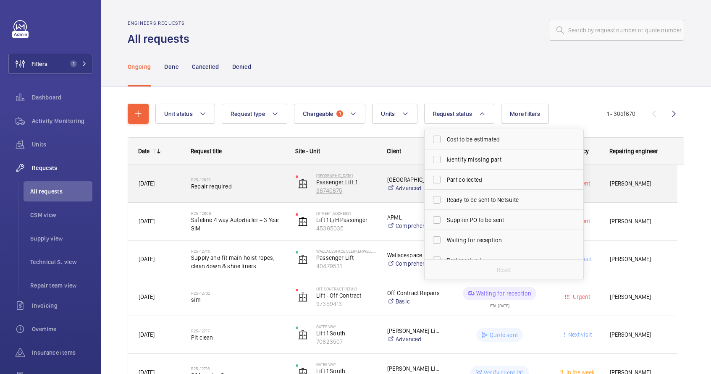
click at [365, 192] on p "36740675" at bounding box center [346, 190] width 60 height 8
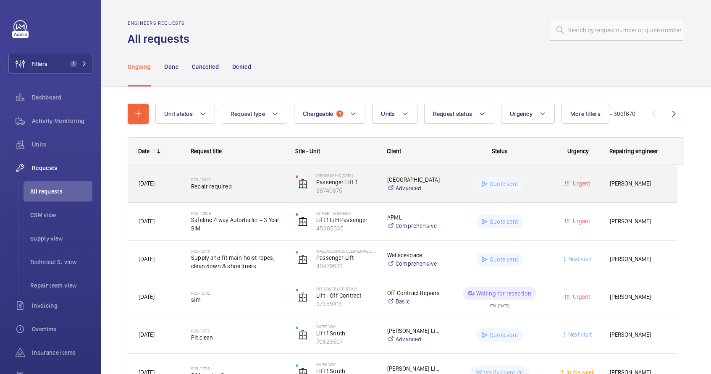
click at [275, 193] on div "R25-12825 Repair required" at bounding box center [238, 184] width 94 height 24
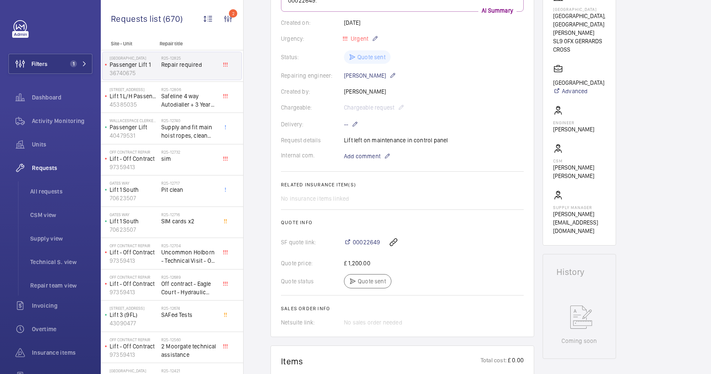
scroll to position [141, 0]
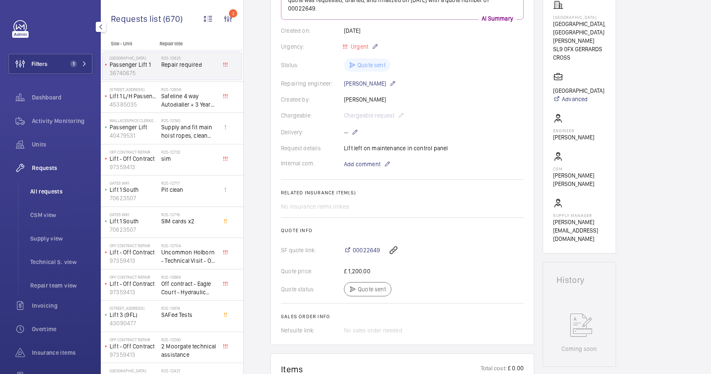
click at [46, 190] on span "All requests" at bounding box center [61, 191] width 62 height 8
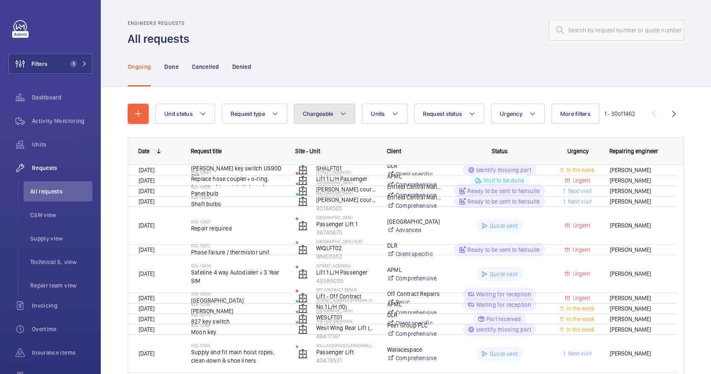
click at [333, 115] on button "Chargeable" at bounding box center [325, 114] width 62 height 20
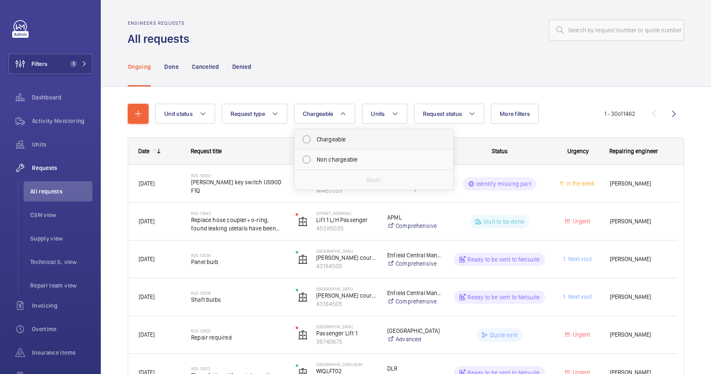
click at [336, 140] on mat-radio-button "Chargeable" at bounding box center [373, 139] width 151 height 17
radio input "true"
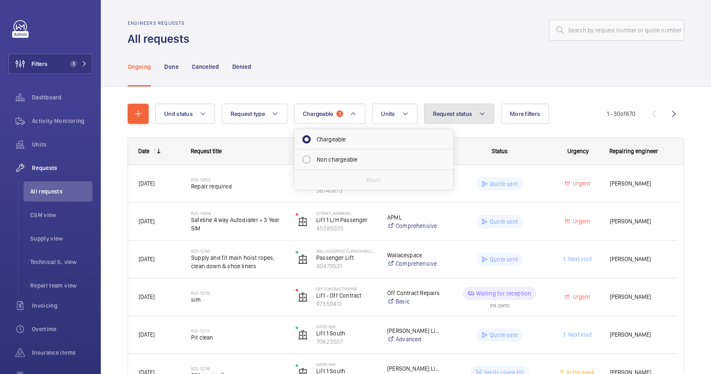
click at [453, 113] on span "Request status" at bounding box center [452, 113] width 39 height 7
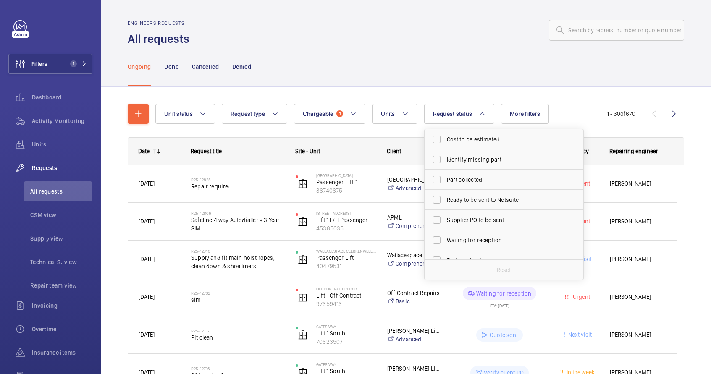
click at [580, 61] on div "Ongoing Done Cancelled Denied" at bounding box center [406, 67] width 556 height 40
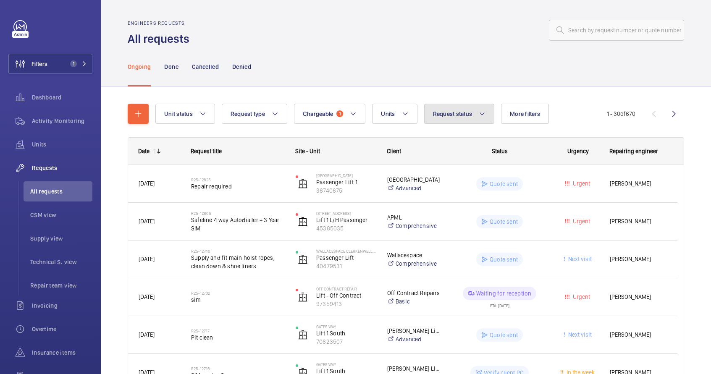
click at [464, 118] on button "Request status" at bounding box center [459, 114] width 71 height 20
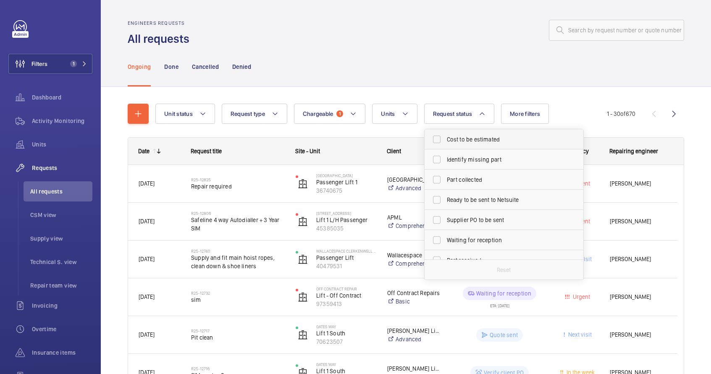
click at [467, 140] on span "Cost to be estimated" at bounding box center [504, 139] width 115 height 8
click at [445, 140] on input "Cost to be estimated" at bounding box center [436, 139] width 17 height 17
checkbox input "true"
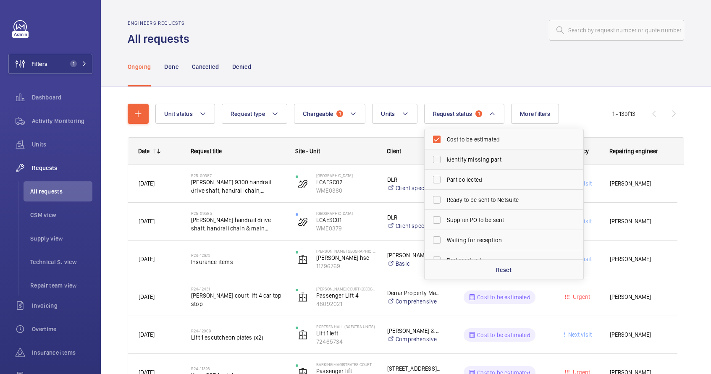
click at [467, 161] on span "Identify missing part" at bounding box center [504, 159] width 115 height 8
click at [445, 161] on input "Identify missing part" at bounding box center [436, 159] width 17 height 17
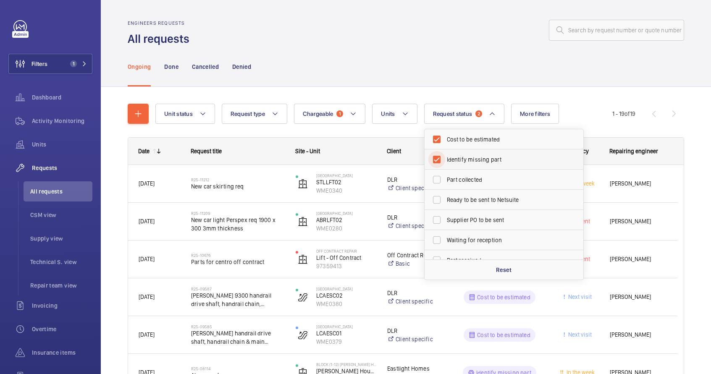
click at [438, 159] on input "Identify missing part" at bounding box center [436, 159] width 17 height 17
checkbox input "false"
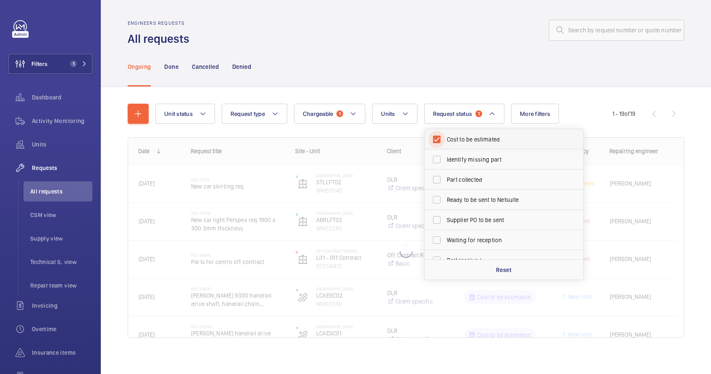
click at [438, 138] on input "Cost to be estimated" at bounding box center [436, 139] width 17 height 17
checkbox input "false"
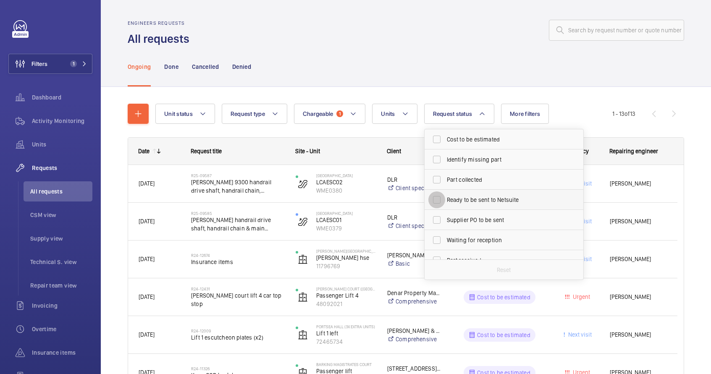
click at [443, 197] on input "Ready to be sent to Netsuite" at bounding box center [436, 200] width 17 height 17
checkbox input "true"
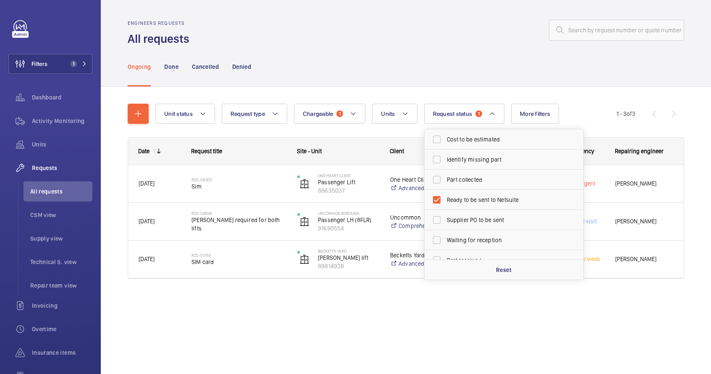
click at [451, 79] on div "Ongoing Done Cancelled Denied" at bounding box center [406, 67] width 556 height 40
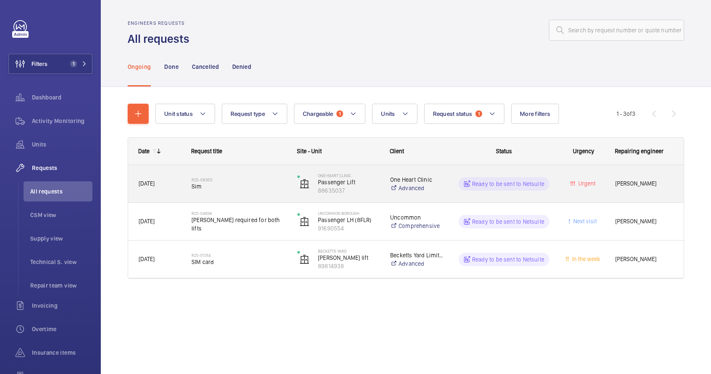
click at [245, 189] on span "Sim" at bounding box center [239, 186] width 95 height 8
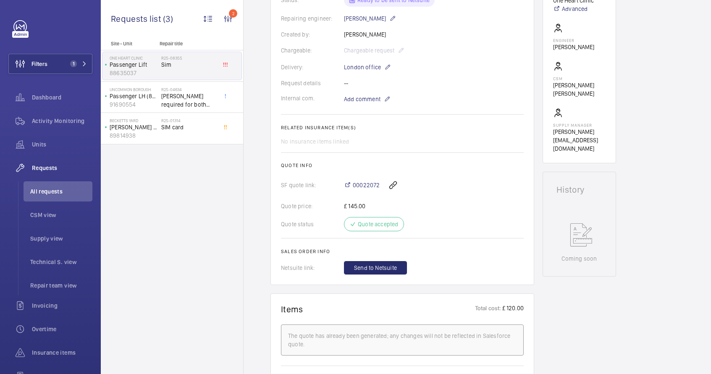
scroll to position [209, 0]
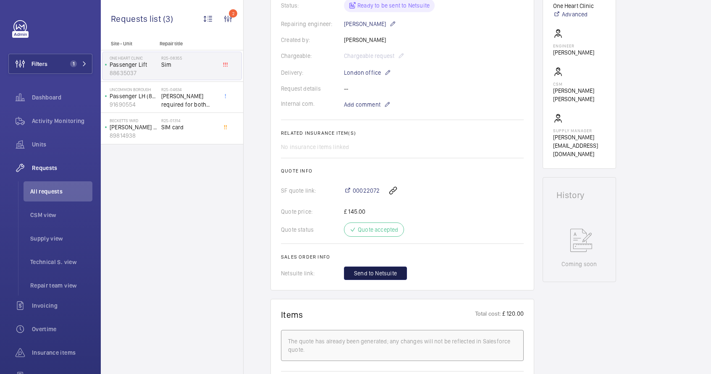
click at [381, 269] on span "Send to Netsuite" at bounding box center [375, 273] width 43 height 8
click at [185, 100] on span "Sims required for both lifts" at bounding box center [188, 100] width 55 height 17
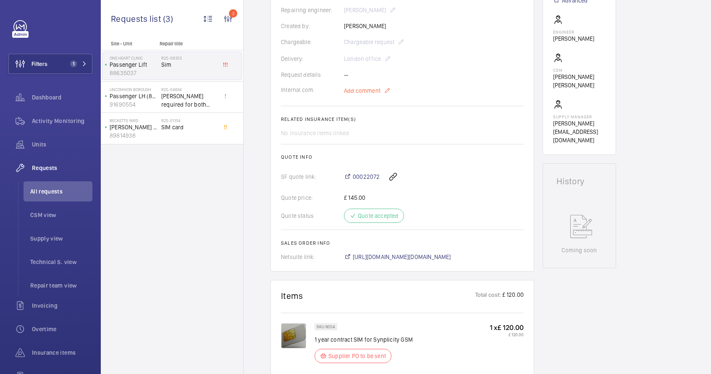
scroll to position [155, 0]
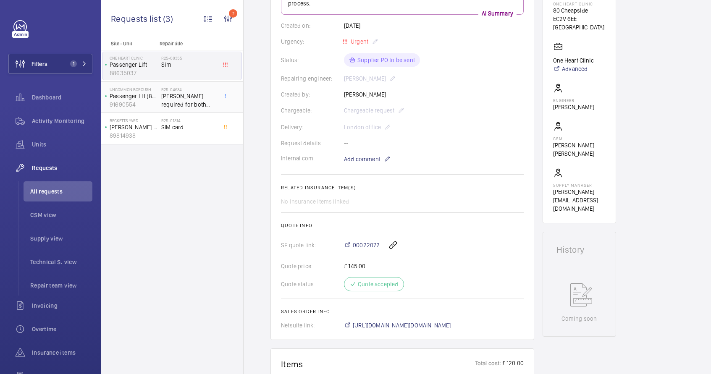
click at [160, 94] on div "Uncommon Borough Passenger LH (8FLR) 91690554" at bounding box center [131, 98] width 59 height 28
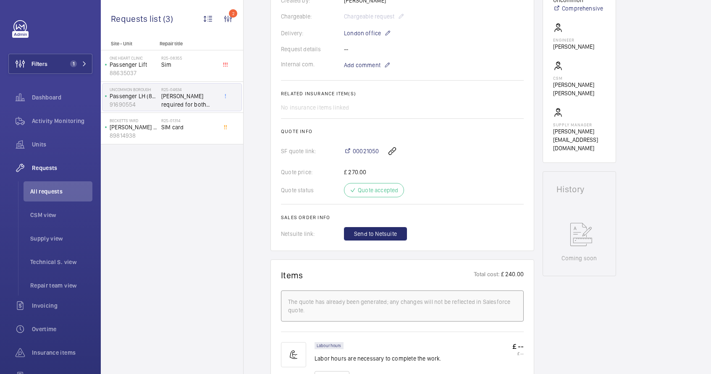
scroll to position [247, 0]
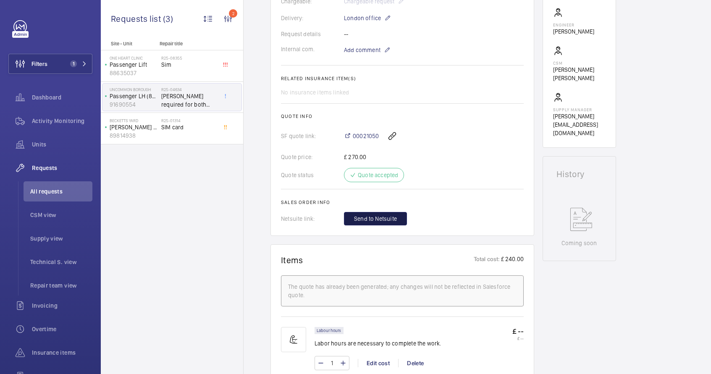
click at [375, 218] on span "Send to Netsuite" at bounding box center [375, 219] width 43 height 8
click at [187, 135] on div "R25-01314 SIM card" at bounding box center [188, 130] width 55 height 24
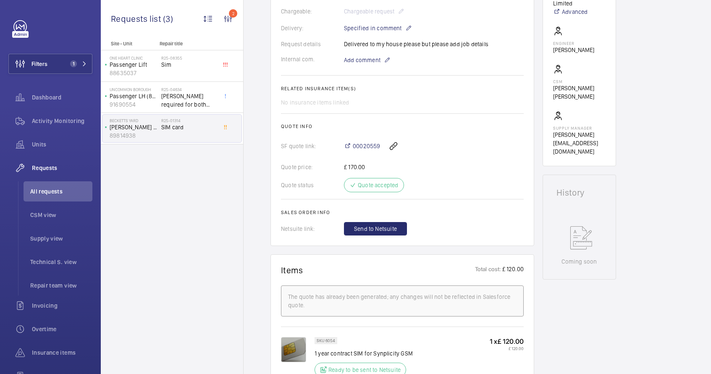
scroll to position [241, 0]
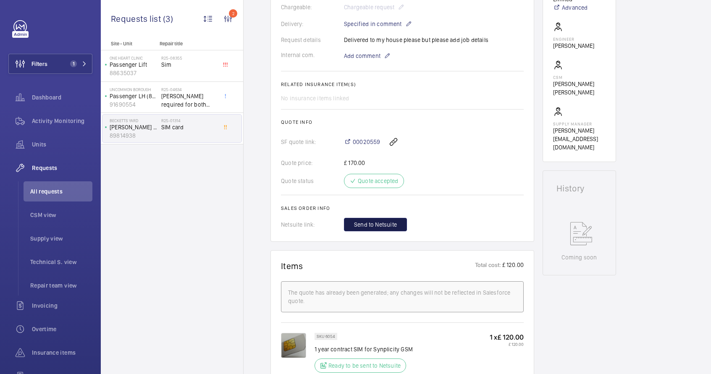
click at [372, 229] on span "Send to Netsuite" at bounding box center [375, 224] width 43 height 8
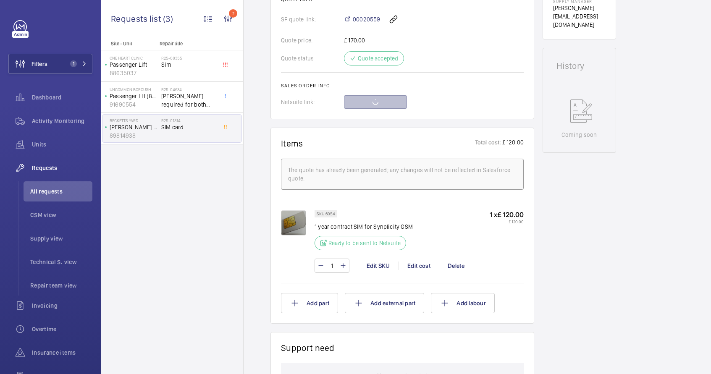
scroll to position [364, 0]
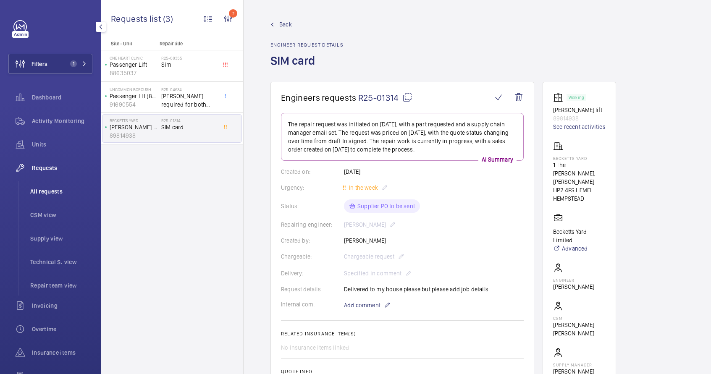
click at [47, 192] on span "All requests" at bounding box center [61, 191] width 62 height 8
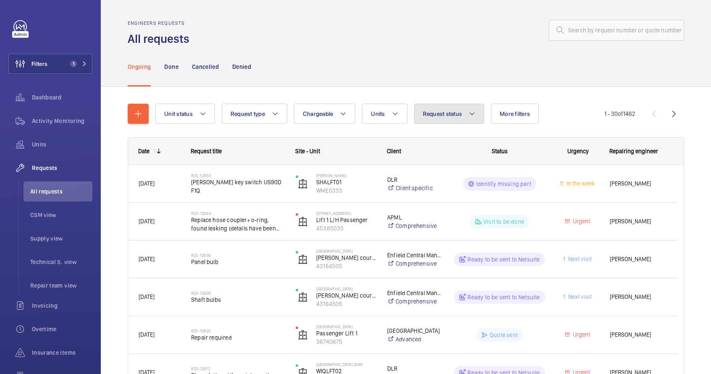
click at [464, 110] on button "Request status" at bounding box center [449, 114] width 71 height 20
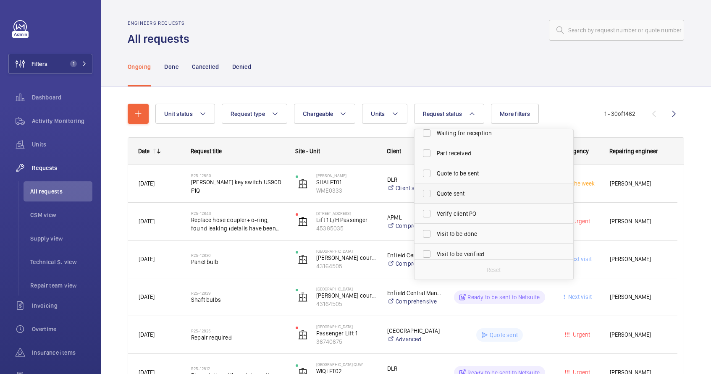
scroll to position [112, 0]
click at [451, 213] on label "Verify client PO" at bounding box center [488, 209] width 146 height 20
click at [435, 213] on input "Verify client PO" at bounding box center [426, 209] width 17 height 17
checkbox input "true"
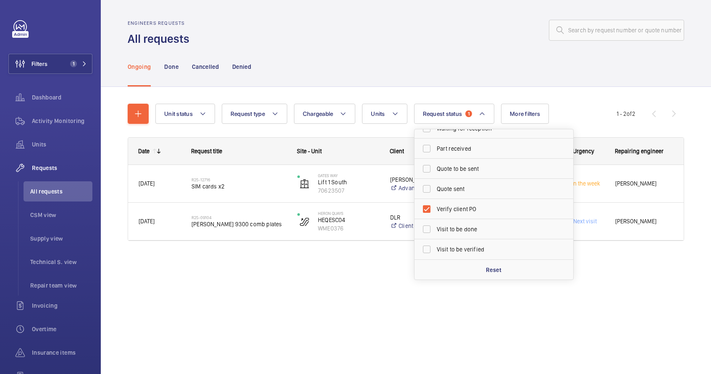
click at [418, 61] on div "Ongoing Done Cancelled Denied" at bounding box center [406, 67] width 556 height 40
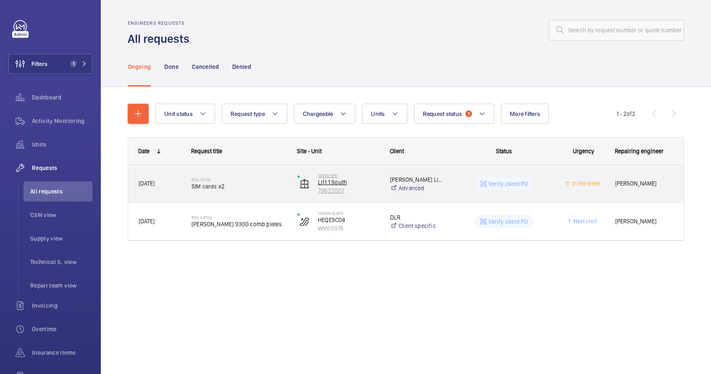
click at [367, 191] on p "70623507" at bounding box center [348, 190] width 61 height 8
click at [272, 189] on span "SIM cards x2" at bounding box center [239, 186] width 95 height 8
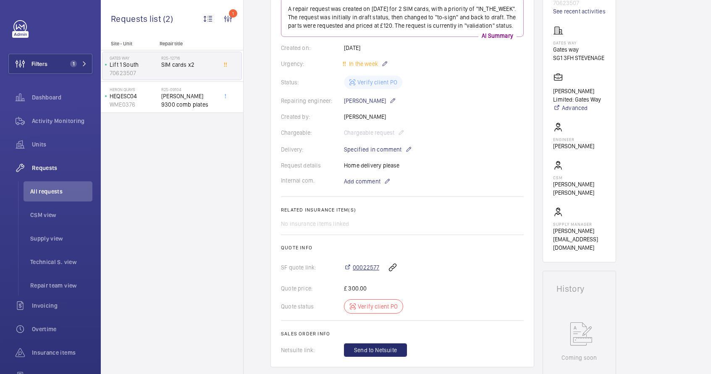
scroll to position [249, 0]
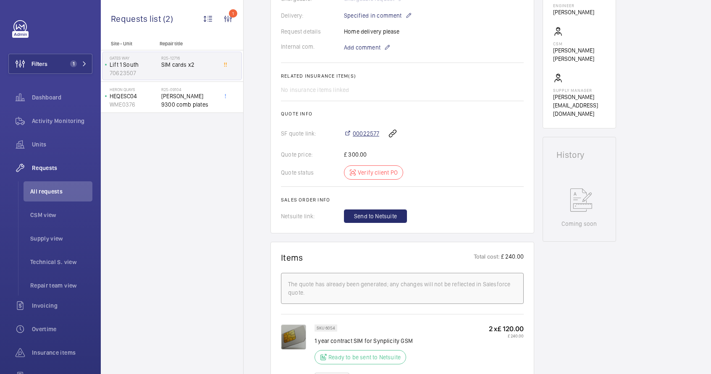
click at [361, 138] on span "00022577" at bounding box center [366, 133] width 26 height 8
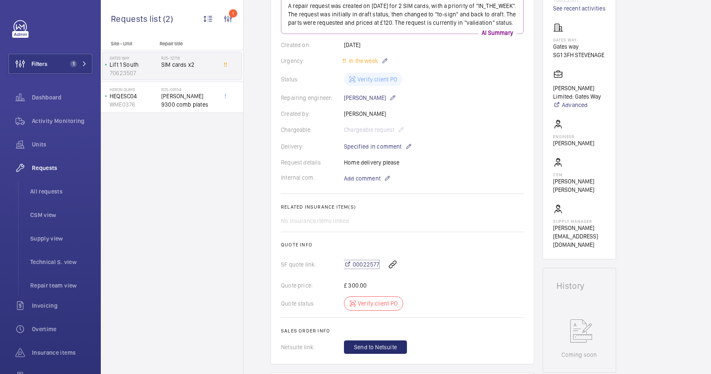
scroll to position [119, 0]
click at [387, 85] on div "Status: Verify client PO" at bounding box center [402, 78] width 243 height 13
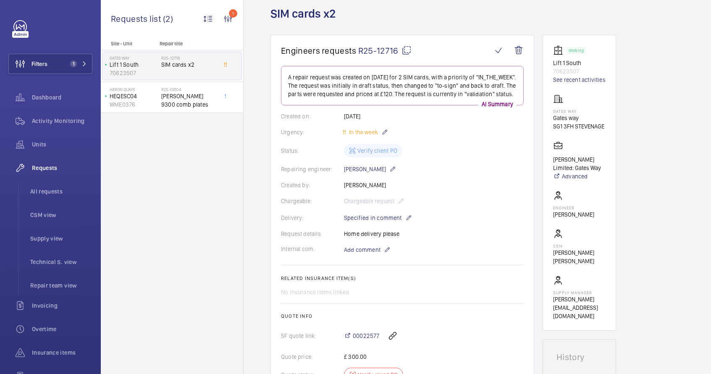
scroll to position [0, 0]
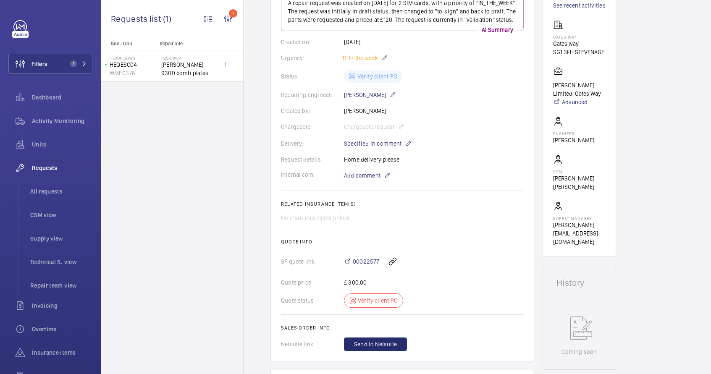
scroll to position [34, 0]
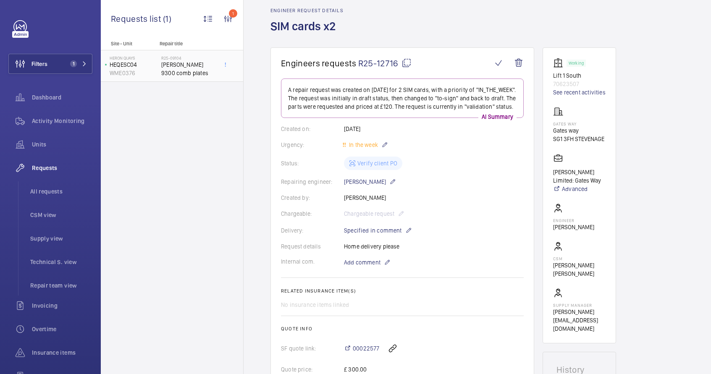
click at [157, 67] on p "HEQESC04" at bounding box center [134, 64] width 48 height 8
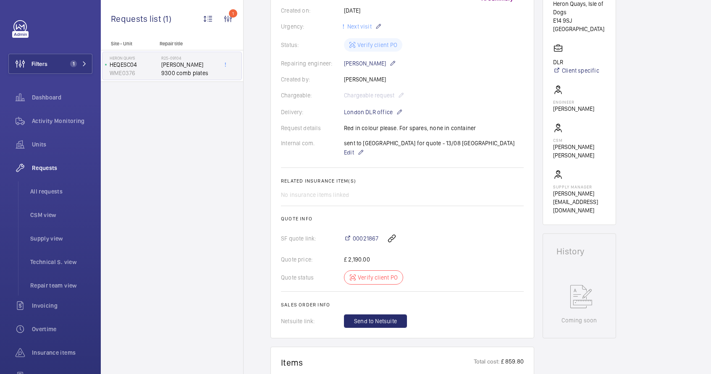
scroll to position [162, 0]
click at [372, 234] on span "00021867" at bounding box center [366, 238] width 26 height 8
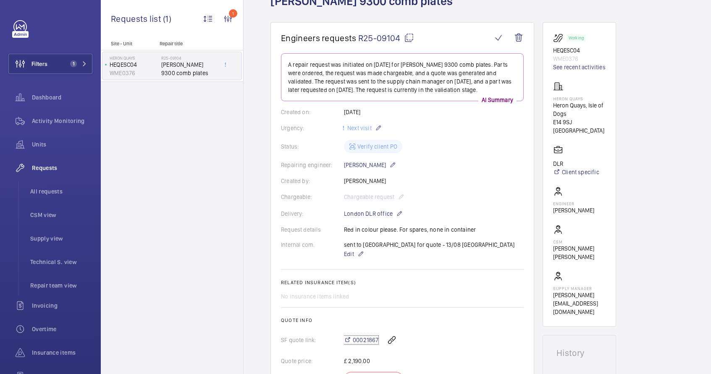
scroll to position [0, 0]
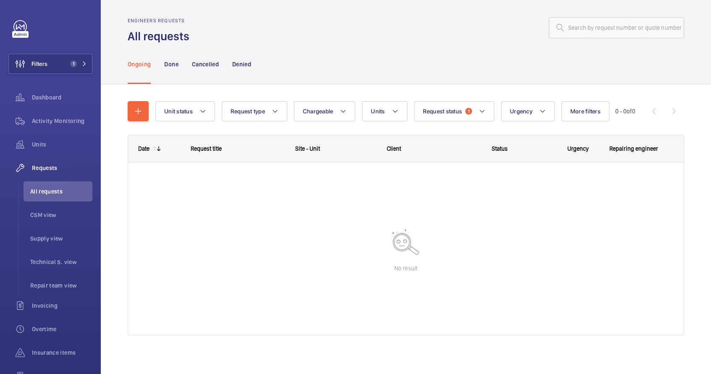
scroll to position [4, 0]
click at [66, 192] on span "All requests" at bounding box center [61, 191] width 62 height 8
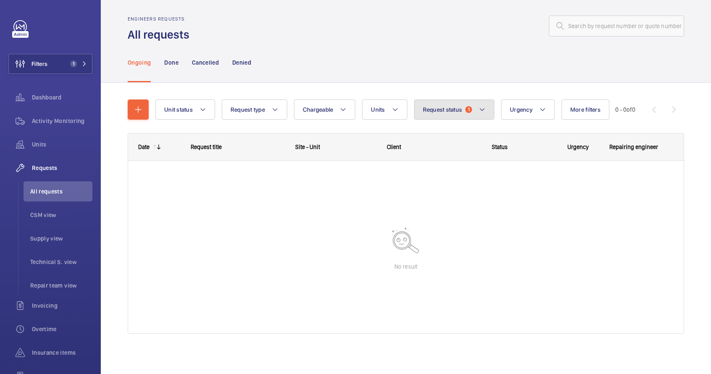
click at [451, 114] on button "Request status 1" at bounding box center [454, 110] width 81 height 20
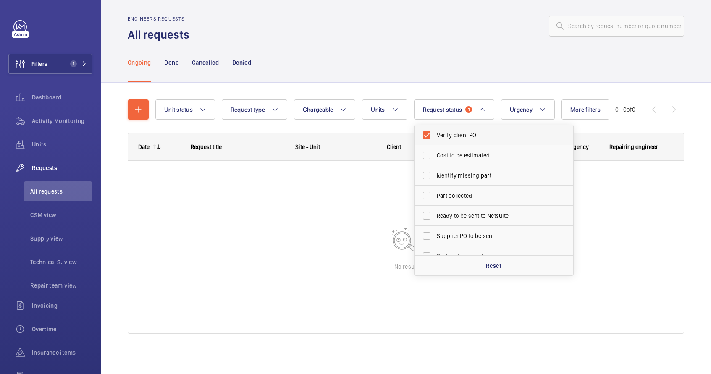
click at [451, 136] on span "Verify client PO" at bounding box center [494, 135] width 115 height 8
click at [435, 136] on input "Verify client PO" at bounding box center [426, 135] width 17 height 17
checkbox input "false"
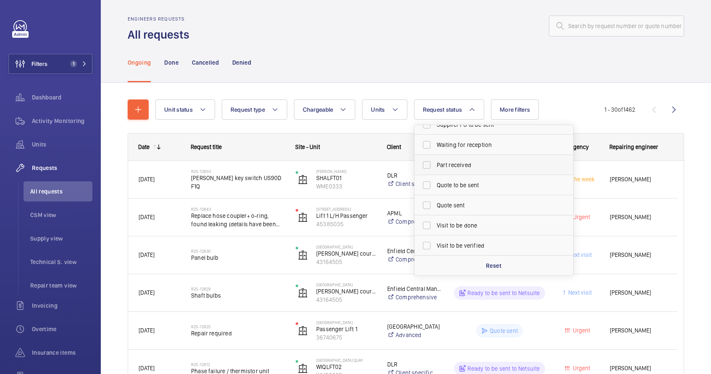
scroll to position [112, 0]
click at [457, 227] on span "Visit to be done" at bounding box center [494, 225] width 115 height 8
click at [435, 227] on input "Visit to be done" at bounding box center [426, 225] width 17 height 17
checkbox input "true"
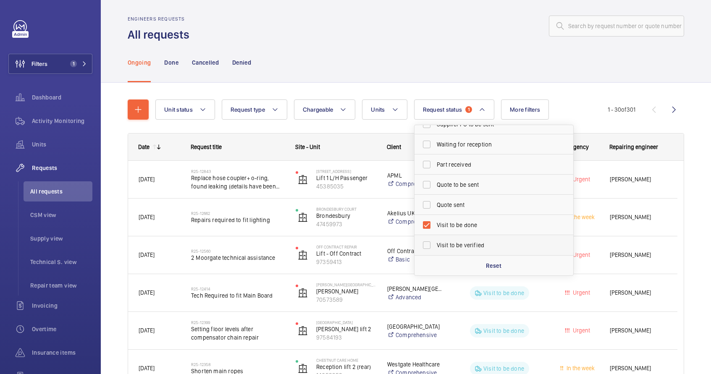
click at [452, 244] on span "Visit to be verified" at bounding box center [494, 245] width 115 height 8
click at [435, 244] on input "Visit to be verified" at bounding box center [426, 245] width 17 height 17
checkbox input "true"
click at [425, 227] on input "Visit to be done" at bounding box center [426, 225] width 17 height 17
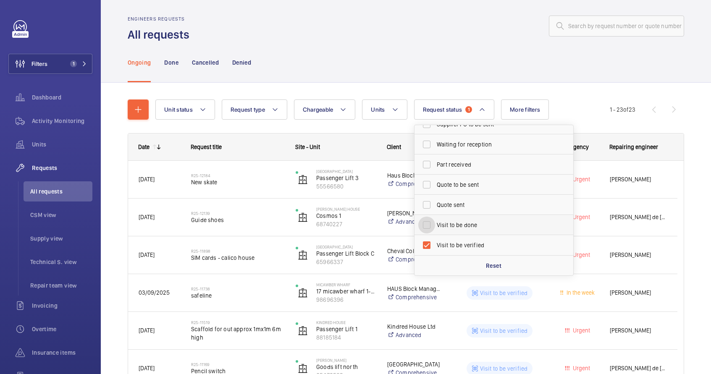
click at [430, 224] on input "Visit to be done" at bounding box center [426, 225] width 17 height 17
checkbox input "true"
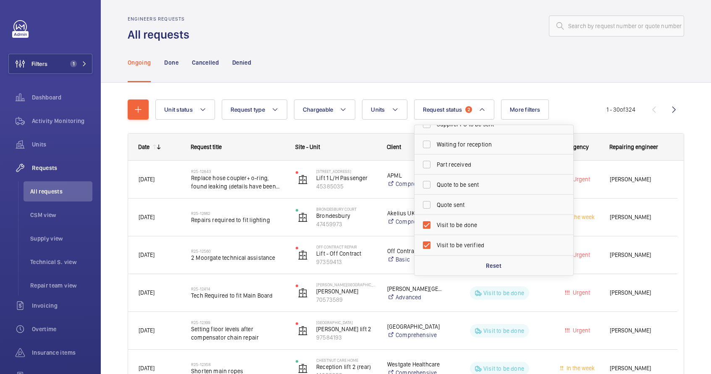
click at [422, 79] on div "Ongoing Done Cancelled Denied" at bounding box center [406, 62] width 556 height 40
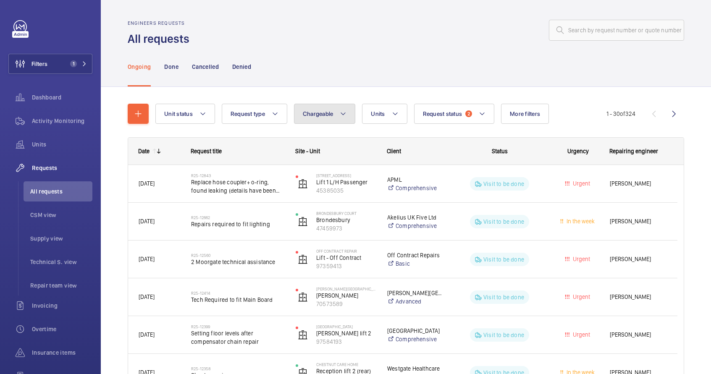
click at [304, 117] on span "Chargeable" at bounding box center [318, 113] width 31 height 7
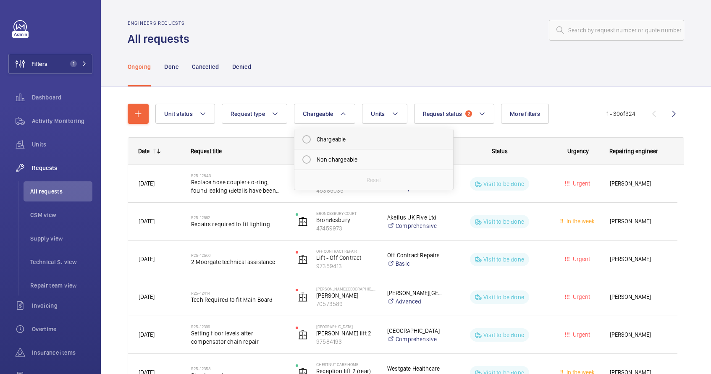
click at [320, 141] on mat-radio-button "Chargeable" at bounding box center [373, 139] width 151 height 17
radio input "true"
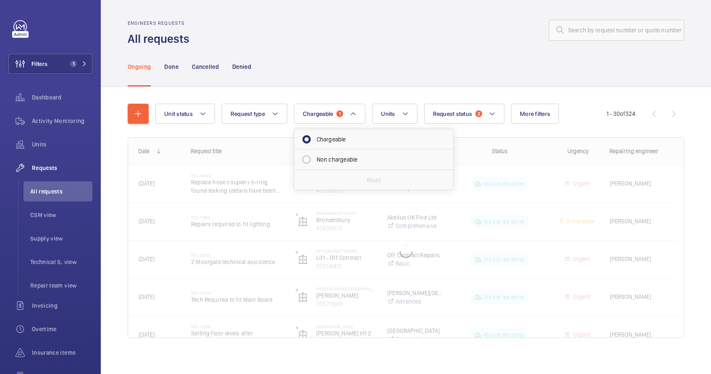
click at [340, 59] on div "Ongoing Done Cancelled Denied" at bounding box center [406, 67] width 556 height 40
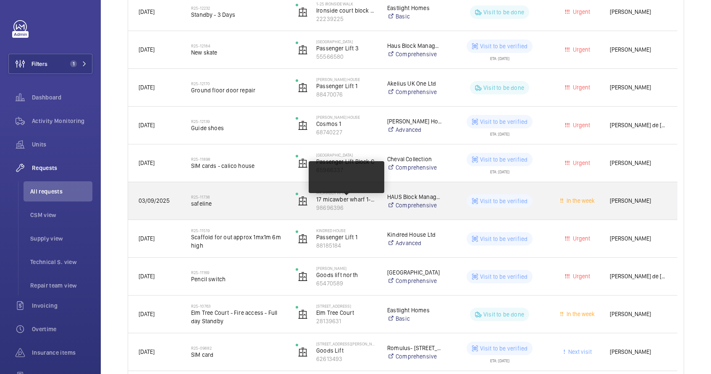
scroll to position [272, 0]
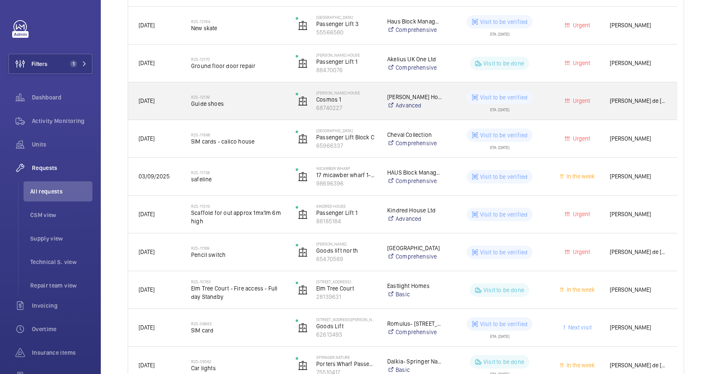
click at [441, 111] on div "Brent House Wembley Limited Advanced" at bounding box center [409, 101] width 65 height 34
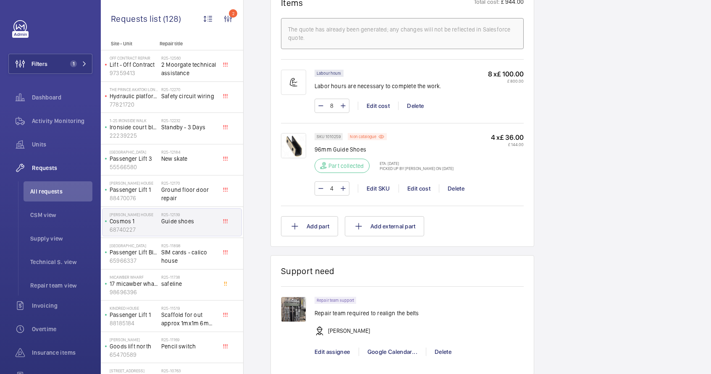
scroll to position [517, 0]
click at [284, 315] on img at bounding box center [293, 308] width 25 height 25
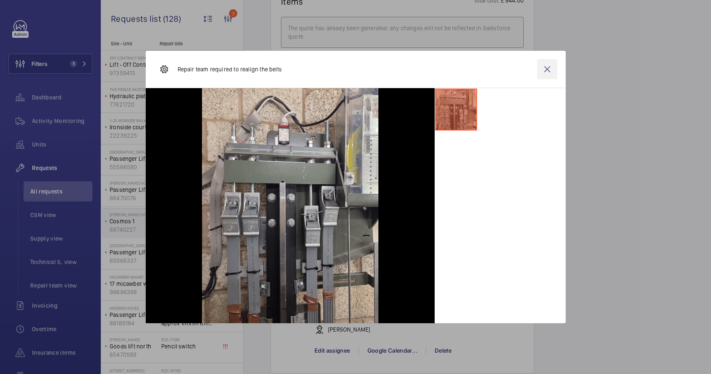
click at [546, 71] on wm-front-icon-button at bounding box center [547, 69] width 20 height 20
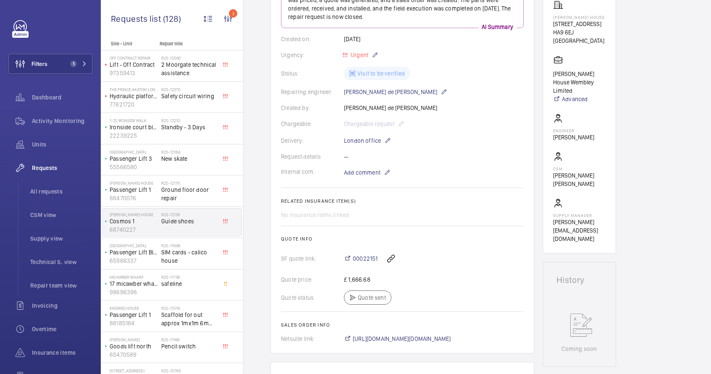
scroll to position [209, 0]
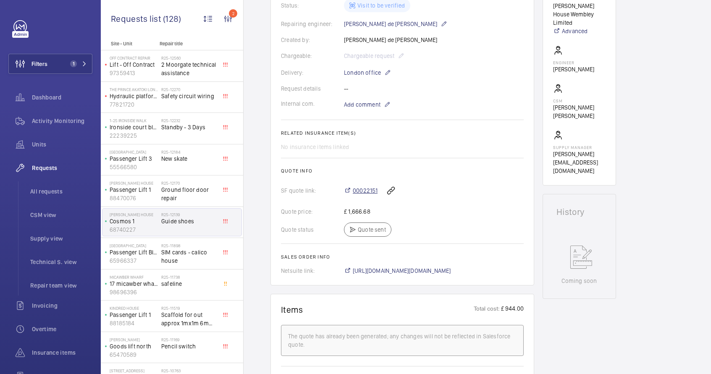
click at [360, 192] on span "00022151" at bounding box center [365, 190] width 25 height 8
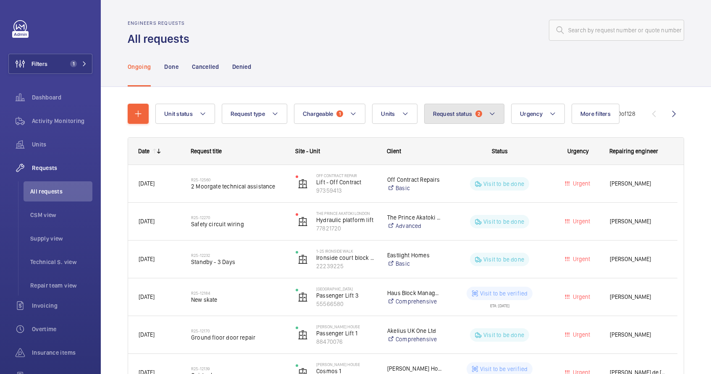
click at [465, 118] on button "Request status 2" at bounding box center [464, 114] width 81 height 20
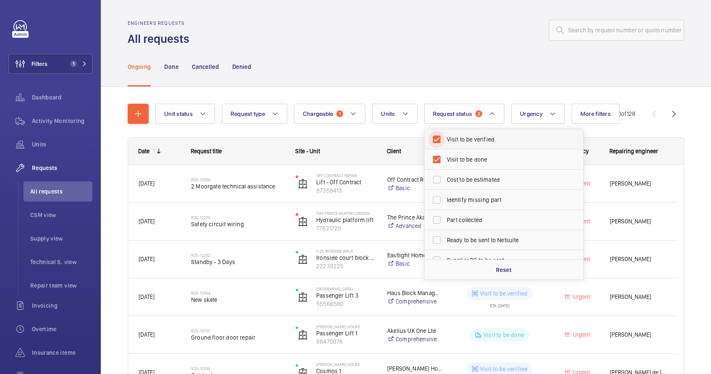
click at [434, 140] on input "Visit to be verified" at bounding box center [436, 139] width 17 height 17
checkbox input "false"
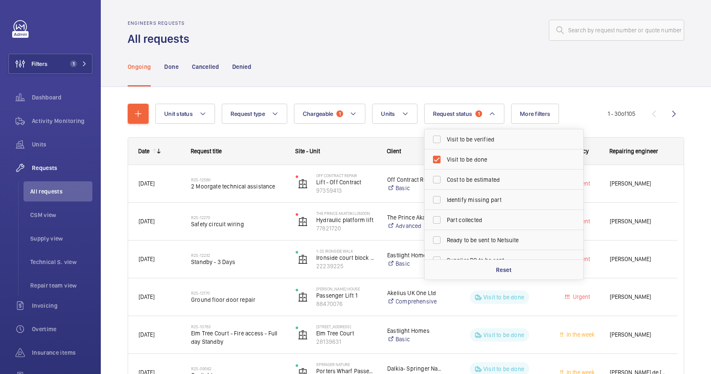
click at [434, 56] on div "Ongoing Done Cancelled Denied" at bounding box center [406, 67] width 556 height 40
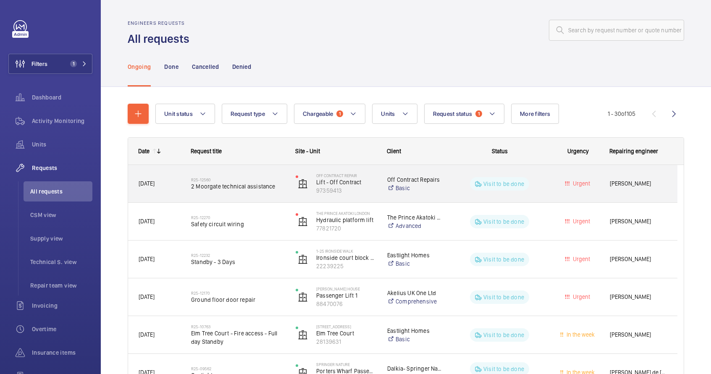
click at [378, 191] on div "Off Contract Repairs Basic" at bounding box center [409, 184] width 65 height 34
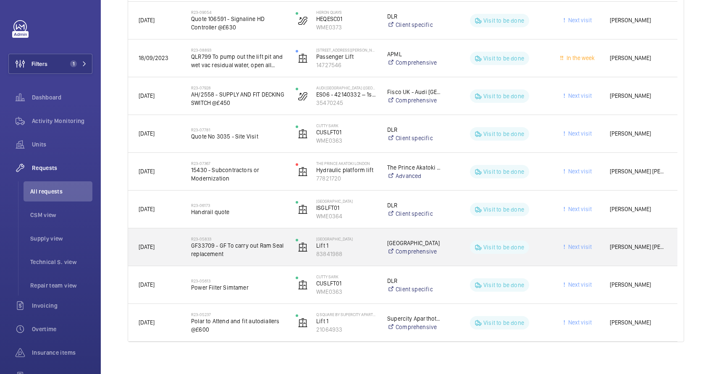
scroll to position [966, 0]
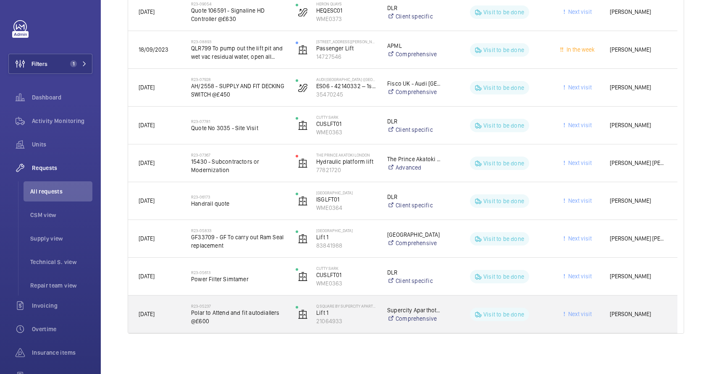
click at [252, 320] on span "Polar to Attend and fit autodiallers @£600" at bounding box center [238, 317] width 94 height 17
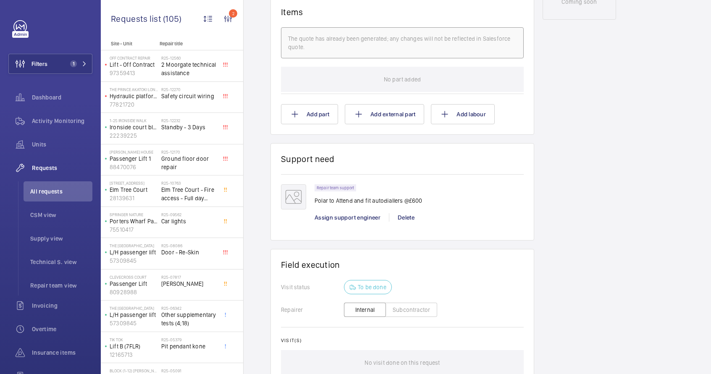
scroll to position [273, 0]
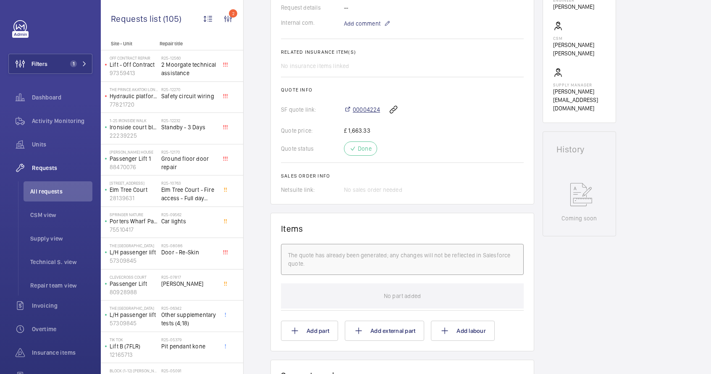
click at [370, 110] on span "00004224" at bounding box center [366, 109] width 27 height 8
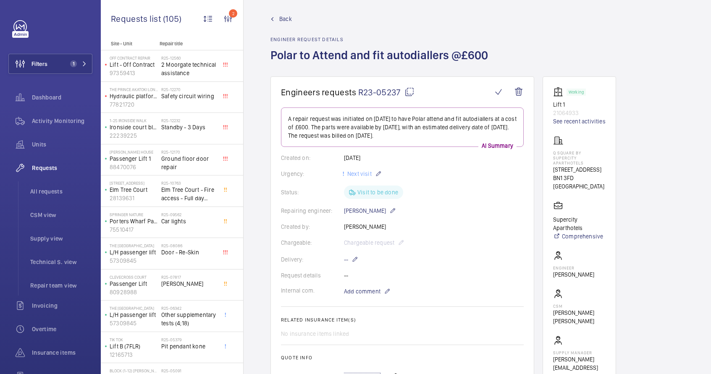
scroll to position [0, 0]
